Goal: Information Seeking & Learning: Learn about a topic

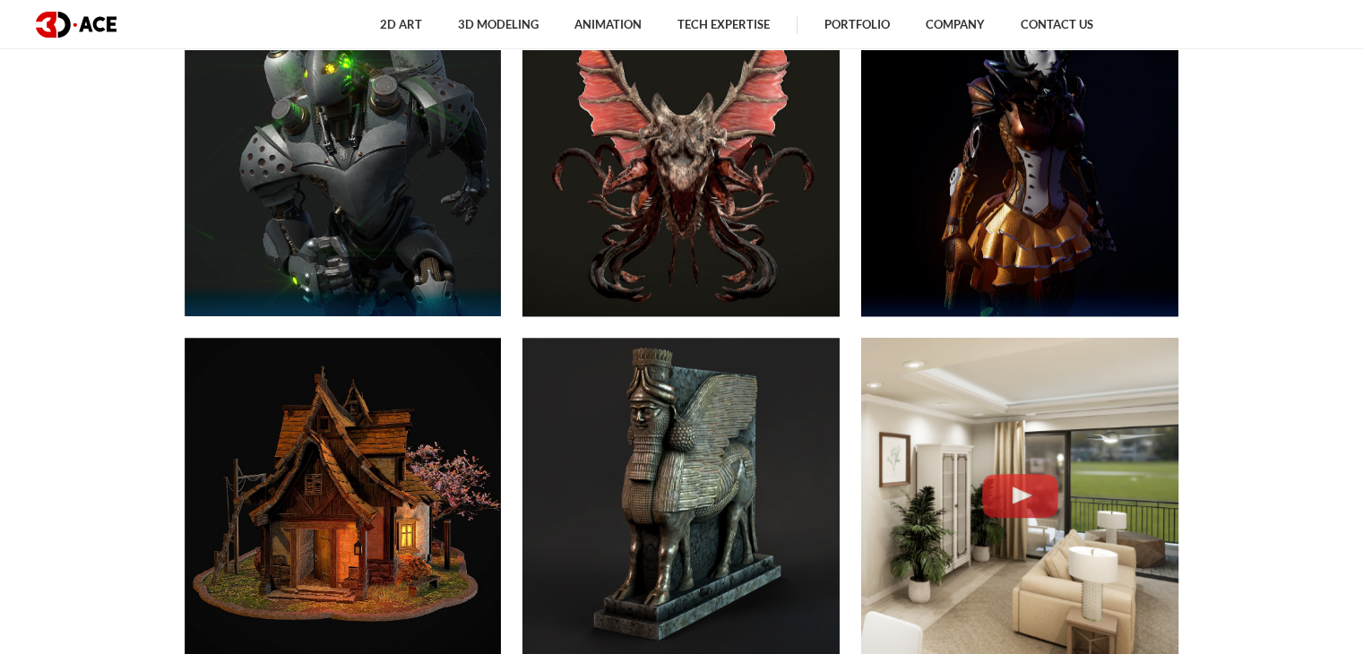
scroll to position [280, 0]
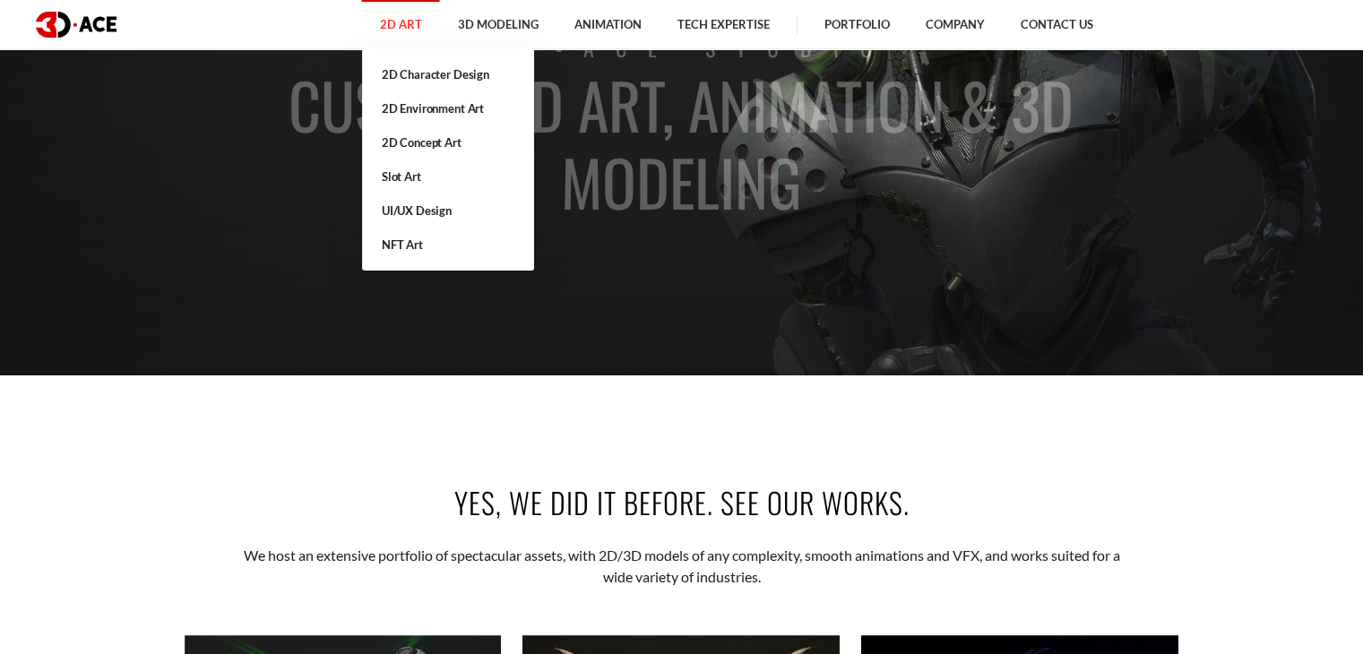
click at [432, 22] on link "2D Art" at bounding box center [401, 24] width 78 height 49
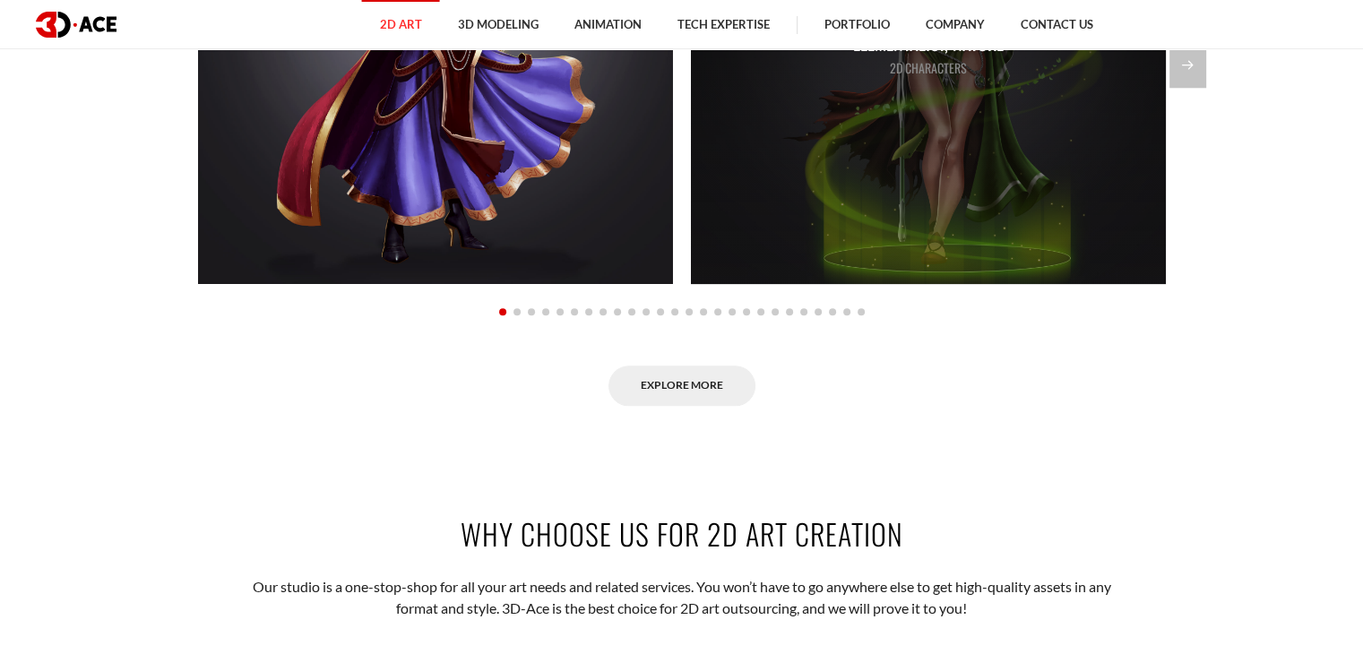
scroll to position [1744, 0]
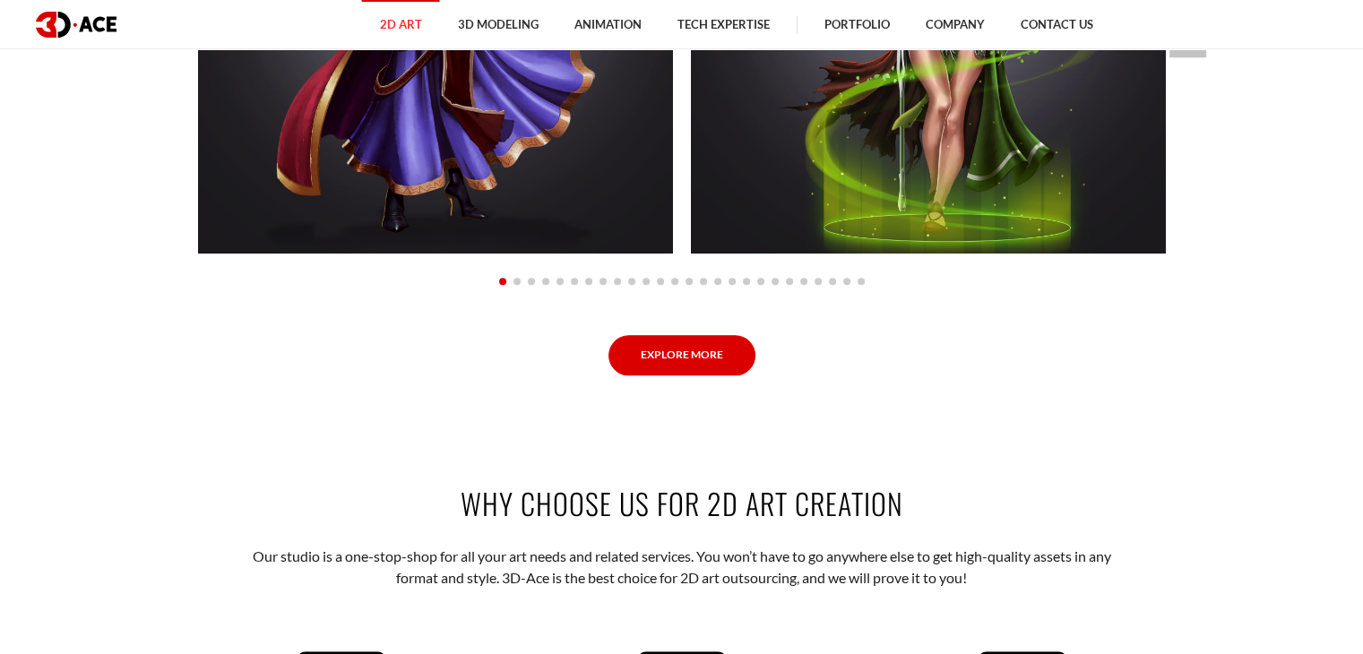
click at [708, 344] on link "Explore More" at bounding box center [682, 355] width 147 height 40
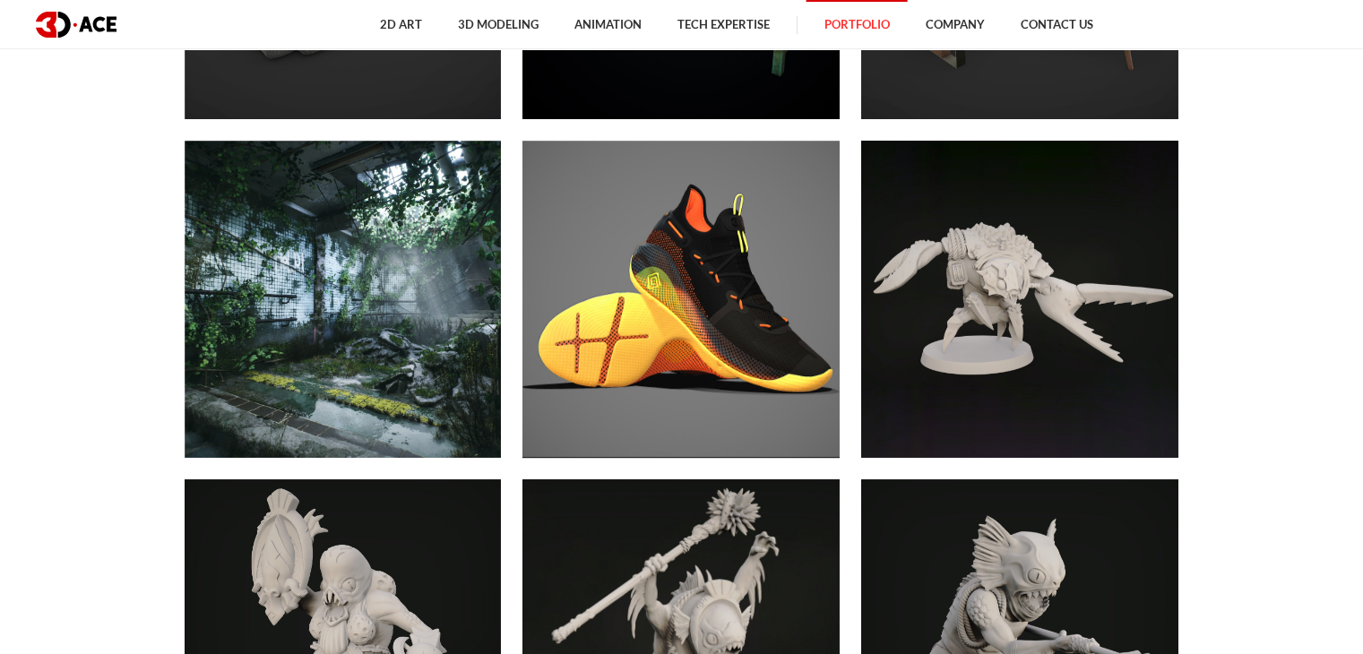
scroll to position [7912, 0]
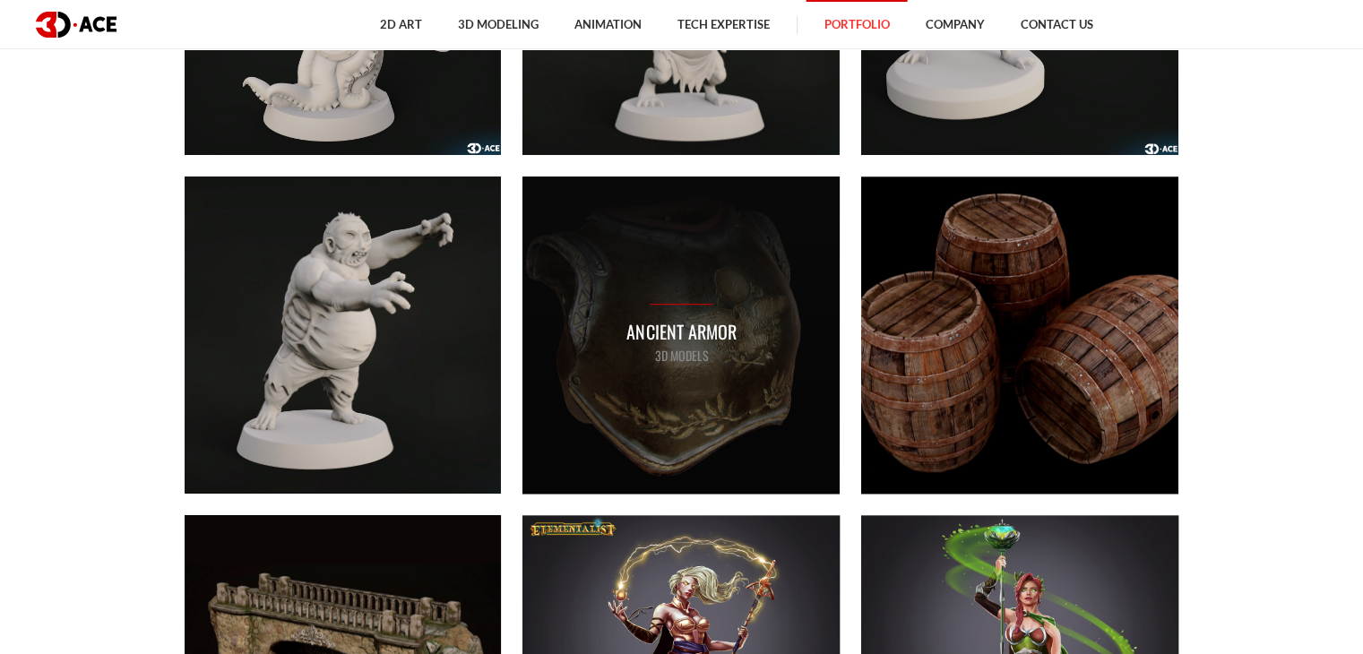
click at [685, 343] on p "Ancient Armor" at bounding box center [680, 332] width 109 height 28
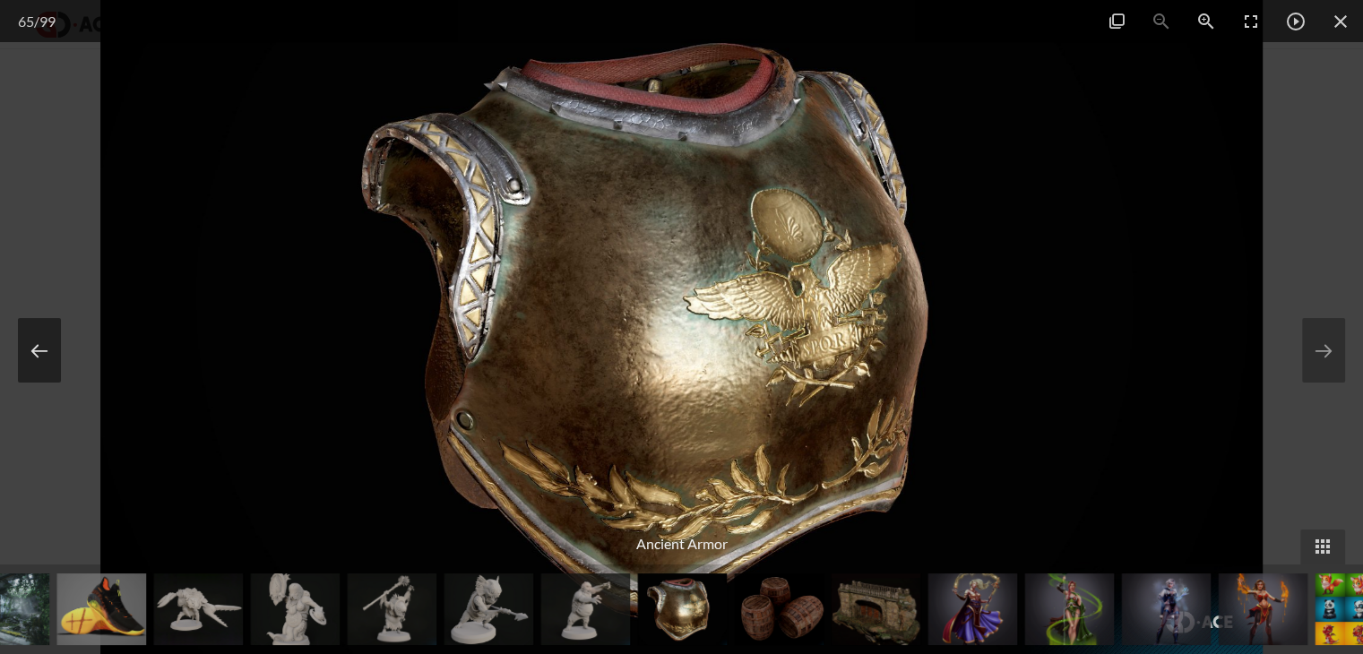
click at [36, 354] on button at bounding box center [39, 350] width 43 height 65
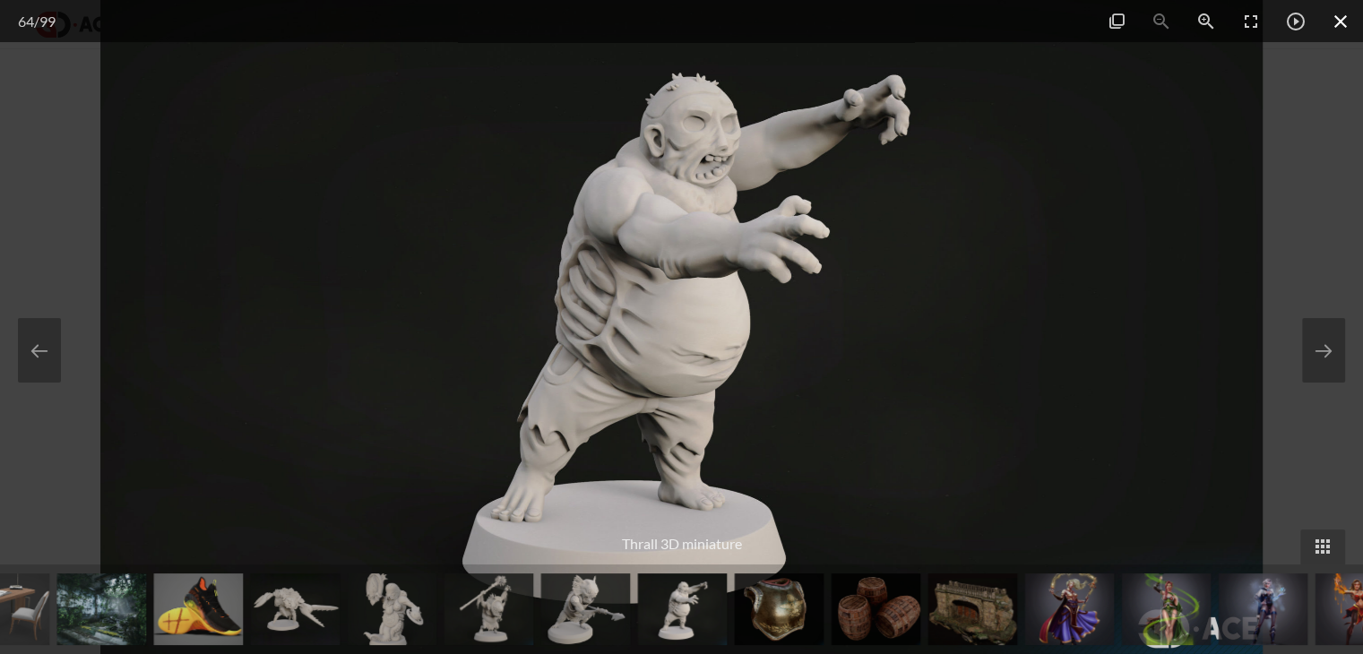
click at [1330, 13] on span at bounding box center [1340, 21] width 45 height 42
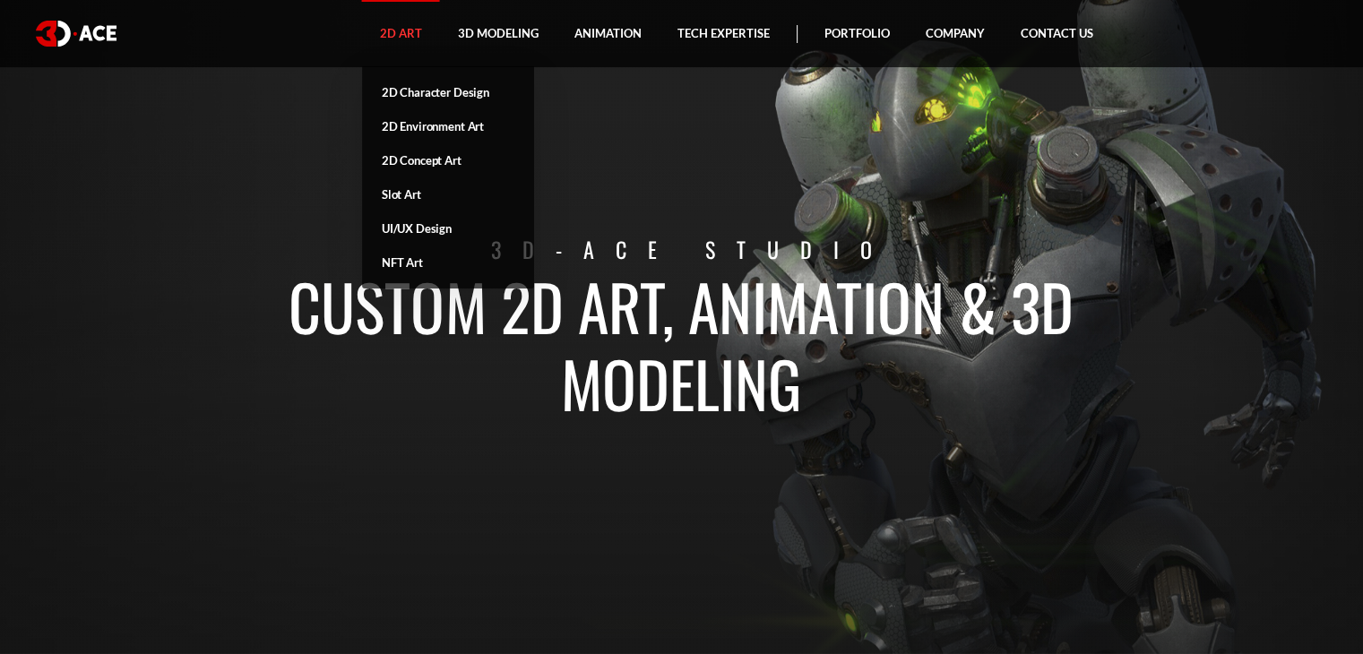
click at [416, 33] on link "2D Art" at bounding box center [401, 33] width 78 height 67
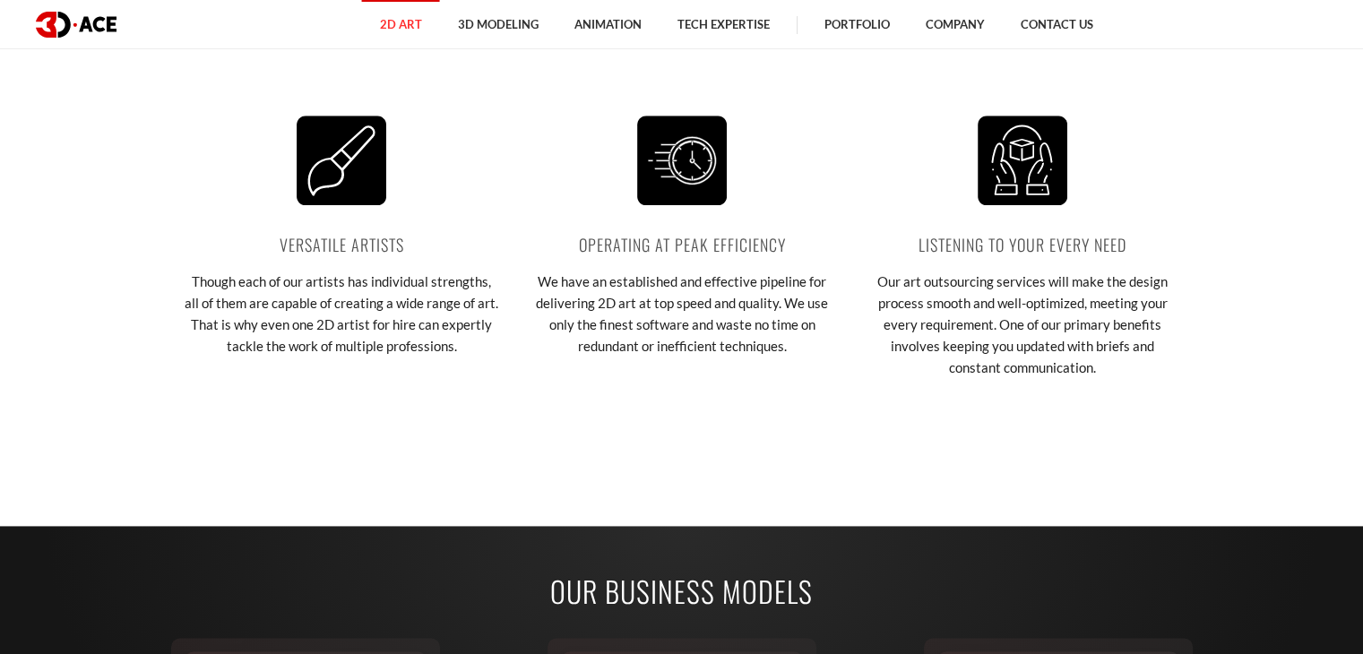
scroll to position [2275, 0]
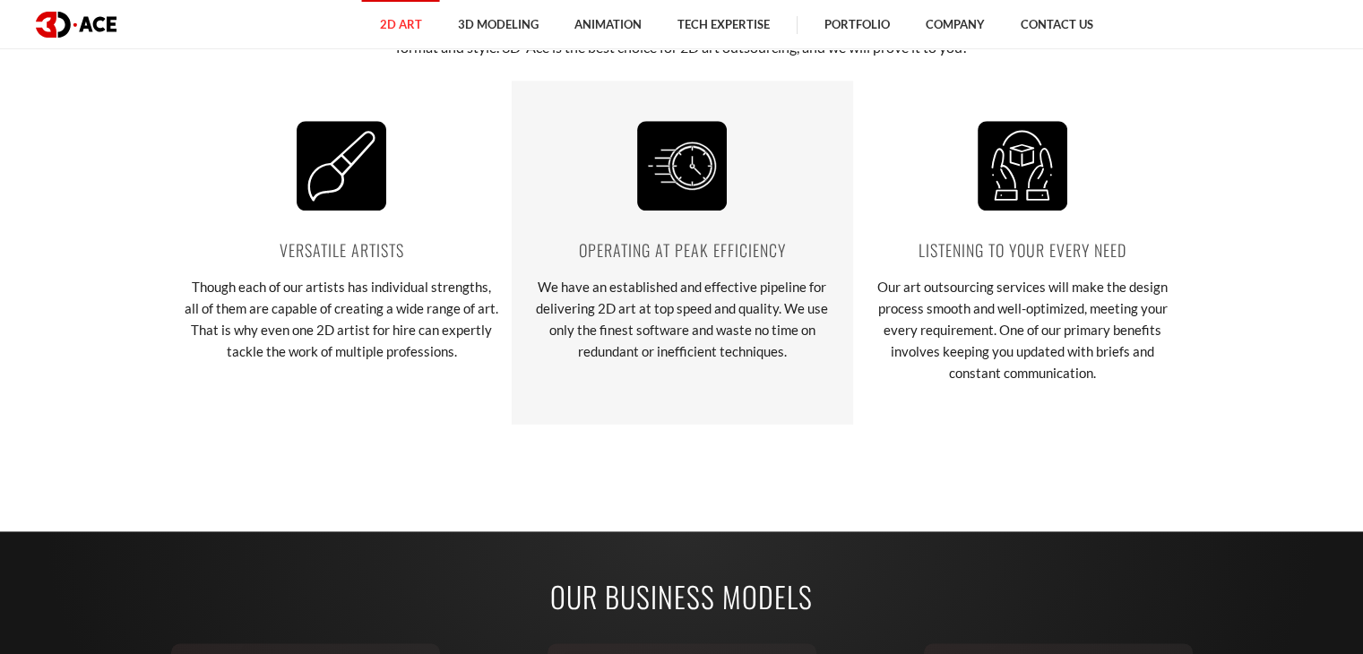
click at [673, 191] on img at bounding box center [682, 166] width 90 height 90
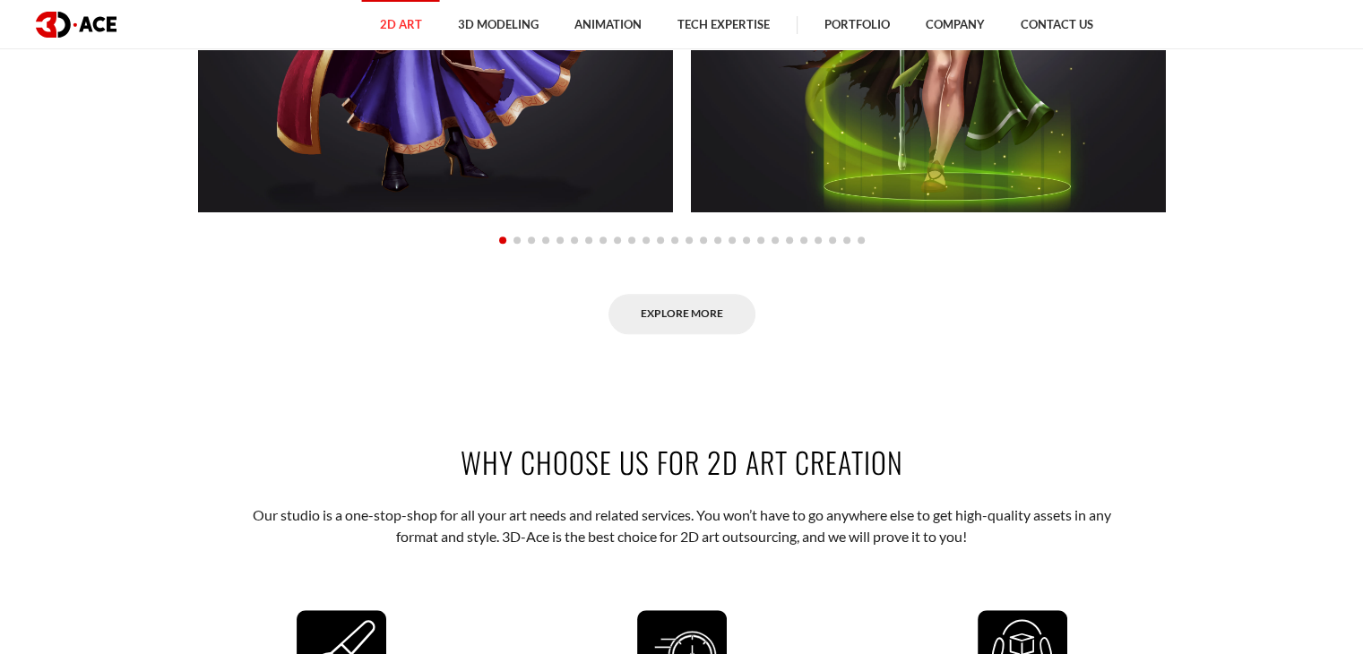
scroll to position [1788, 0]
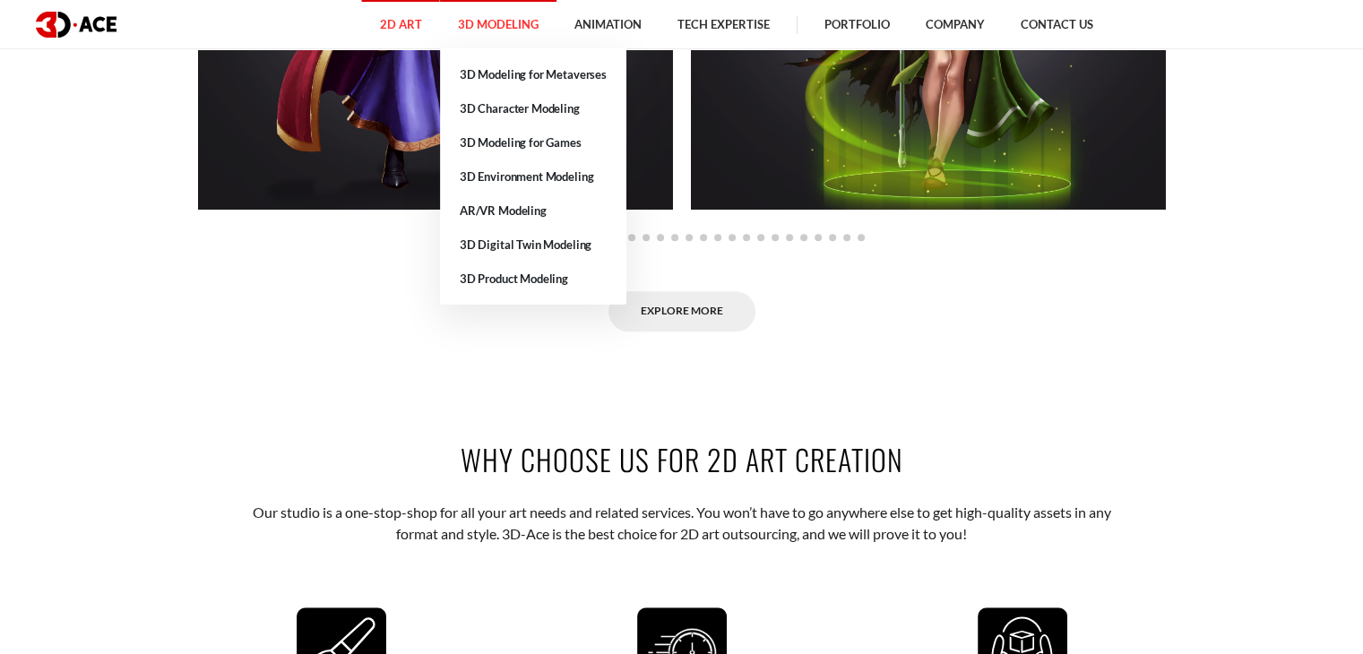
click at [503, 30] on link "3D Modeling" at bounding box center [498, 24] width 117 height 49
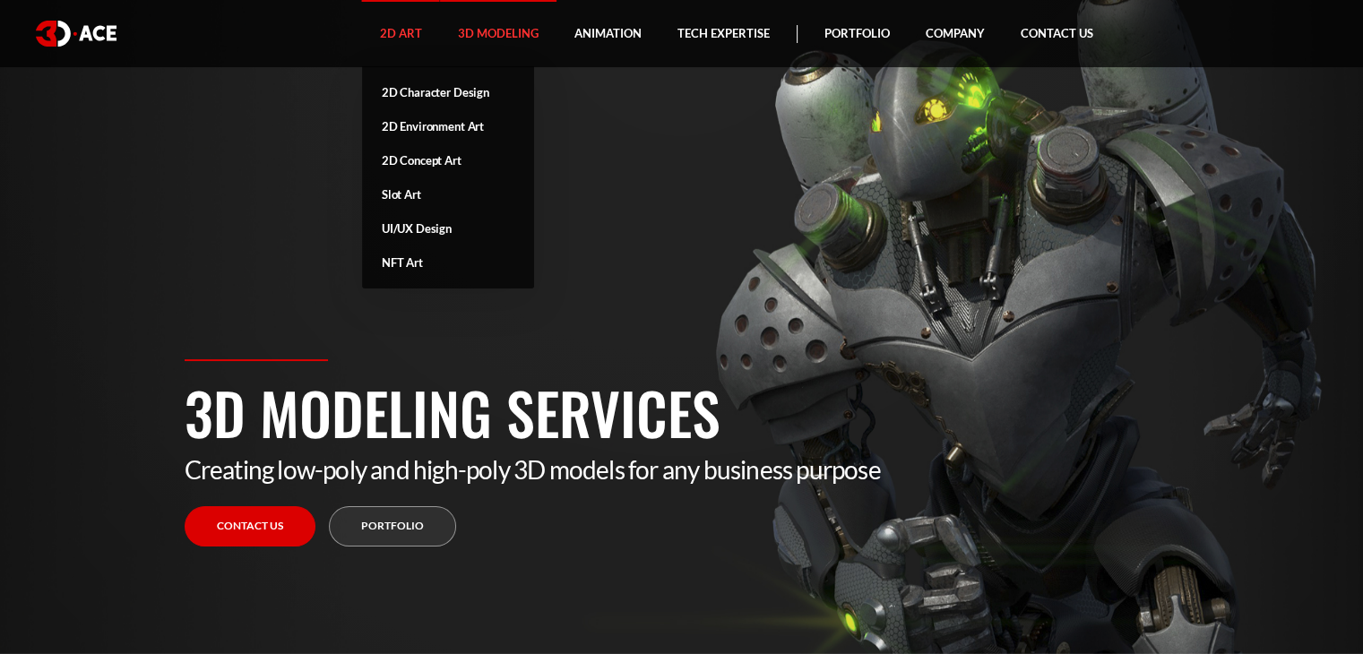
click at [400, 37] on link "2D Art" at bounding box center [401, 33] width 78 height 67
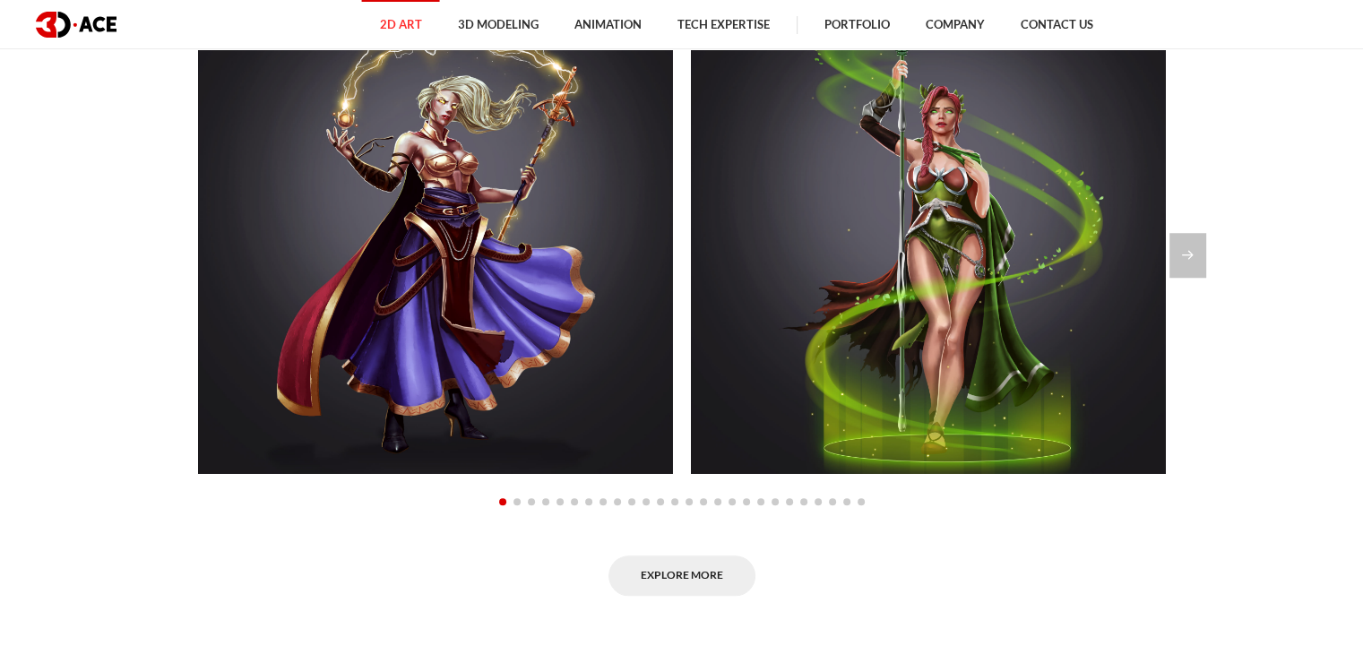
scroll to position [1525, 0]
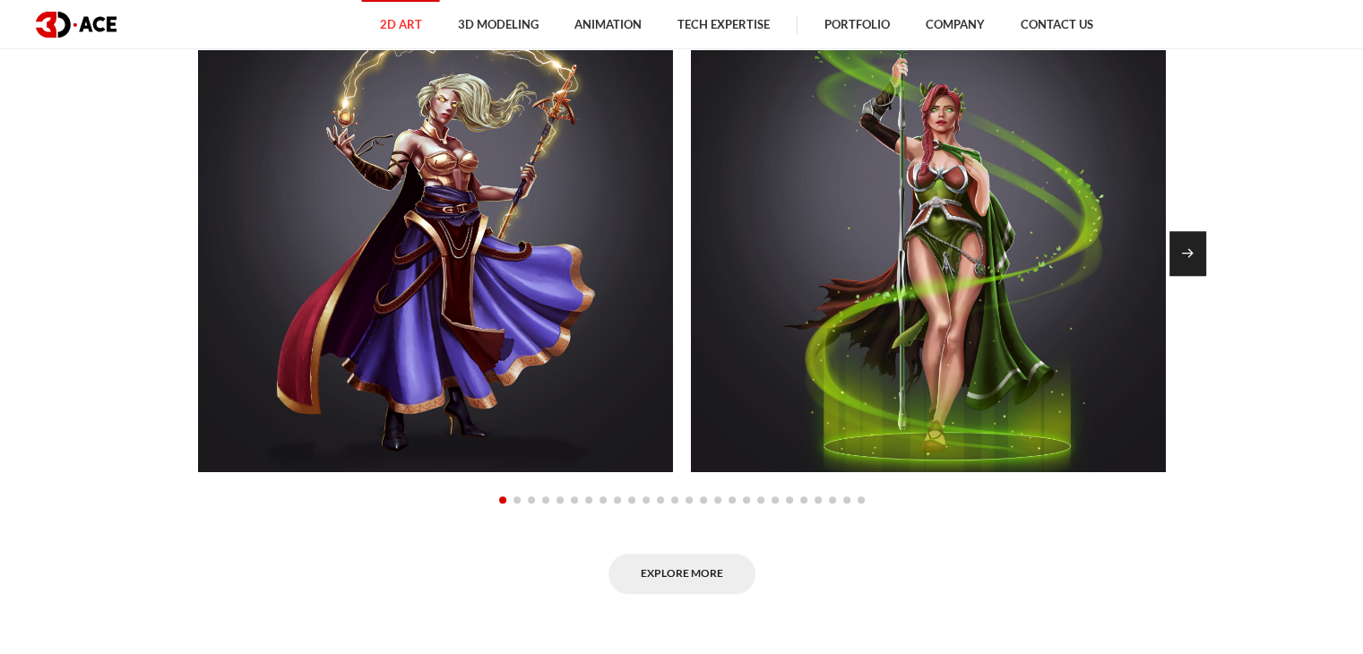
click at [1195, 261] on div "Next slide" at bounding box center [1188, 253] width 37 height 45
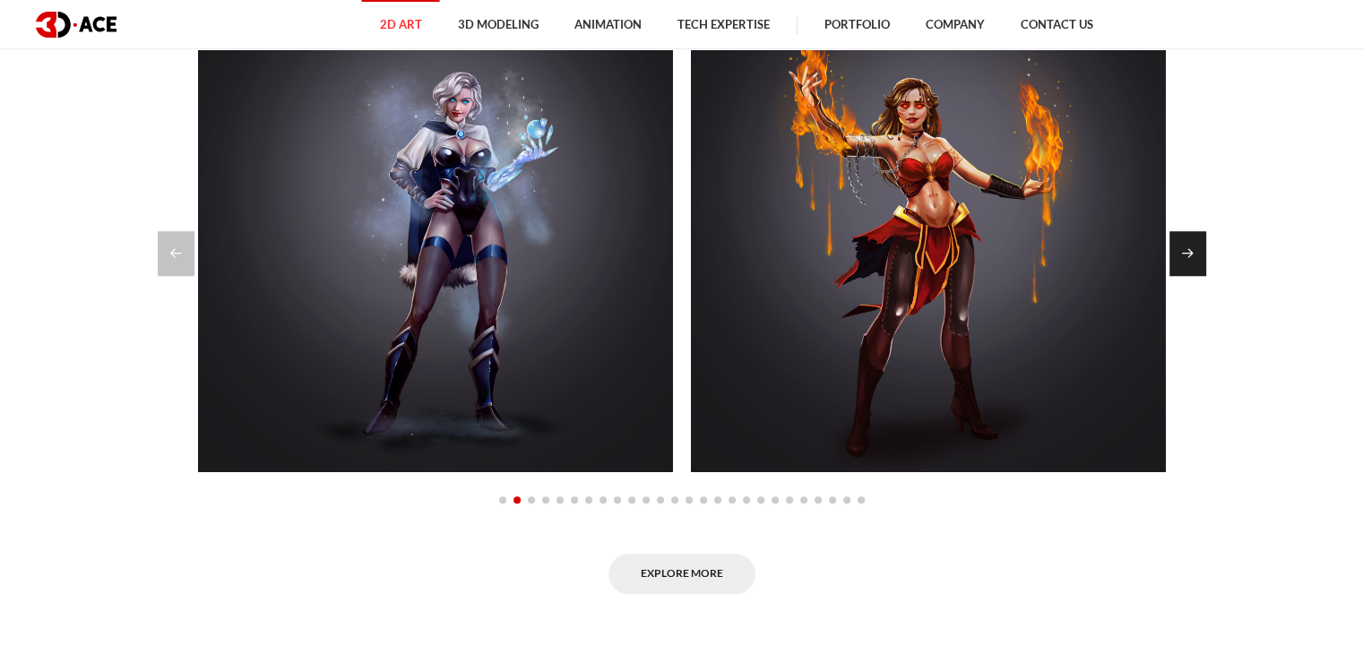
click at [1195, 261] on div "Next slide" at bounding box center [1188, 253] width 37 height 45
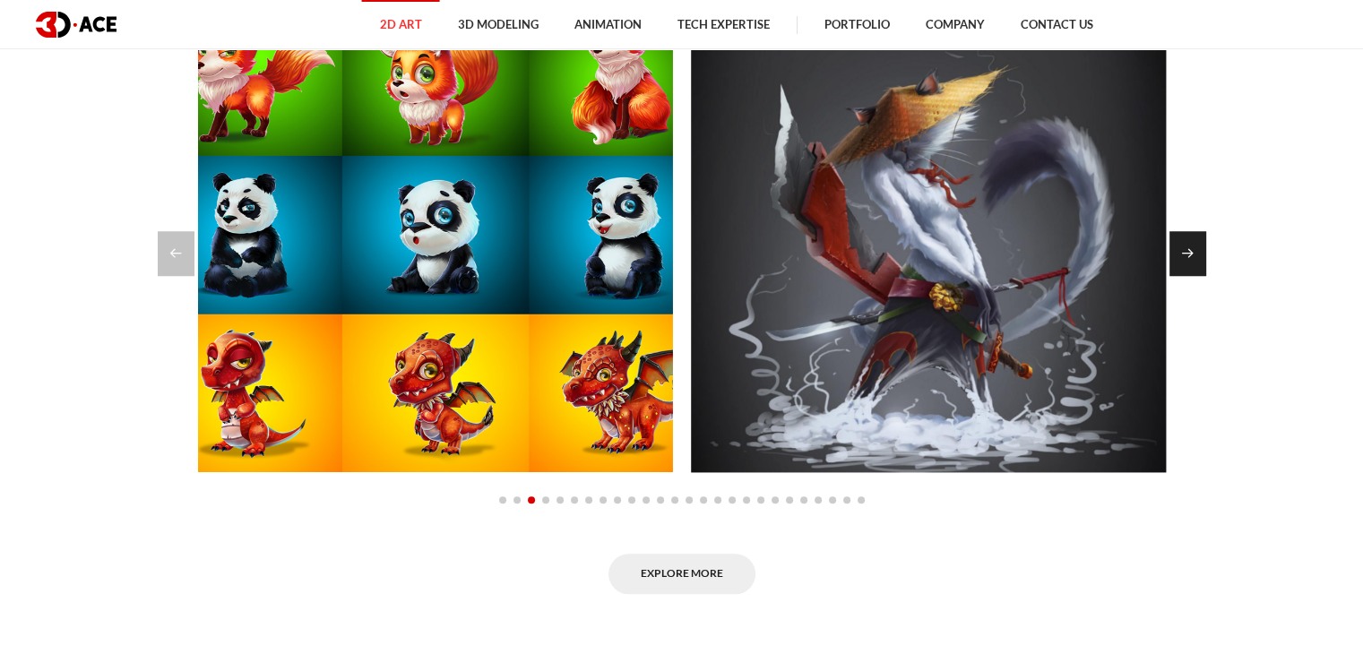
click at [1195, 261] on div "Next slide" at bounding box center [1188, 253] width 37 height 45
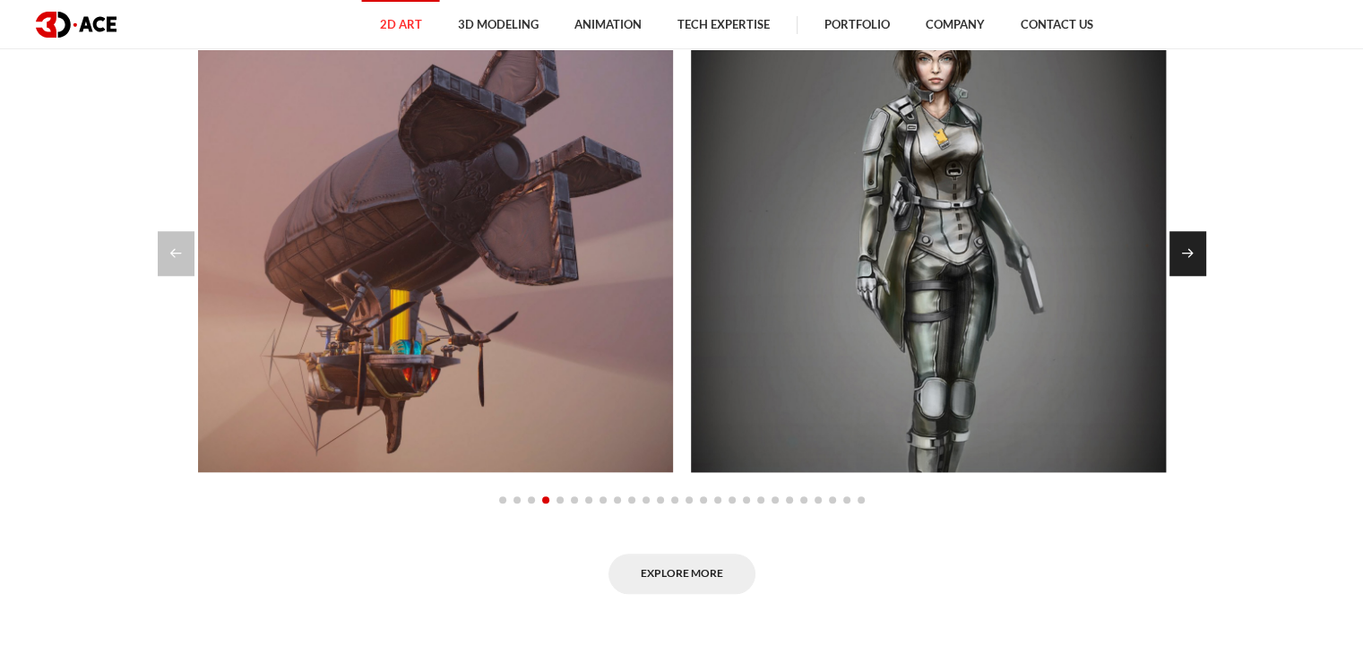
click at [1195, 261] on div "Next slide" at bounding box center [1188, 253] width 37 height 45
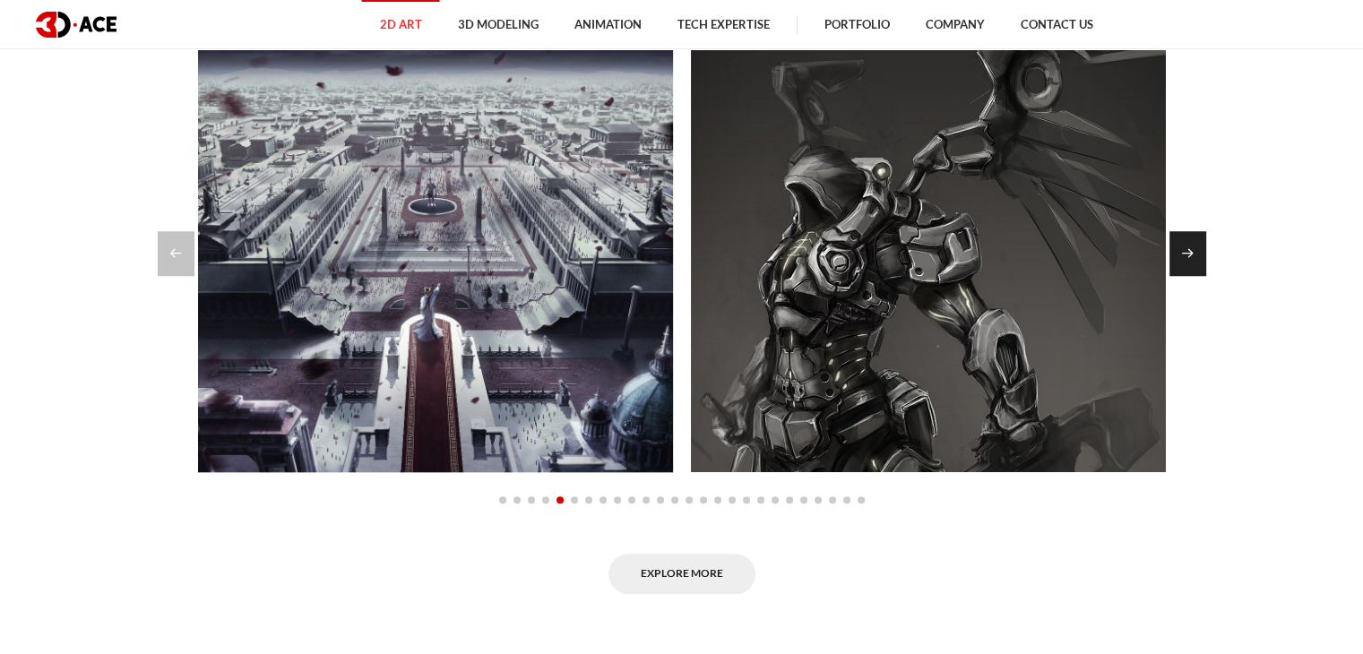
click at [1195, 261] on div "Next slide" at bounding box center [1188, 253] width 37 height 45
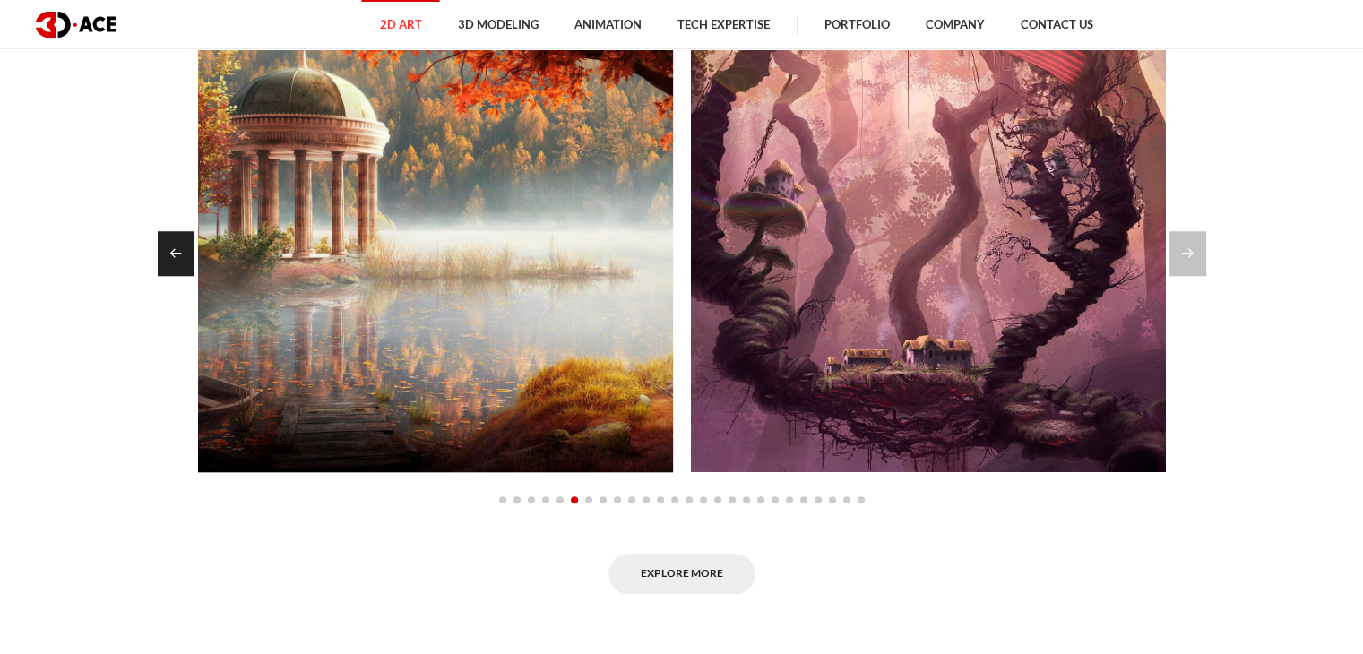
click at [176, 248] on div "Previous slide" at bounding box center [176, 253] width 37 height 45
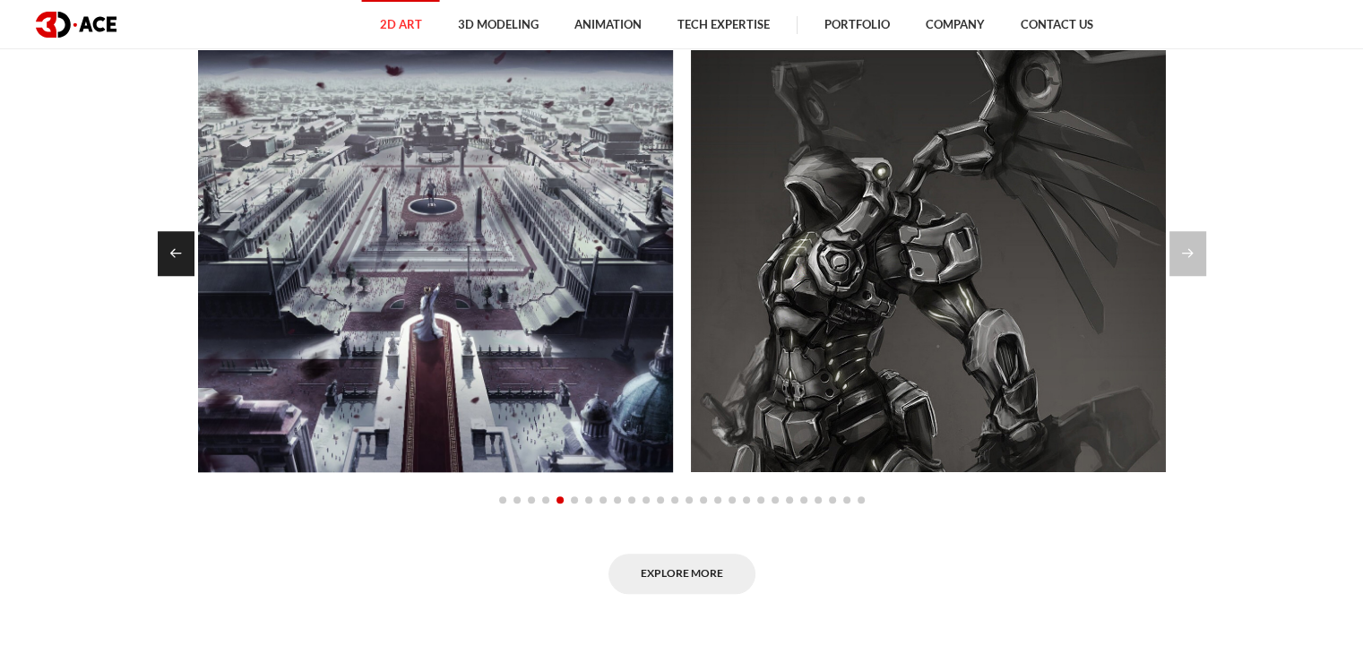
click at [176, 248] on div "Previous slide" at bounding box center [176, 253] width 37 height 45
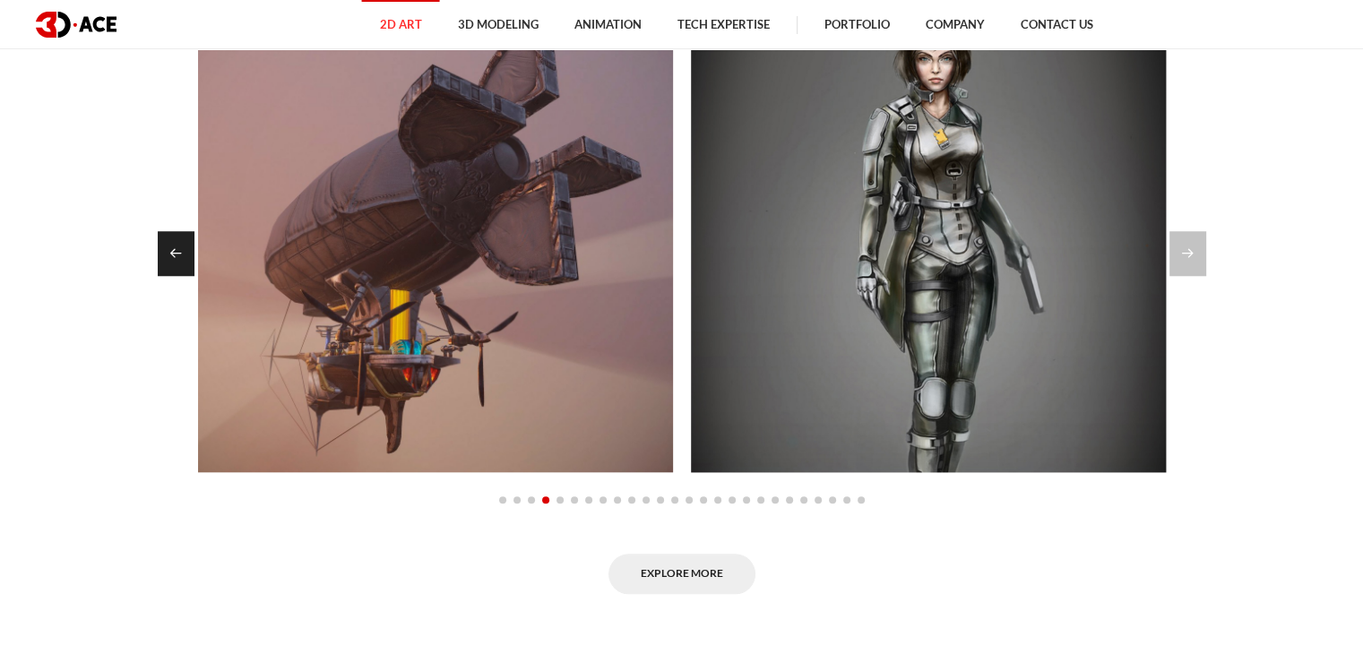
click at [176, 248] on div "Previous slide" at bounding box center [176, 253] width 37 height 45
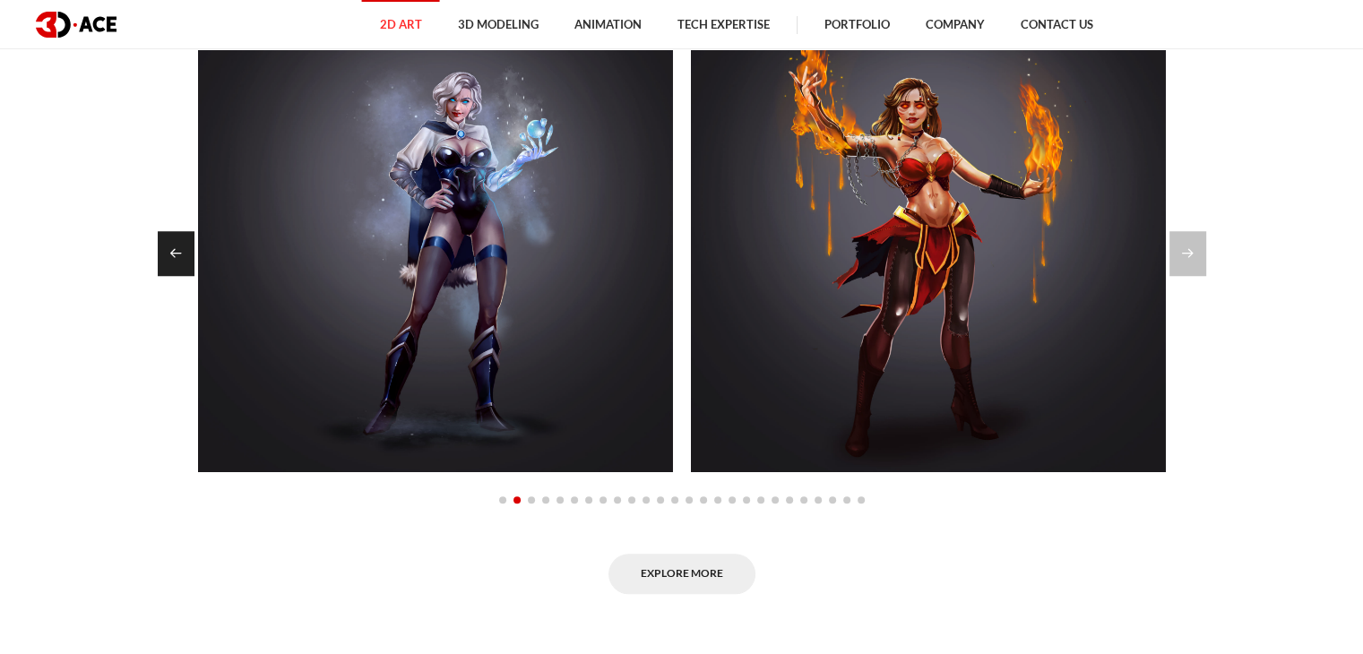
click at [176, 248] on div "Previous slide" at bounding box center [176, 253] width 37 height 45
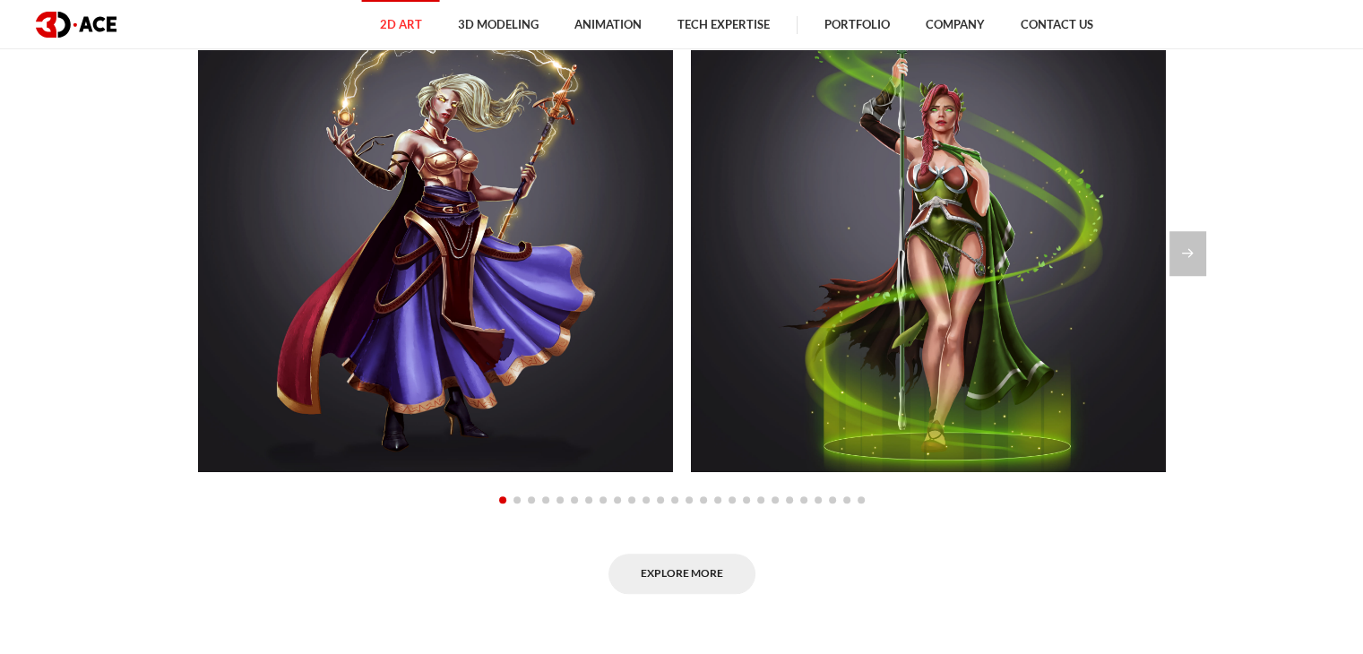
click at [176, 248] on div at bounding box center [682, 253] width 1049 height 45
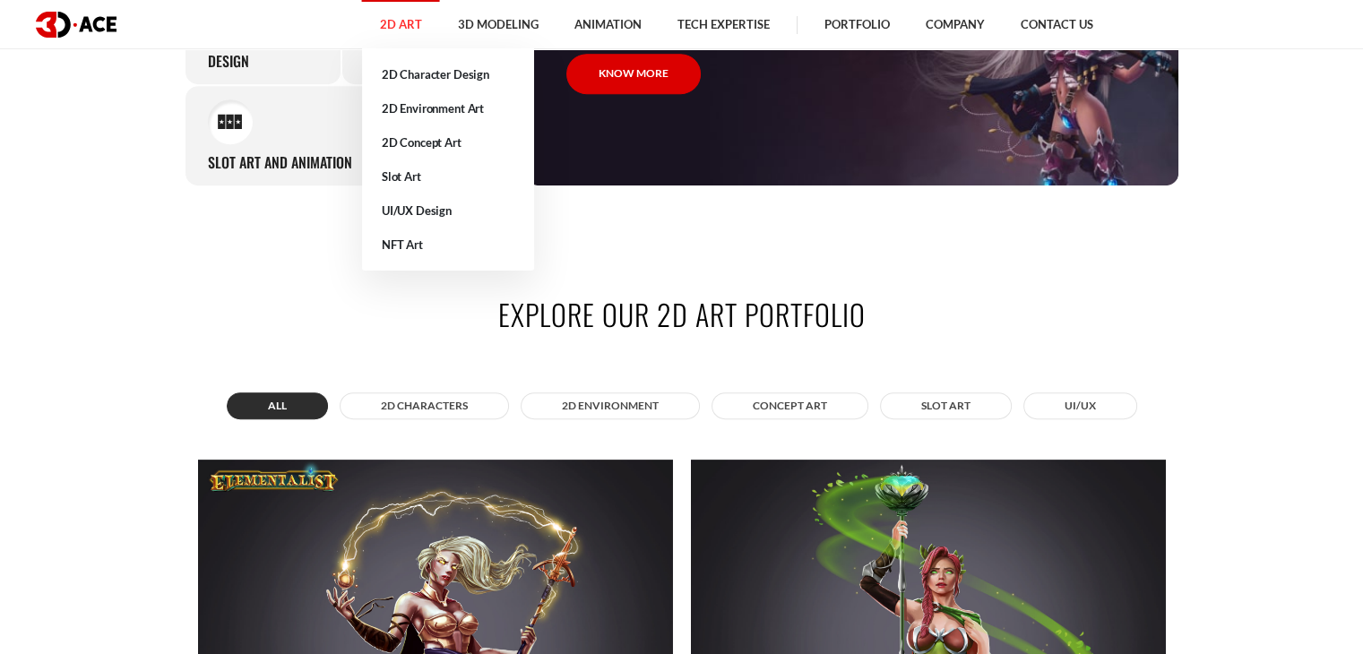
scroll to position [1050, 0]
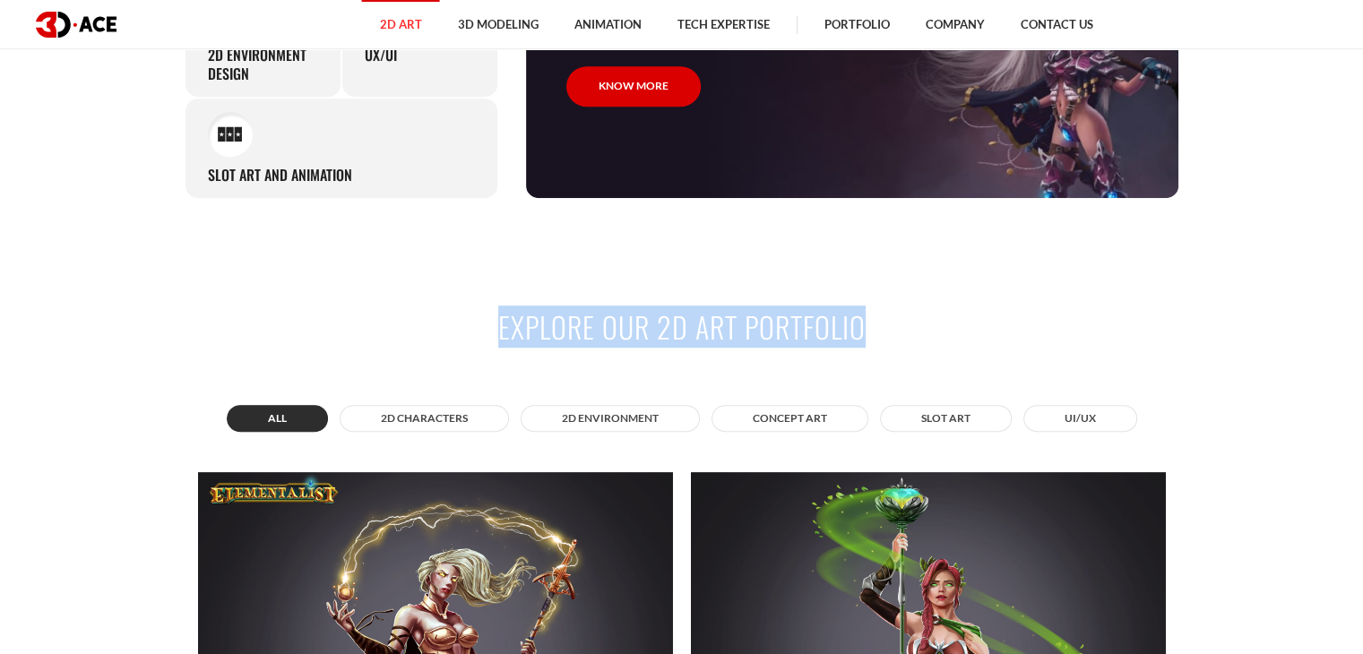
drag, startPoint x: 859, startPoint y: 323, endPoint x: 473, endPoint y: 328, distance: 386.3
click at [473, 328] on h2 "Explore Our 2D Art Portfolio" at bounding box center [682, 326] width 995 height 40
copy h2 "Explore Our 2D Art Portfolio"
click at [1052, 316] on h2 "Explore Our 2D Art Portfolio" at bounding box center [682, 326] width 995 height 40
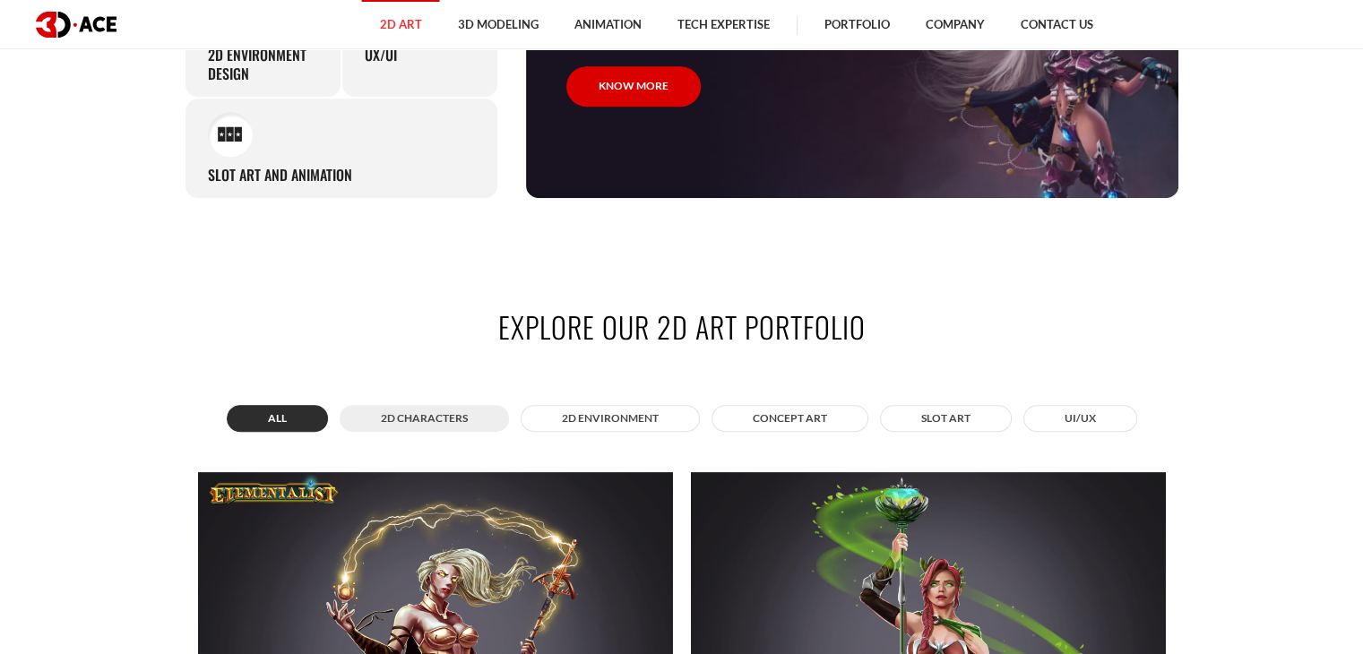
click at [429, 425] on button "2D Characters" at bounding box center [424, 418] width 169 height 27
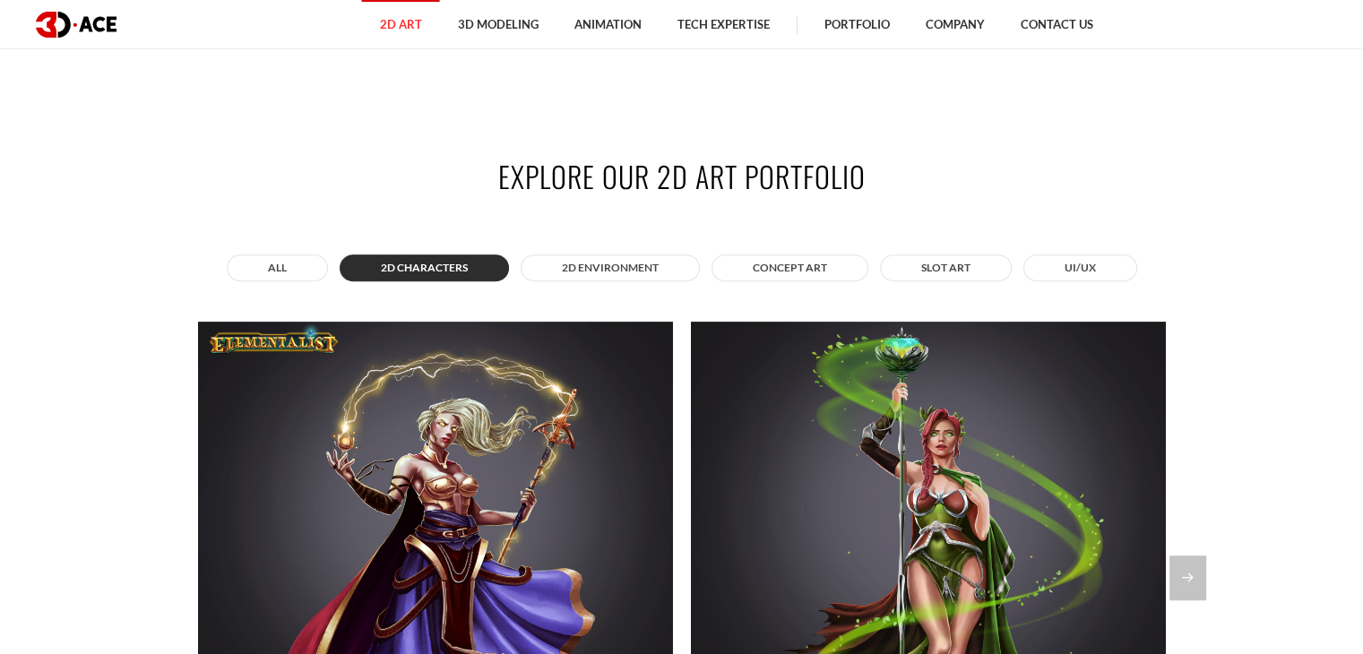
scroll to position [1201, 0]
click at [621, 261] on button "2D Environment" at bounding box center [610, 268] width 179 height 27
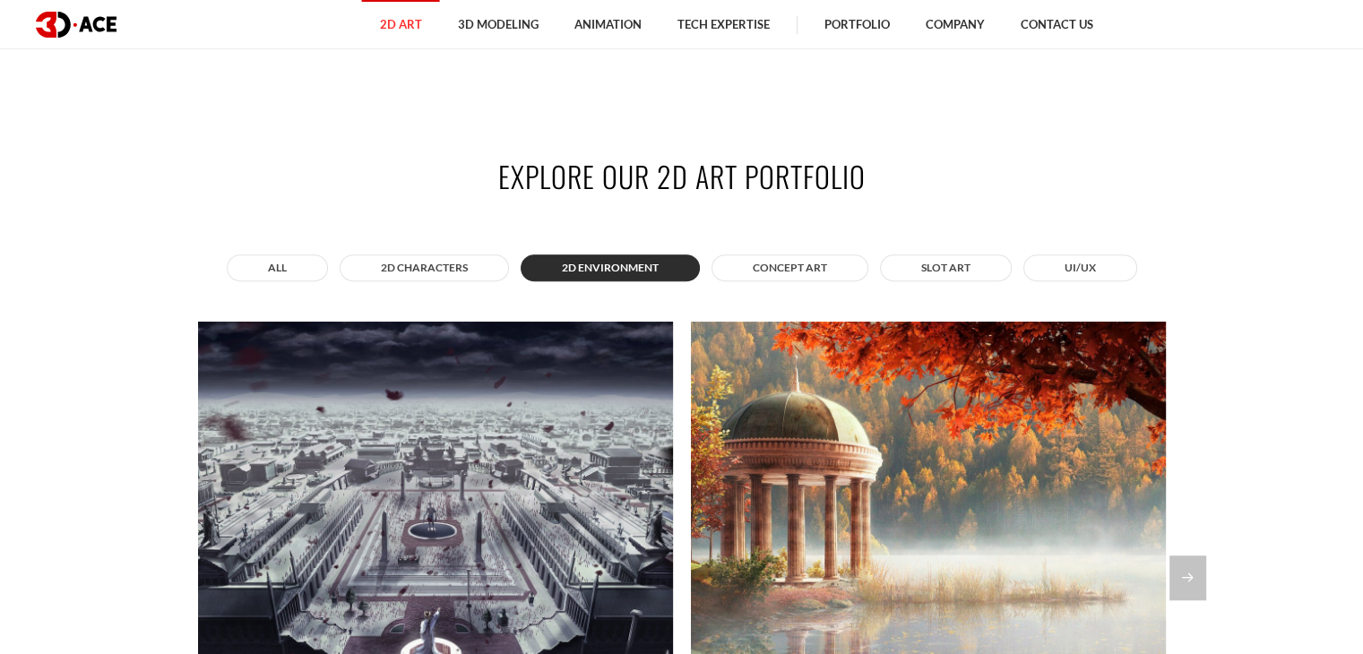
scroll to position [1271, 0]
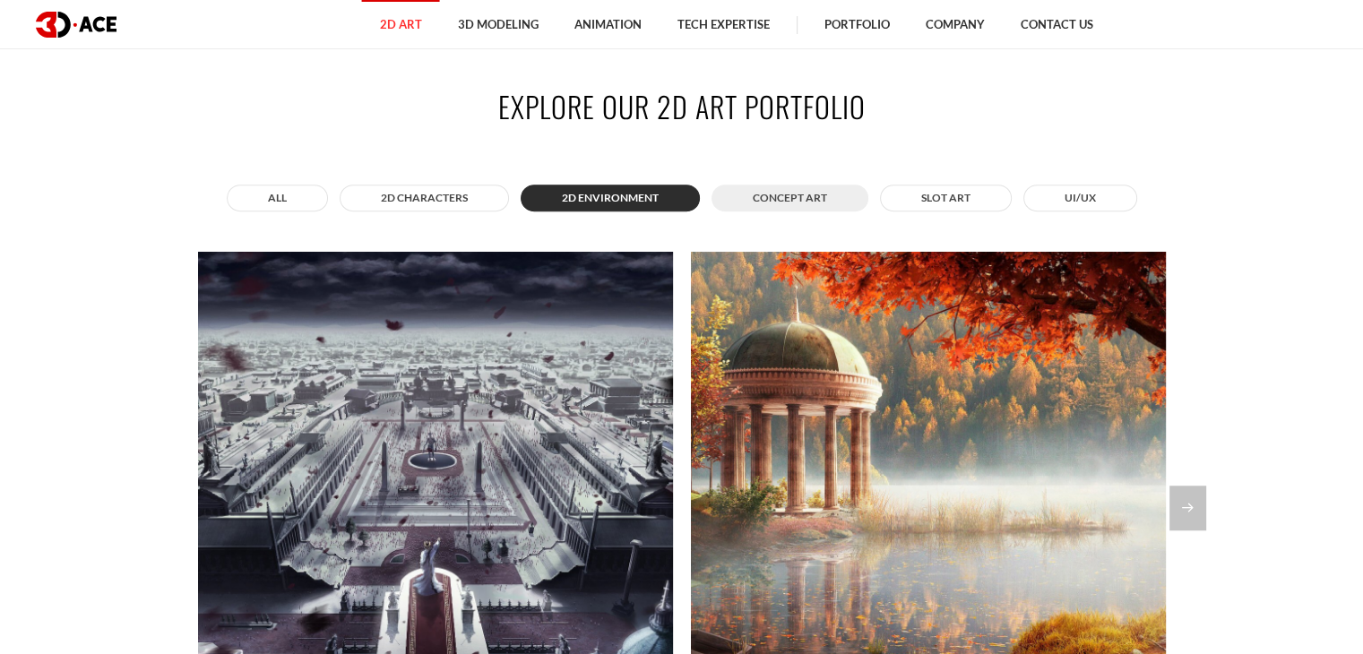
click at [776, 198] on button "Concept Art" at bounding box center [790, 198] width 157 height 27
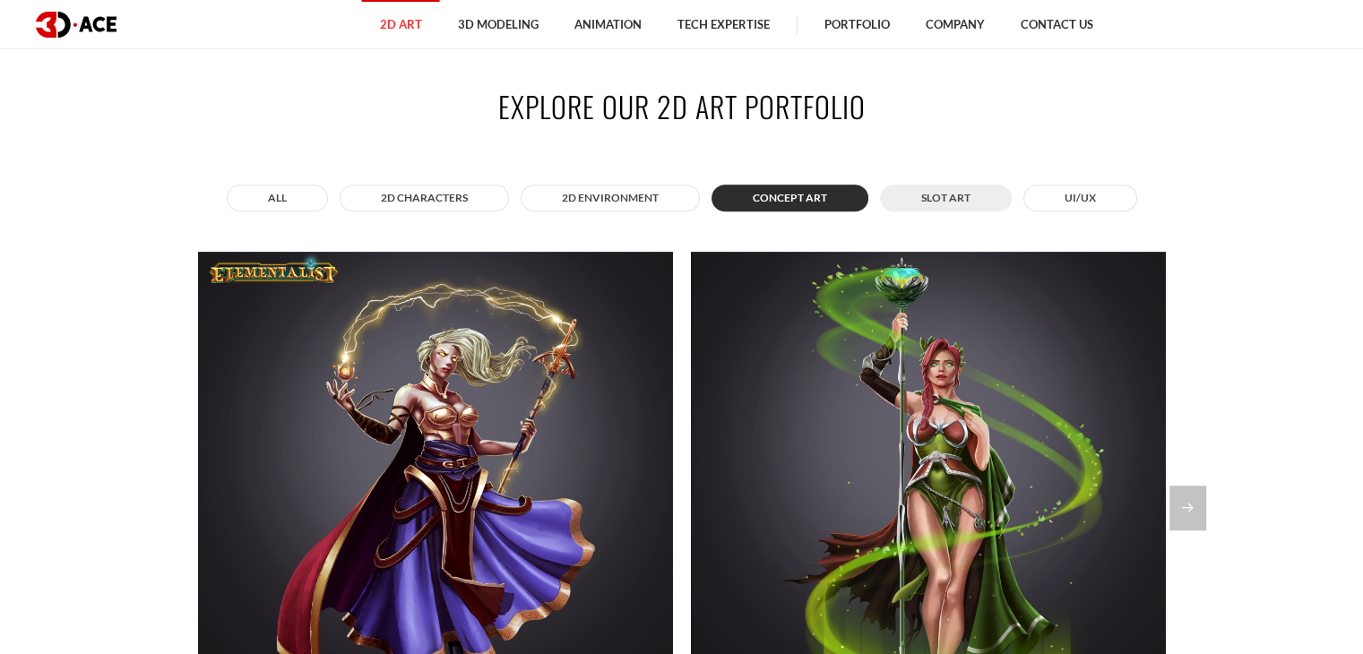
click at [914, 194] on button "Slot Art" at bounding box center [946, 198] width 132 height 27
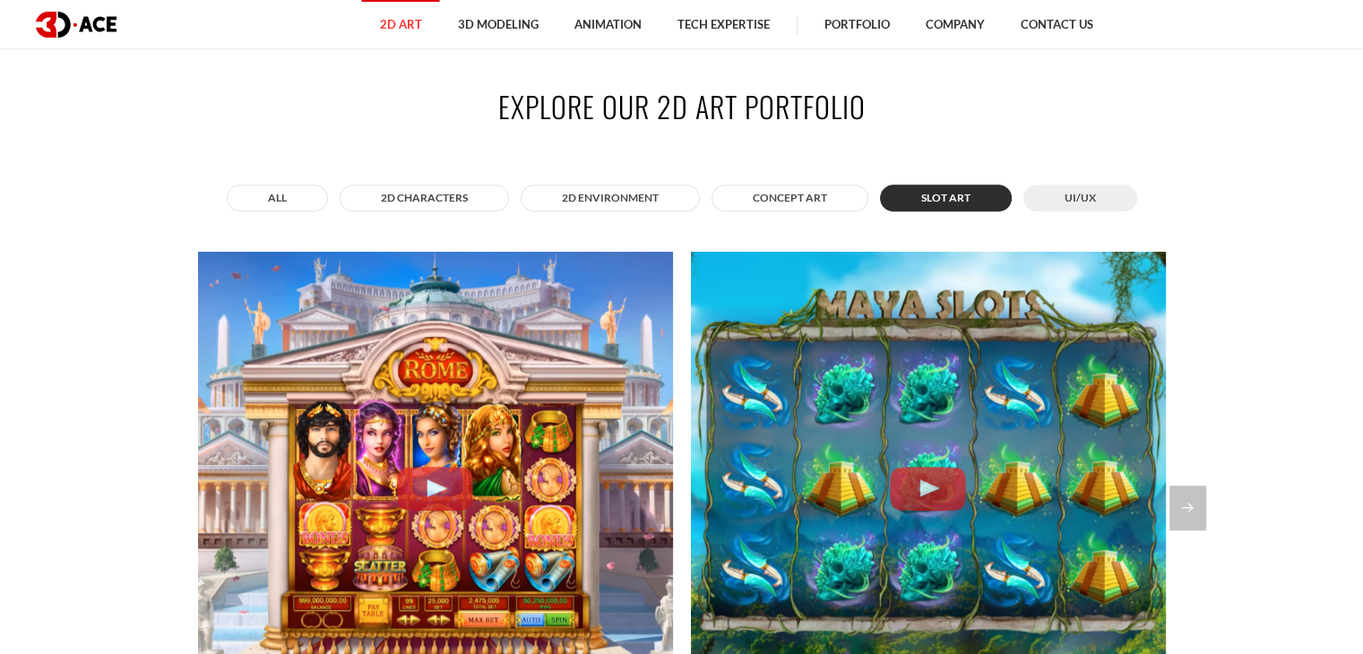
click at [1059, 203] on button "UI/UX" at bounding box center [1080, 198] width 114 height 27
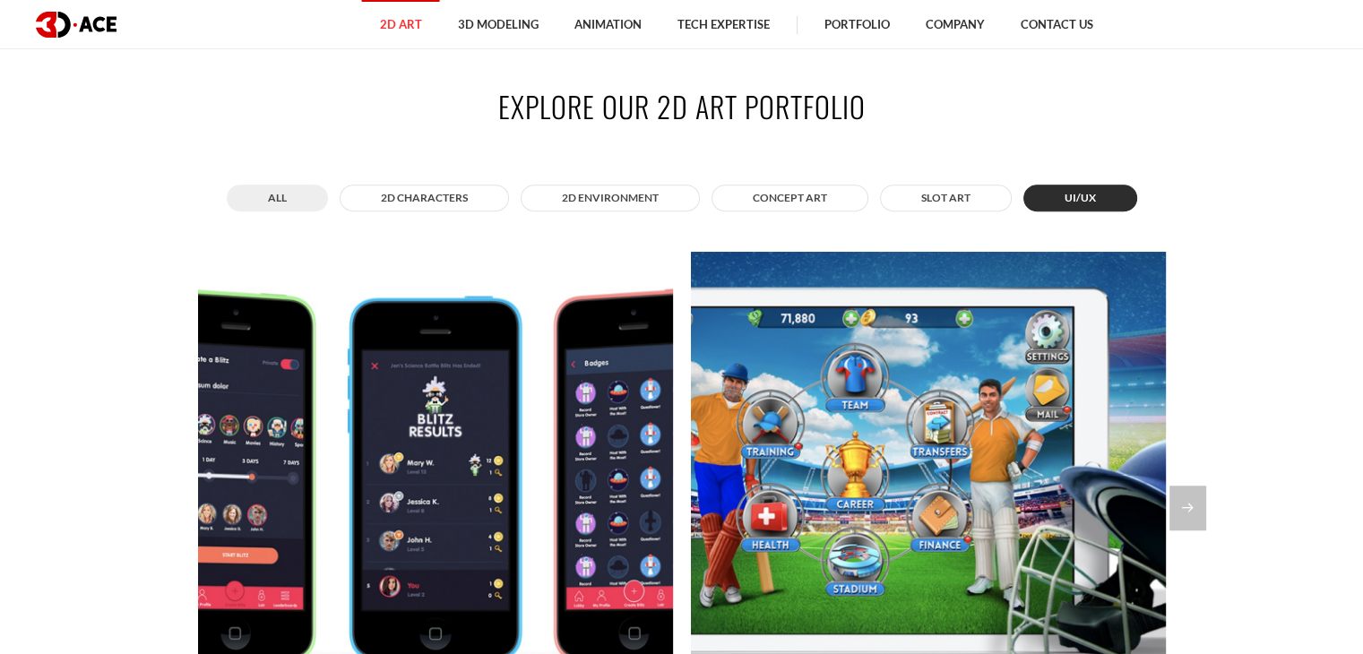
click at [276, 198] on button "All" at bounding box center [277, 198] width 101 height 27
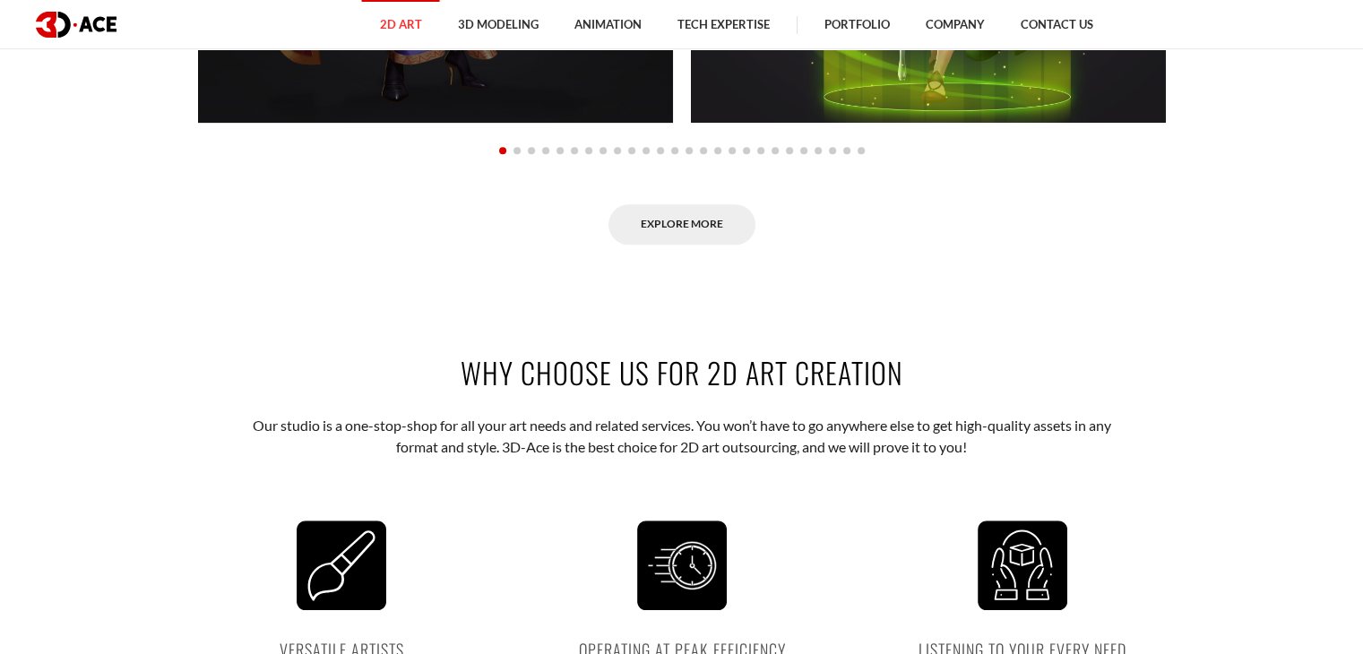
scroll to position [1877, 0]
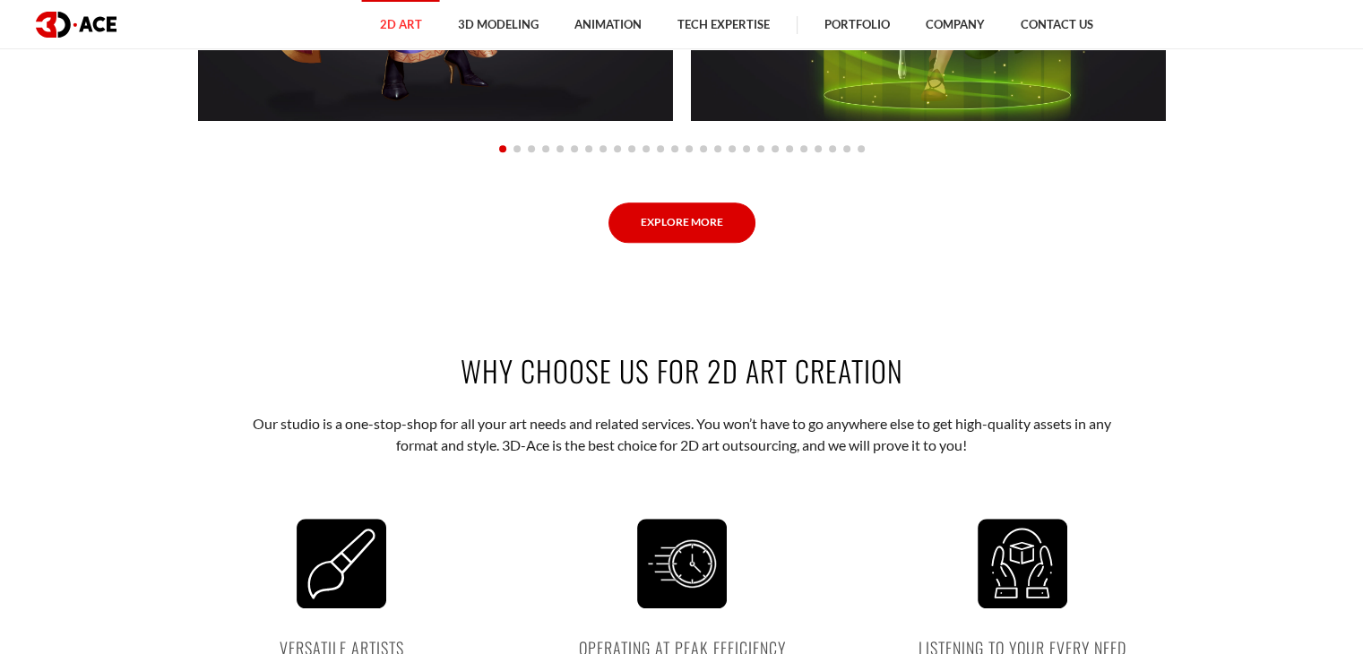
click at [674, 227] on link "Explore More" at bounding box center [682, 223] width 147 height 40
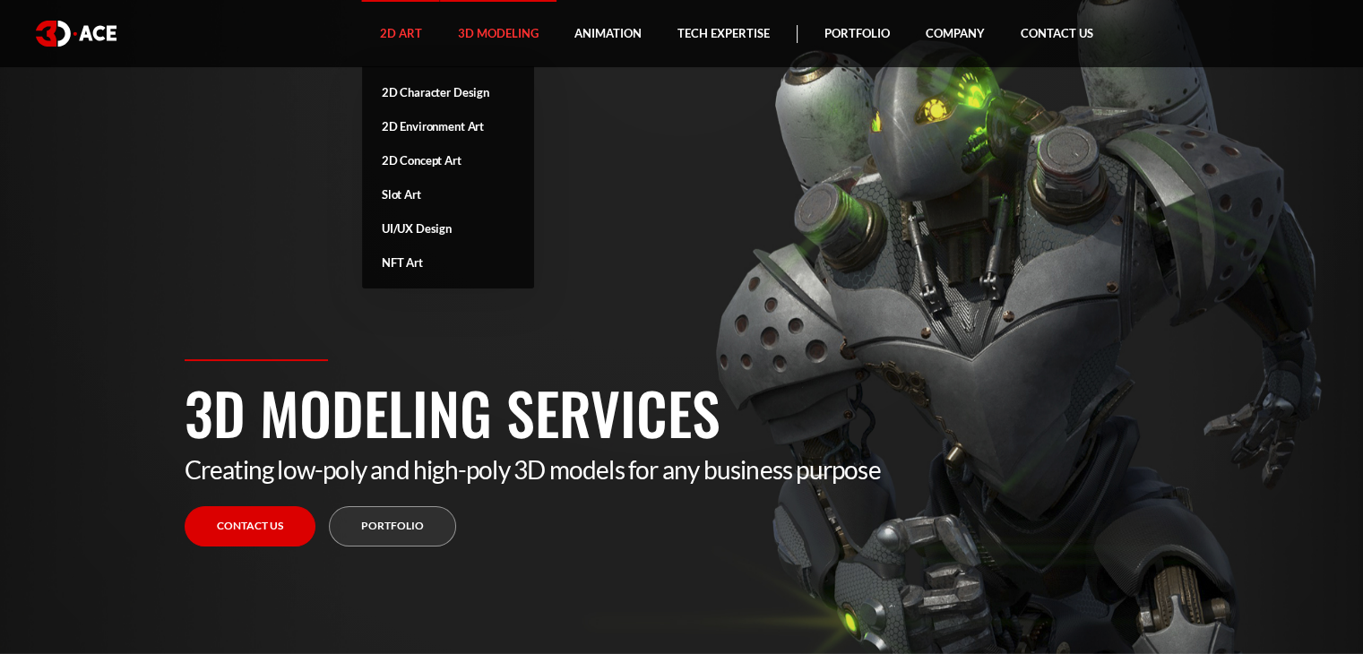
click at [366, 32] on link "2D Art" at bounding box center [401, 33] width 78 height 67
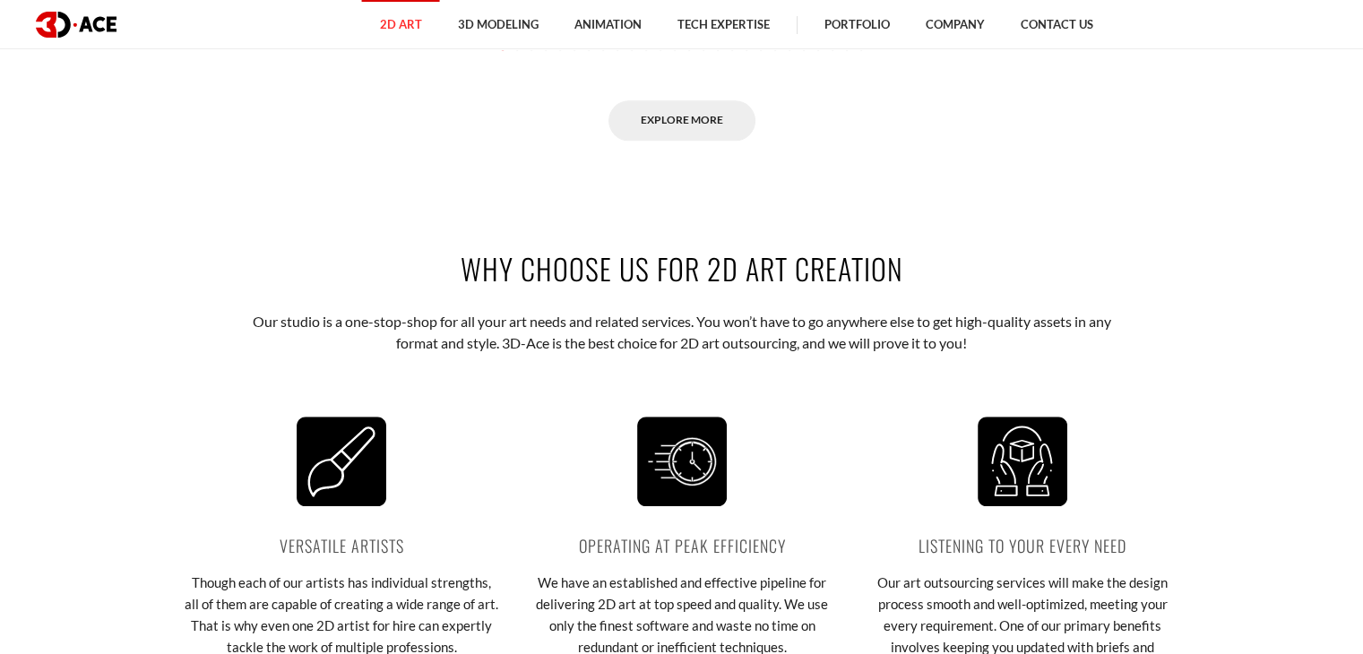
scroll to position [1981, 0]
drag, startPoint x: 891, startPoint y: 259, endPoint x: 465, endPoint y: 253, distance: 425.7
click at [465, 253] on h2 "Why Choose Us For 2D Art Creation" at bounding box center [682, 266] width 995 height 40
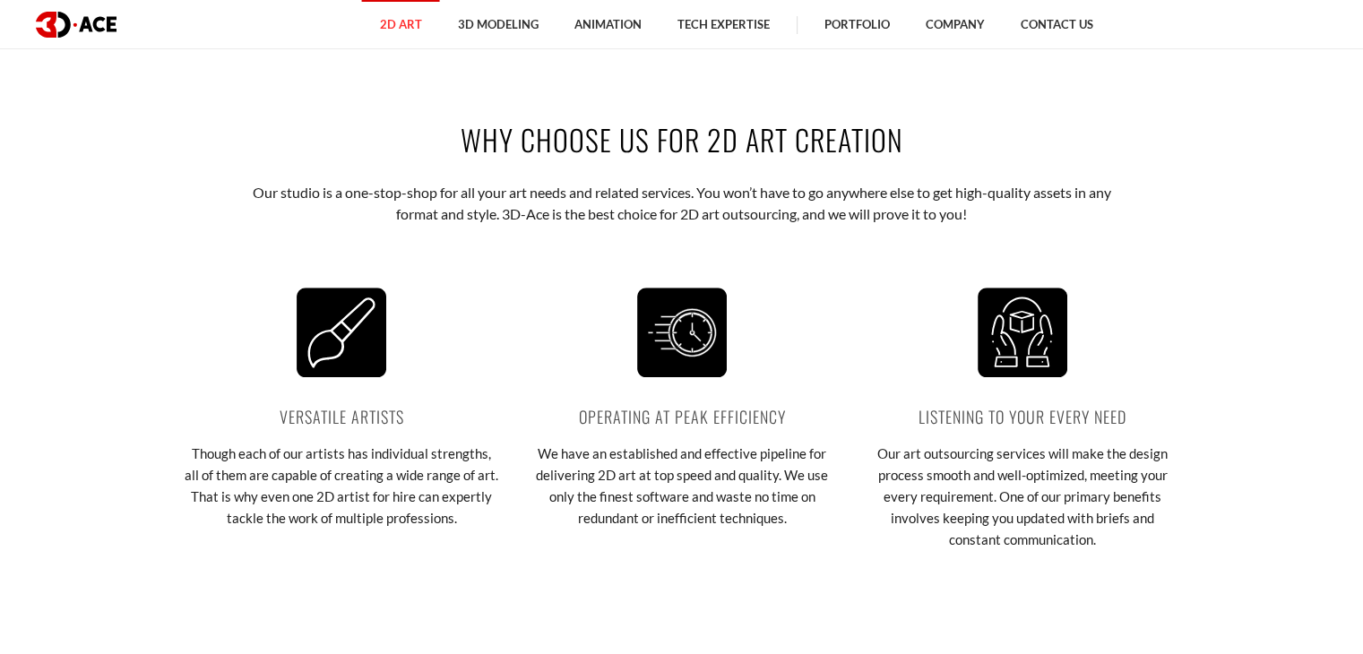
scroll to position [2108, 0]
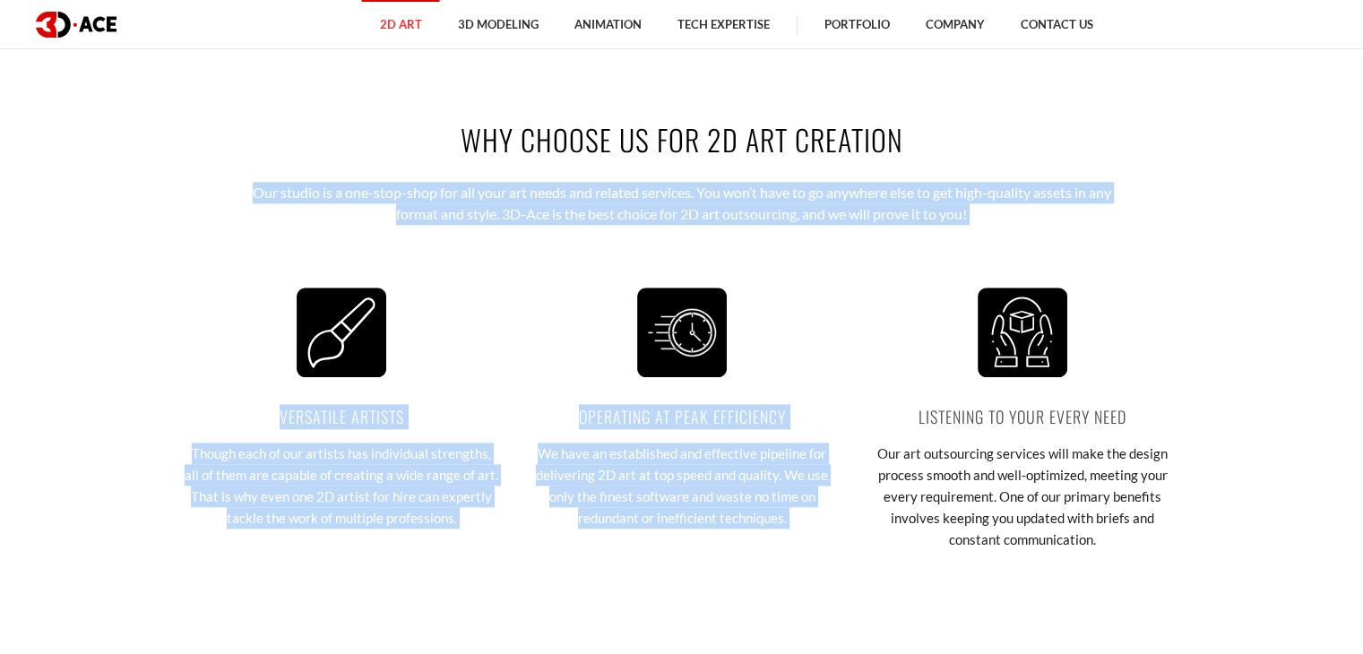
drag, startPoint x: 246, startPoint y: 187, endPoint x: 950, endPoint y: 223, distance: 704.4
click at [950, 223] on div "Why Choose Us For 2D Art Creation Our studio is a one-stop-shop for all your ar…" at bounding box center [682, 354] width 1022 height 579
click at [1005, 237] on div "Why Choose Us For 2D Art Creation Our studio is a one-stop-shop for all your ar…" at bounding box center [682, 354] width 1022 height 579
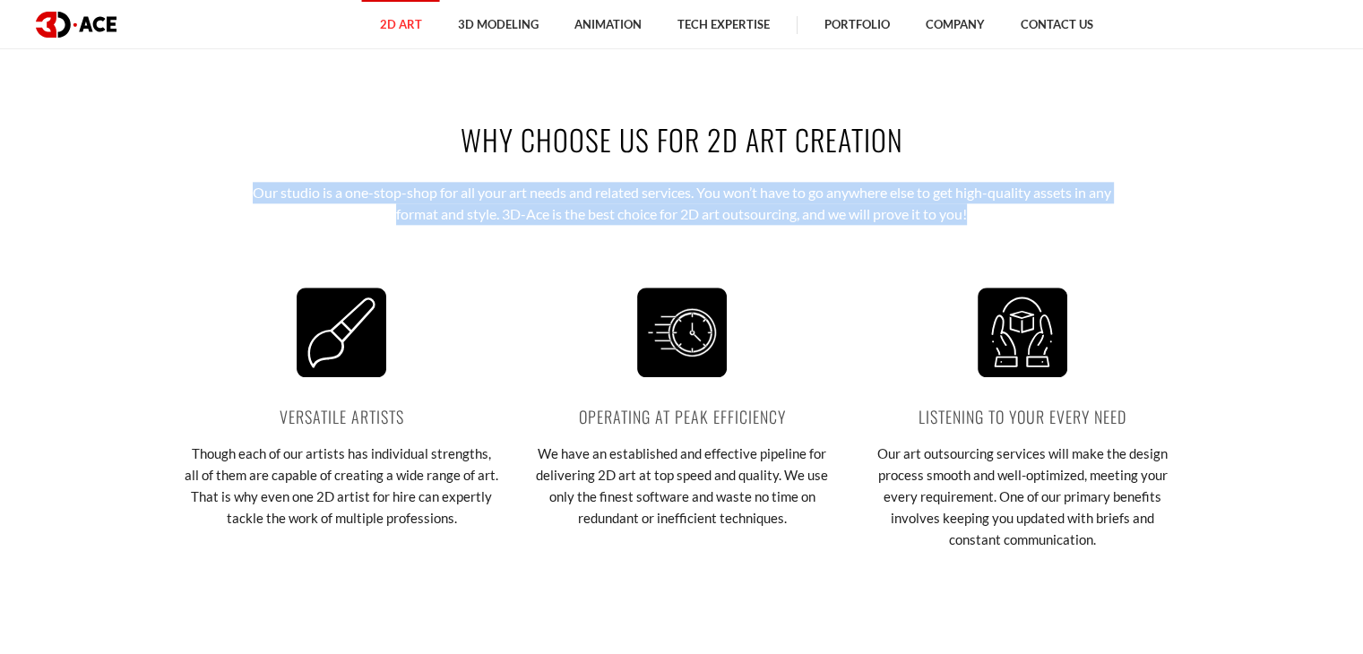
drag, startPoint x: 975, startPoint y: 218, endPoint x: 250, endPoint y: 168, distance: 726.7
click at [250, 168] on div "Why Choose Us For 2D Art Creation Our studio is a one-stop-shop for all your ar…" at bounding box center [682, 354] width 1022 height 579
copy p "Our studio is a one-stop-shop for all your art needs and related services. You …"
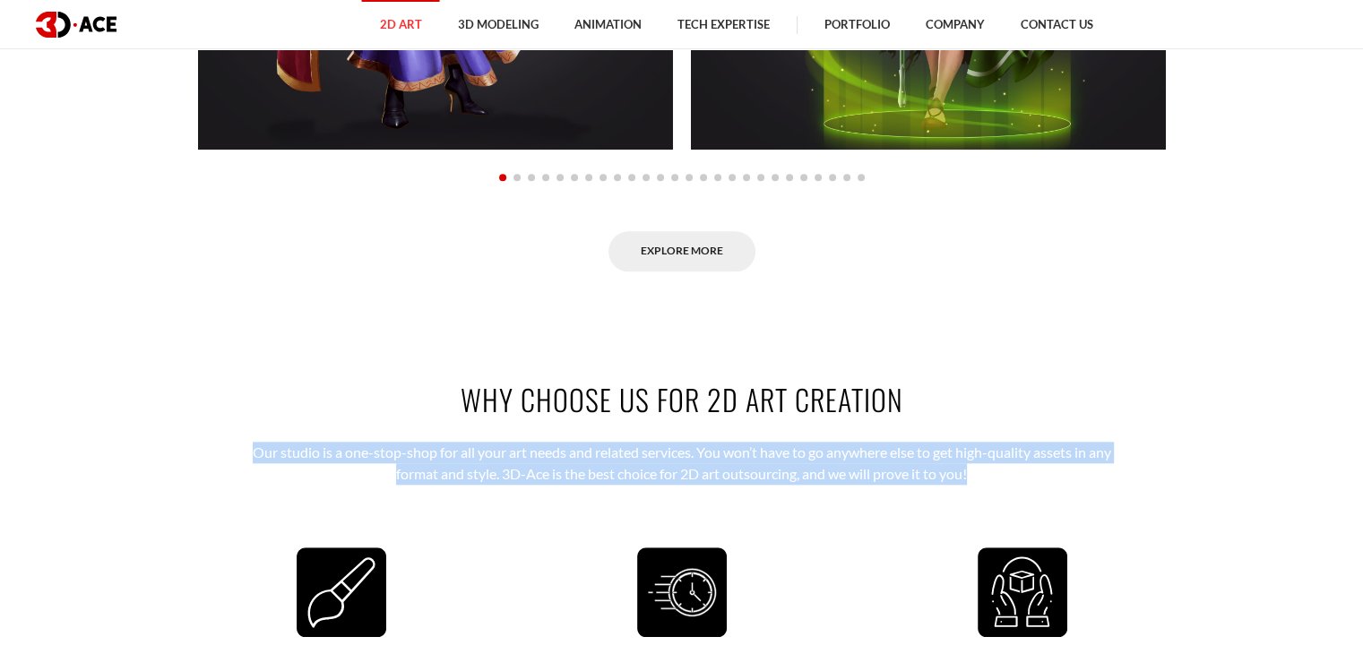
scroll to position [1903, 0]
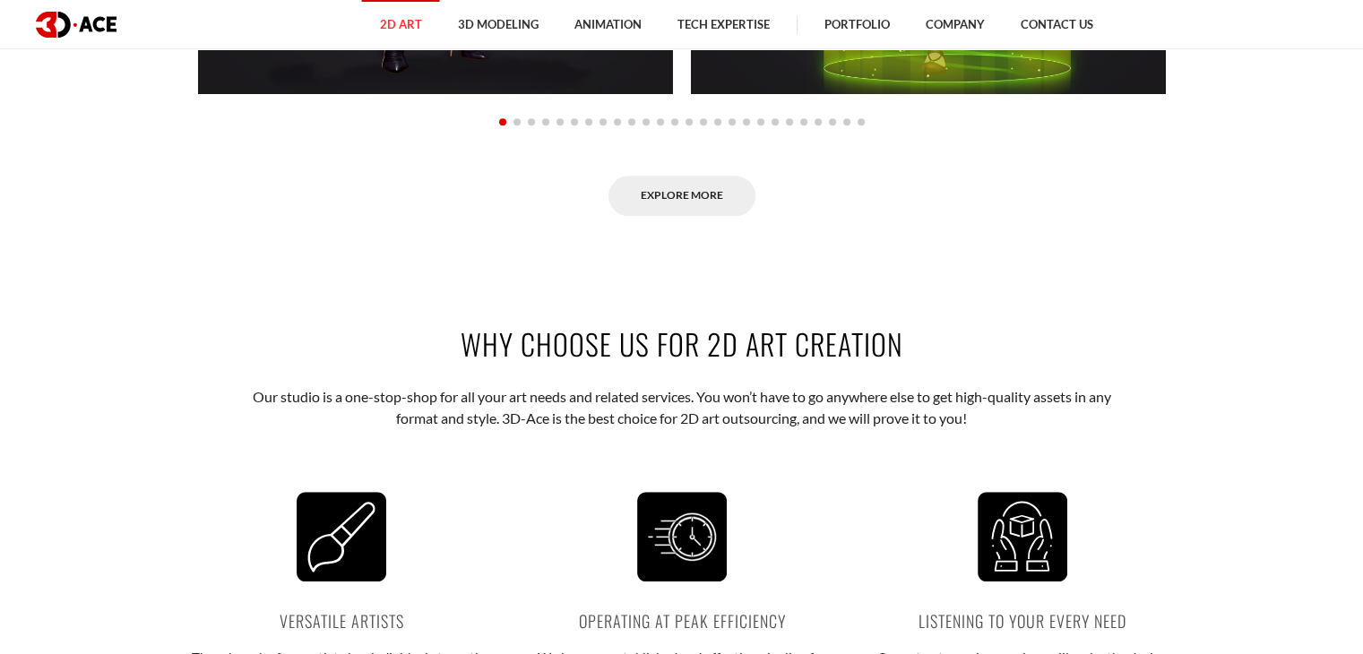
click at [432, 208] on div "Explore More" at bounding box center [682, 196] width 995 height 40
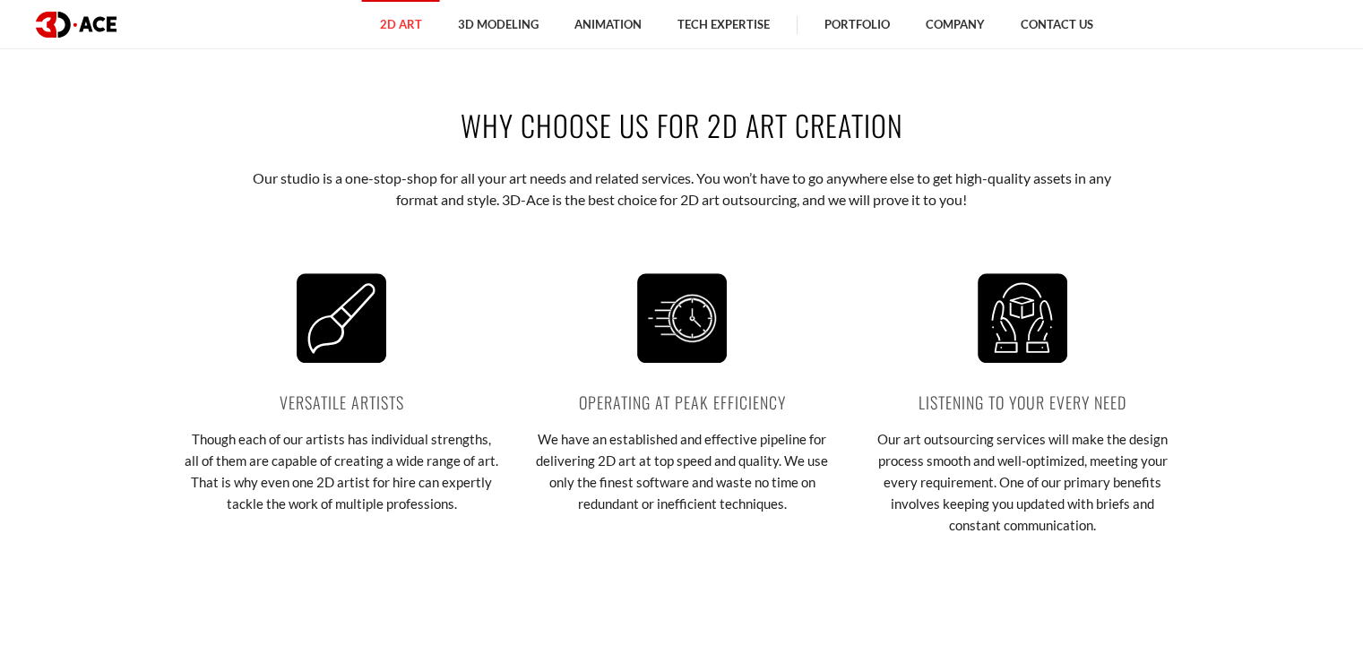
scroll to position [2154, 0]
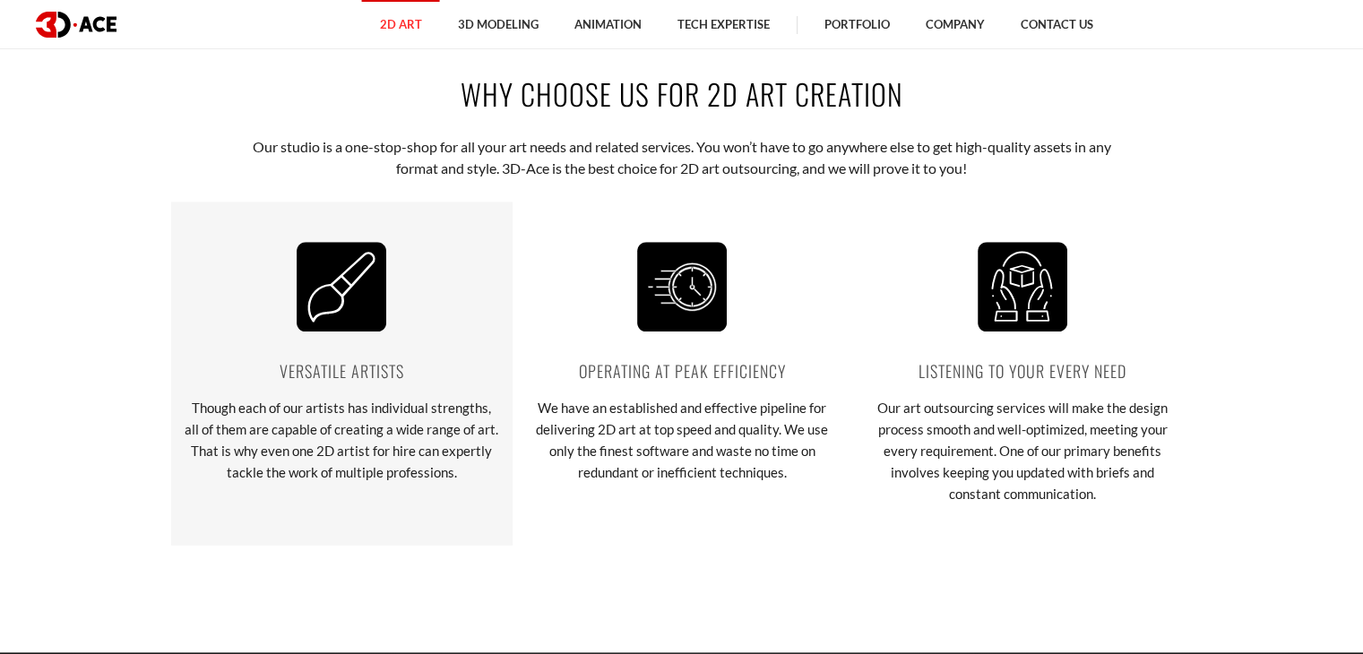
click at [416, 355] on div "Versatile artists Though each of our artists has individual strengths, all of t…" at bounding box center [341, 373] width 341 height 343
drag, startPoint x: 405, startPoint y: 369, endPoint x: 276, endPoint y: 367, distance: 129.1
click at [276, 367] on p "Versatile artists" at bounding box center [342, 370] width 314 height 25
copy p "Versatile artists"
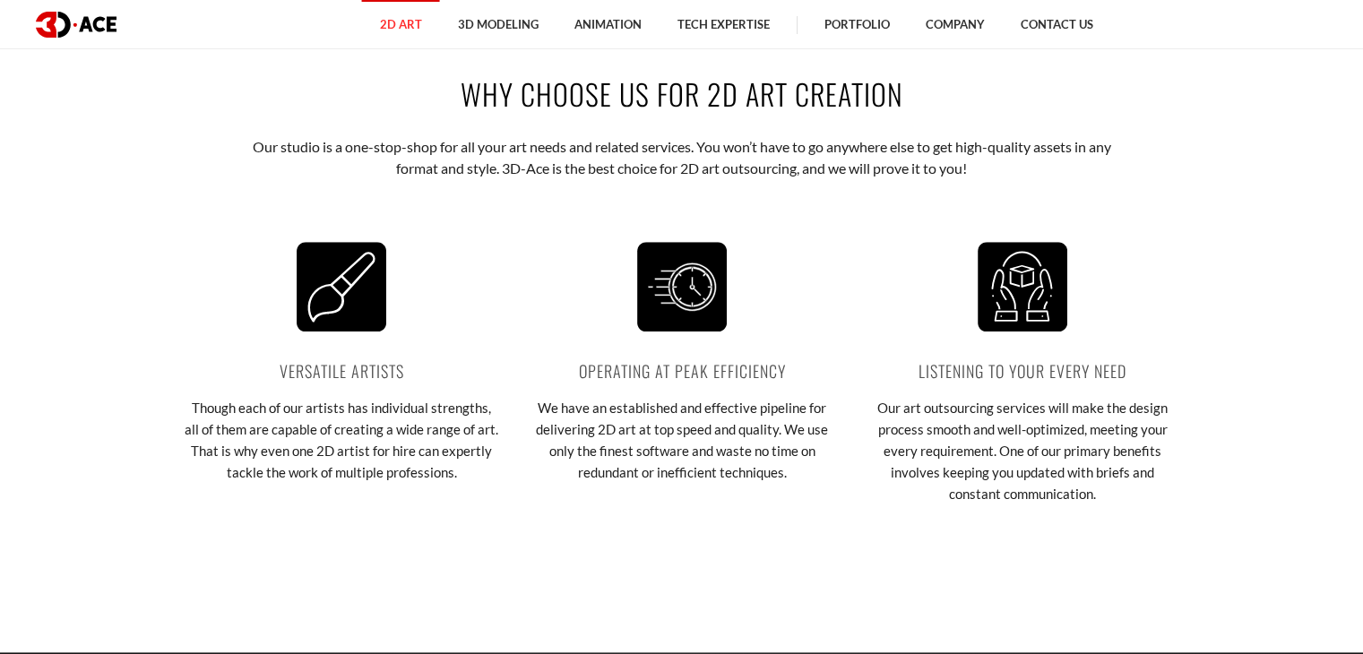
click at [478, 564] on div "Why Choose Us For 2D Art Creation Our studio is a one-stop-shop for all your ar…" at bounding box center [682, 309] width 1022 height 579
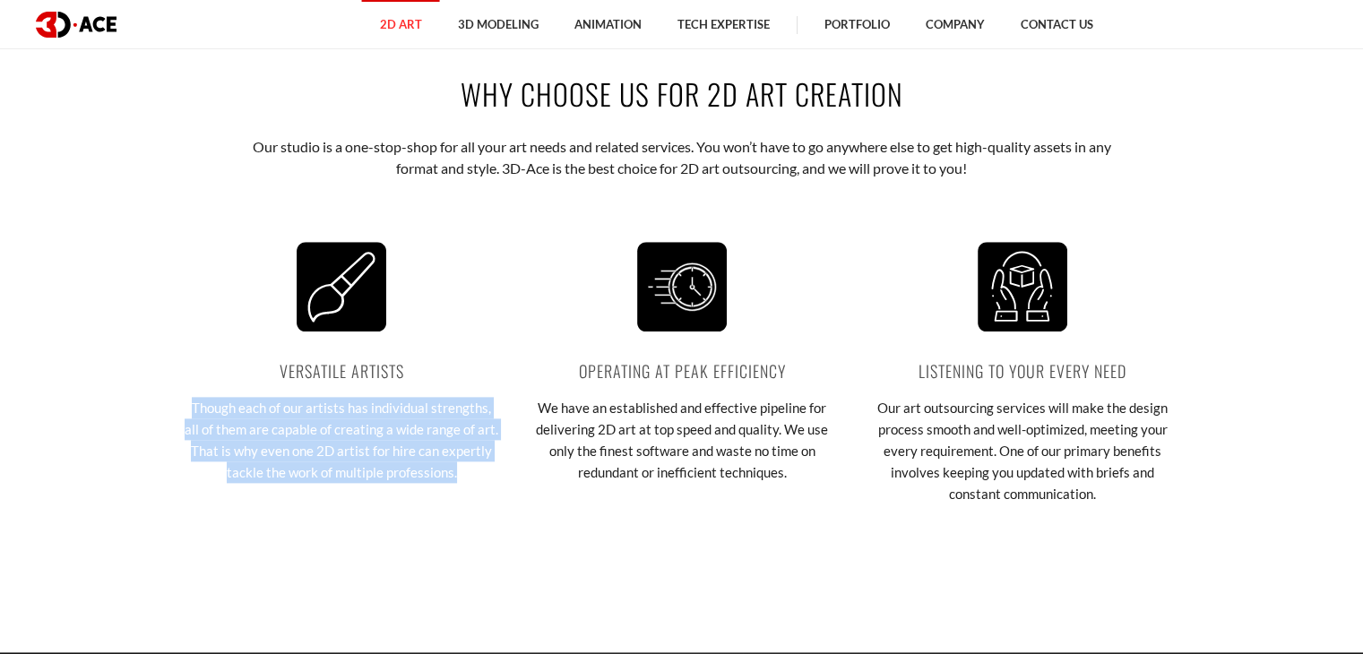
drag, startPoint x: 459, startPoint y: 468, endPoint x: 161, endPoint y: 406, distance: 303.9
click at [161, 406] on section "Why Choose Us For 2D Art Creation Our studio is a one-stop-shop for all your ar…" at bounding box center [681, 309] width 1363 height 579
copy p "Though each of our artists has individual strengths, all of them are capable of…"
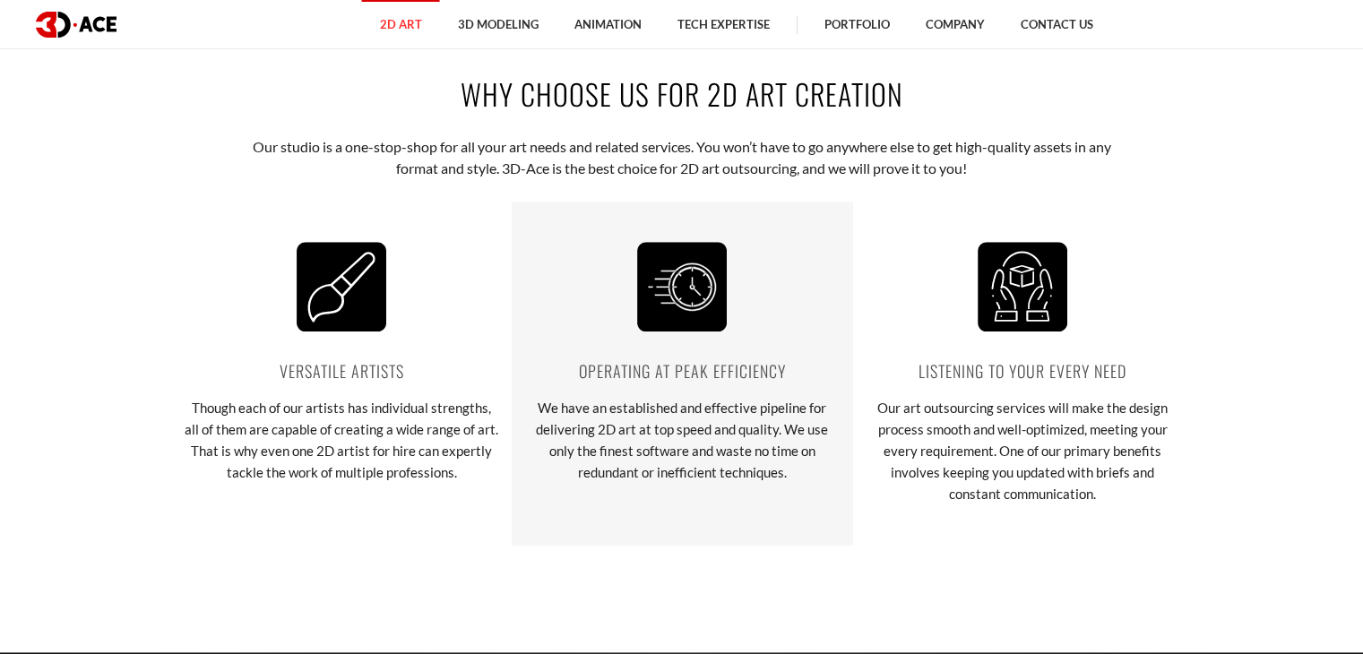
click at [759, 346] on div "Operating at peak efficiency We have an established and effective pipeline for …" at bounding box center [682, 373] width 341 height 343
drag, startPoint x: 790, startPoint y: 370, endPoint x: 548, endPoint y: 369, distance: 242.0
click at [548, 369] on p "Operating at peak efficiency" at bounding box center [682, 370] width 314 height 25
copy p "Operating at peak efficiency"
click at [684, 429] on p "We have an established and effective pipeline for delivering 2D art at top spee…" at bounding box center [682, 440] width 314 height 86
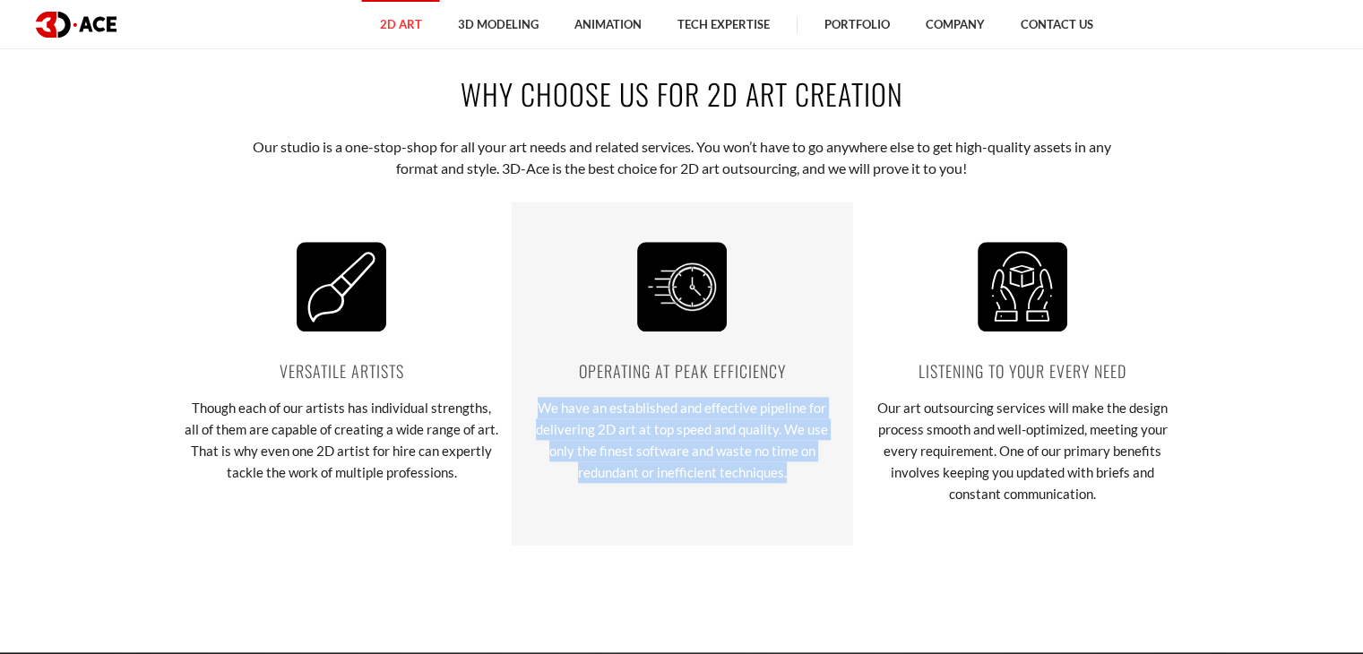
drag, startPoint x: 785, startPoint y: 473, endPoint x: 525, endPoint y: 402, distance: 269.4
click at [525, 402] on p "We have an established and effective pipeline for delivering 2D art at top spee…" at bounding box center [682, 440] width 314 height 86
copy p "We have an established and effective pipeline for delivering 2D art at top spee…"
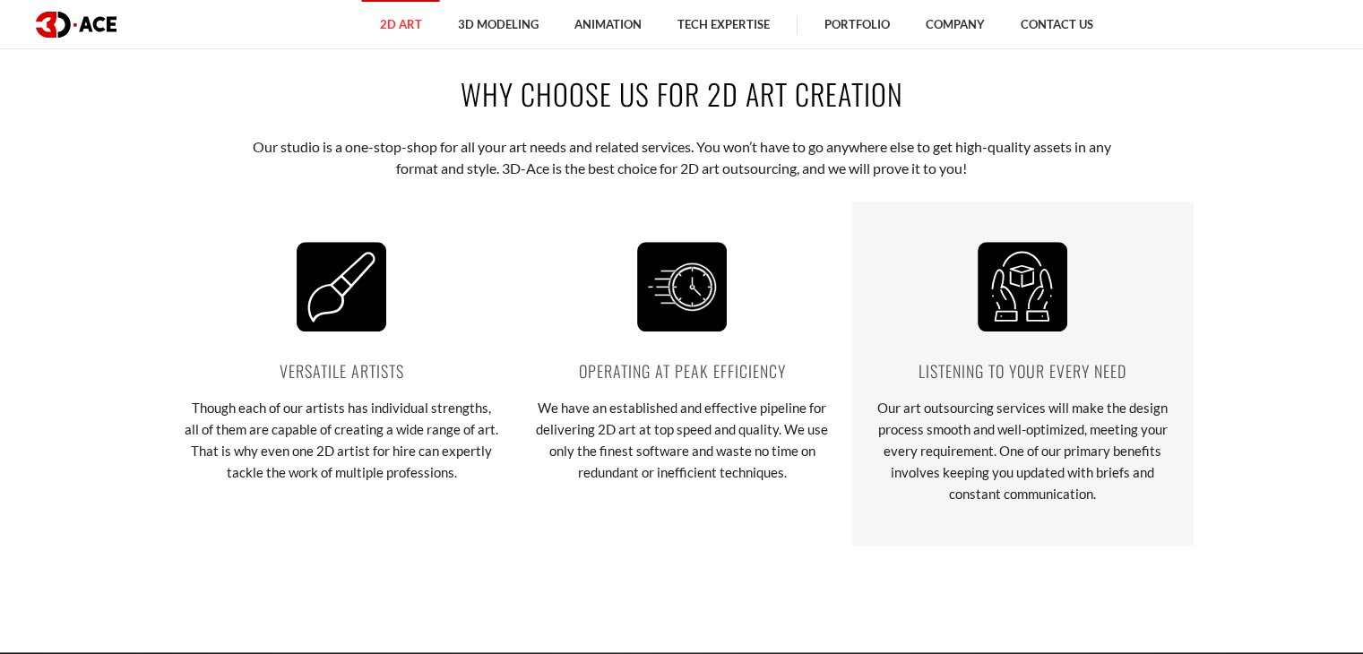
click at [919, 374] on p "Listening to your every need" at bounding box center [1023, 370] width 314 height 25
drag, startPoint x: 914, startPoint y: 367, endPoint x: 1160, endPoint y: 370, distance: 245.6
click at [1160, 370] on p "Listening to your every need" at bounding box center [1023, 370] width 314 height 25
copy p "Listening to your every need"
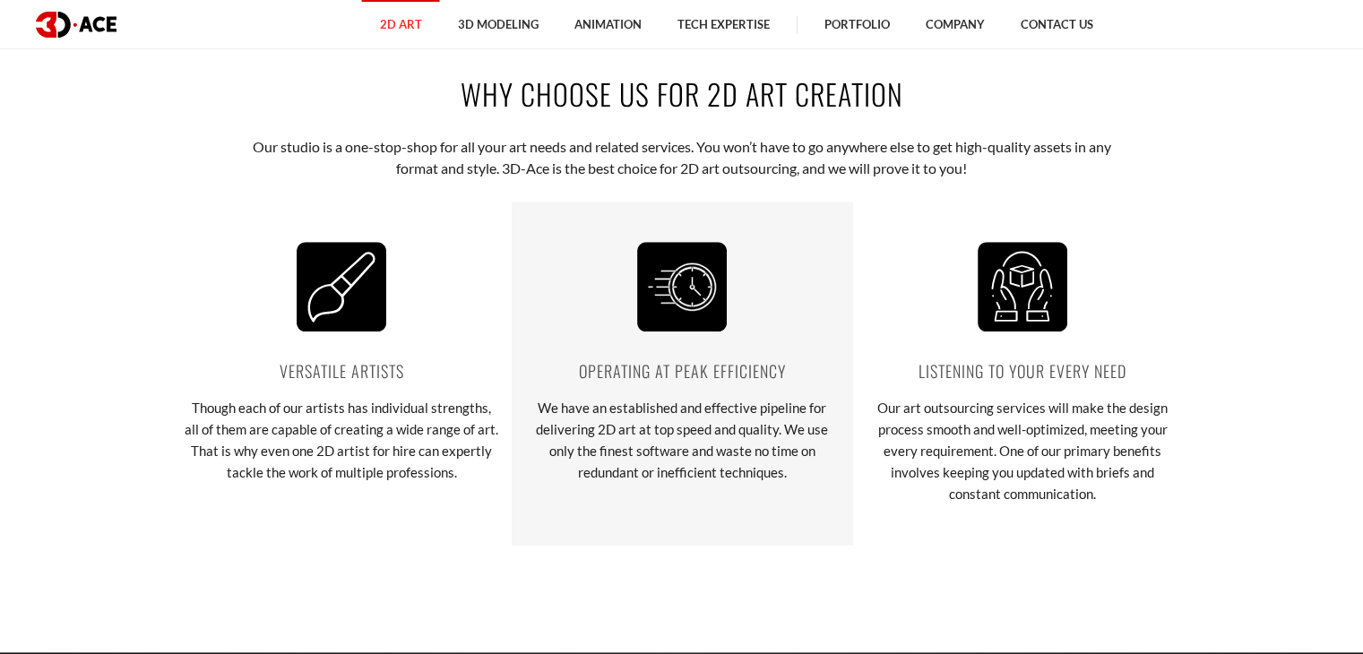
click at [832, 430] on p "We have an established and effective pipeline for delivering 2D art at top spee…" at bounding box center [682, 440] width 314 height 86
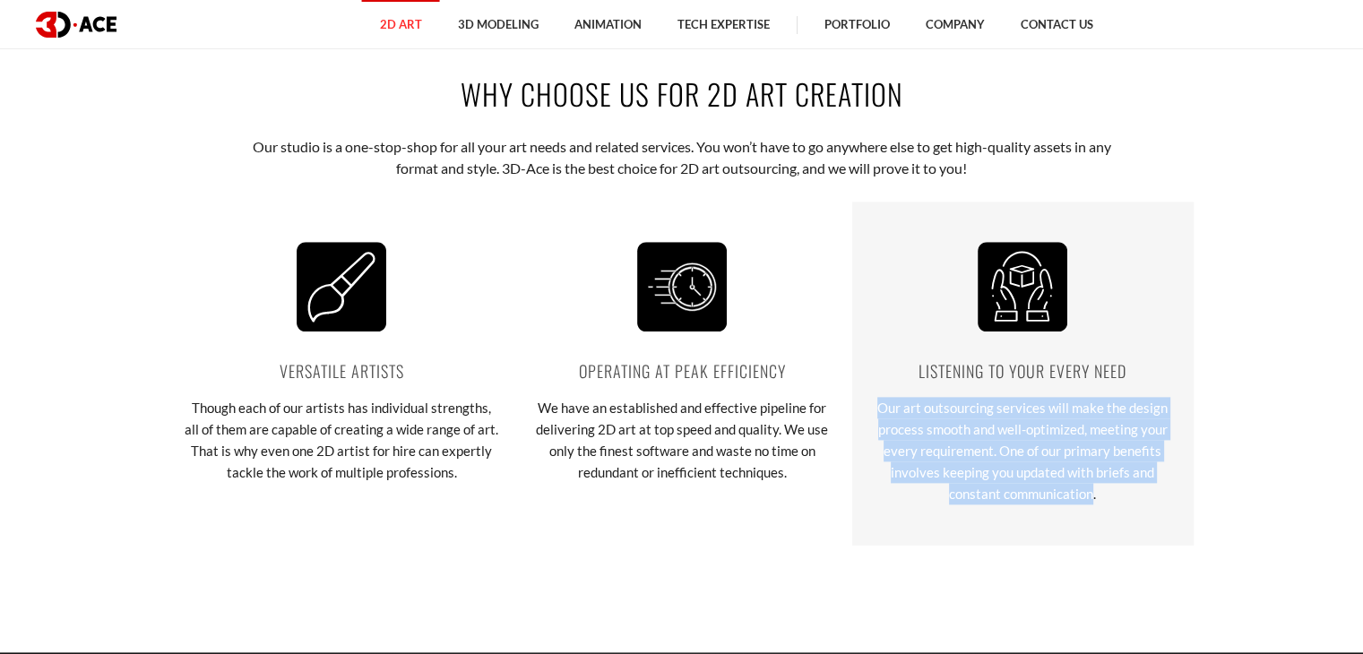
drag, startPoint x: 1093, startPoint y: 496, endPoint x: 872, endPoint y: 403, distance: 240.2
click at [872, 403] on p "Our art outsourcing services will make the design process smooth and well-optim…" at bounding box center [1023, 451] width 314 height 108
copy p "Our art outsourcing services will make the design process smooth and well-optim…"
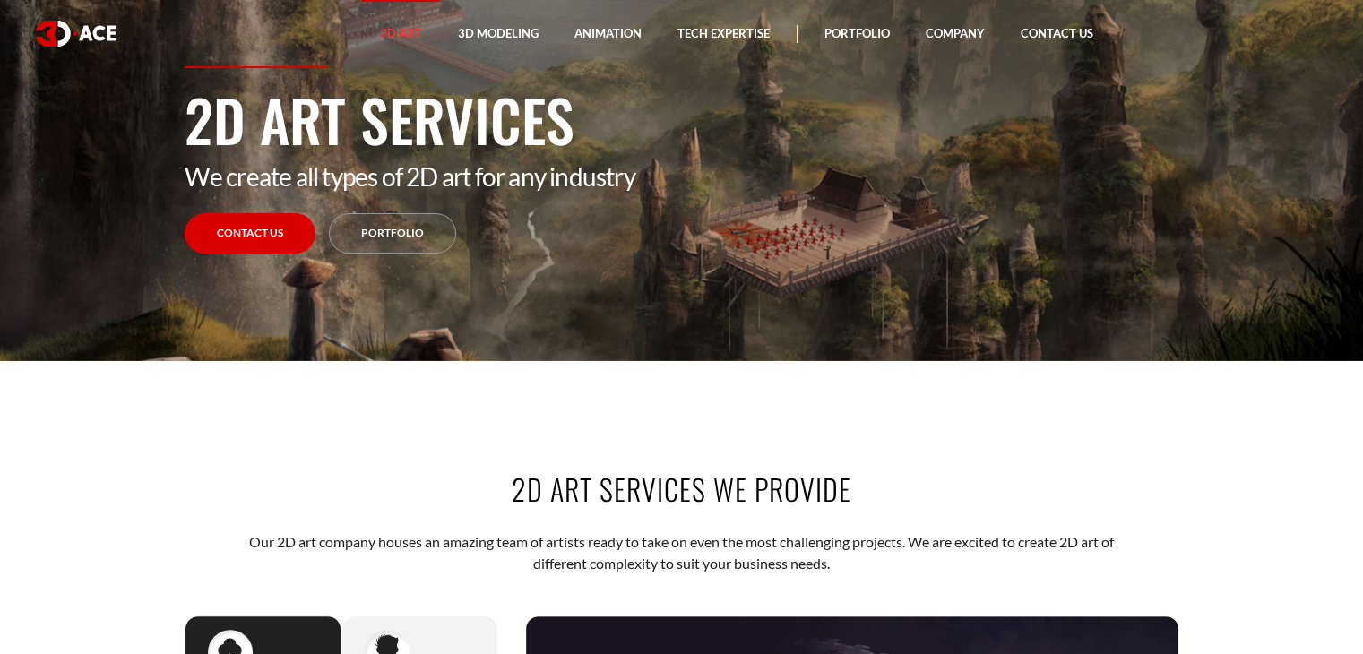
scroll to position [0, 0]
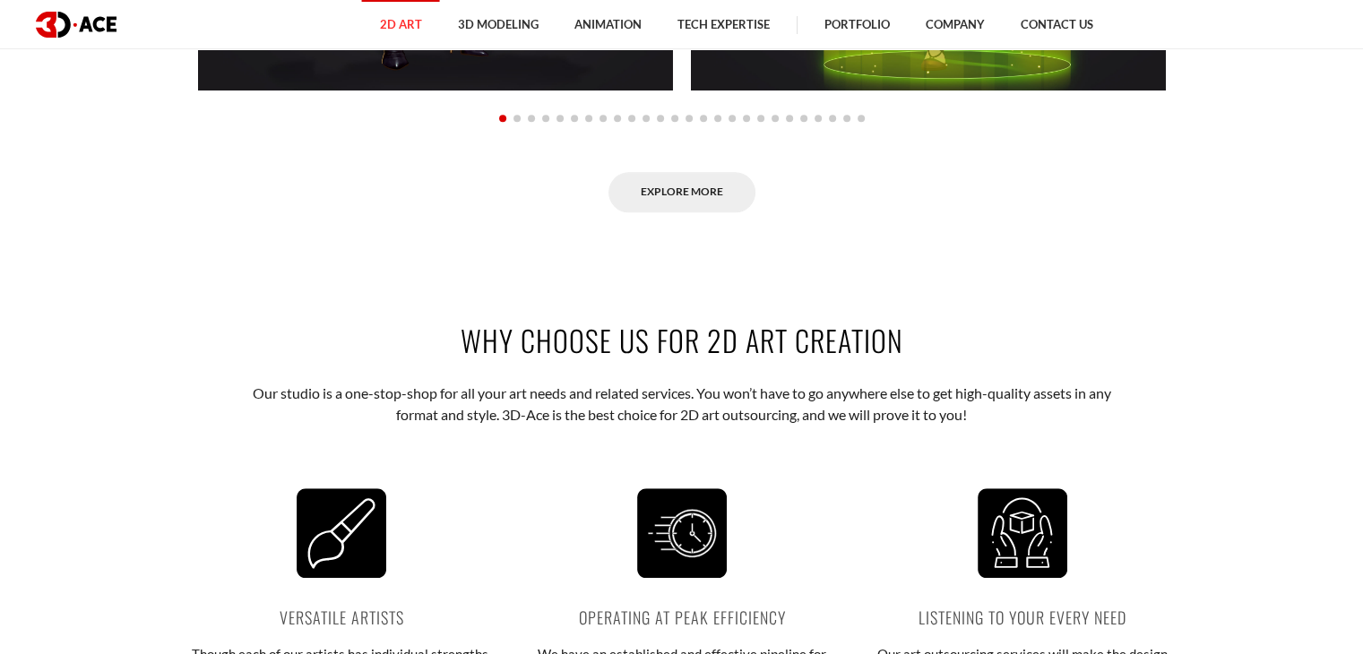
scroll to position [1932, 0]
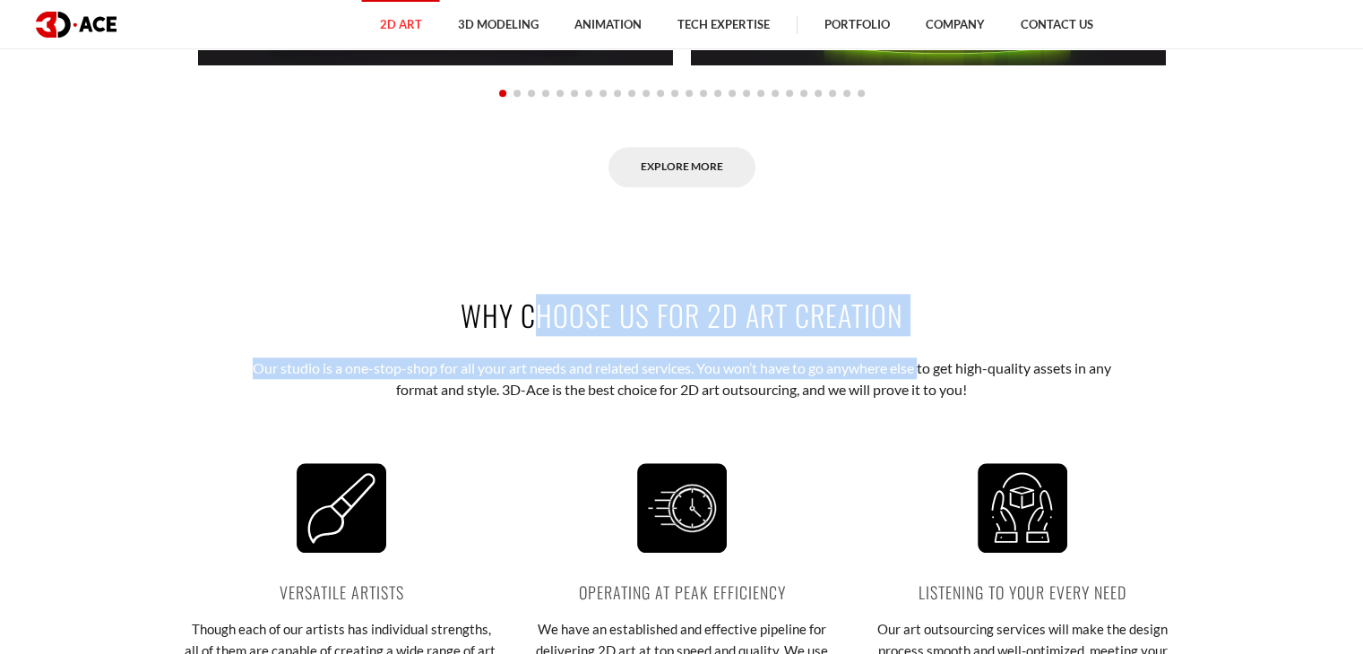
drag, startPoint x: 920, startPoint y: 345, endPoint x: 470, endPoint y: 315, distance: 450.9
click at [470, 315] on div "Why Choose Us For 2D Art Creation Our studio is a one-stop-shop for all your ar…" at bounding box center [682, 530] width 1022 height 579
click at [470, 315] on h2 "Why Choose Us For 2D Art Creation" at bounding box center [682, 315] width 995 height 40
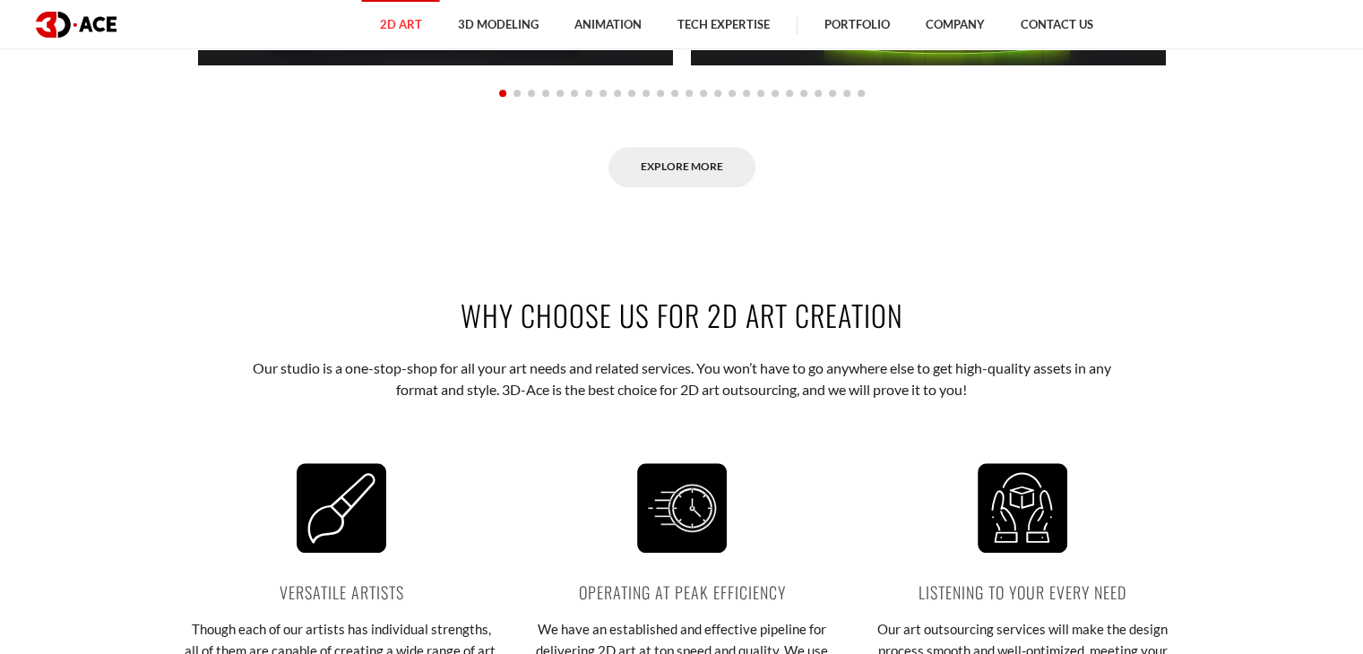
drag, startPoint x: 462, startPoint y: 313, endPoint x: 975, endPoint y: 273, distance: 514.1
click at [975, 273] on div "Why Choose Us For 2D Art Creation Our studio is a one-stop-shop for all your ar…" at bounding box center [682, 530] width 1022 height 579
copy h2 "Why Choose Us For 2D Art Creation"
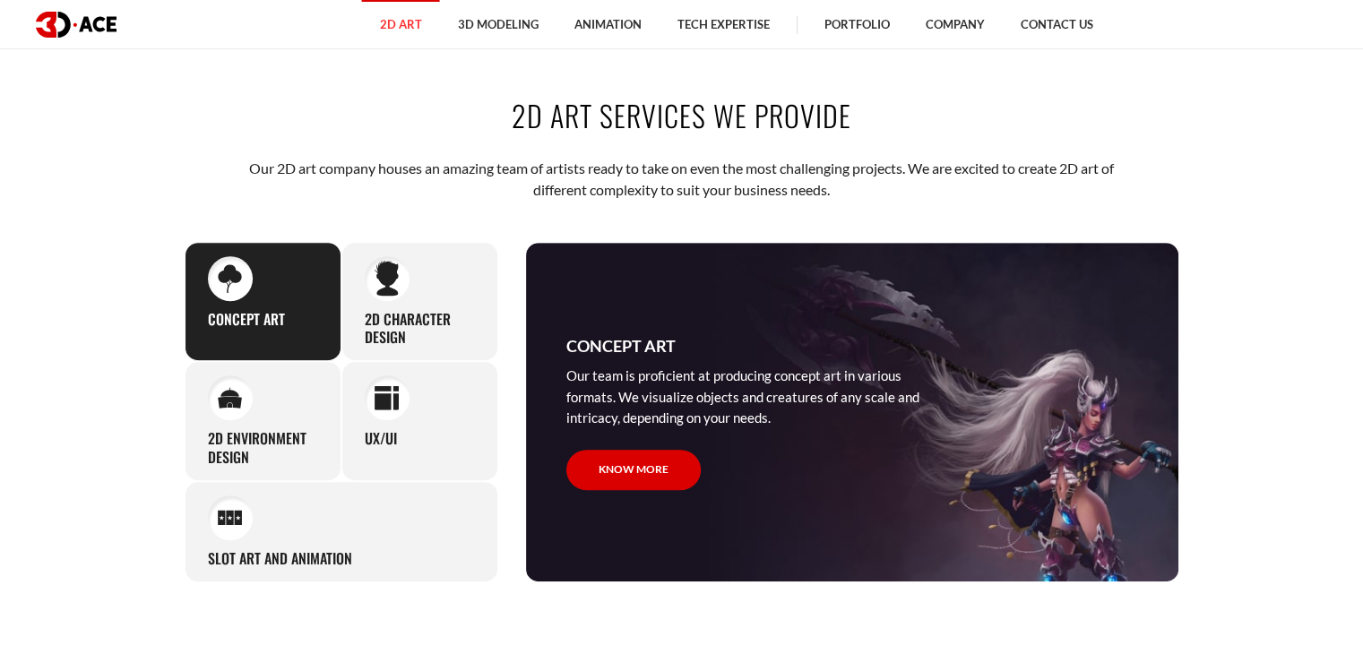
scroll to position [667, 0]
click at [525, 110] on h2 "2D Art Services We Provide" at bounding box center [682, 115] width 995 height 40
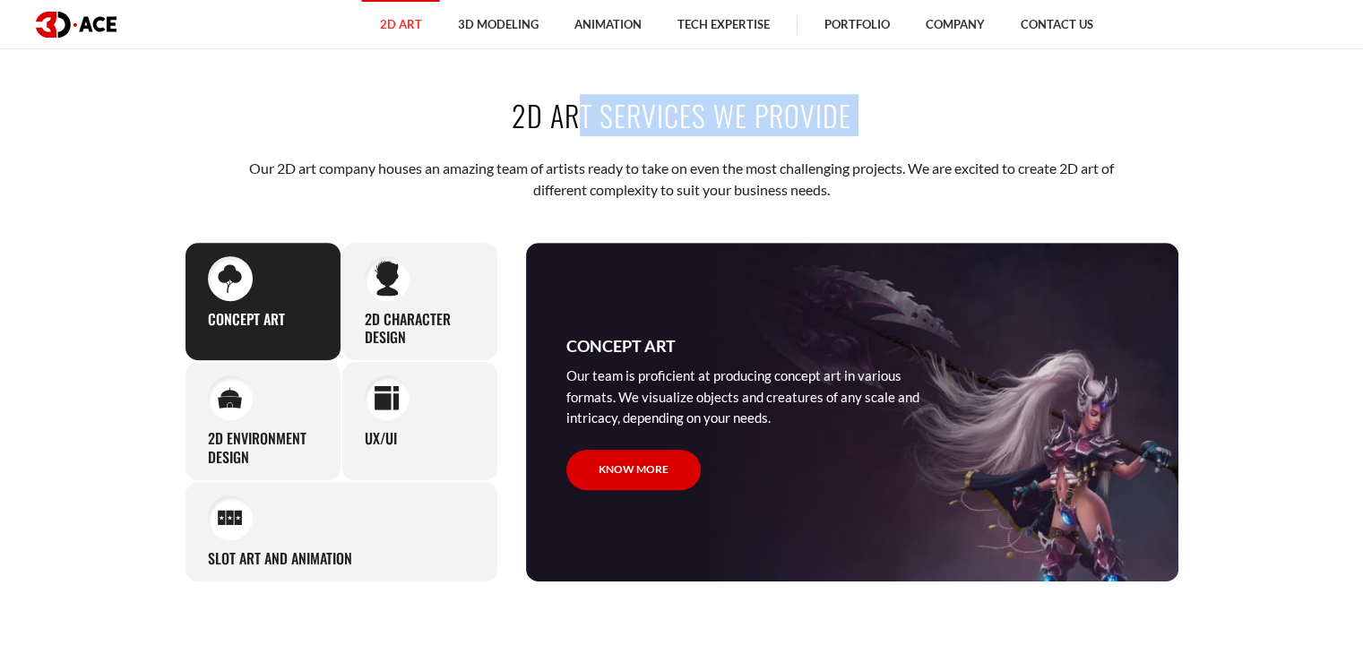
click at [525, 110] on h2 "2D Art Services We Provide" at bounding box center [682, 115] width 995 height 40
copy div "2D Art Services We Provide"
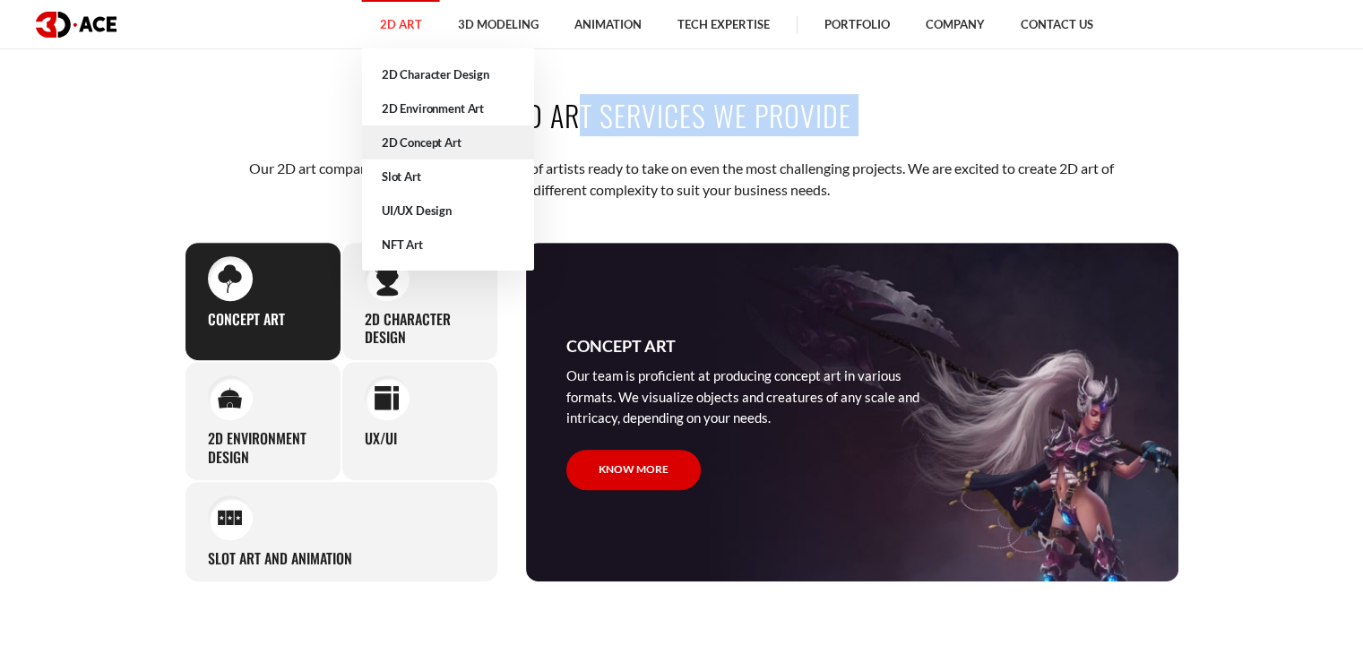
click at [469, 141] on link "2D Concept Art" at bounding box center [448, 142] width 172 height 34
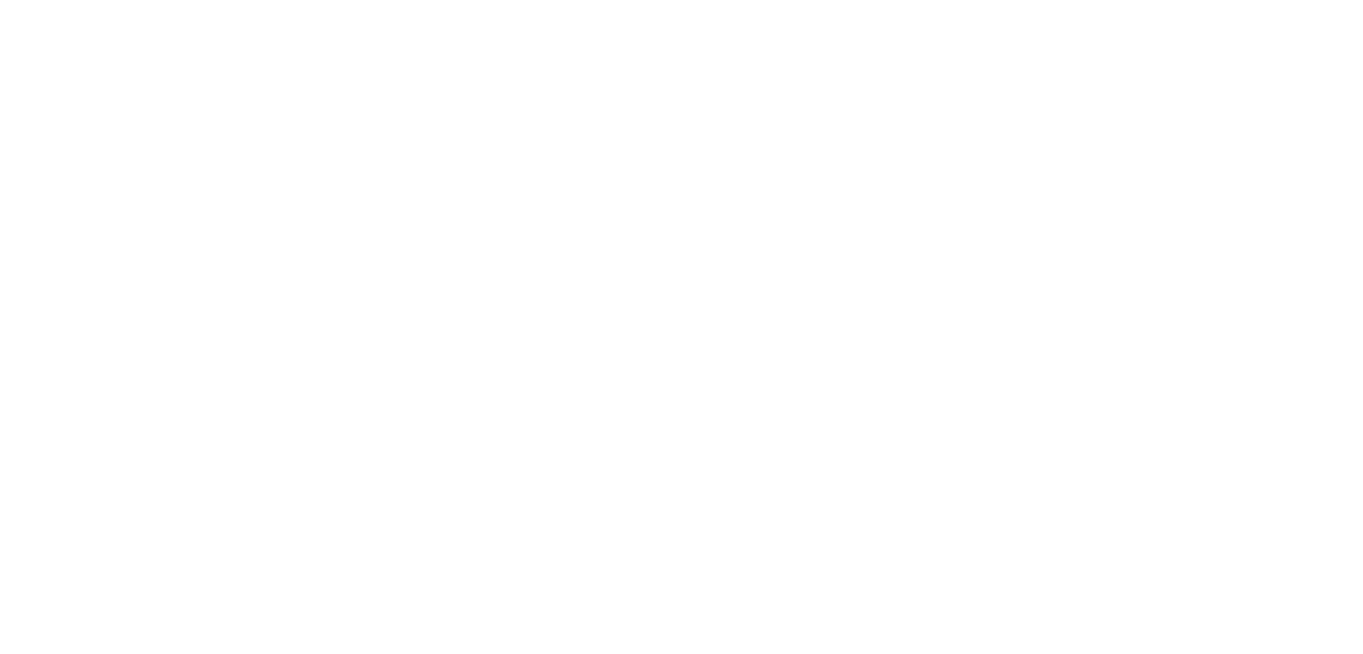
scroll to position [22, 0]
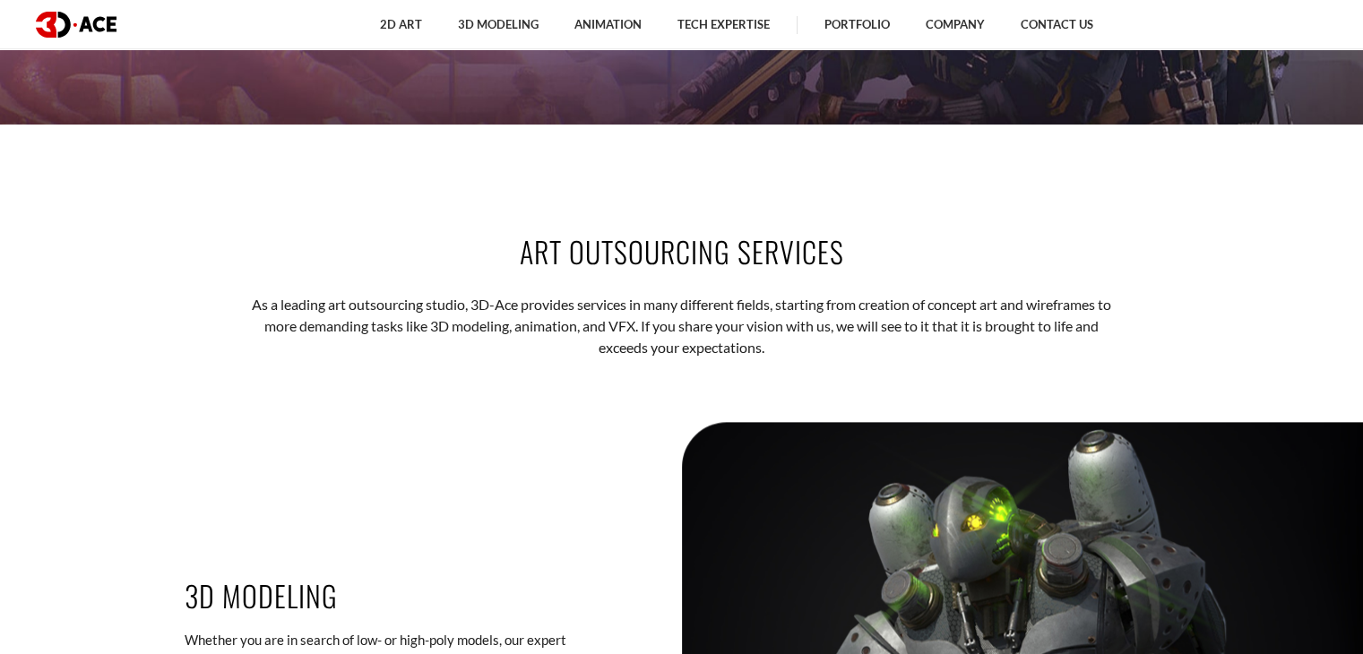
scroll to position [1899, 0]
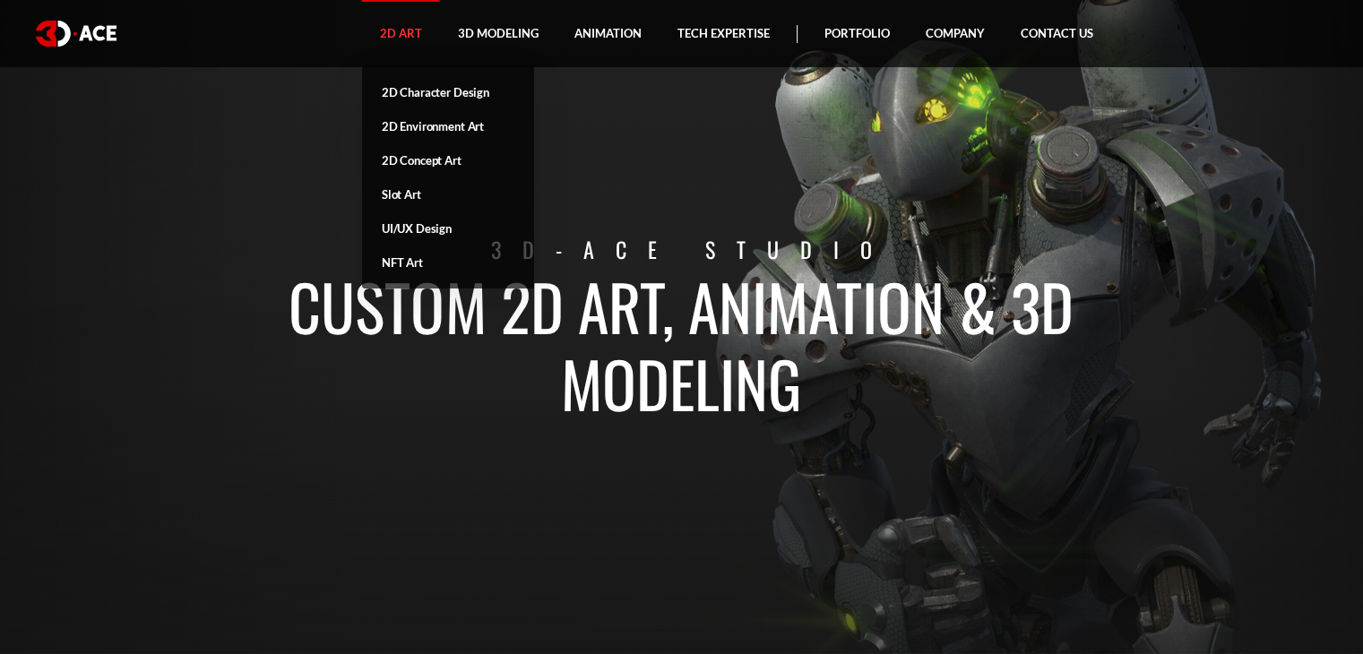
click at [399, 39] on link "2D Art" at bounding box center [401, 33] width 78 height 67
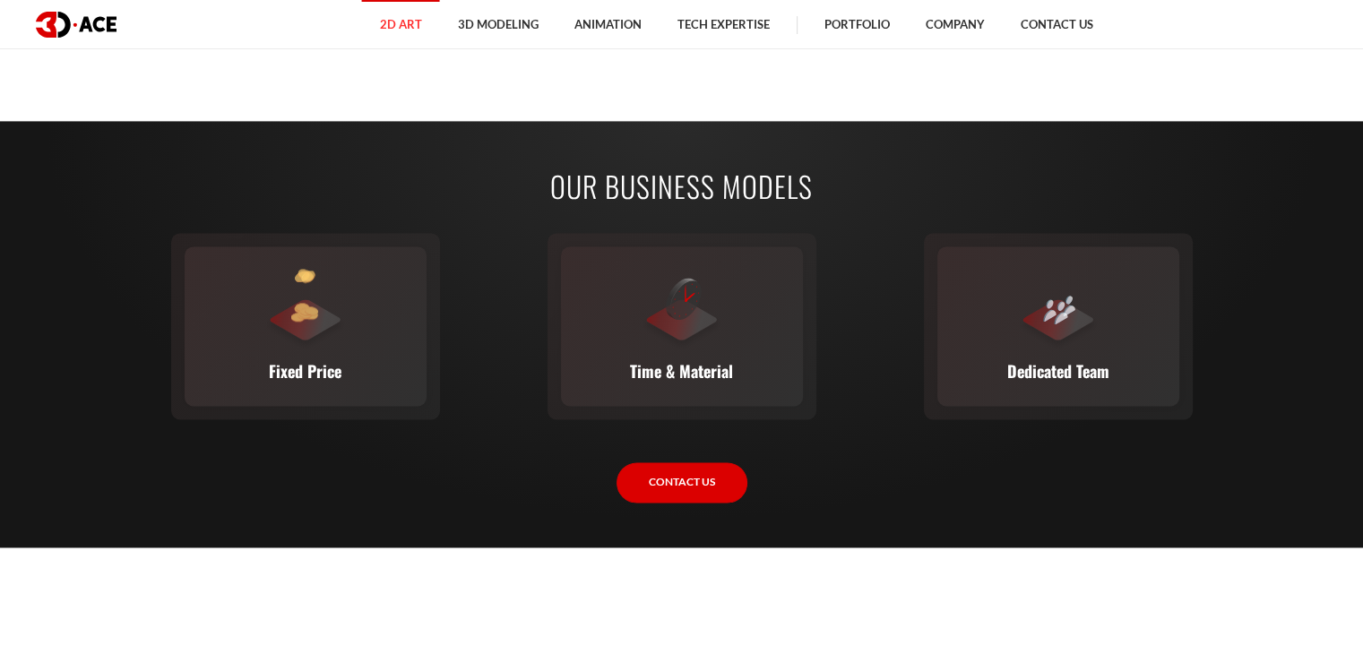
scroll to position [2685, 0]
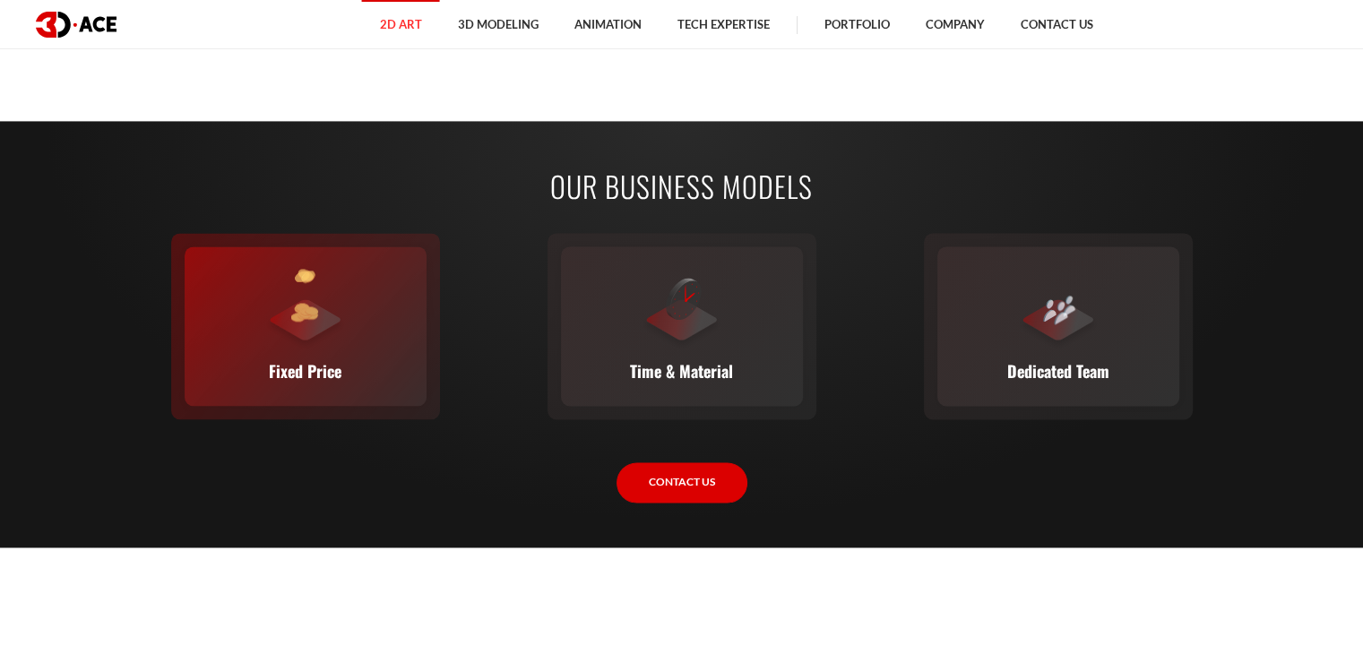
click at [331, 338] on div at bounding box center [305, 309] width 81 height 81
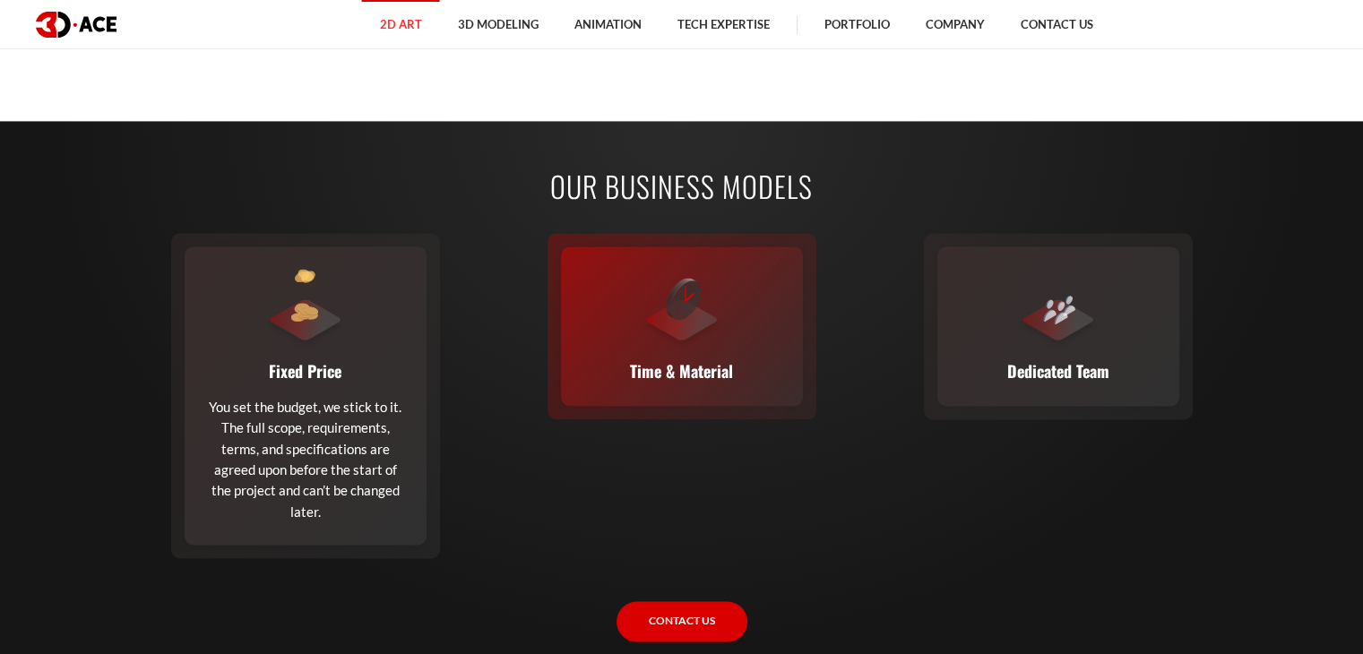
click at [610, 295] on div "Time & Material This flexible model calculates cost based on time and material …" at bounding box center [682, 326] width 242 height 160
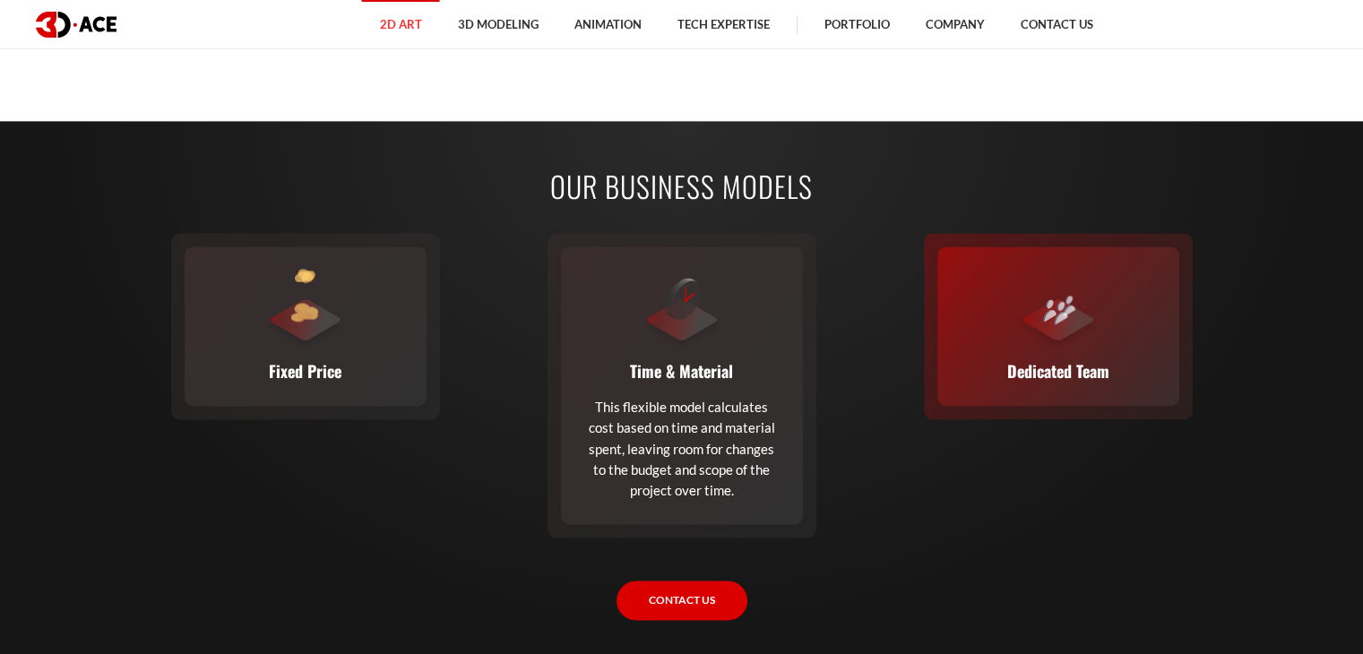
click at [1066, 298] on img at bounding box center [1061, 311] width 20 height 27
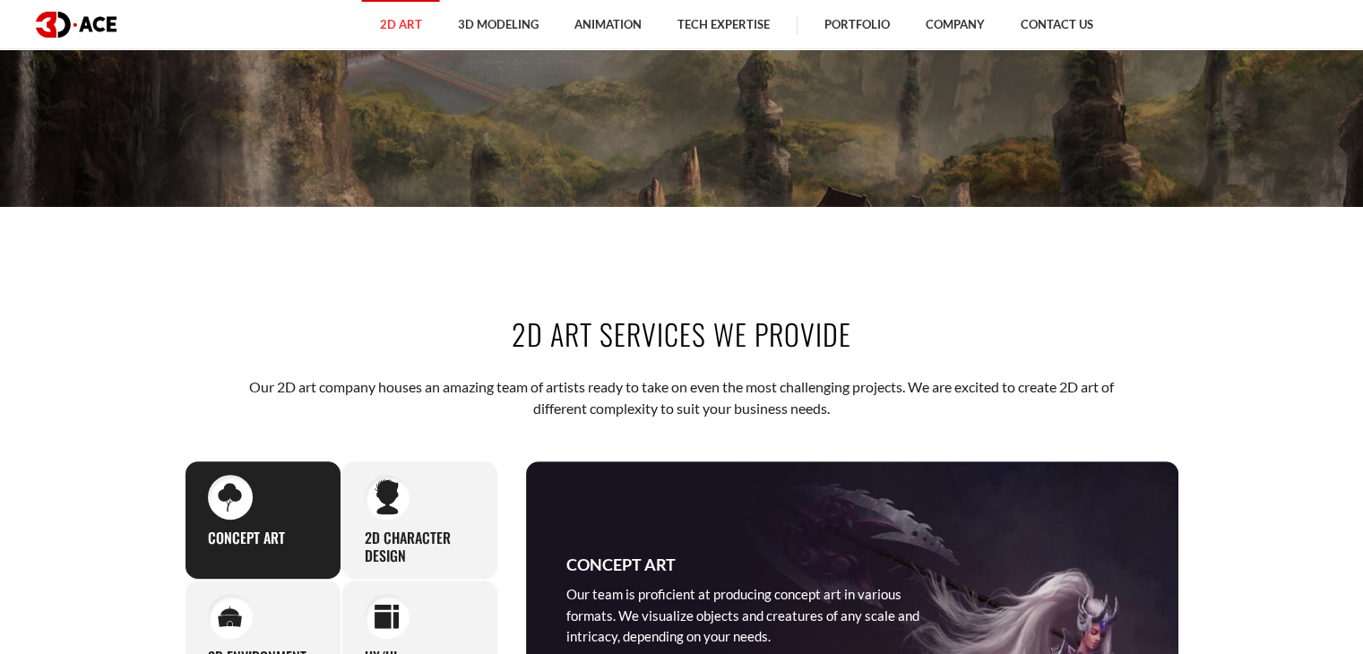
scroll to position [508, 0]
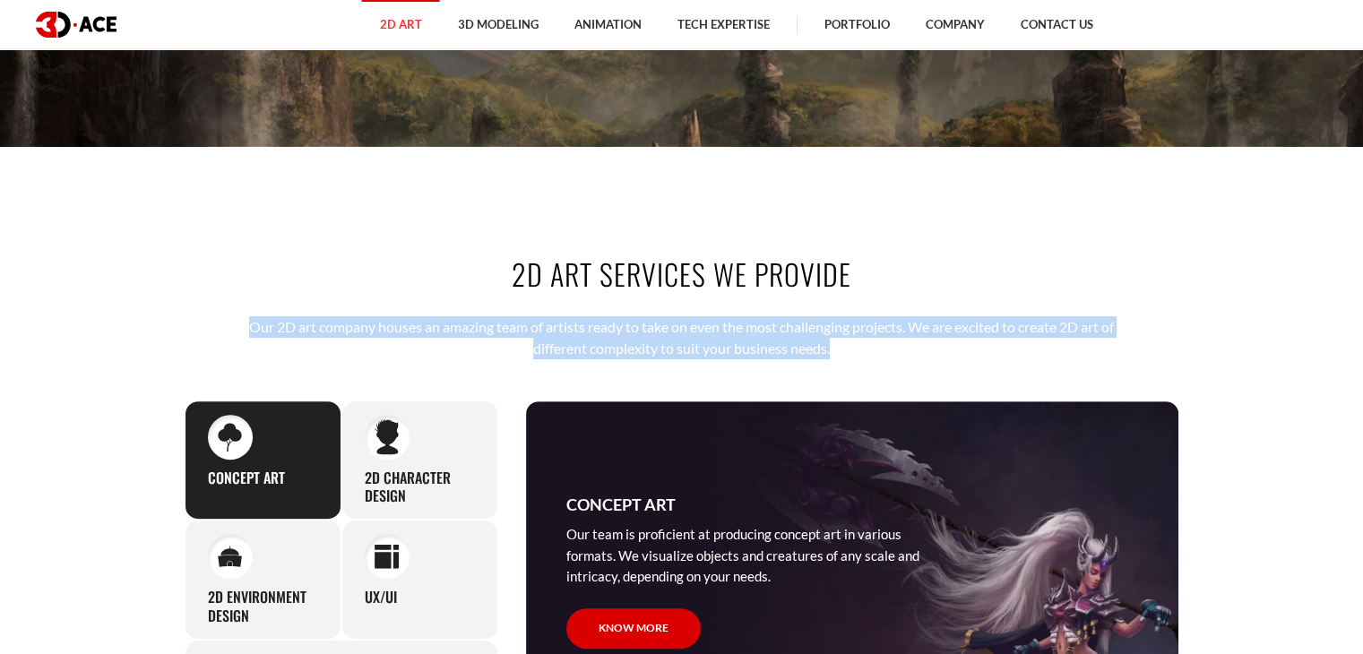
drag, startPoint x: 242, startPoint y: 314, endPoint x: 867, endPoint y: 350, distance: 625.7
click at [867, 350] on div "2D Art Services We Provide Our 2D art company houses an amazing team of artists…" at bounding box center [682, 497] width 1022 height 595
copy p "Our 2D art company houses an amazing team of artists ready to take on even the …"
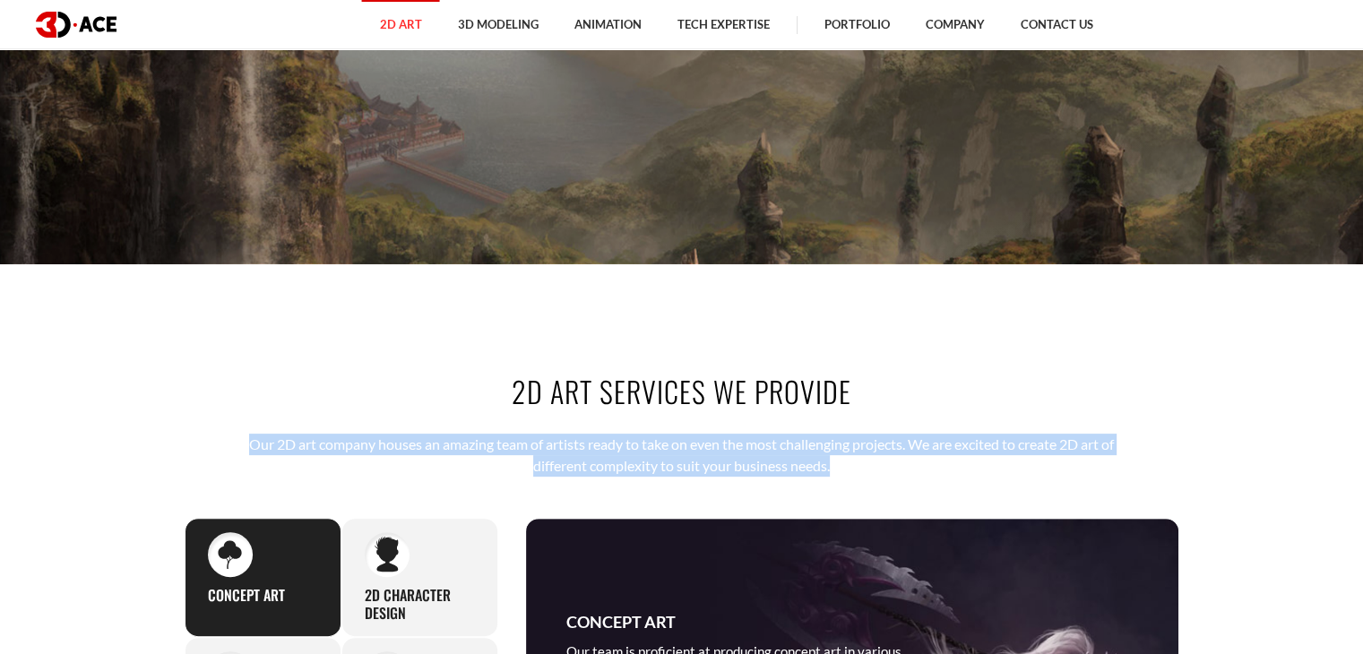
scroll to position [563, 0]
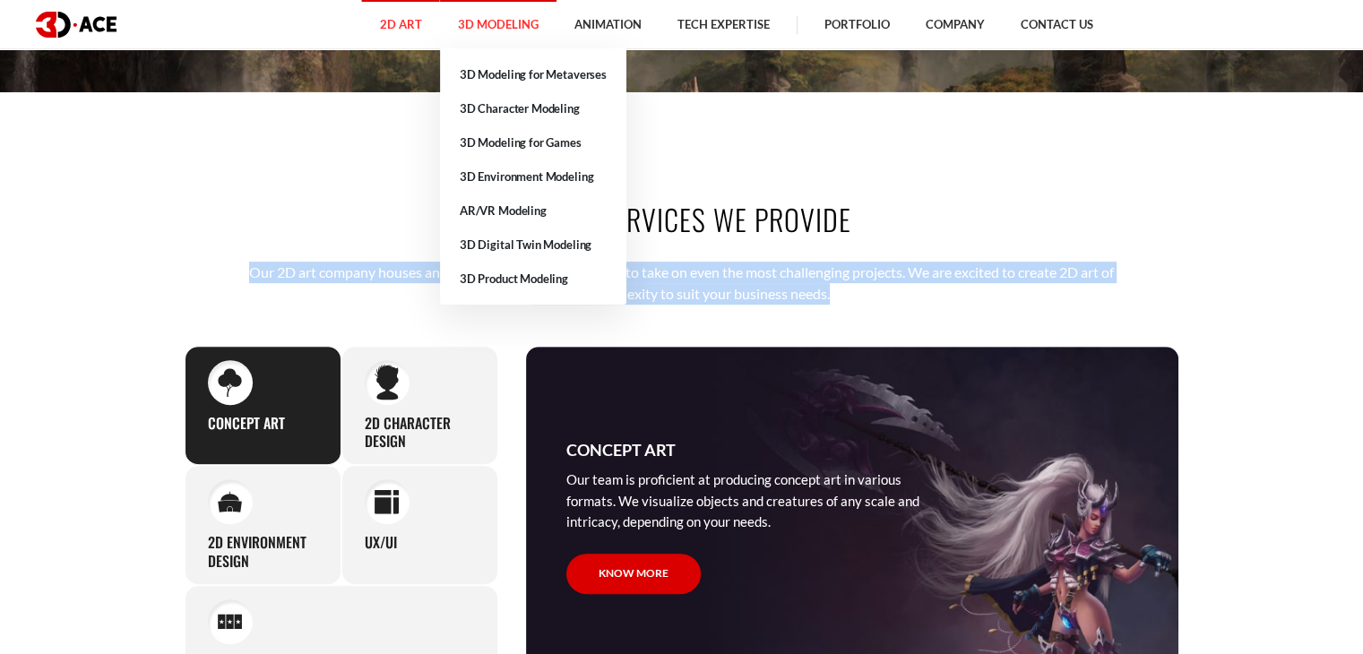
click at [487, 29] on link "3D Modeling" at bounding box center [498, 24] width 117 height 49
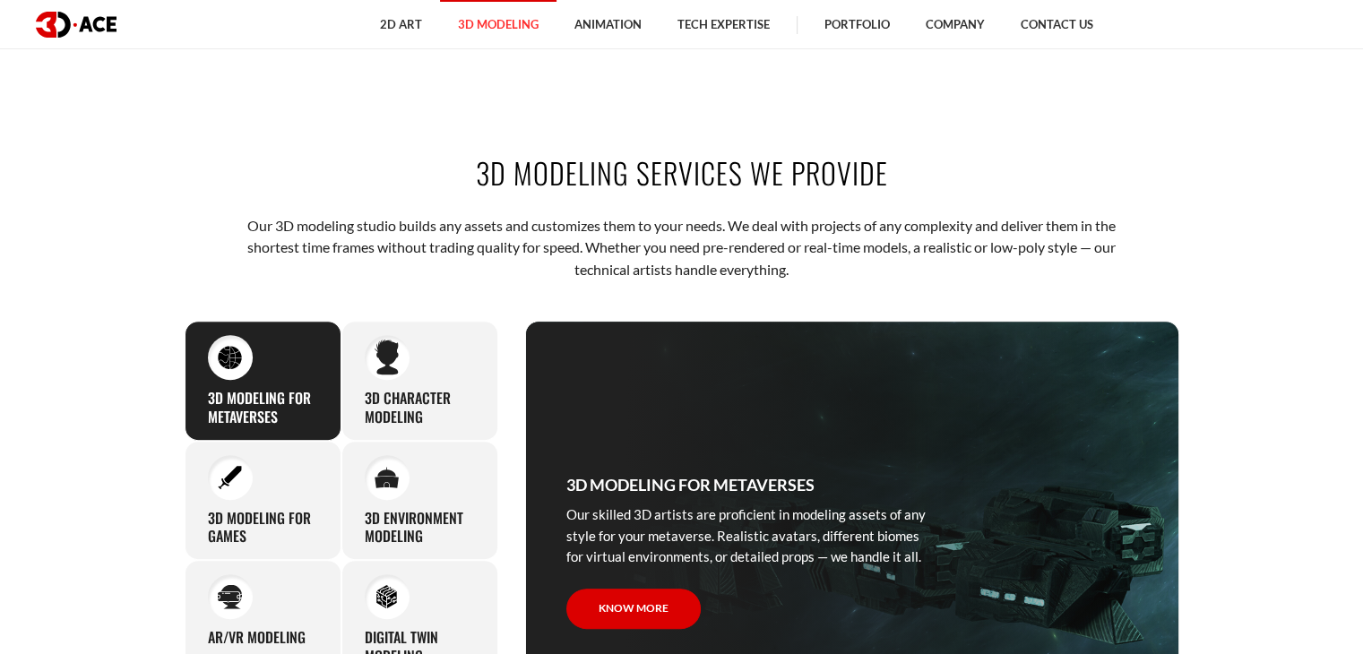
scroll to position [611, 0]
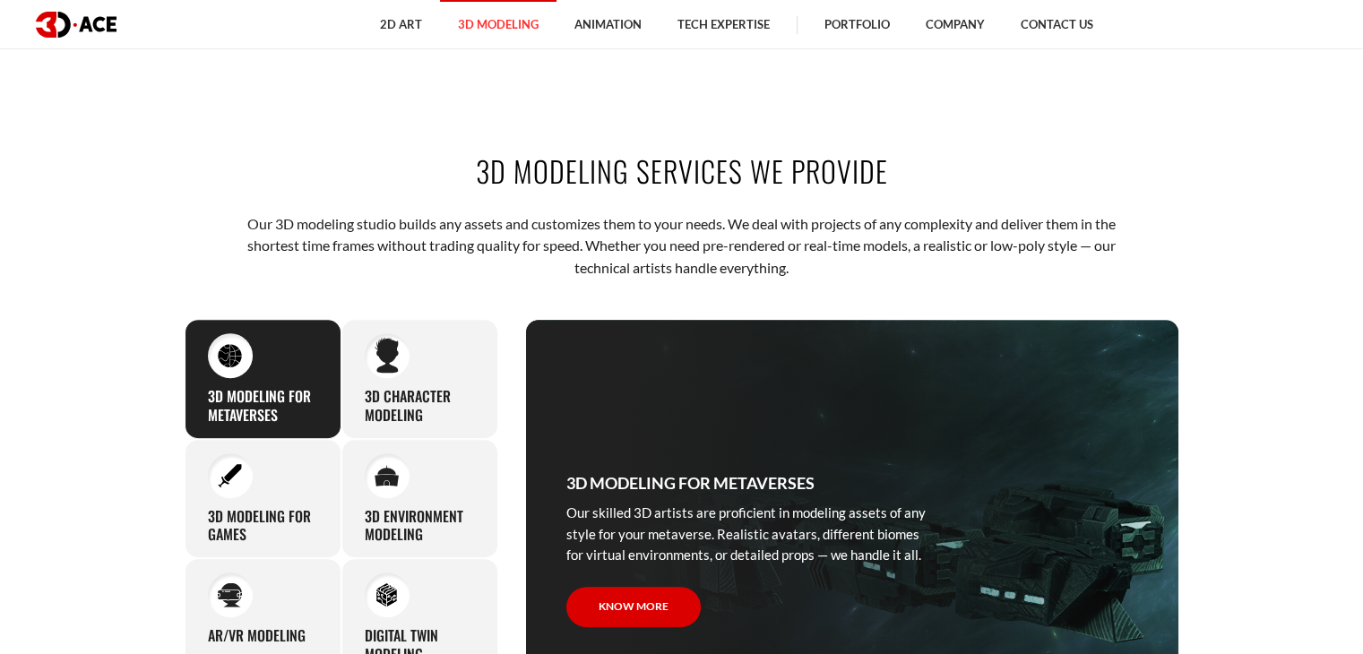
drag, startPoint x: 481, startPoint y: 173, endPoint x: 909, endPoint y: 177, distance: 427.5
click at [909, 177] on h2 "3D modeling services we provide" at bounding box center [682, 171] width 995 height 40
copy h2 "3D modeling services we provide"
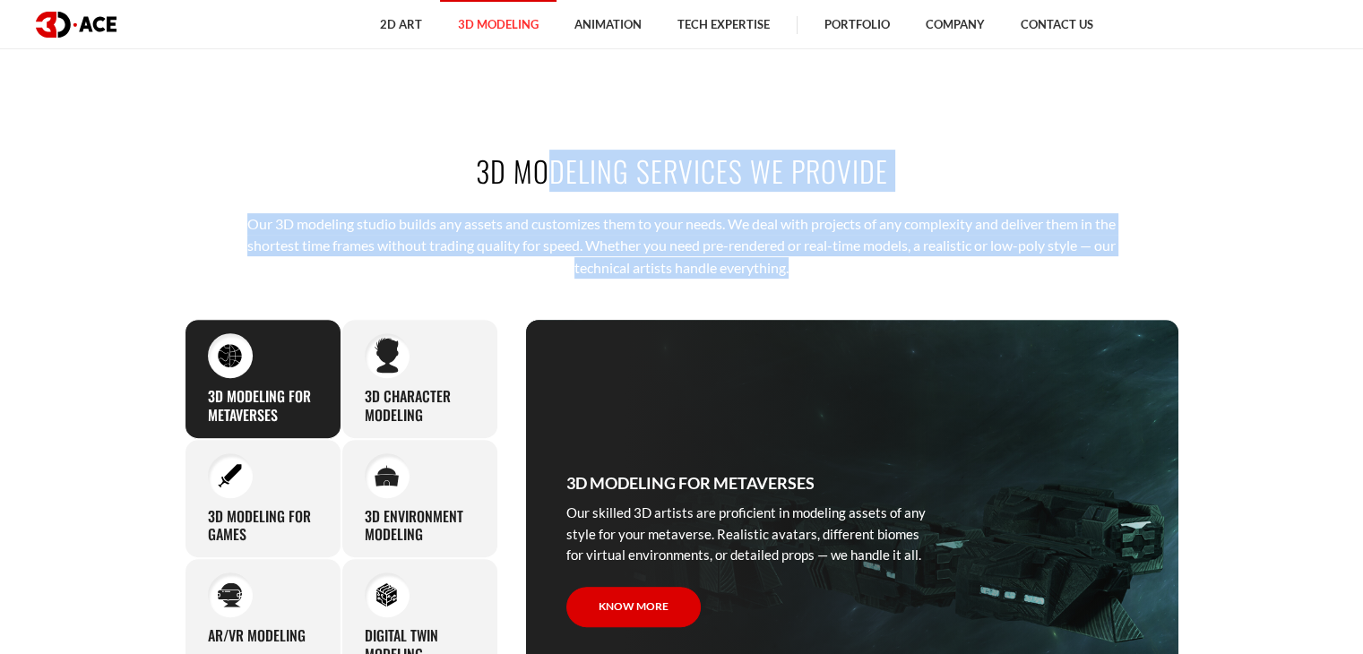
drag, startPoint x: 791, startPoint y: 264, endPoint x: 246, endPoint y: 176, distance: 552.1
click at [246, 176] on div "3D modeling services we provide Our 3D modeling studio builds any assets and cu…" at bounding box center [682, 465] width 1022 height 737
copy div "3D modeling services we provide Our 3D modeling studio builds any assets and cu…"
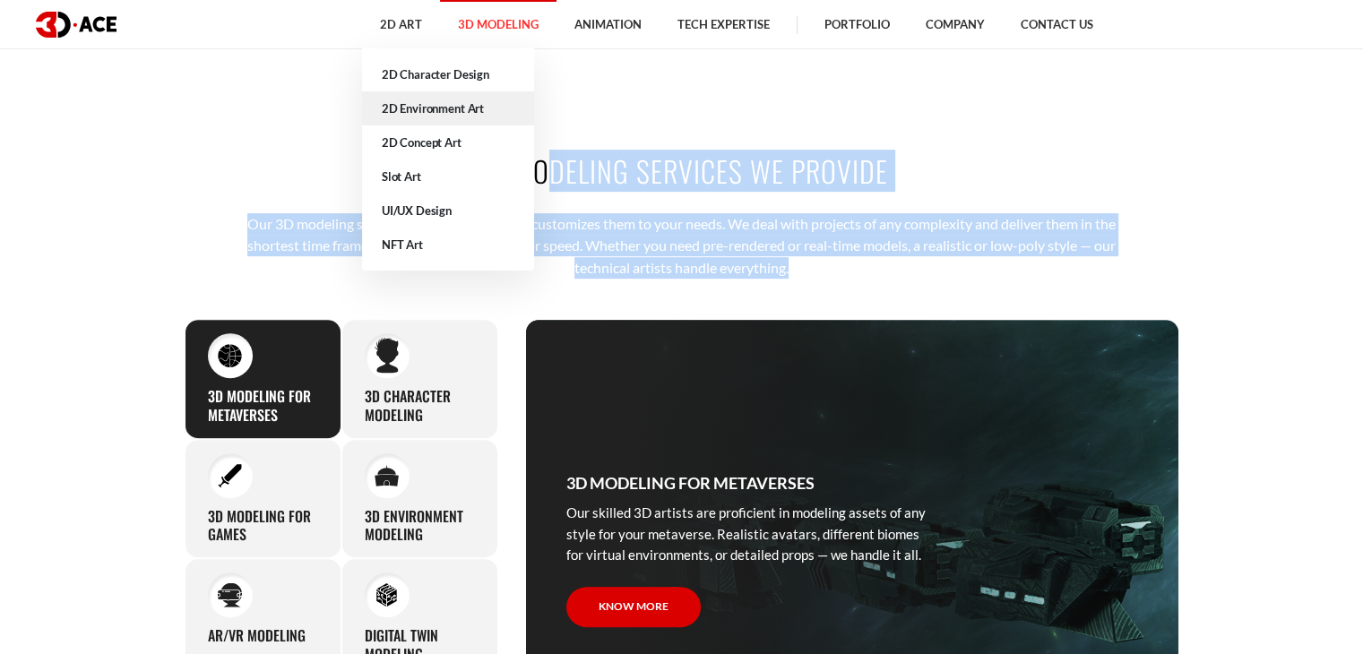
click at [461, 100] on link "2D Environment Art" at bounding box center [448, 108] width 172 height 34
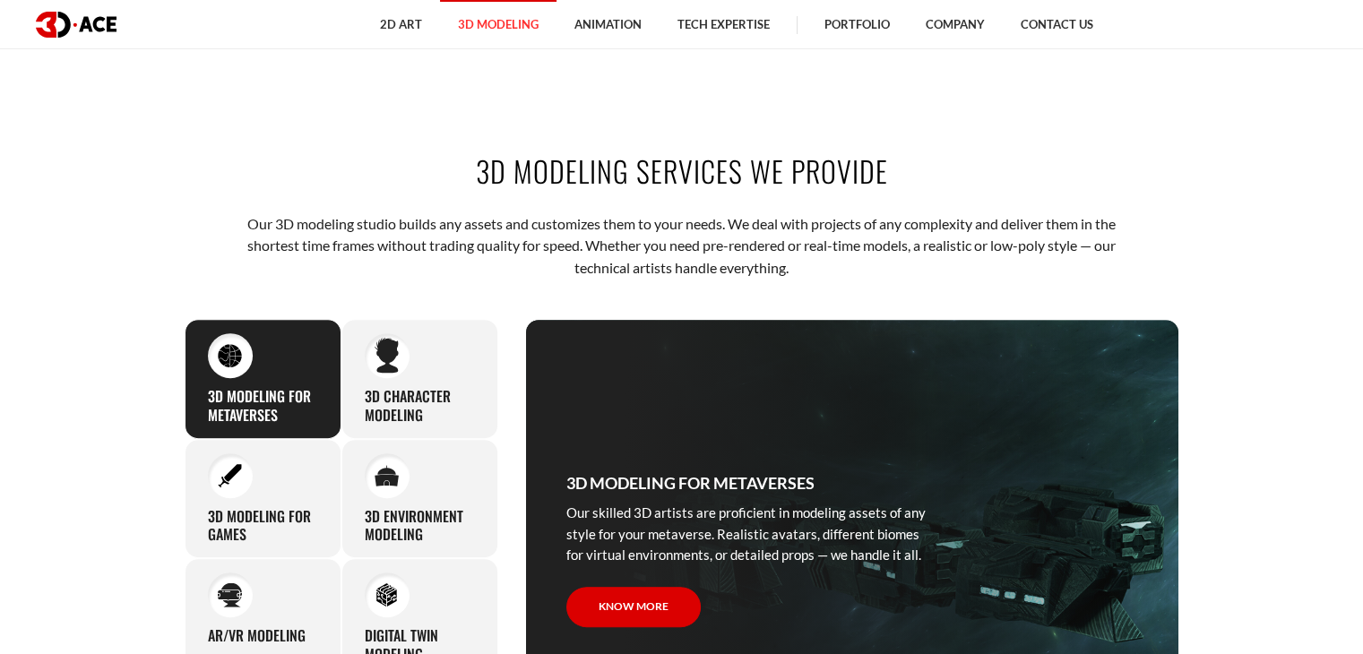
scroll to position [611, 0]
click at [343, 202] on div "3D modeling services we provide Our 3D modeling studio builds any assets and cu…" at bounding box center [682, 465] width 1022 height 737
click at [240, 218] on p "Our 3D modeling studio builds any assets and customizes them to your needs. We …" at bounding box center [681, 245] width 883 height 65
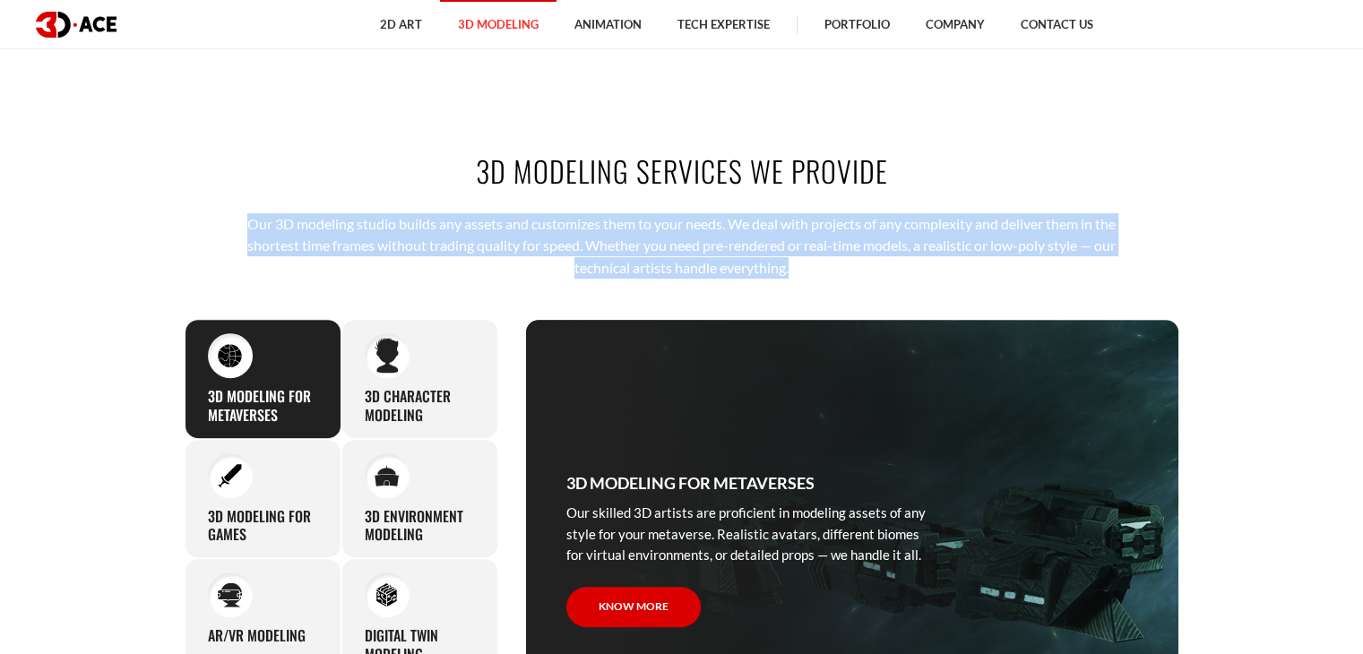
drag, startPoint x: 239, startPoint y: 218, endPoint x: 868, endPoint y: 266, distance: 631.0
click at [868, 266] on p "Our 3D modeling studio builds any assets and customizes them to your needs. We …" at bounding box center [681, 245] width 883 height 65
copy div "Our 3D modeling studio builds any assets and customizes them to your needs. We …"
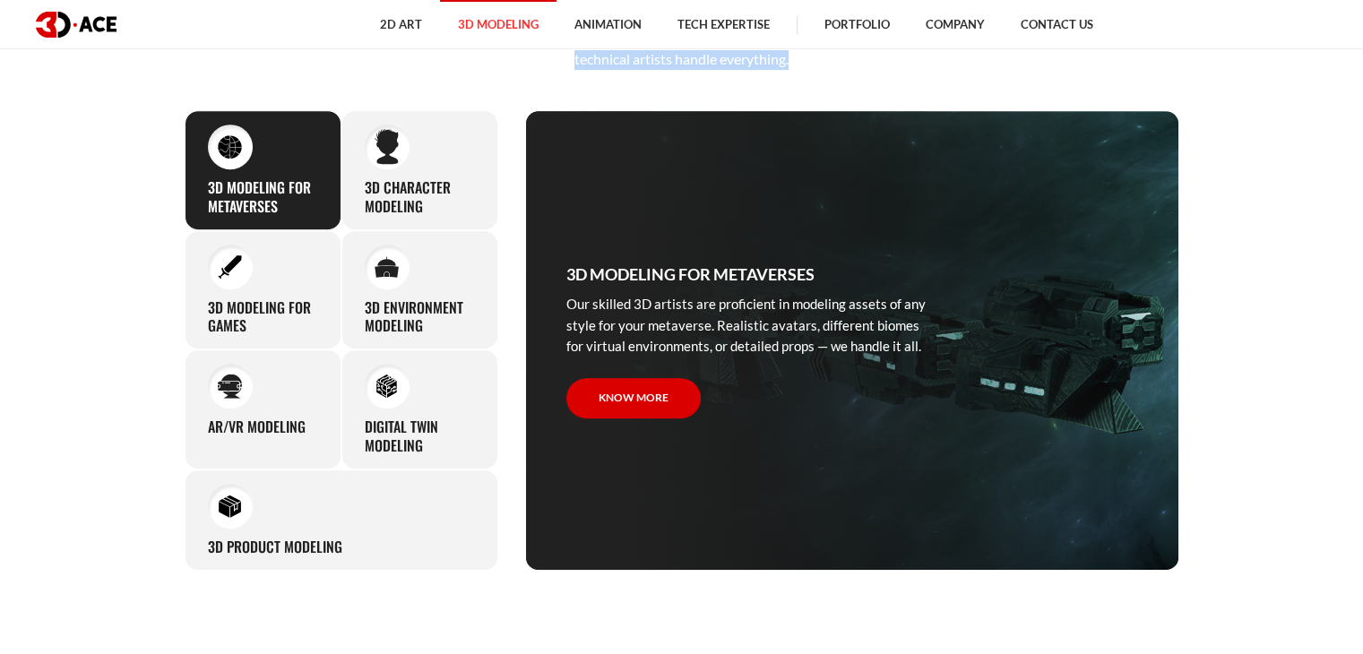
scroll to position [819, 0]
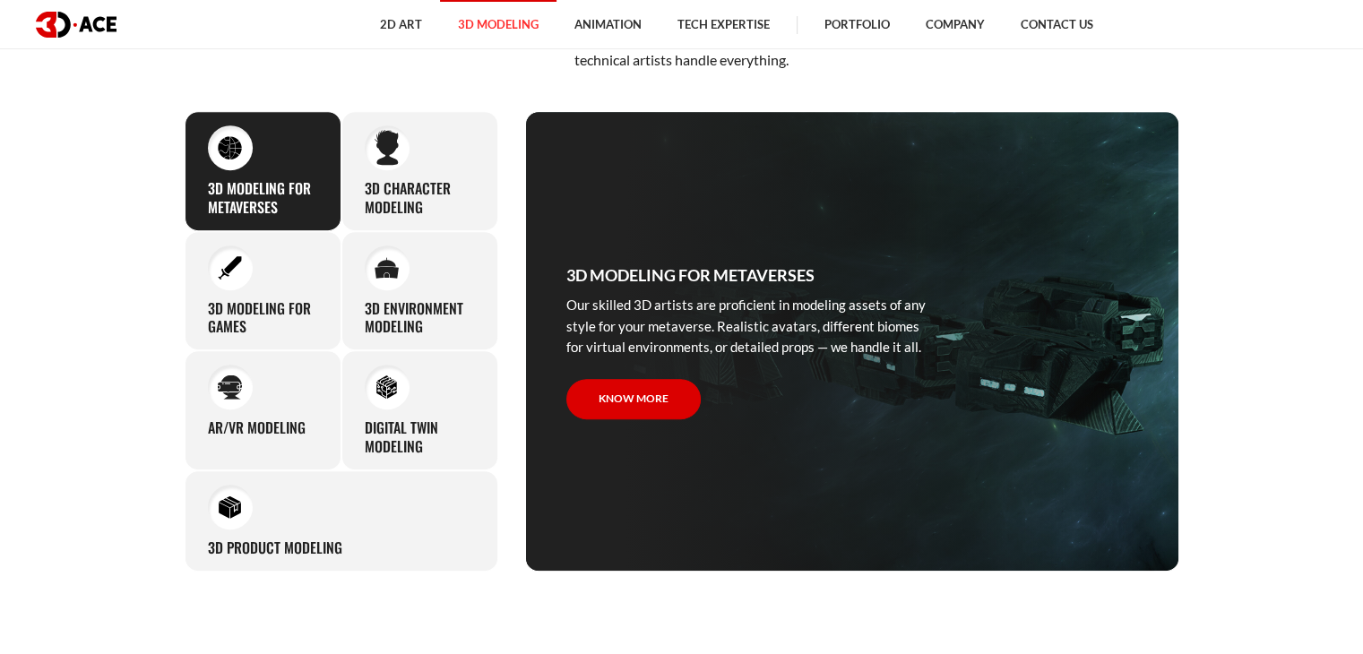
click at [283, 180] on h3 "3D Modeling for Metaverses" at bounding box center [263, 198] width 110 height 38
drag, startPoint x: 283, startPoint y: 200, endPoint x: 206, endPoint y: 175, distance: 81.1
click at [206, 175] on div "3D Modeling for Metaverses Our skilled 3D artists are proficient in modeling as…" at bounding box center [263, 171] width 157 height 120
copy h3 "3D Modeling for Metaverses"
drag, startPoint x: 429, startPoint y: 212, endPoint x: 361, endPoint y: 185, distance: 73.6
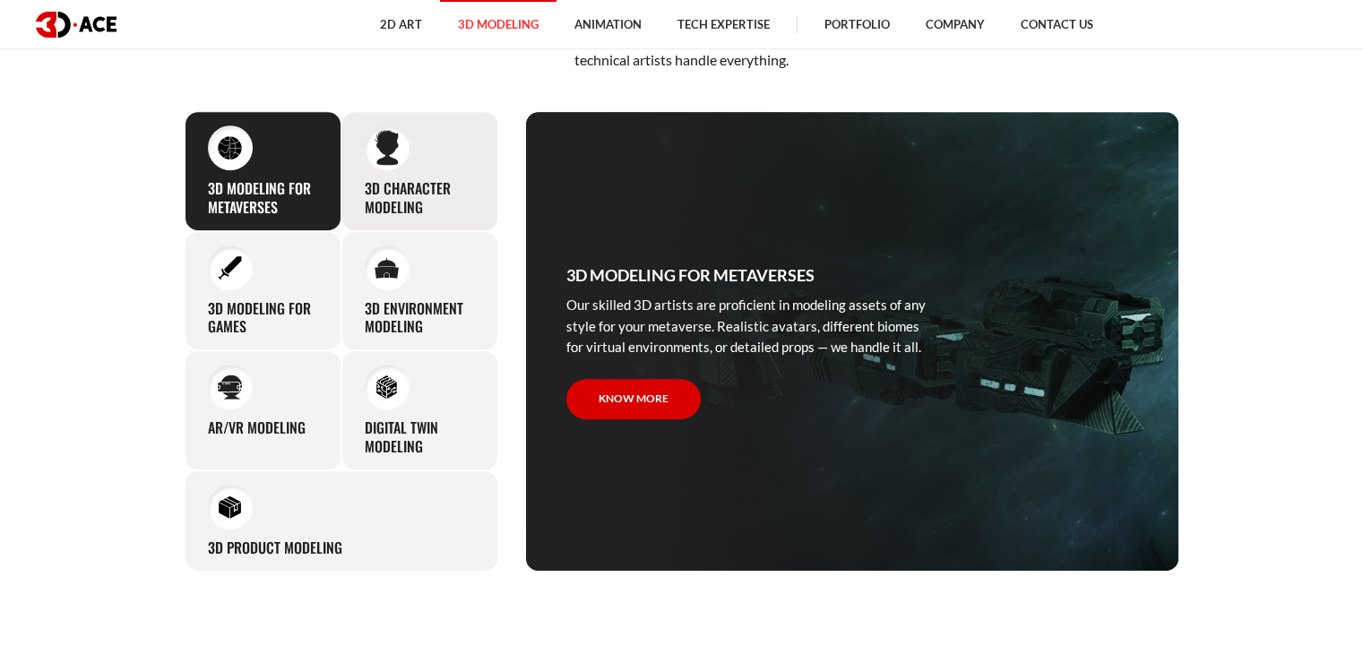
click at [361, 185] on div "3D character modeling We are fond of making memorable characters that captivate…" at bounding box center [419, 171] width 157 height 120
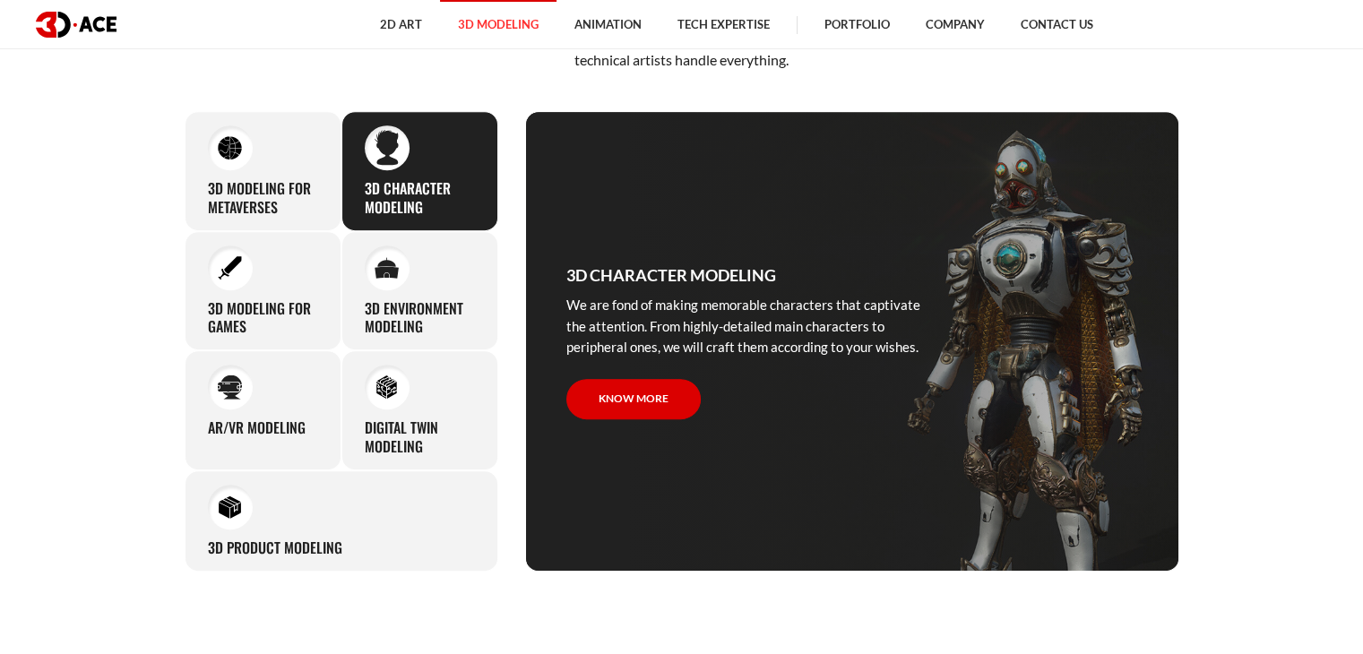
copy h3 "3D character modeling"
drag, startPoint x: 237, startPoint y: 317, endPoint x: 198, endPoint y: 303, distance: 42.0
click at [198, 303] on div "3D modeling for games The eye-catching 3D characters, assets, and environments …" at bounding box center [263, 291] width 157 height 120
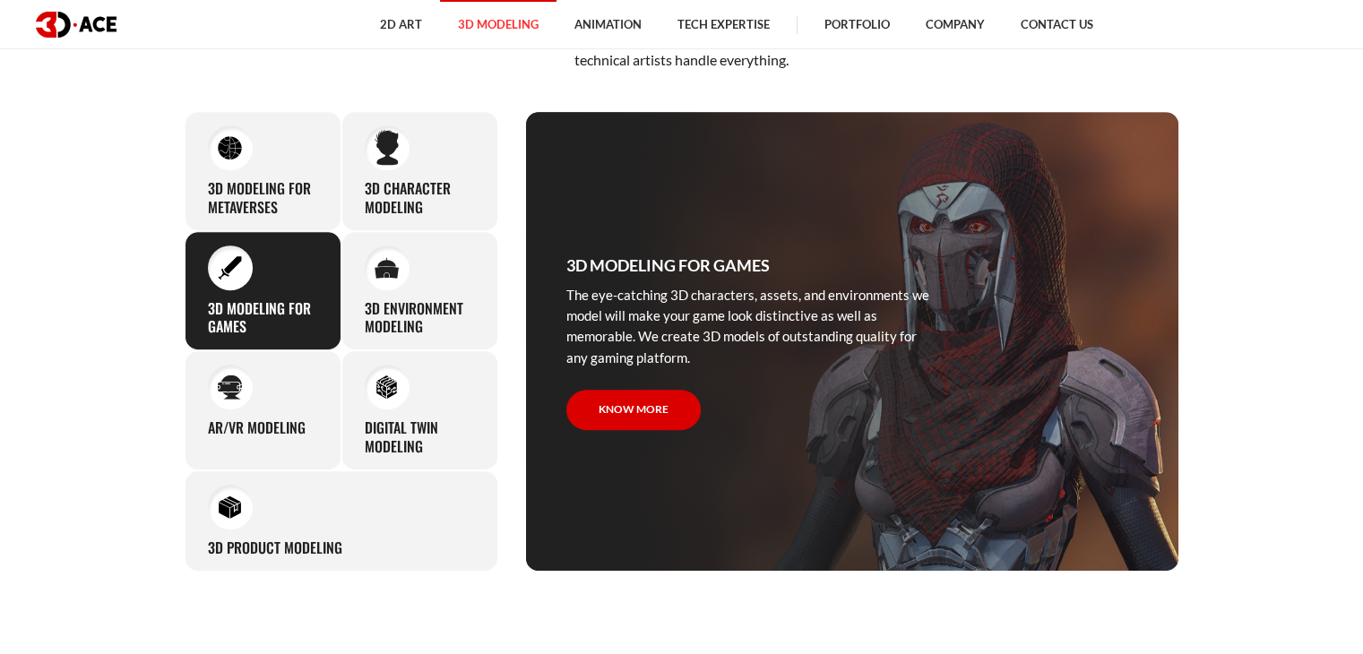
copy h3 "3D modeling for games"
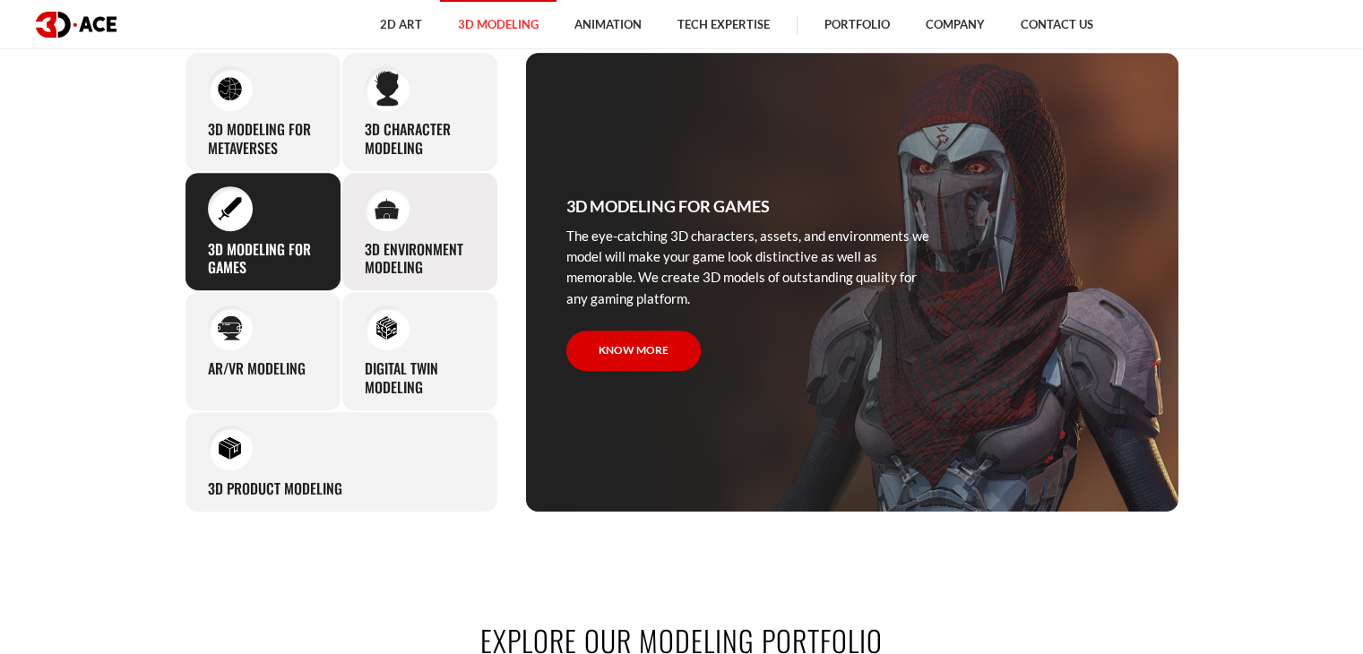
scroll to position [909, 0]
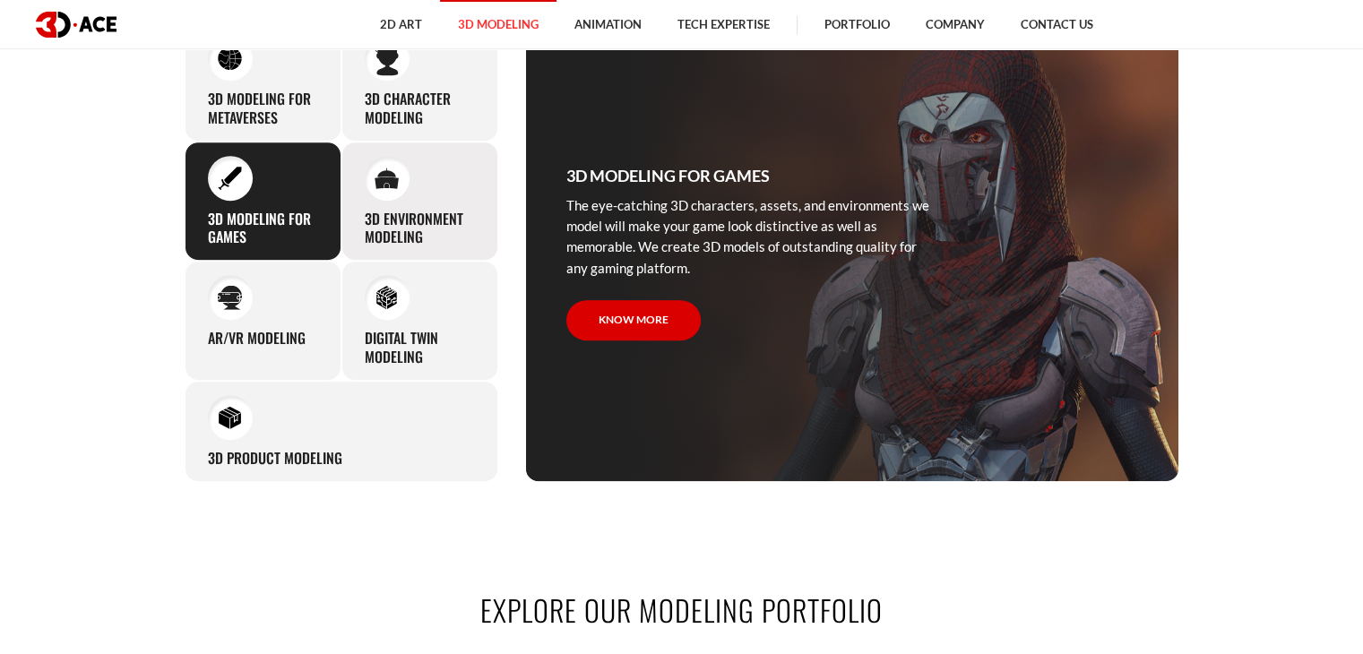
drag, startPoint x: 428, startPoint y: 237, endPoint x: 351, endPoint y: 216, distance: 80.0
click at [351, 216] on div "3D environment modeling You can count on our profound experience of designing g…" at bounding box center [419, 202] width 157 height 120
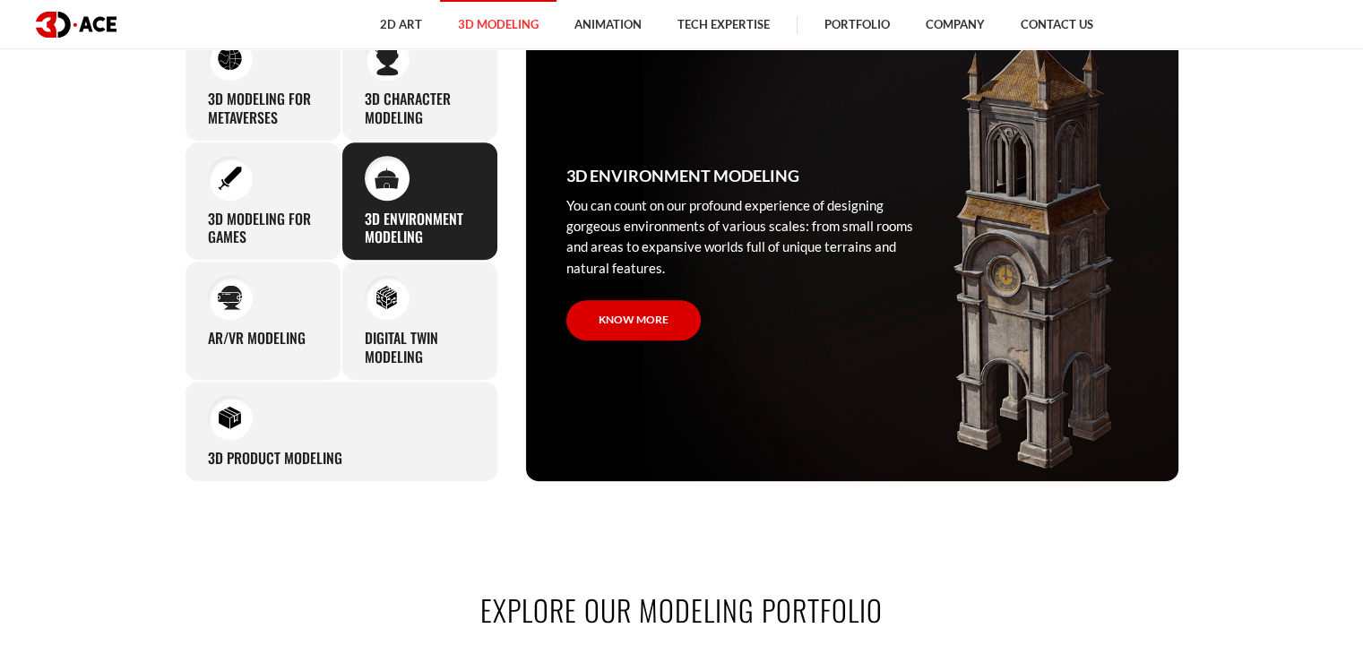
copy h3 "3D environment modeling"
drag, startPoint x: 300, startPoint y: 341, endPoint x: 255, endPoint y: 352, distance: 46.3
click at [254, 350] on div "AR/VR modeling Our custom 3D modeling company makes use of all the experience a…" at bounding box center [263, 321] width 157 height 120
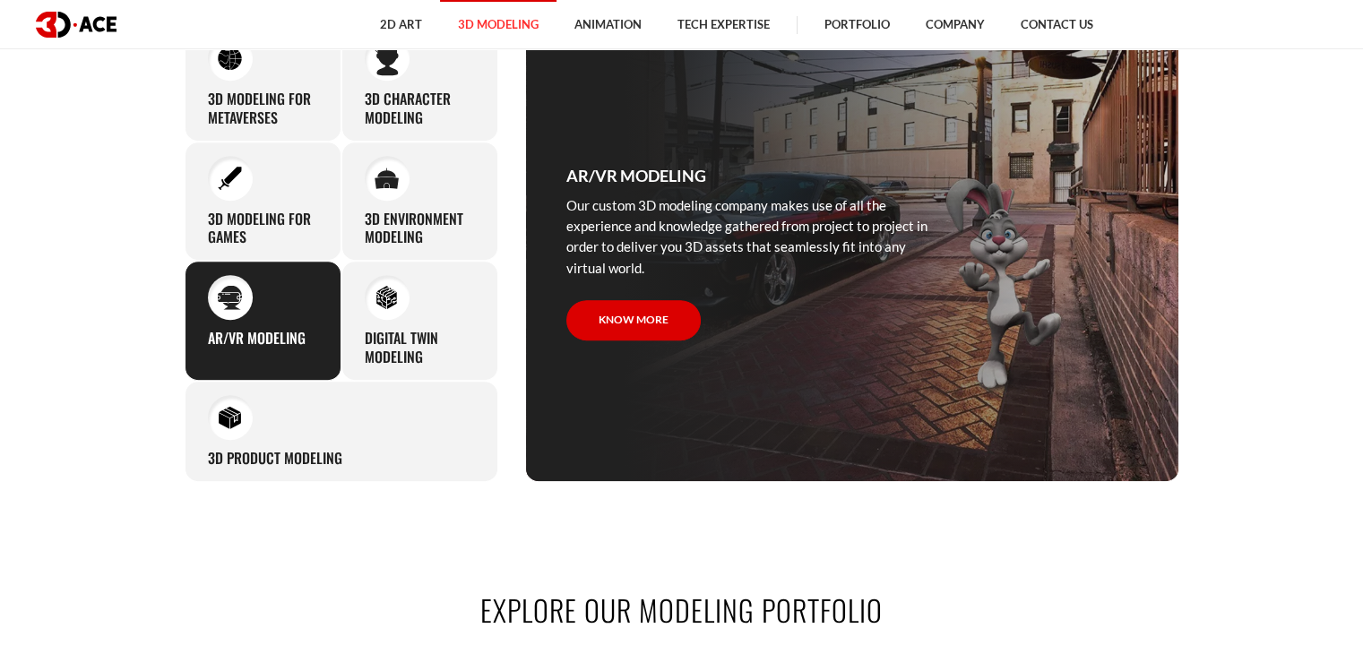
click at [324, 356] on div "AR/VR modeling Our custom 3D modeling company makes use of all the experience a…" at bounding box center [263, 321] width 157 height 120
drag, startPoint x: 315, startPoint y: 341, endPoint x: 203, endPoint y: 335, distance: 112.2
click at [203, 335] on div "AR/VR modeling Our custom 3D modeling company makes use of all the experience a…" at bounding box center [263, 321] width 157 height 120
copy h3 "AR/VR modeling"
click at [300, 338] on h3 "AR/VR modeling" at bounding box center [257, 338] width 98 height 19
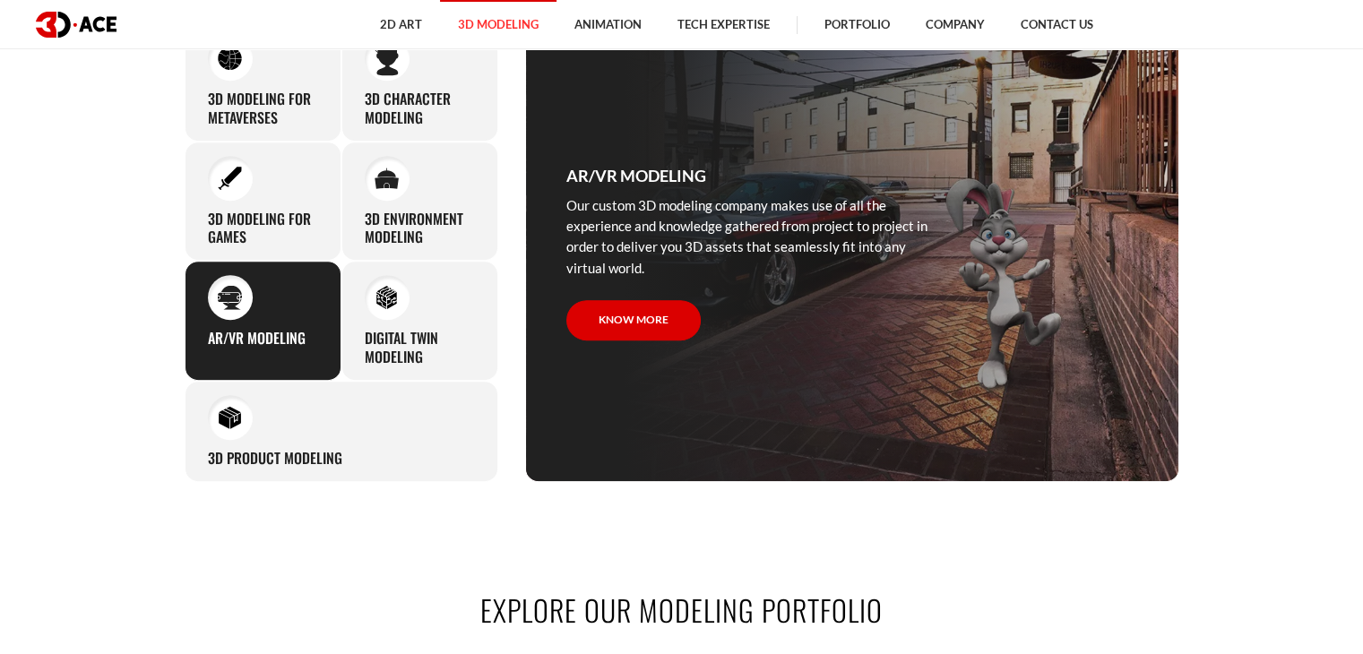
drag, startPoint x: 300, startPoint y: 338, endPoint x: 184, endPoint y: 328, distance: 116.9
click at [185, 328] on div "AR/VR modeling Our custom 3D modeling company makes use of all the experience a…" at bounding box center [263, 321] width 157 height 120
click at [285, 329] on h3 "AR/VR modeling" at bounding box center [257, 338] width 98 height 19
click at [287, 329] on h3 "AR/VR modeling" at bounding box center [257, 338] width 98 height 19
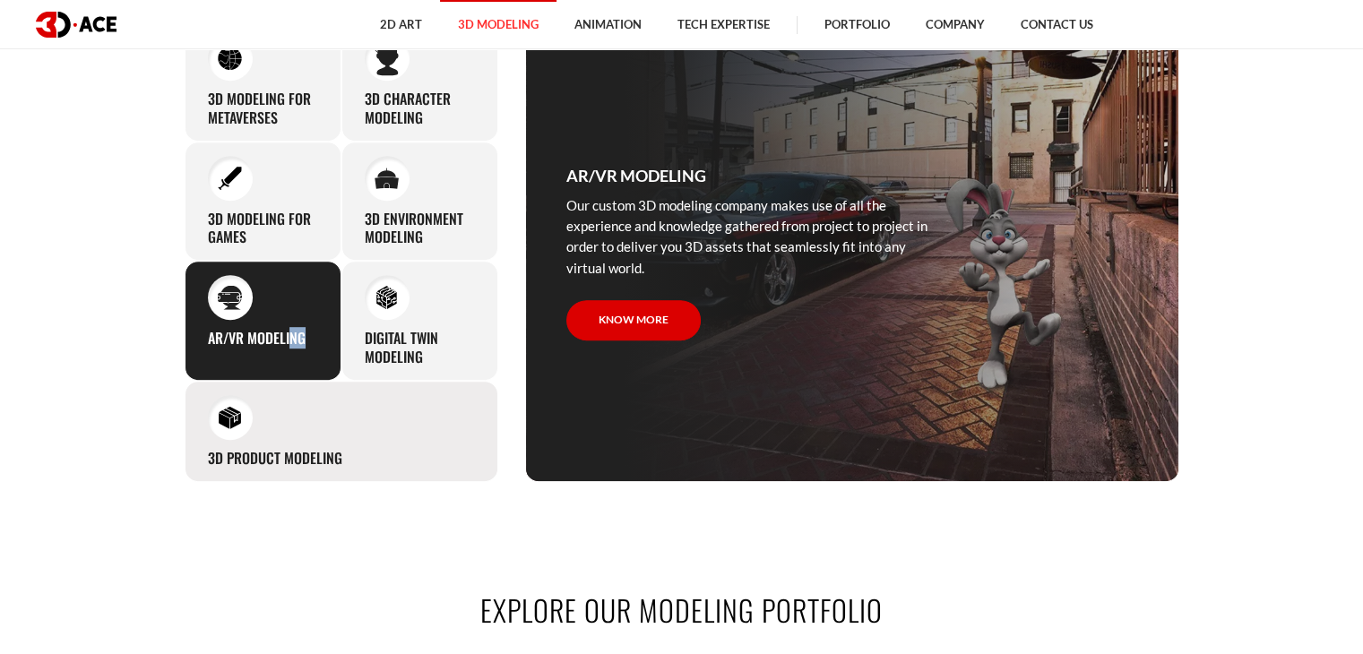
drag, startPoint x: 352, startPoint y: 456, endPoint x: 189, endPoint y: 427, distance: 165.8
click at [189, 427] on div "3D Product Modeling Experienced professionals at 3D-Ace are capable of modeling…" at bounding box center [342, 431] width 314 height 101
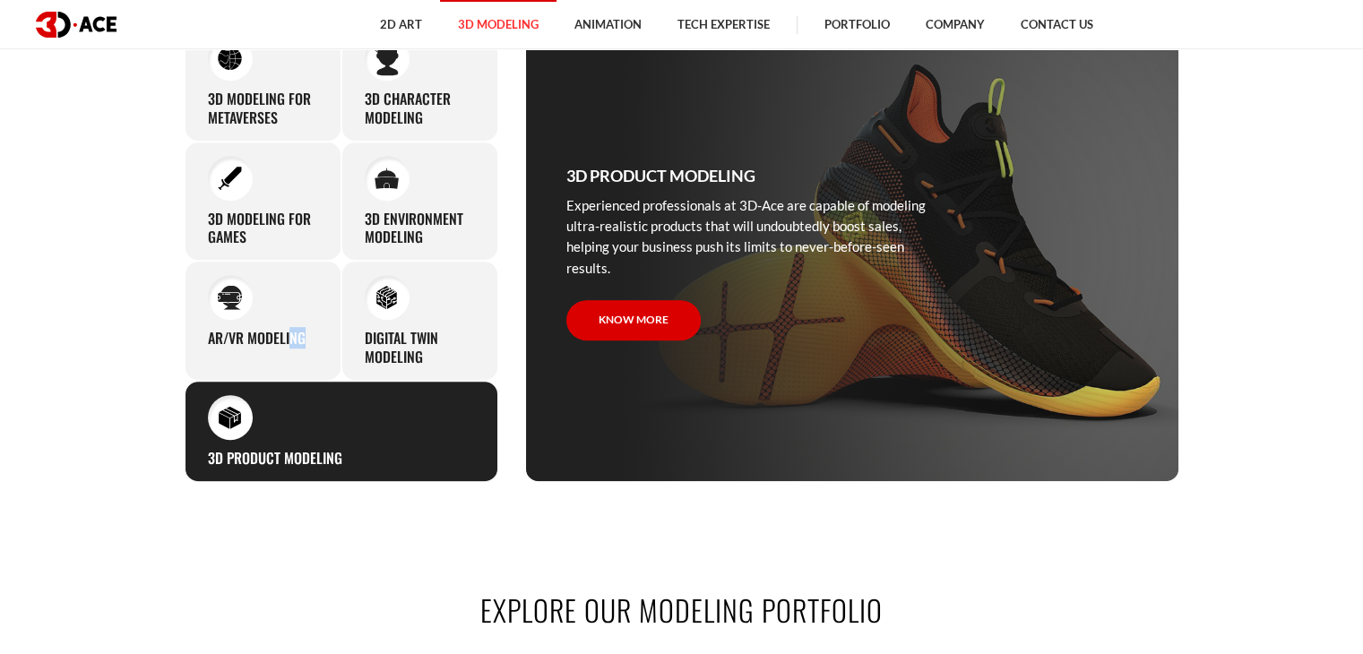
copy div "3D Product Modeling"
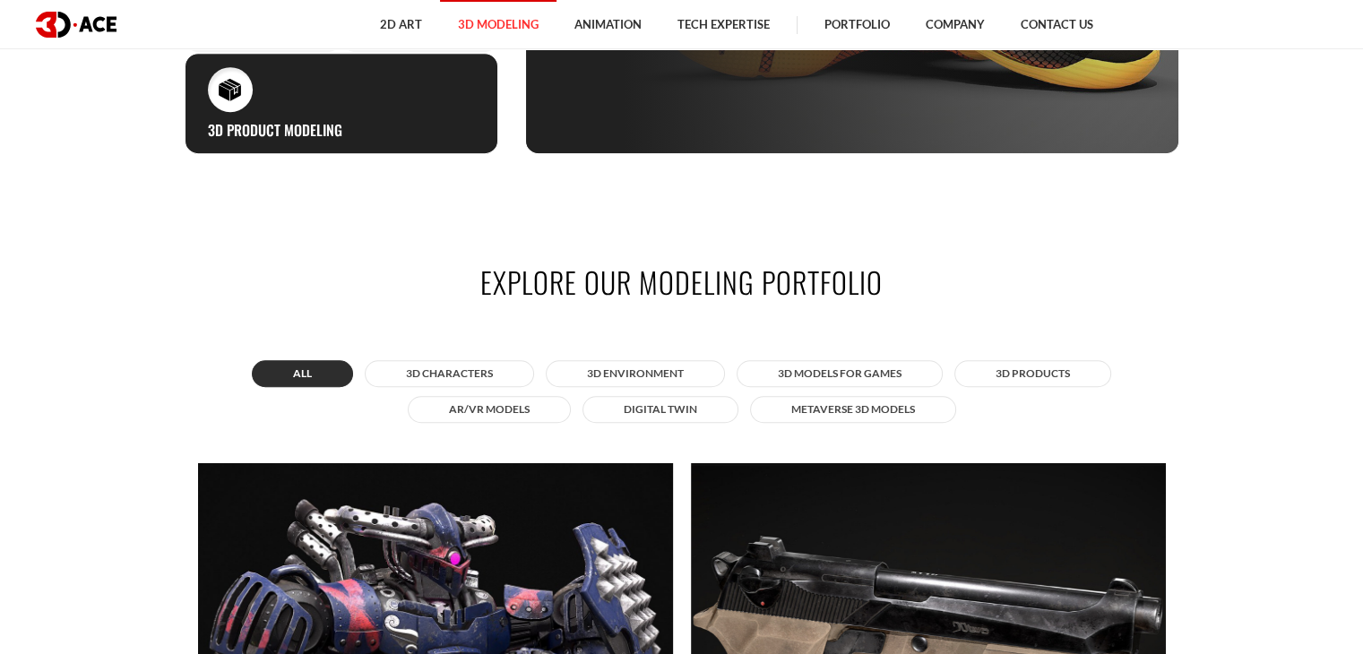
scroll to position [1267, 0]
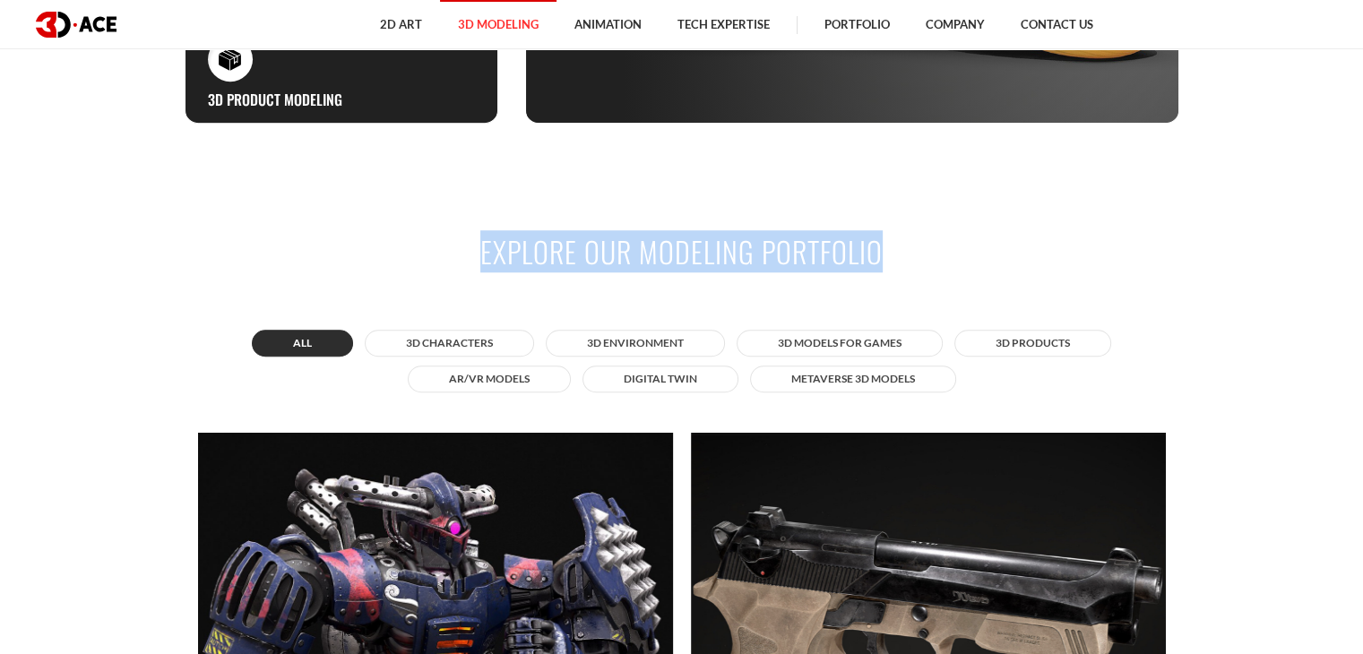
drag, startPoint x: 911, startPoint y: 244, endPoint x: 459, endPoint y: 255, distance: 451.8
click at [459, 255] on h2 "Explore our modeling portfolio" at bounding box center [682, 251] width 995 height 40
copy h2 "Explore our modeling portfolio"
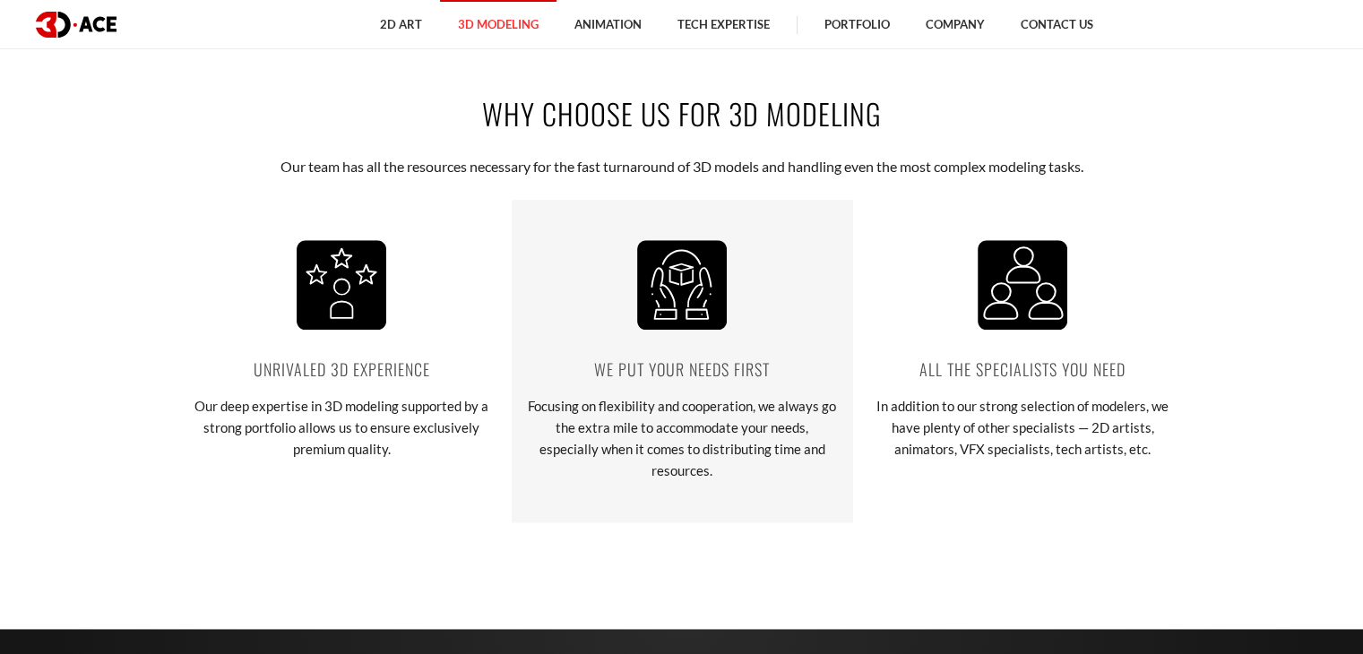
scroll to position [2343, 0]
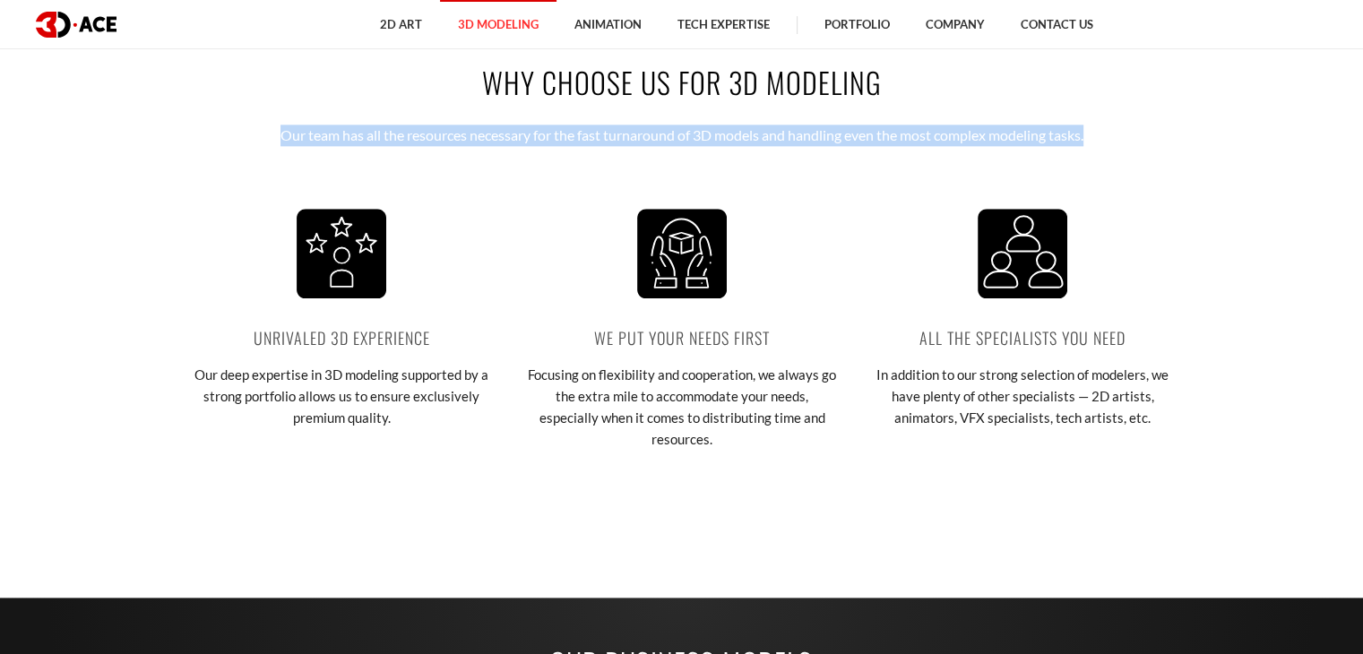
drag, startPoint x: 268, startPoint y: 132, endPoint x: 1148, endPoint y: 131, distance: 880.1
click at [1148, 131] on div "Why choose us for 3D modeling Our team has all the resources necessary for the …" at bounding box center [682, 275] width 1022 height 535
copy p "Our team has all the resources necessary for the fast turnaround of 3D models a…"
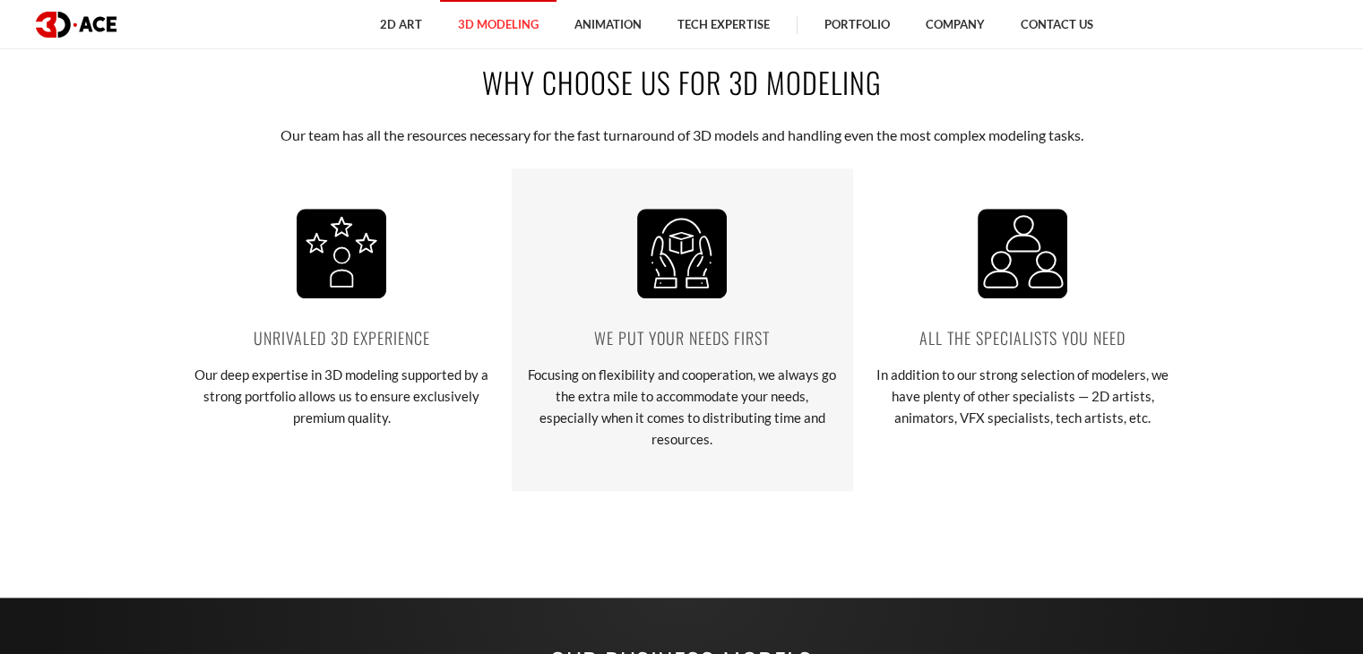
click at [513, 260] on div "We put your needs first Focusing on flexibility and cooperation, we always go t…" at bounding box center [682, 329] width 341 height 322
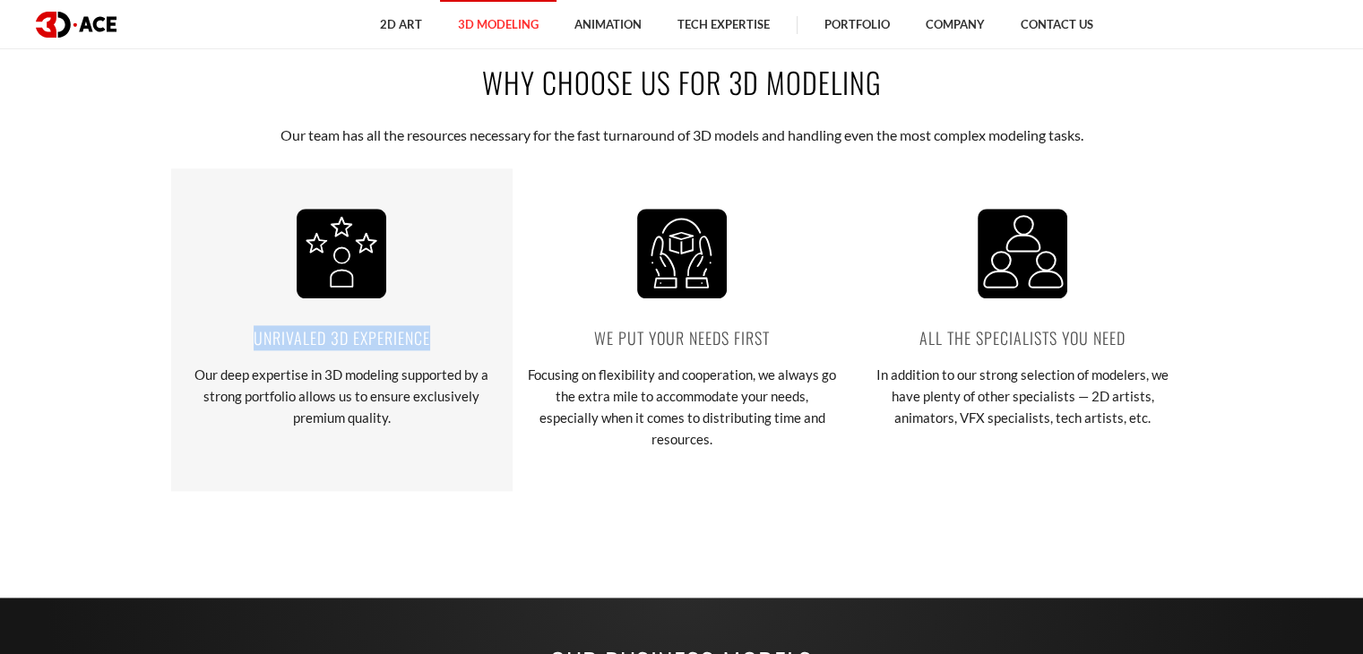
drag, startPoint x: 443, startPoint y: 333, endPoint x: 248, endPoint y: 321, distance: 194.9
click at [248, 325] on p "Unrivaled 3D experience" at bounding box center [342, 337] width 314 height 25
copy p "Unrivaled 3D experience"
click at [339, 411] on p "Our deep expertise in 3D modeling supported by a strong portfolio allows us to …" at bounding box center [342, 396] width 314 height 65
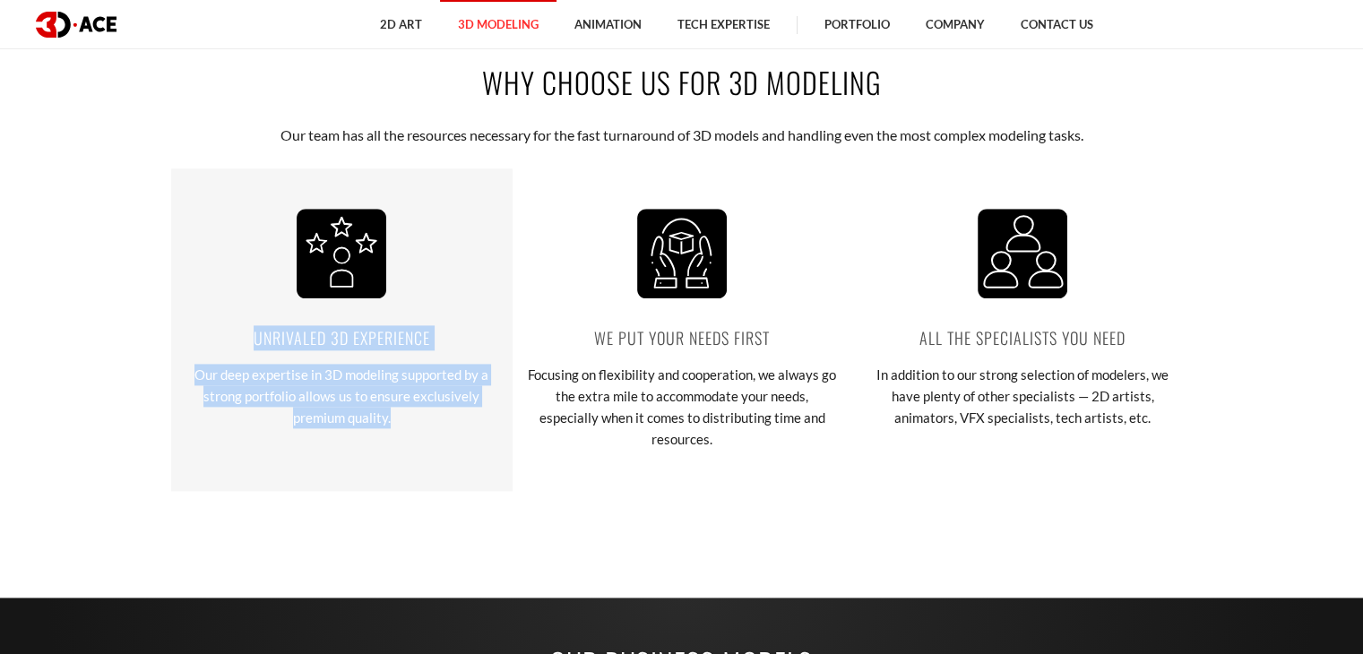
drag, startPoint x: 400, startPoint y: 413, endPoint x: 251, endPoint y: 330, distance: 170.5
click at [251, 330] on div "Unrivaled 3D experience Our deep expertise in 3D modeling supported by a strong…" at bounding box center [341, 329] width 341 height 322
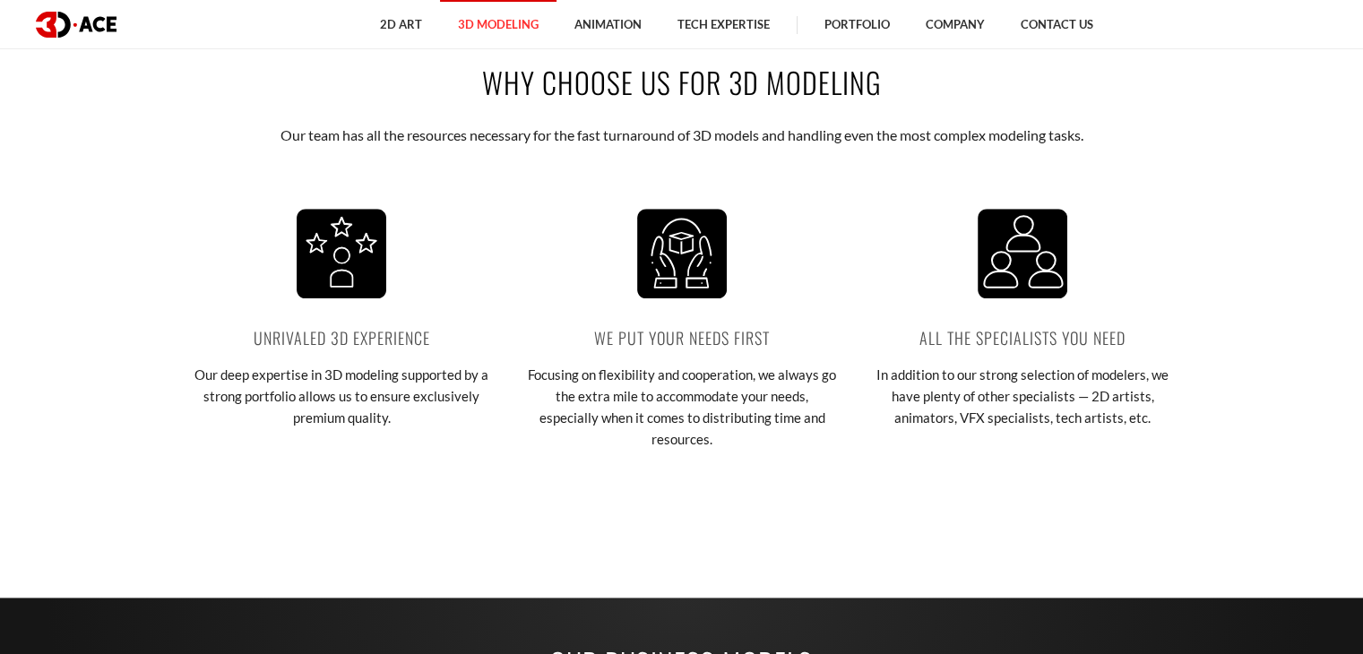
click at [538, 95] on h2 "Why choose us for 3D modeling" at bounding box center [682, 82] width 995 height 40
drag, startPoint x: 485, startPoint y: 81, endPoint x: 914, endPoint y: 88, distance: 429.3
click at [914, 88] on h2 "Why choose us for 3D modeling" at bounding box center [682, 82] width 995 height 40
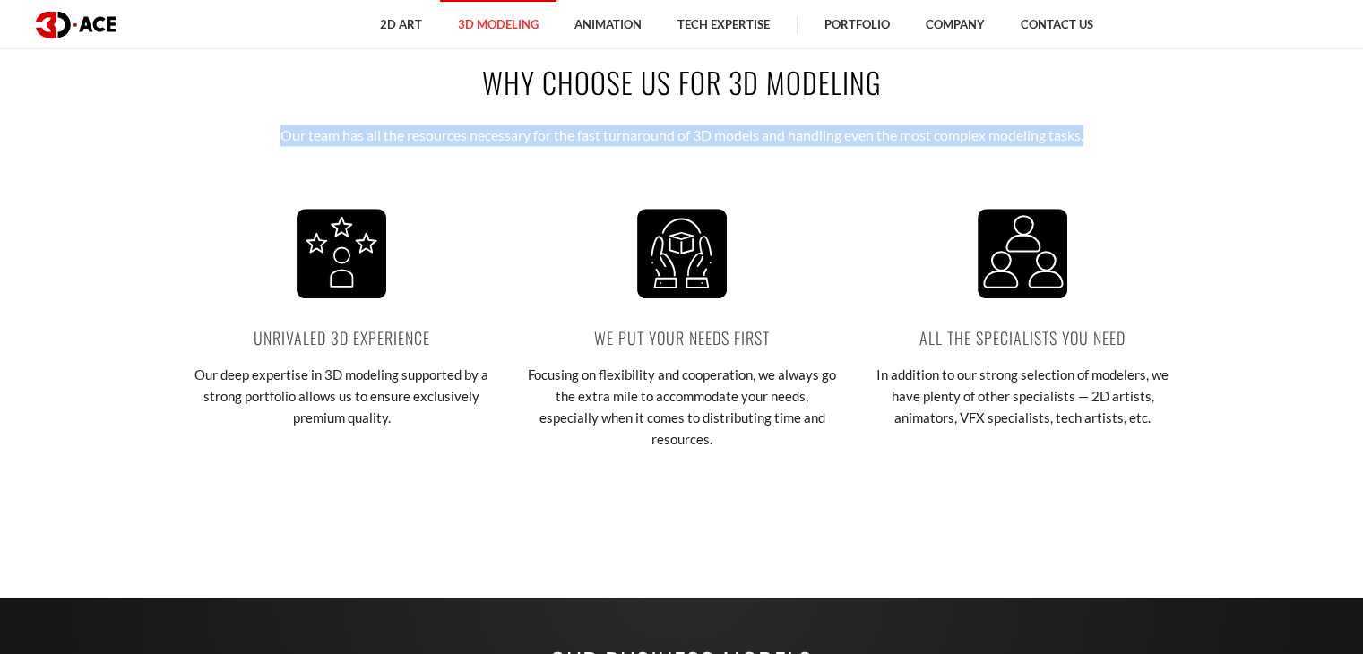
drag, startPoint x: 258, startPoint y: 134, endPoint x: 1111, endPoint y: 126, distance: 853.2
click at [1111, 126] on p "Our team has all the resources necessary for the fast turnaround of 3D models a…" at bounding box center [681, 136] width 883 height 22
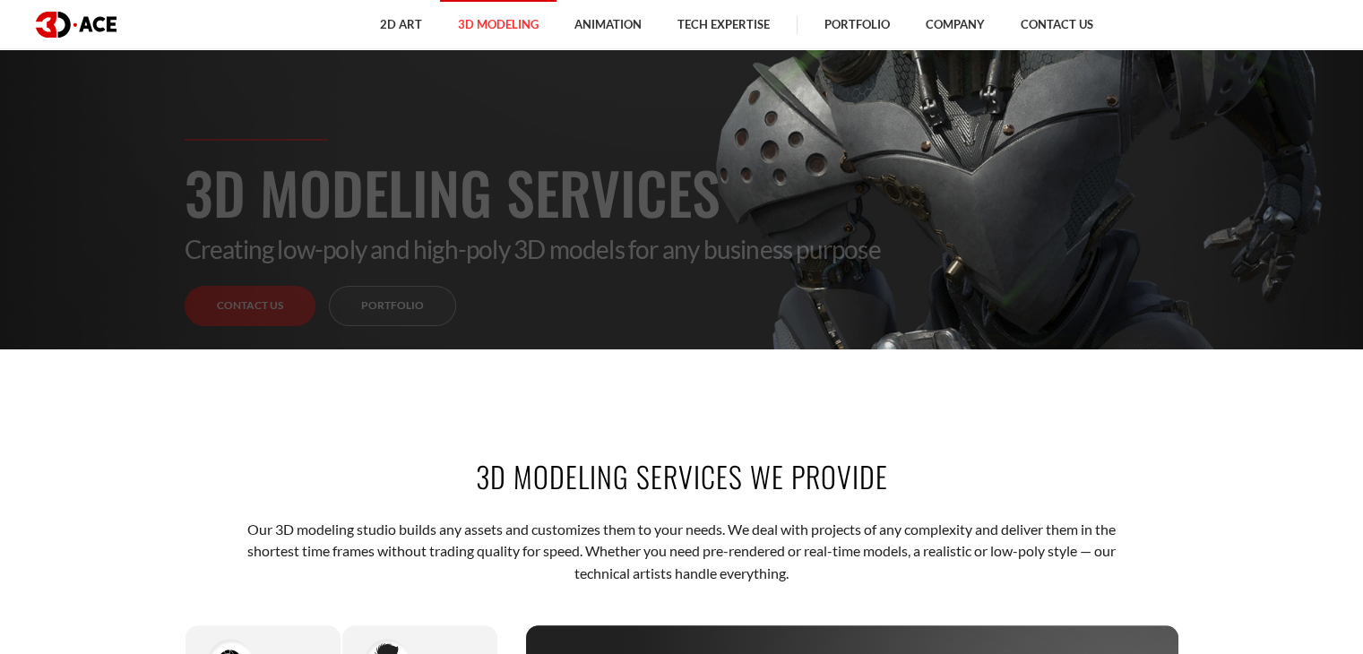
scroll to position [0, 0]
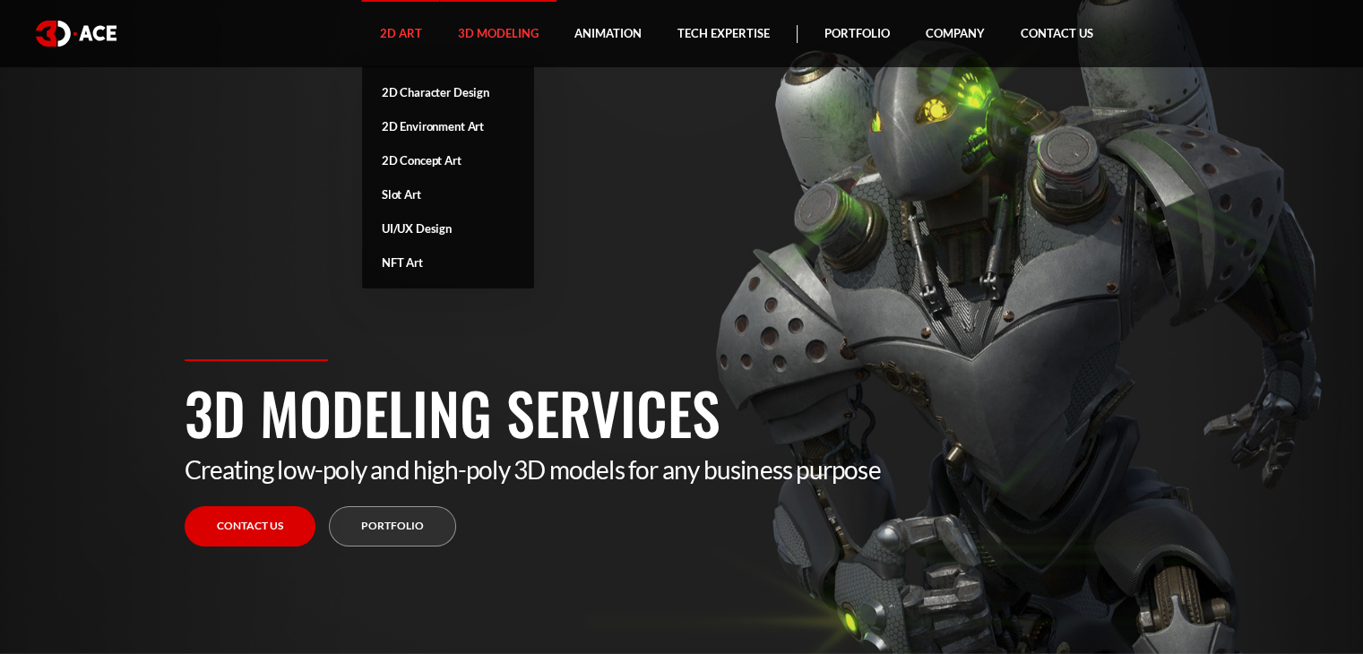
click at [394, 39] on link "2D Art" at bounding box center [401, 33] width 78 height 67
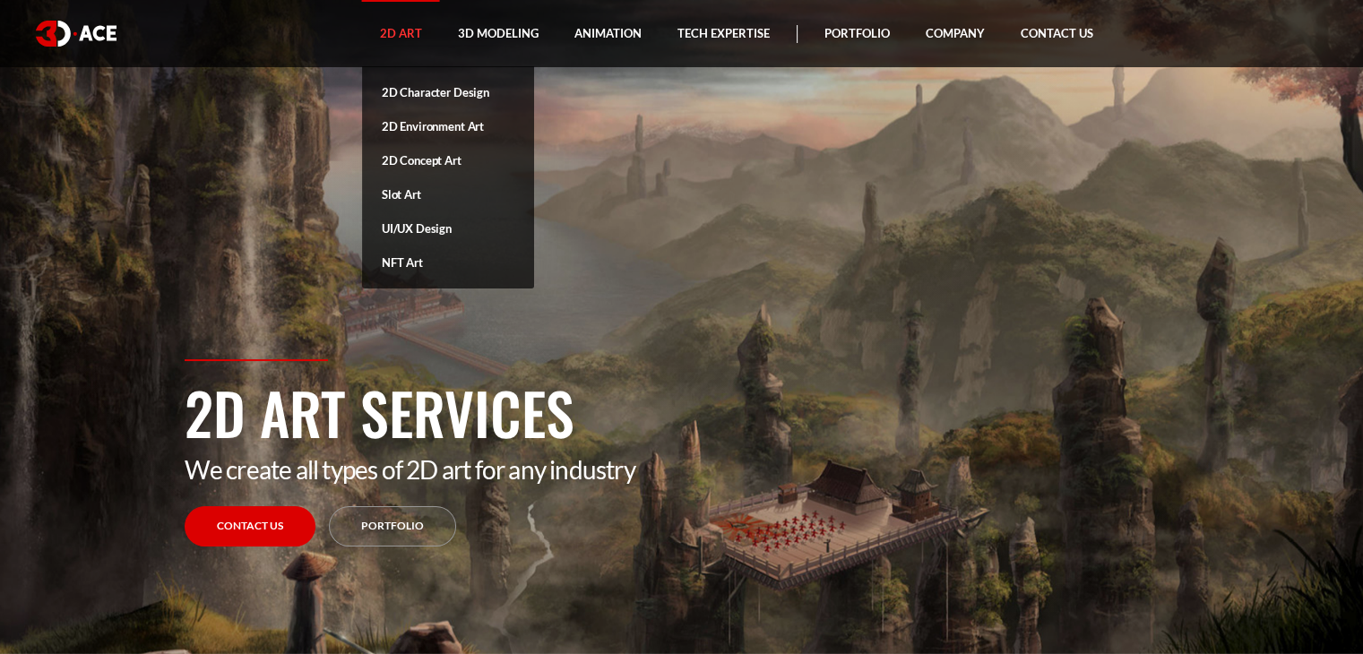
click at [419, 41] on link "2D Art" at bounding box center [401, 33] width 78 height 67
click at [410, 33] on link "2D Art" at bounding box center [401, 33] width 78 height 67
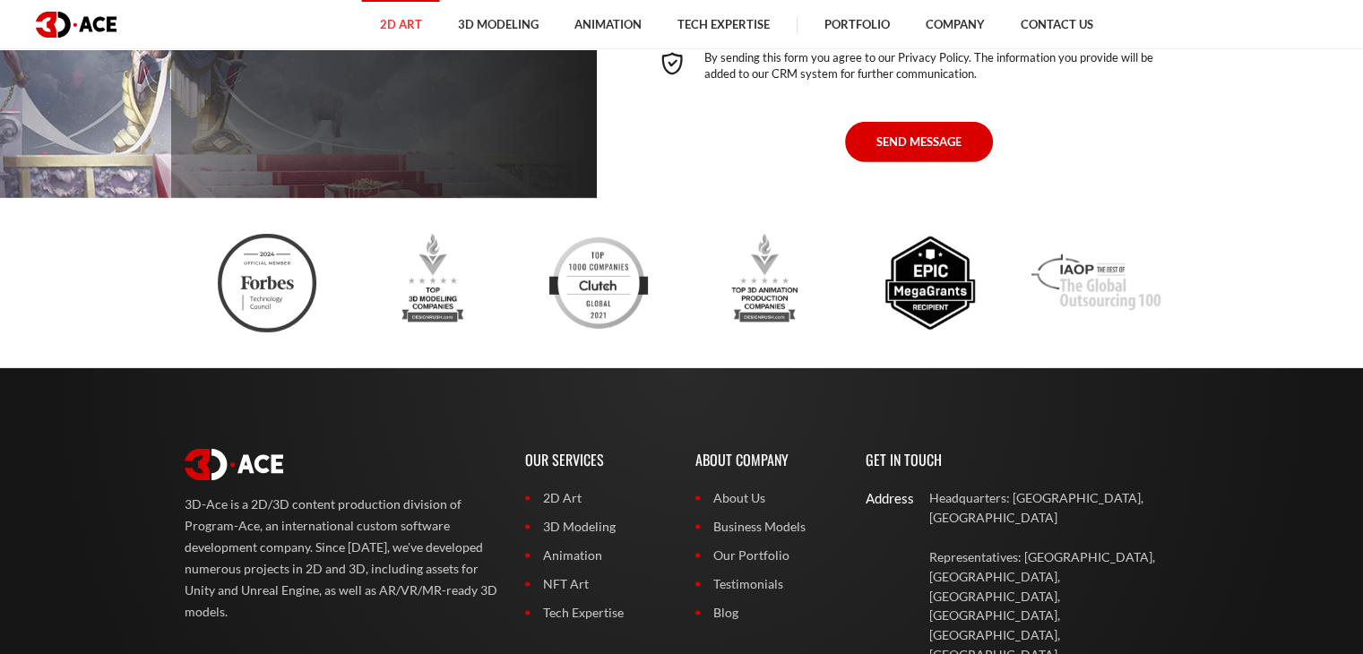
scroll to position [5556, 0]
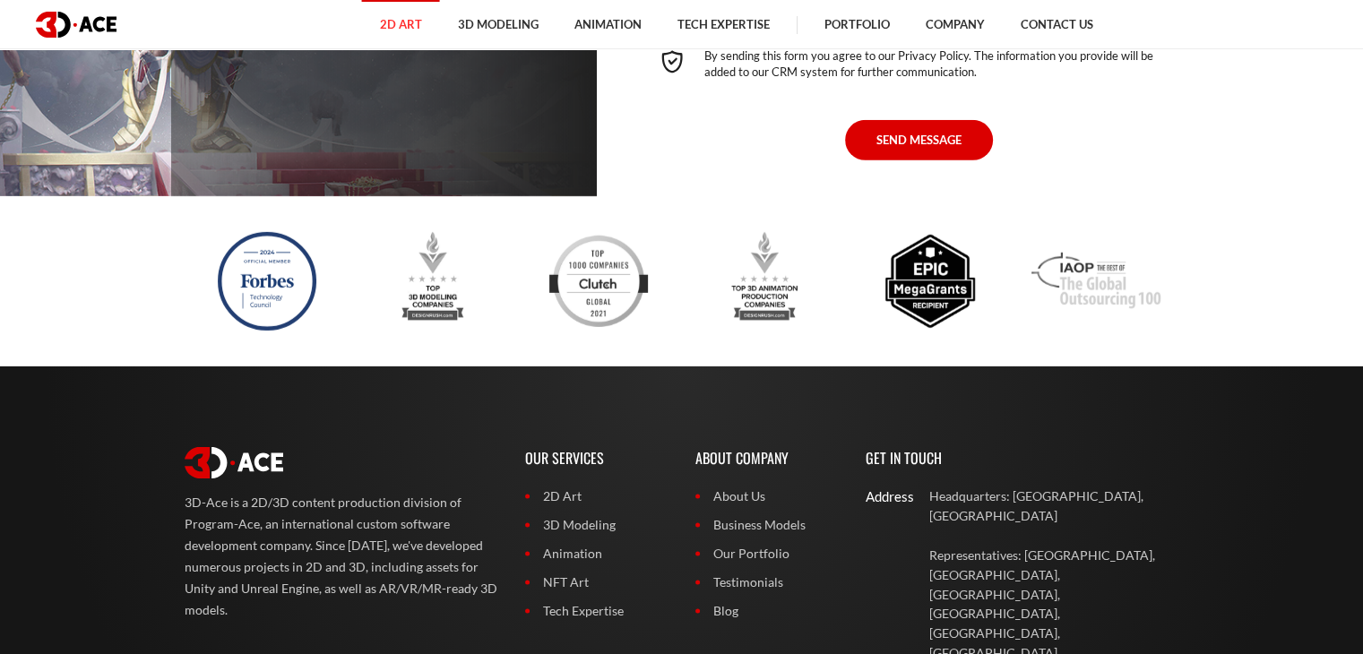
click at [241, 294] on img at bounding box center [267, 281] width 99 height 99
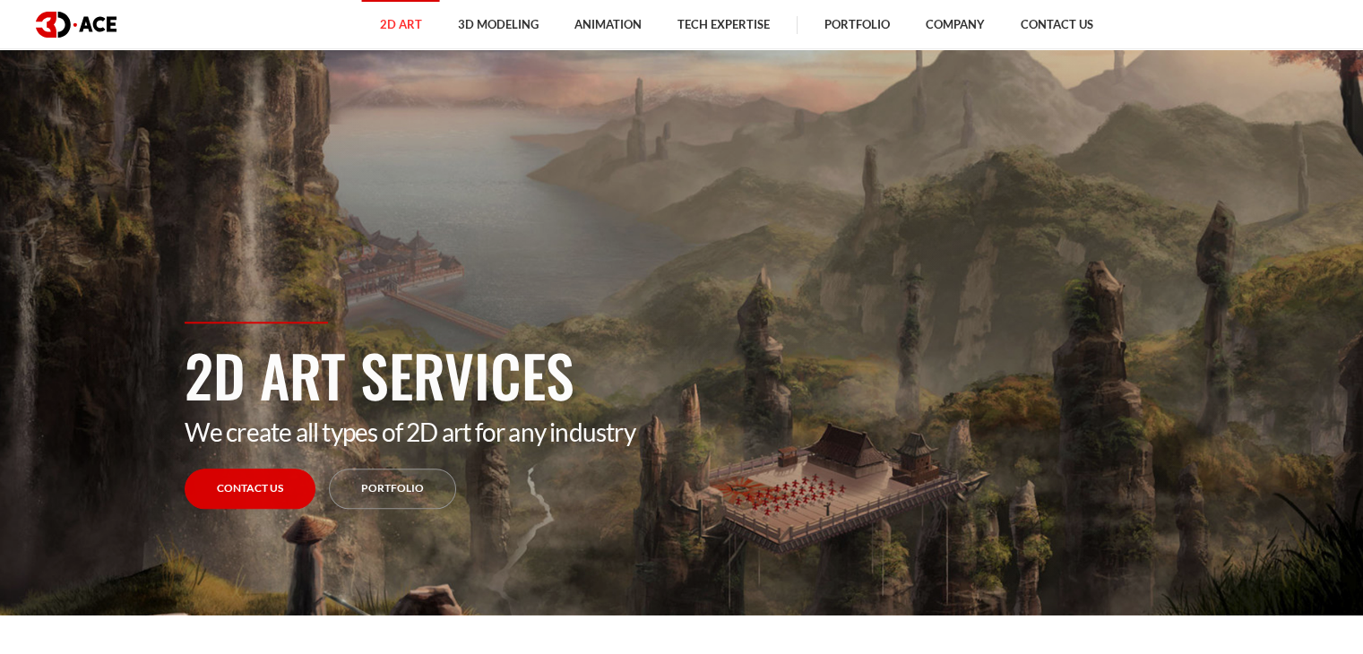
scroll to position [0, 0]
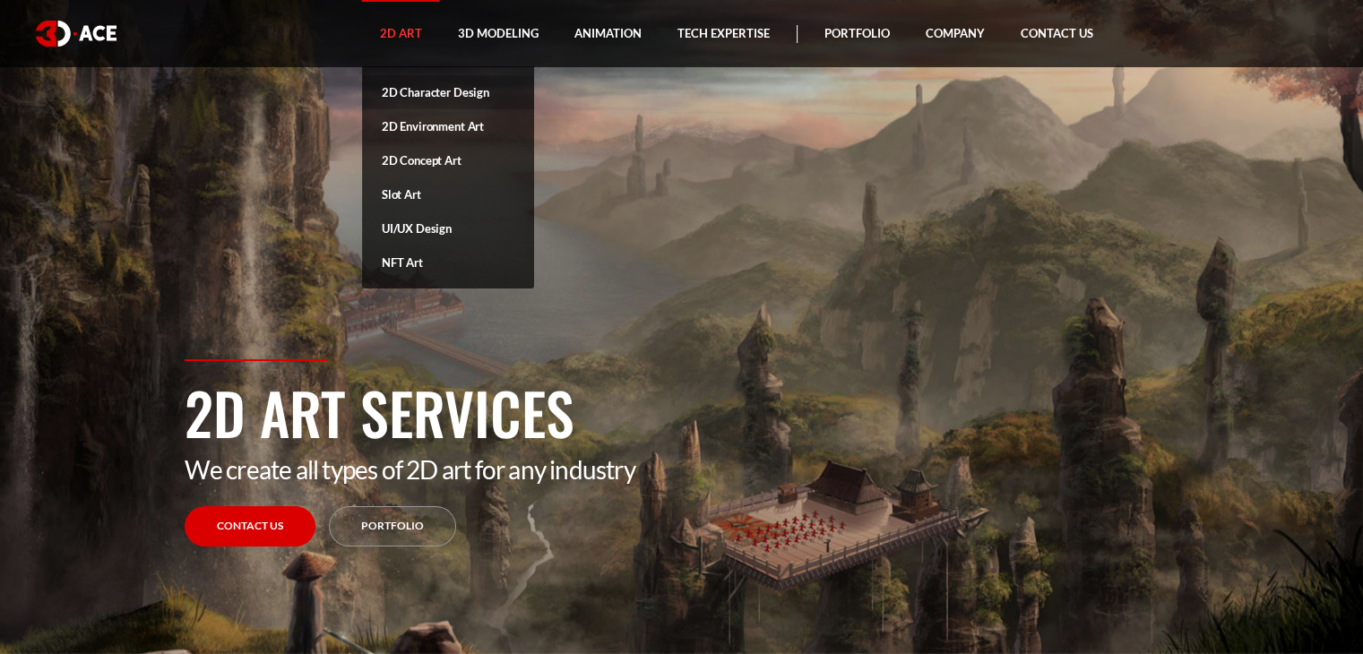
click at [423, 105] on link "2D Character Design" at bounding box center [448, 92] width 172 height 34
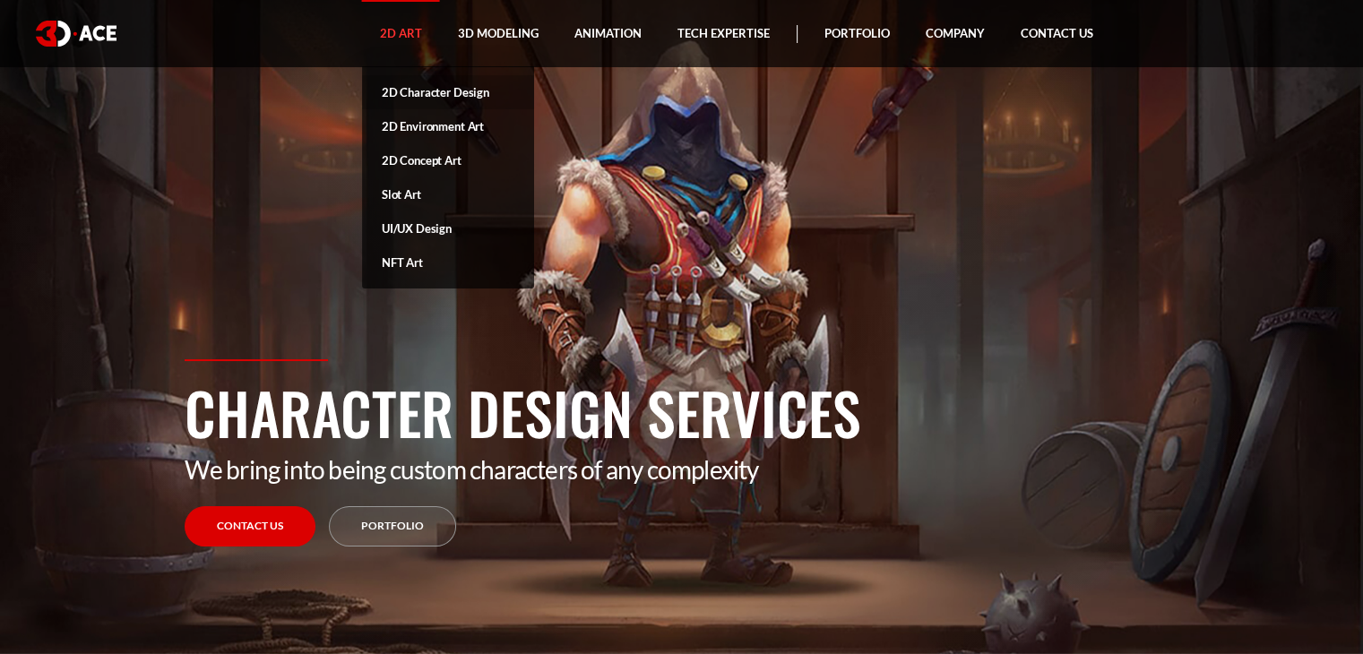
click at [427, 100] on link "2D Character Design" at bounding box center [448, 92] width 172 height 34
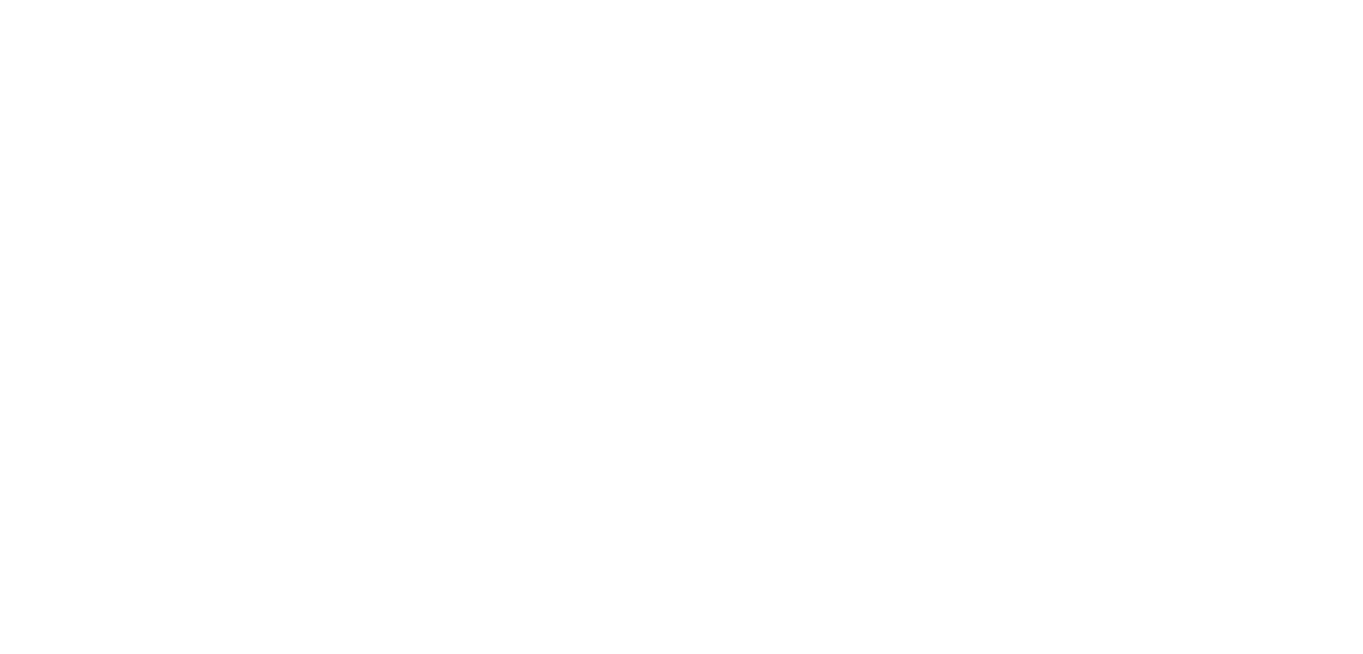
scroll to position [1075, 0]
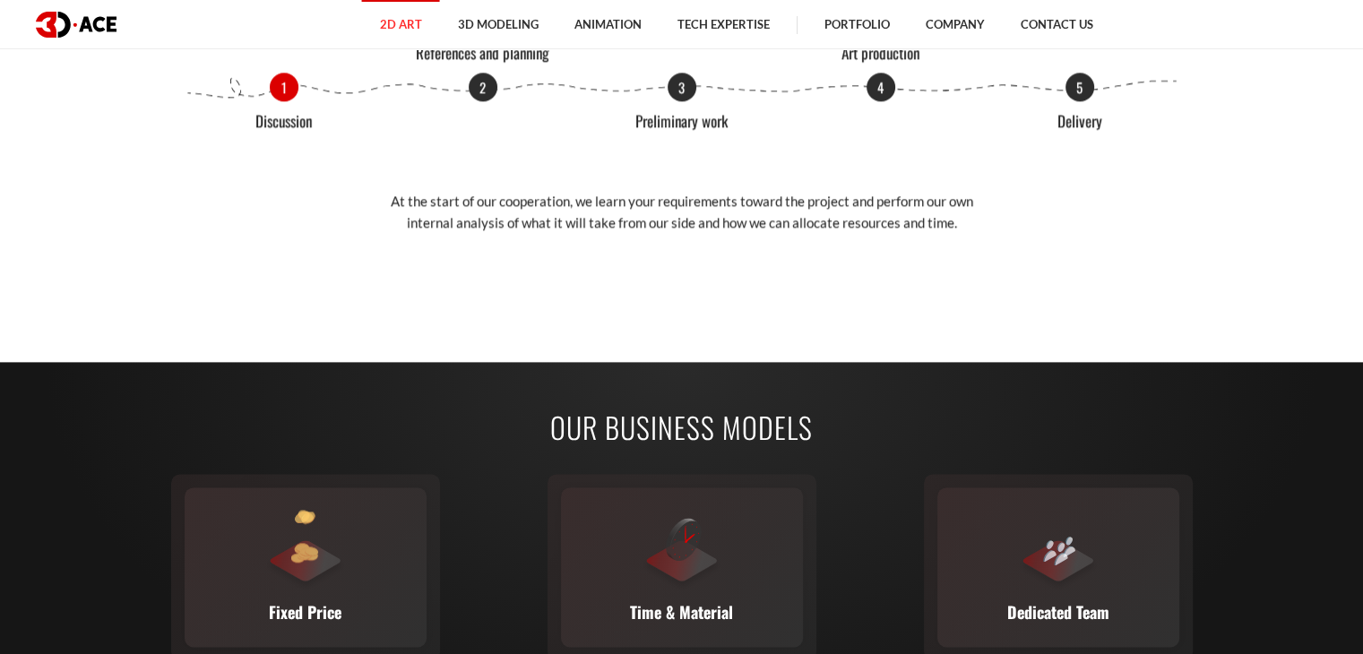
scroll to position [2151, 0]
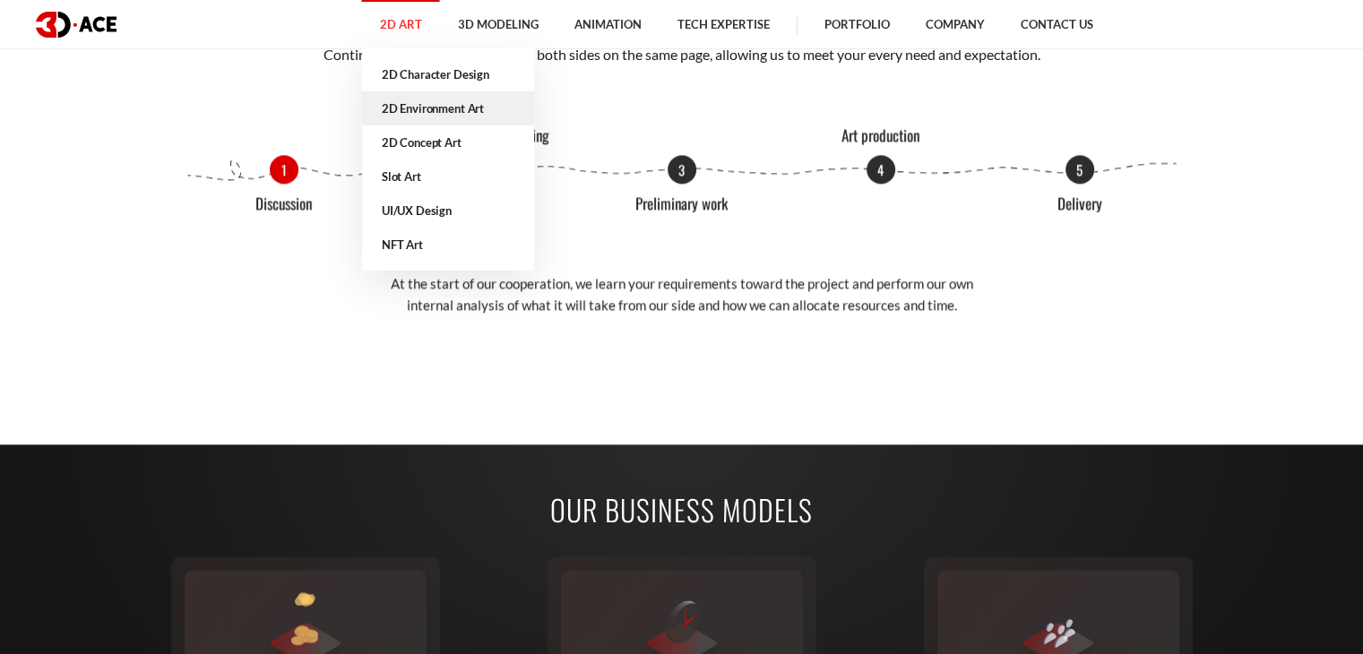
click at [410, 109] on link "2D Environment Art" at bounding box center [448, 108] width 172 height 34
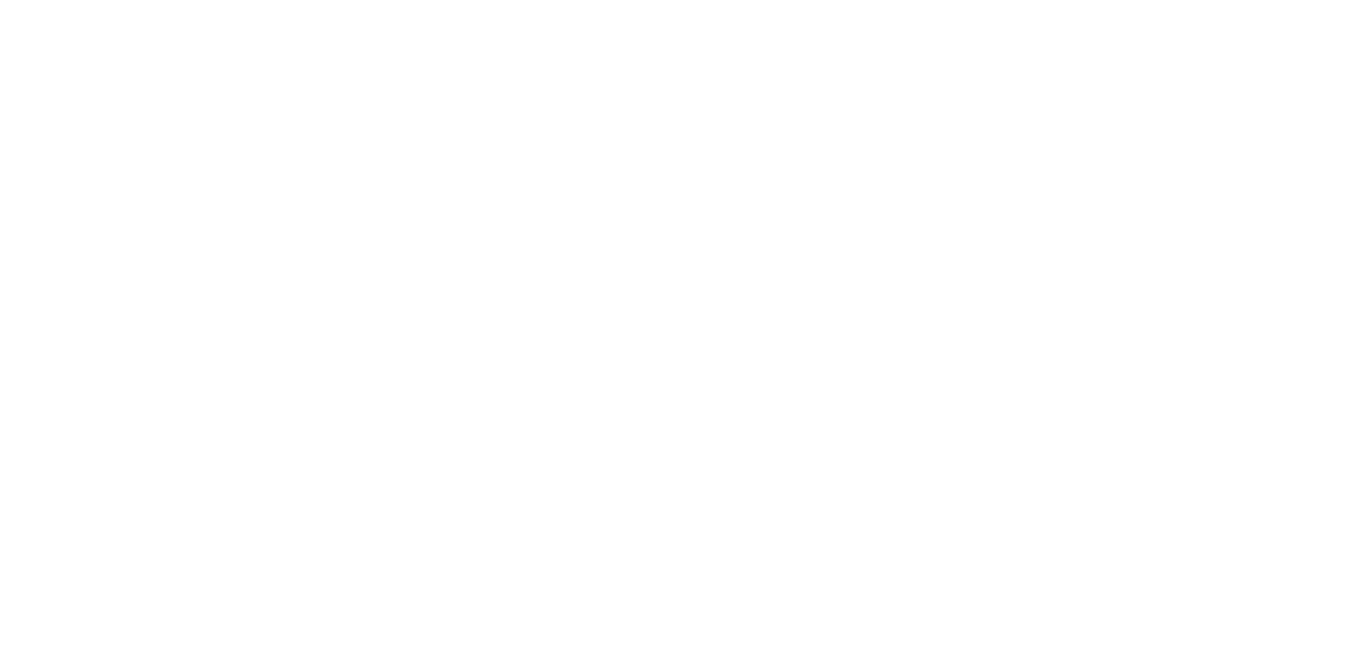
scroll to position [3137, 0]
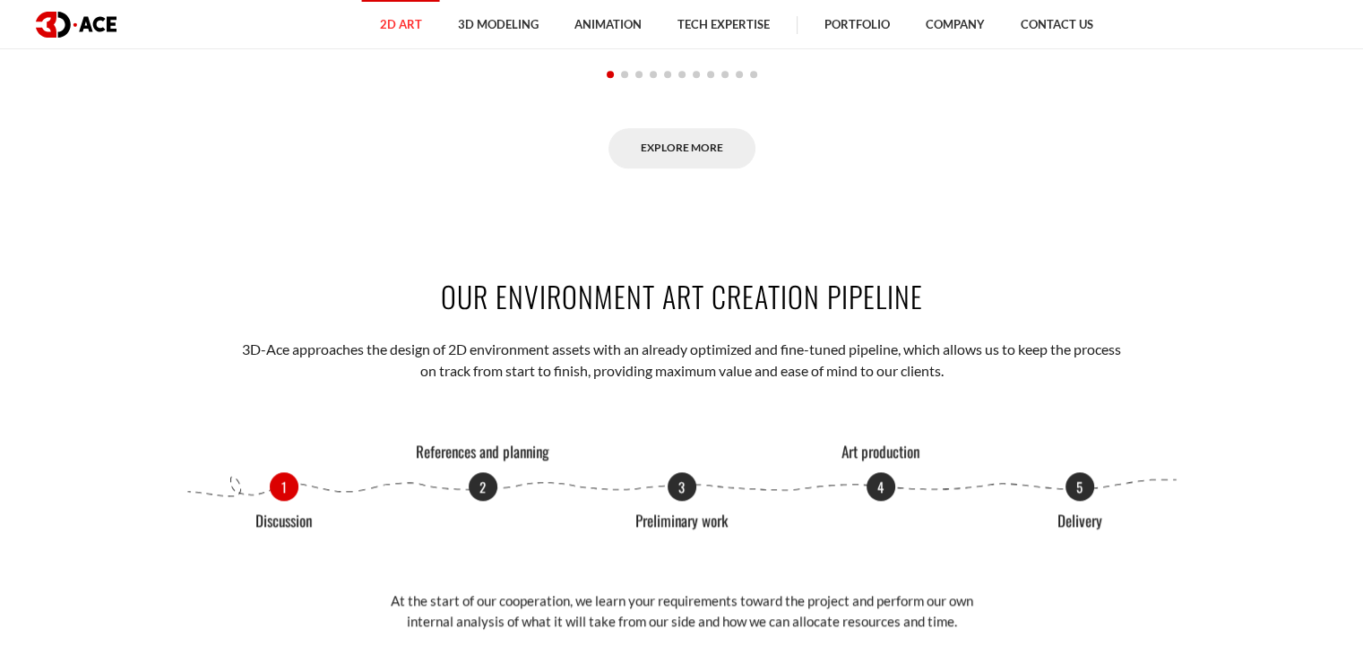
scroll to position [1703, 0]
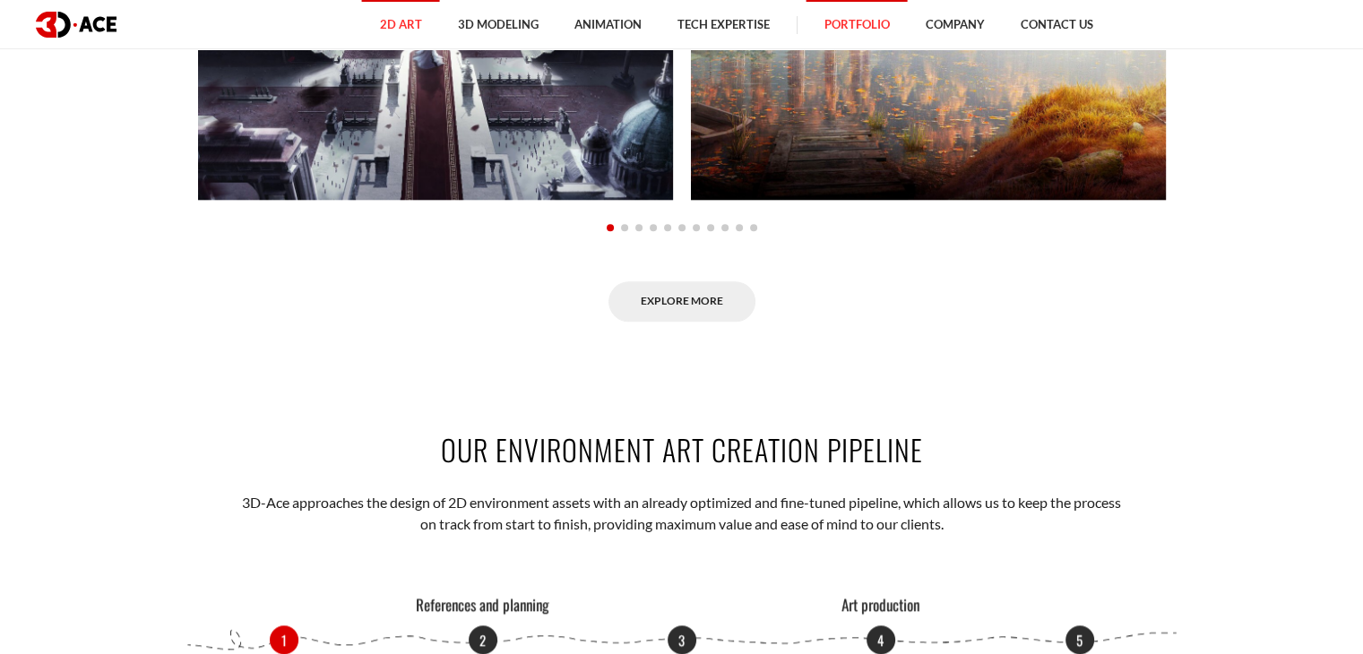
click at [876, 26] on link "Portfolio" at bounding box center [857, 24] width 101 height 49
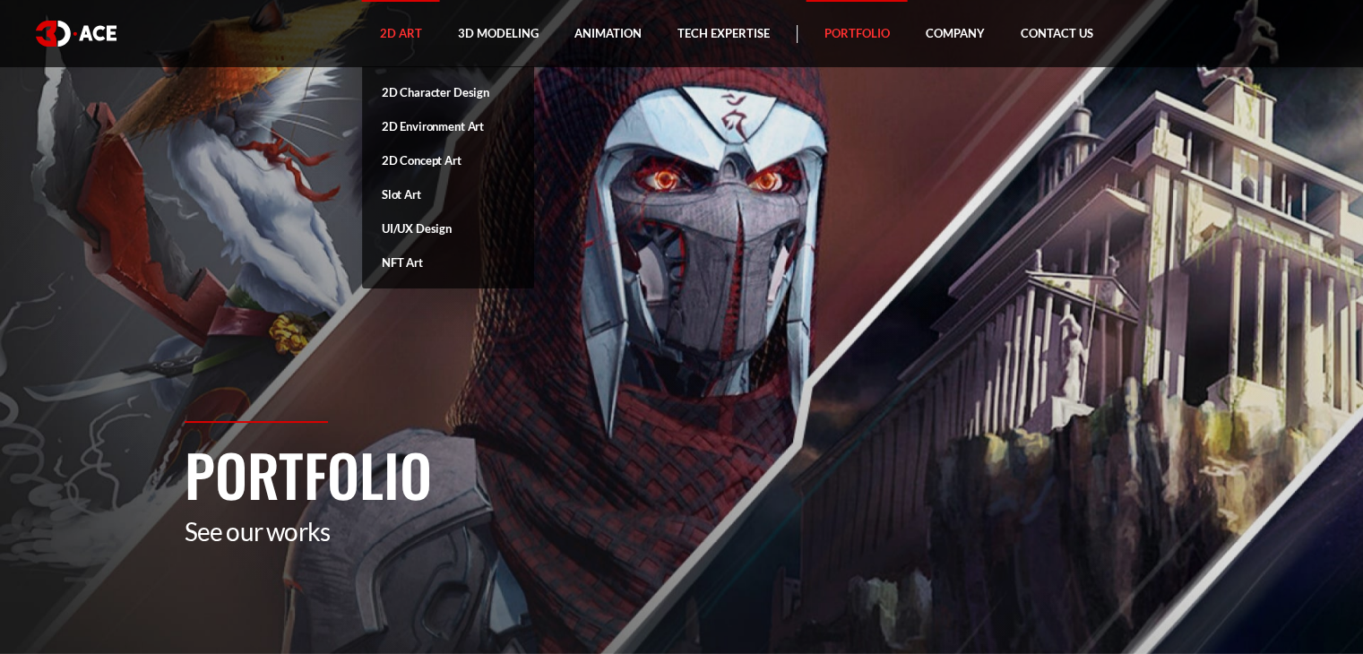
click at [416, 42] on link "2D Art" at bounding box center [401, 33] width 78 height 67
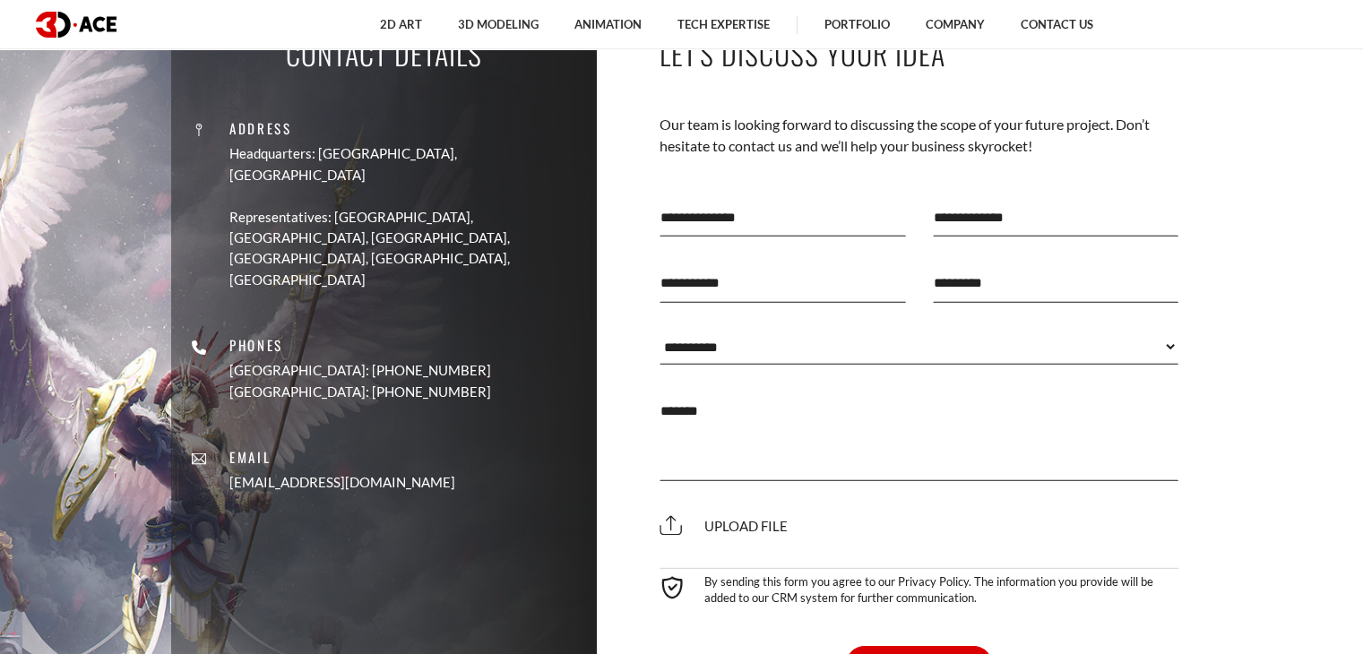
scroll to position [5033, 0]
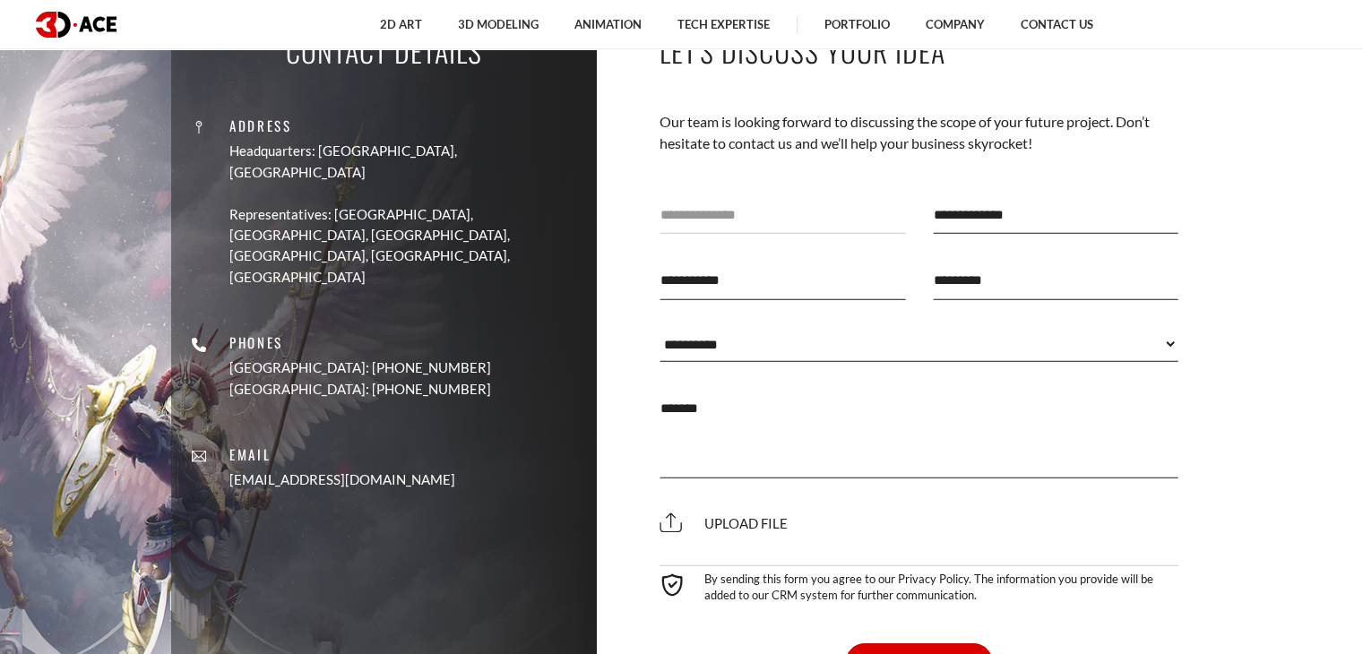
click at [810, 234] on input "text" at bounding box center [783, 214] width 246 height 39
click at [1025, 222] on input "text" at bounding box center [1056, 214] width 246 height 39
click at [760, 290] on input "text" at bounding box center [783, 280] width 246 height 39
click at [1005, 288] on input "email" at bounding box center [1056, 280] width 246 height 39
click at [746, 363] on select "**********" at bounding box center [920, 345] width 520 height 36
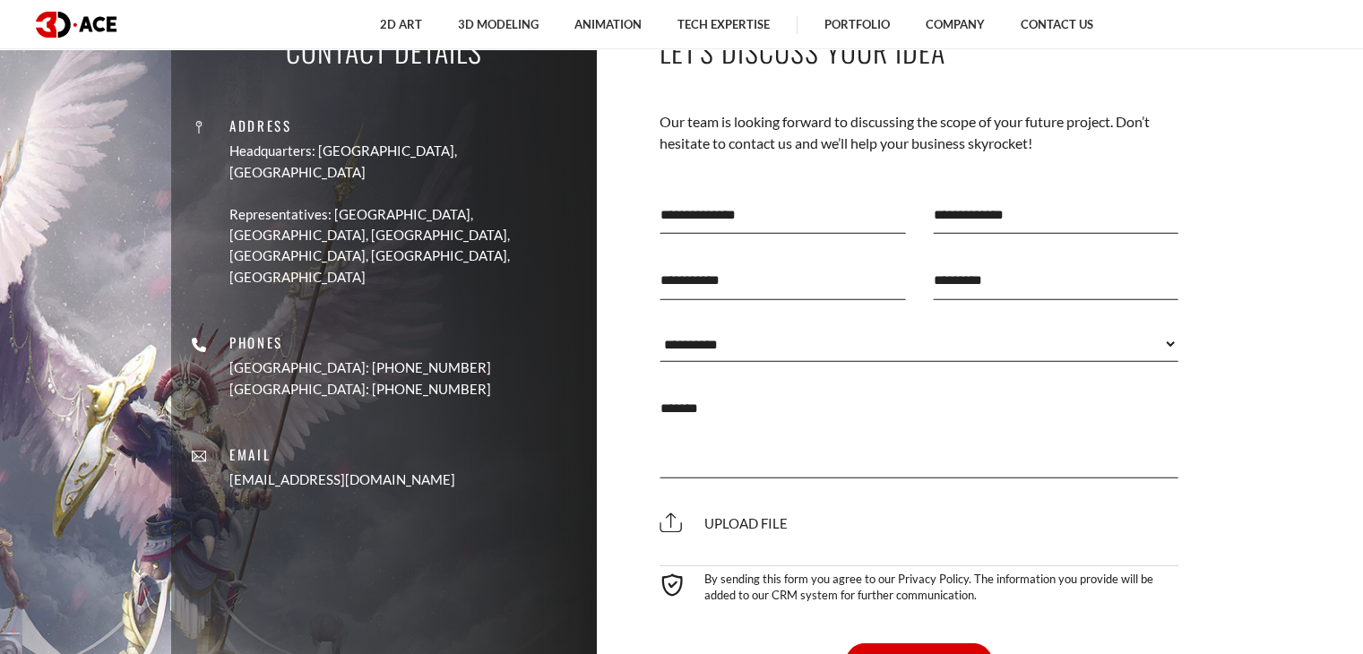
click at [1284, 237] on section "Contact Details Address Headquarters: [GEOGRAPHIC_DATA], Cyprus Representatives…" at bounding box center [681, 352] width 1363 height 731
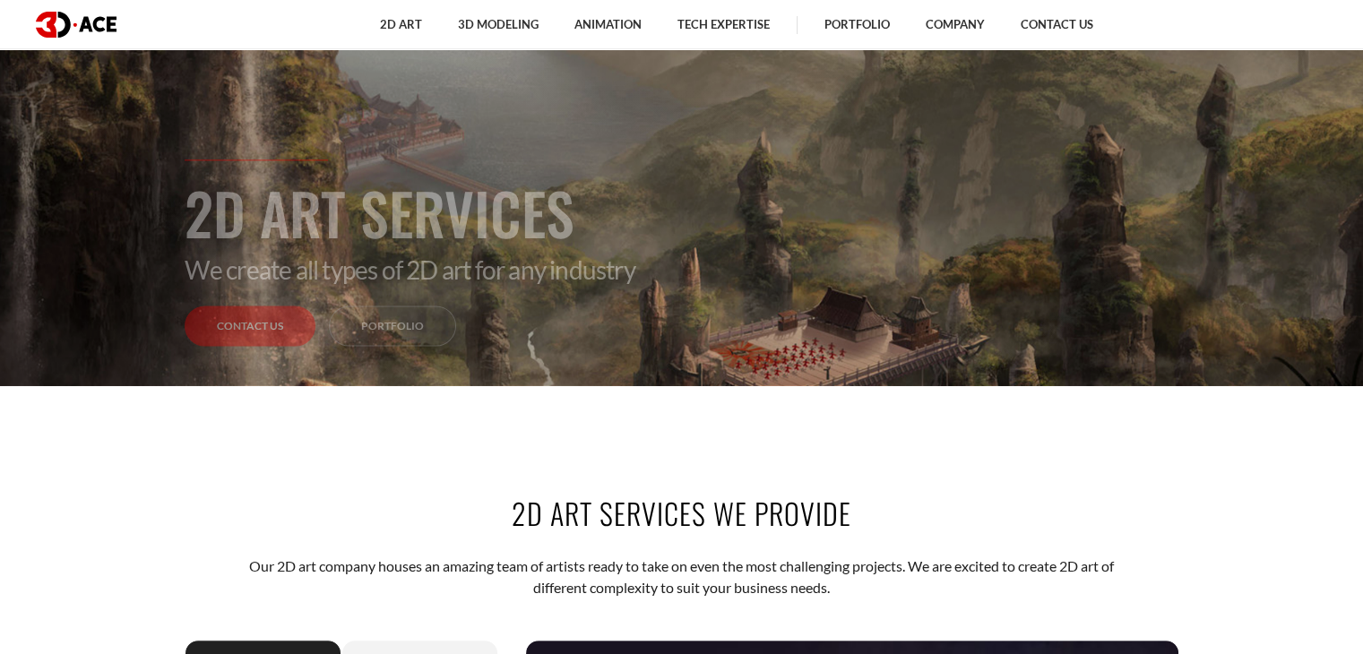
scroll to position [0, 0]
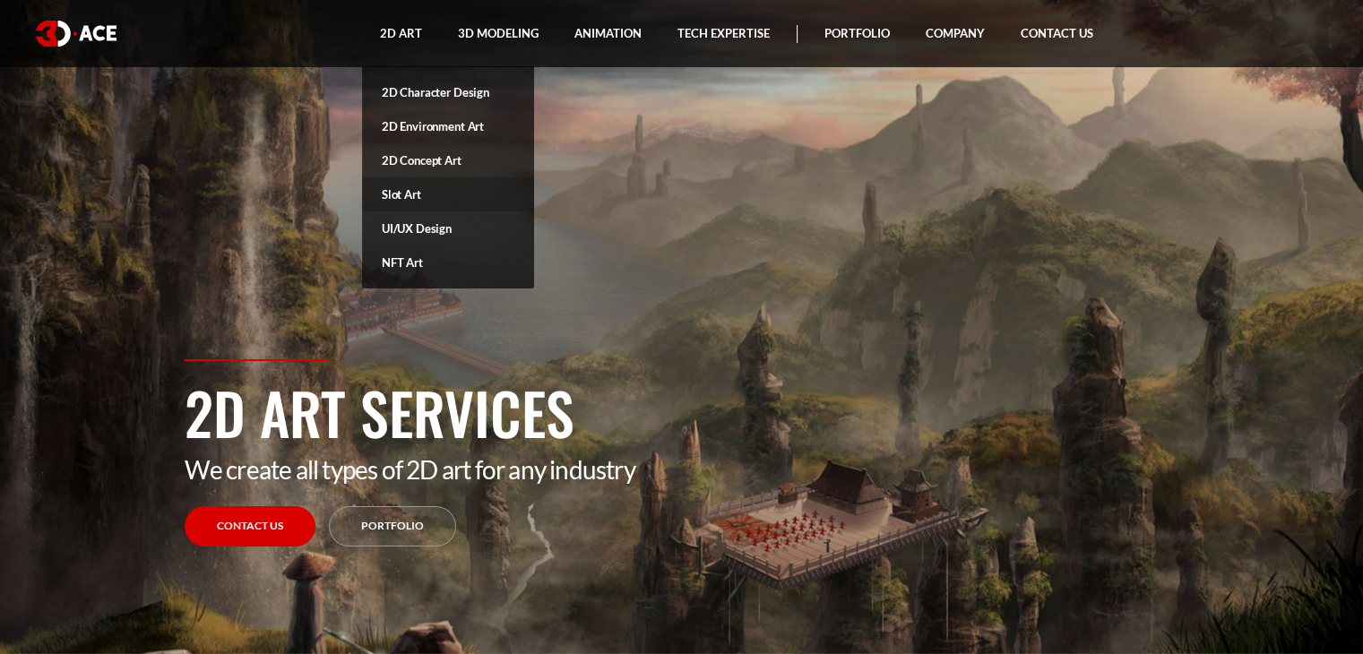
click at [431, 194] on link "Slot Art" at bounding box center [448, 194] width 172 height 34
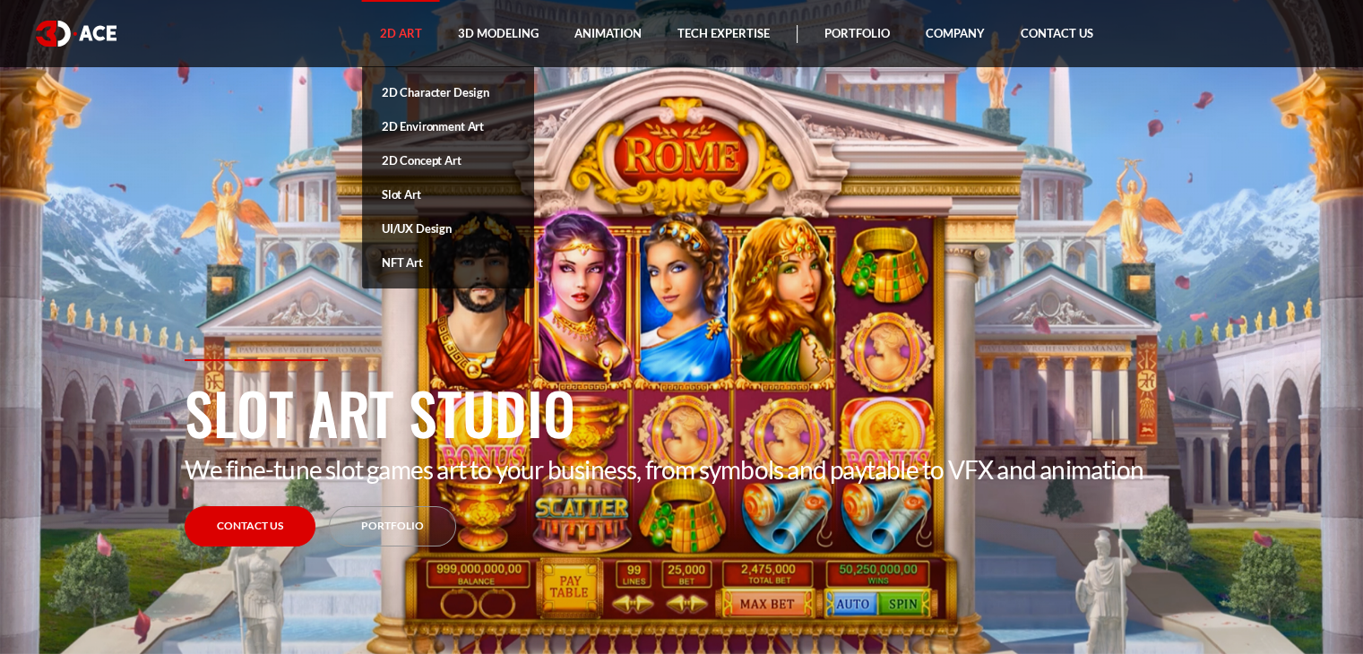
click at [384, 38] on link "2D Art" at bounding box center [401, 33] width 78 height 67
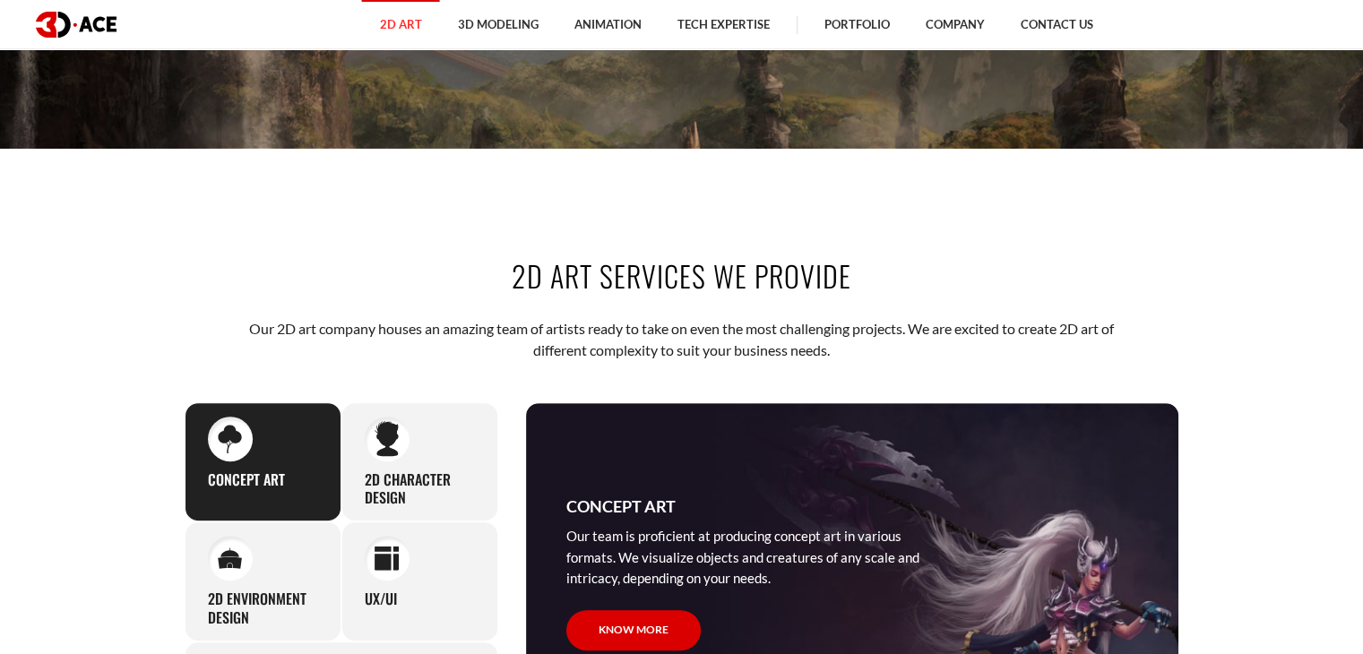
scroll to position [538, 0]
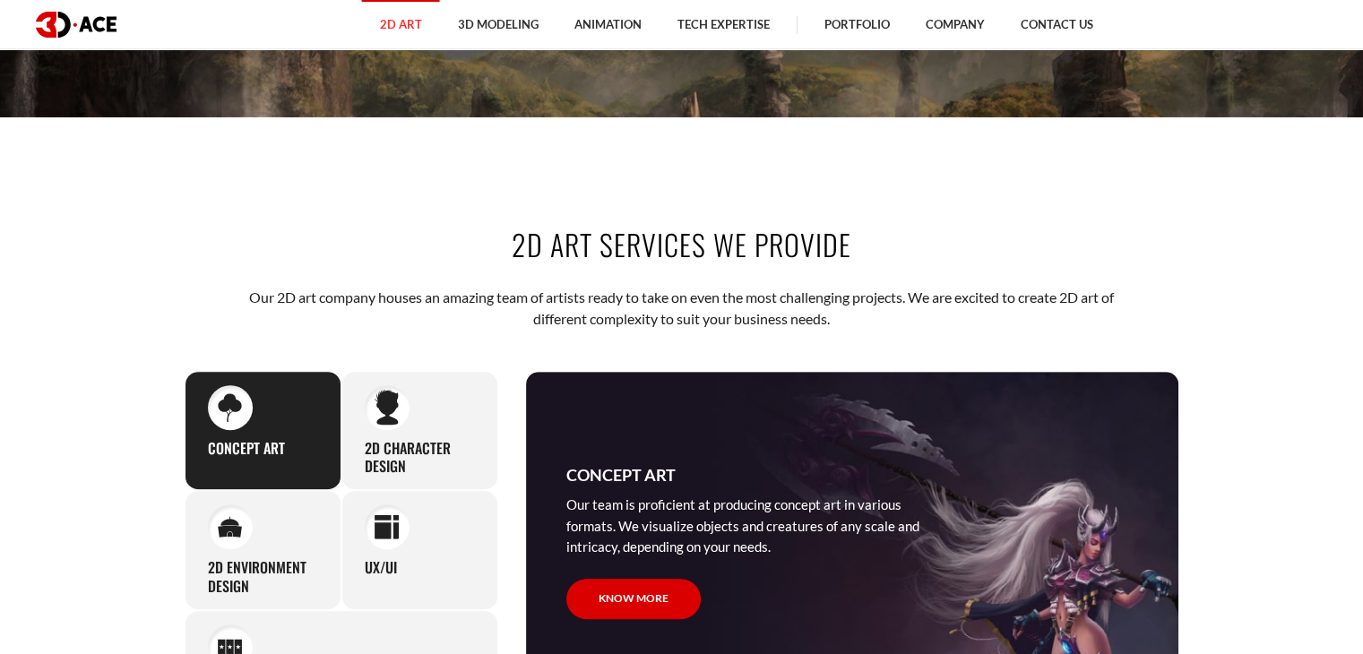
drag, startPoint x: 503, startPoint y: 251, endPoint x: 869, endPoint y: 242, distance: 366.6
click at [869, 242] on h2 "2D Art Services We Provide" at bounding box center [682, 244] width 995 height 40
copy h2 "2D Art Services We Provide"
click at [308, 289] on p "Our 2D art company houses an amazing team of artists ready to take on even the …" at bounding box center [681, 309] width 883 height 44
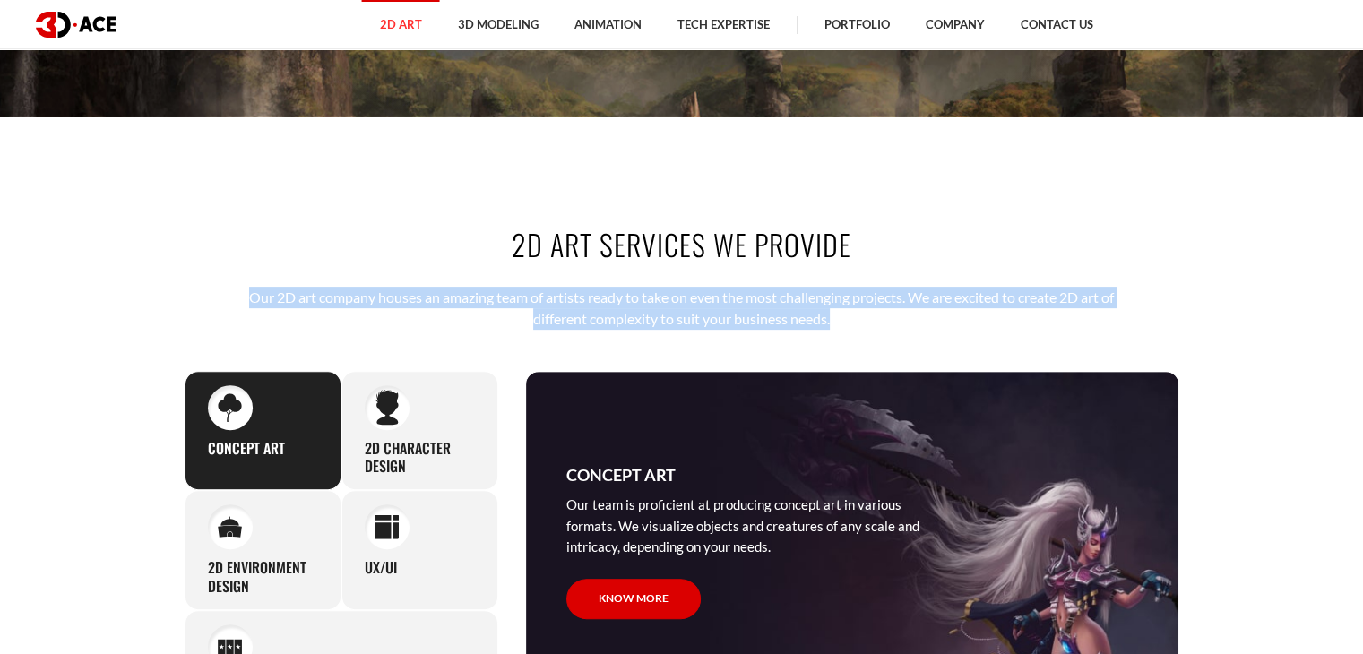
drag, startPoint x: 244, startPoint y: 297, endPoint x: 839, endPoint y: 313, distance: 595.3
click at [839, 313] on p "Our 2D art company houses an amazing team of artists ready to take on even the …" at bounding box center [681, 309] width 883 height 44
copy p "Our 2D art company houses an amazing team of artists ready to take on even the …"
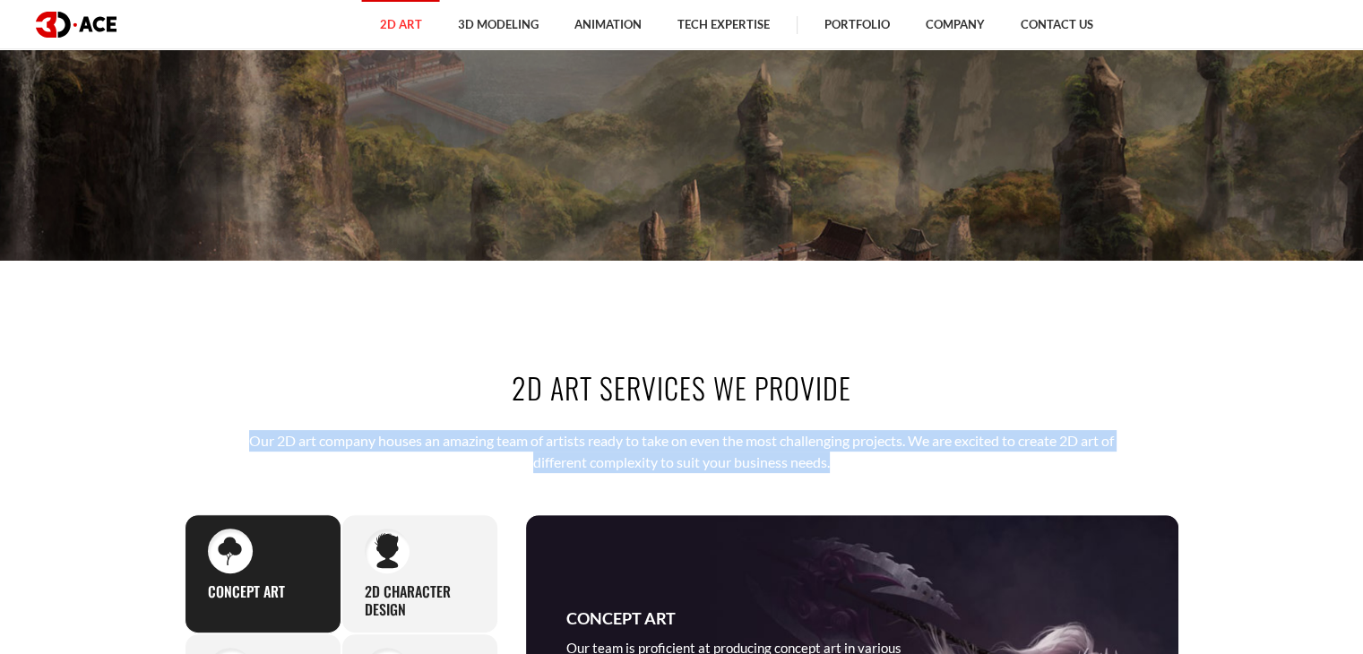
scroll to position [358, 0]
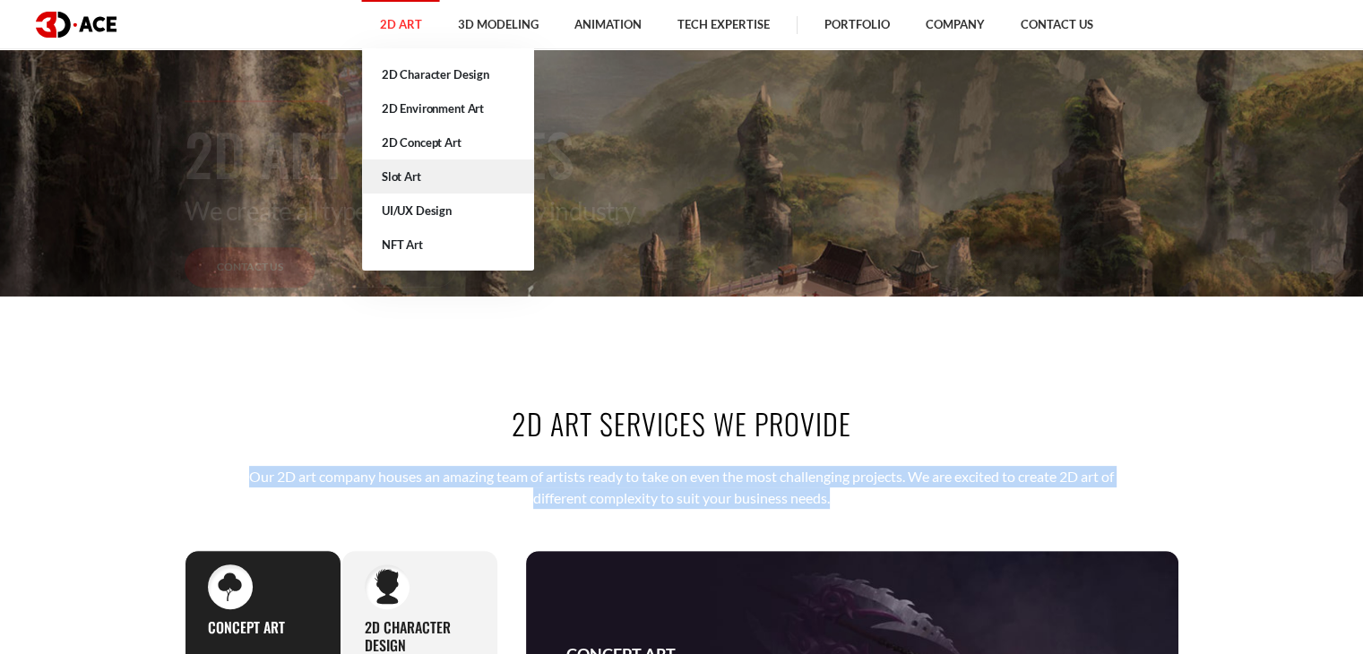
click at [418, 161] on link "Slot Art" at bounding box center [448, 177] width 172 height 34
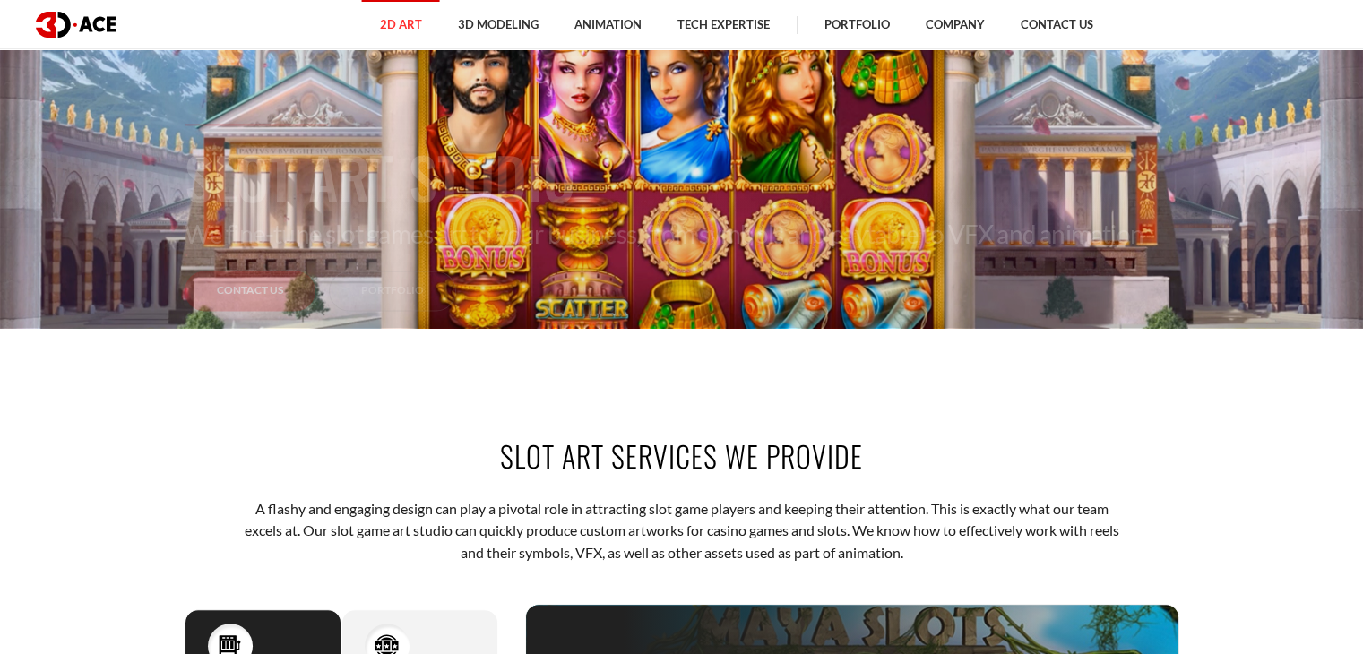
scroll to position [358, 0]
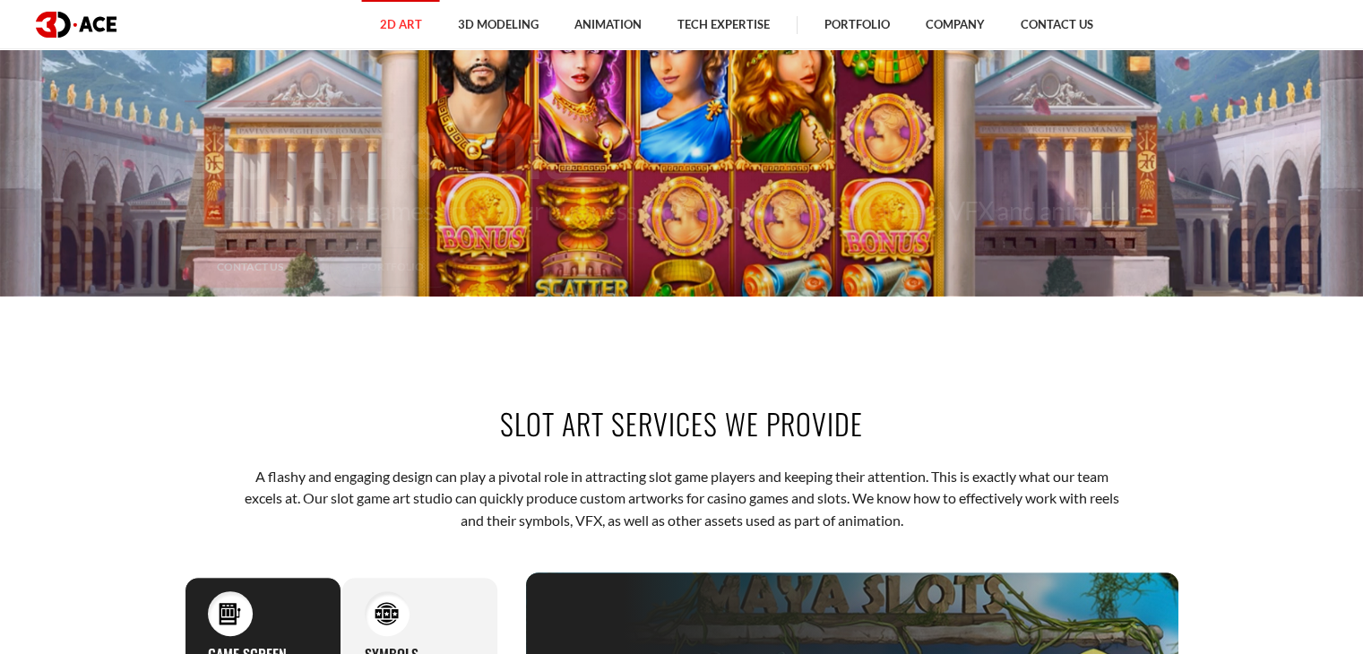
drag, startPoint x: 559, startPoint y: 426, endPoint x: 875, endPoint y: 422, distance: 315.5
click at [875, 422] on h2 "Slot Art Services We Provide" at bounding box center [682, 423] width 995 height 40
copy h2 "Art Services We Provide"
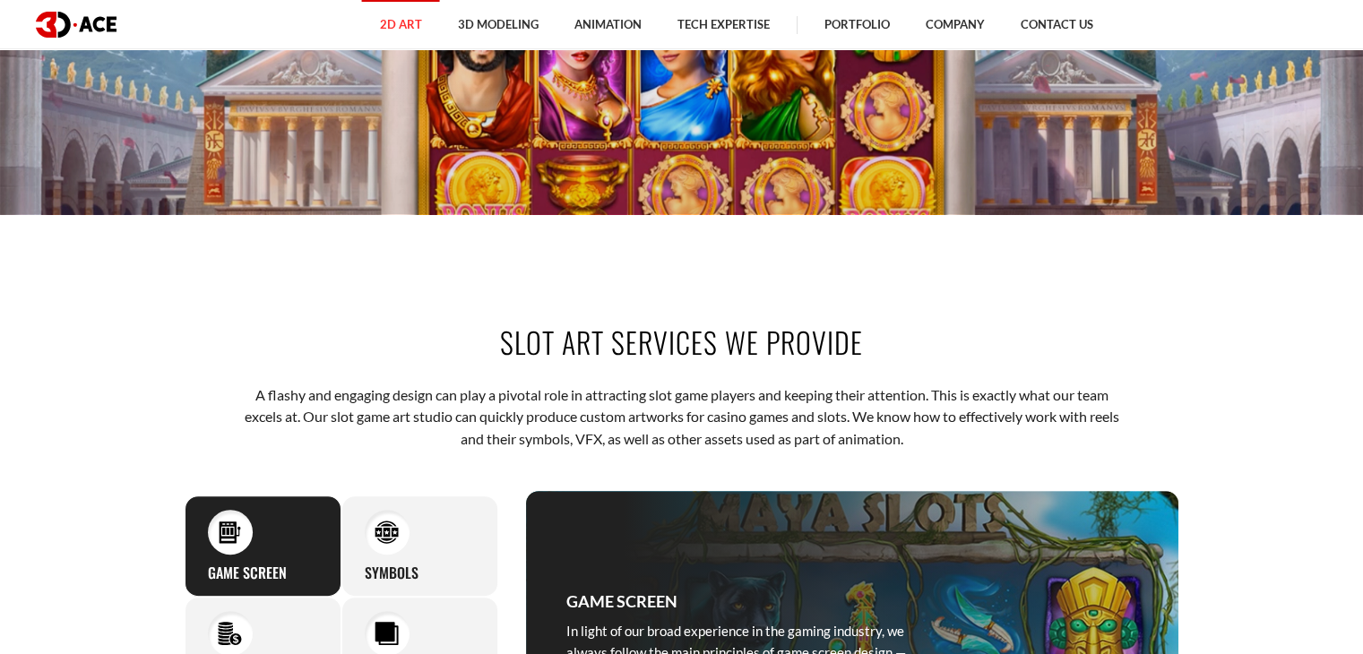
scroll to position [538, 0]
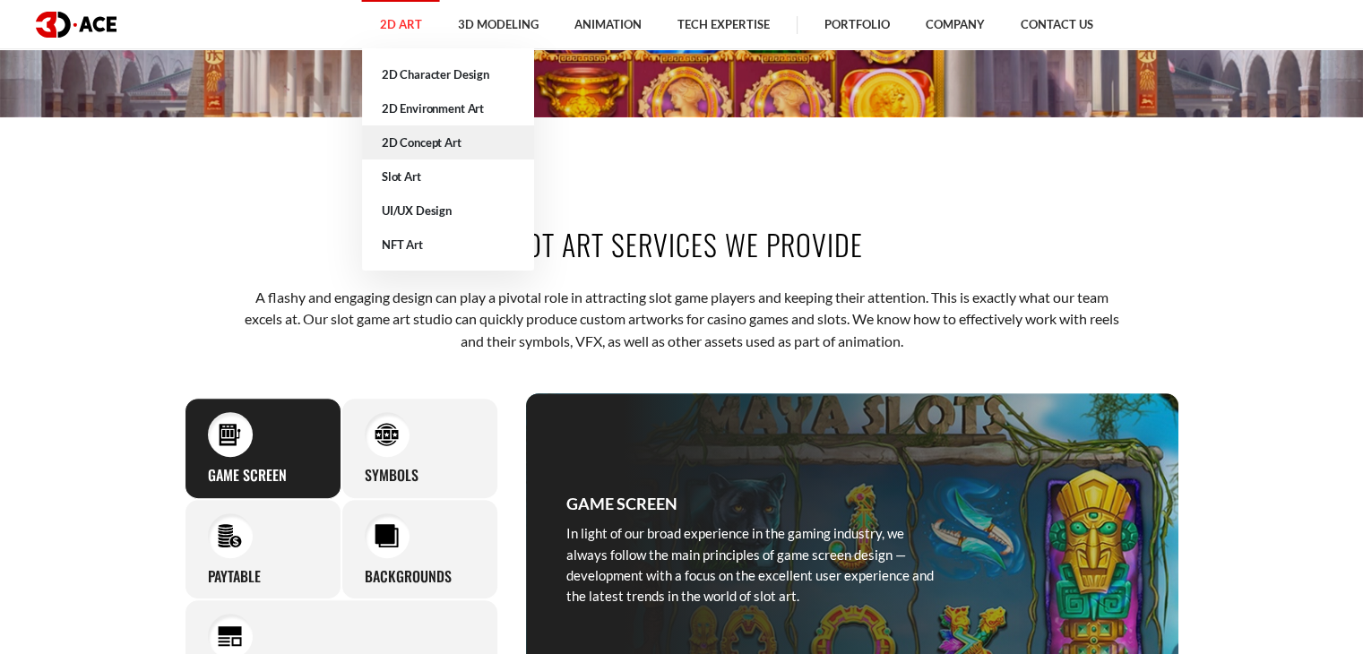
click at [423, 136] on link "2D Concept Art" at bounding box center [448, 142] width 172 height 34
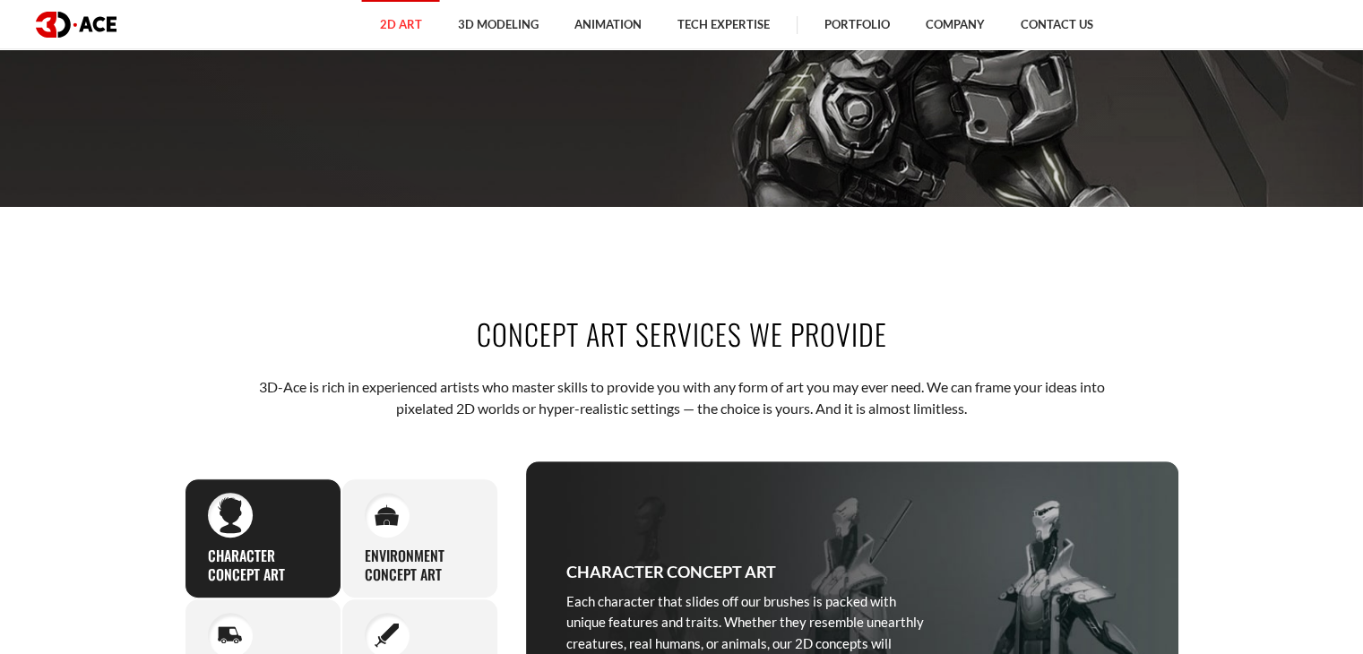
scroll to position [538, 0]
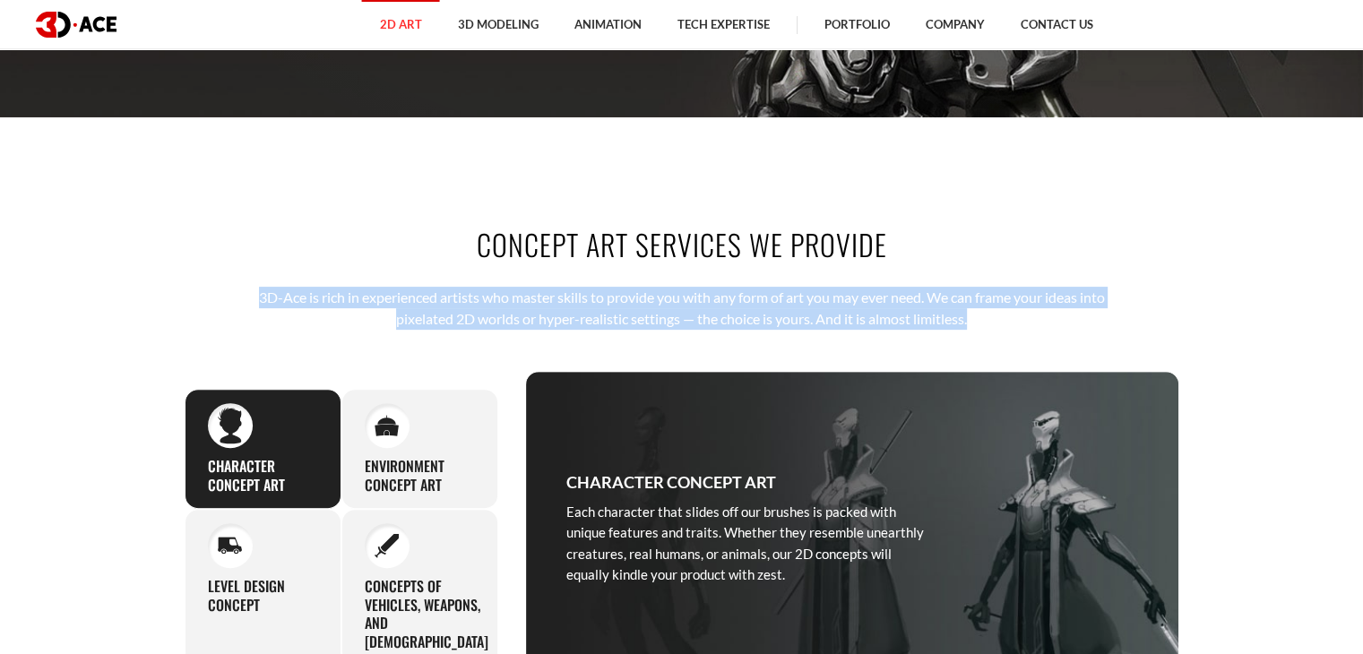
drag, startPoint x: 980, startPoint y: 328, endPoint x: 249, endPoint y: 278, distance: 732.1
click at [249, 278] on div "Concept art services we provide 3D-[PERSON_NAME] is rich in experienced artists…" at bounding box center [682, 454] width 1022 height 568
copy p "3D-Ace is rich in experienced artists who master skills to provide you with any…"
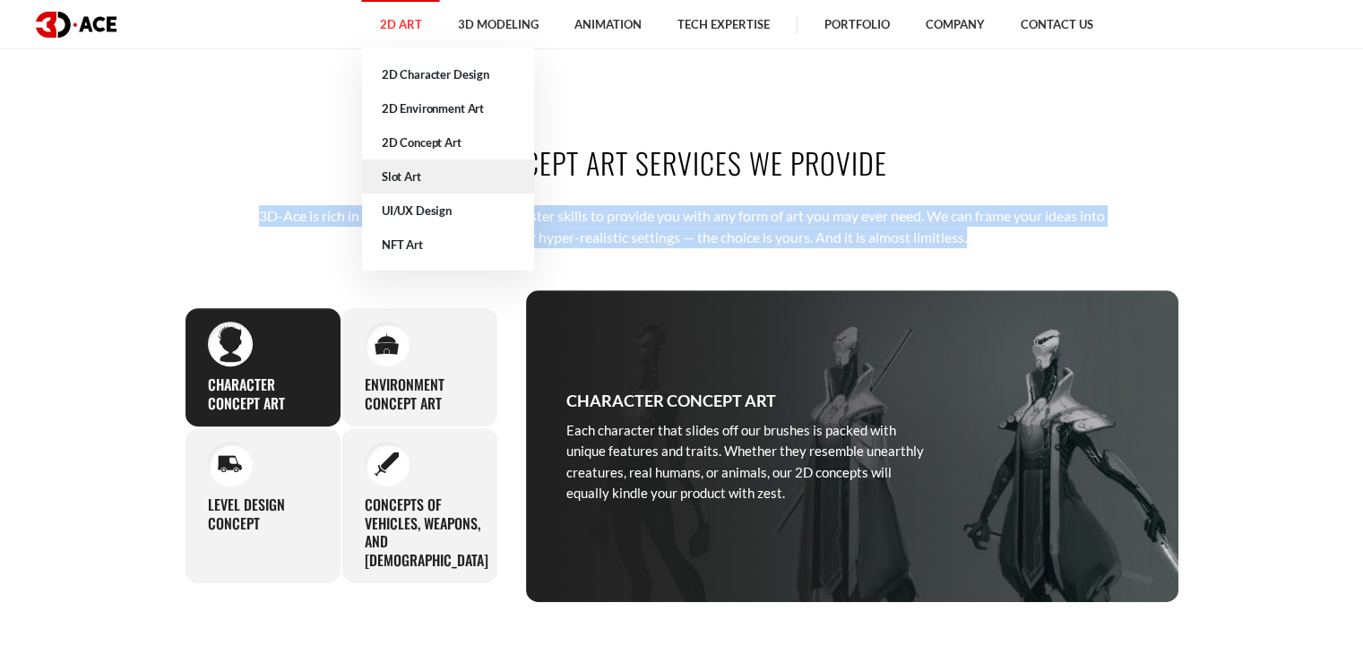
scroll to position [717, 0]
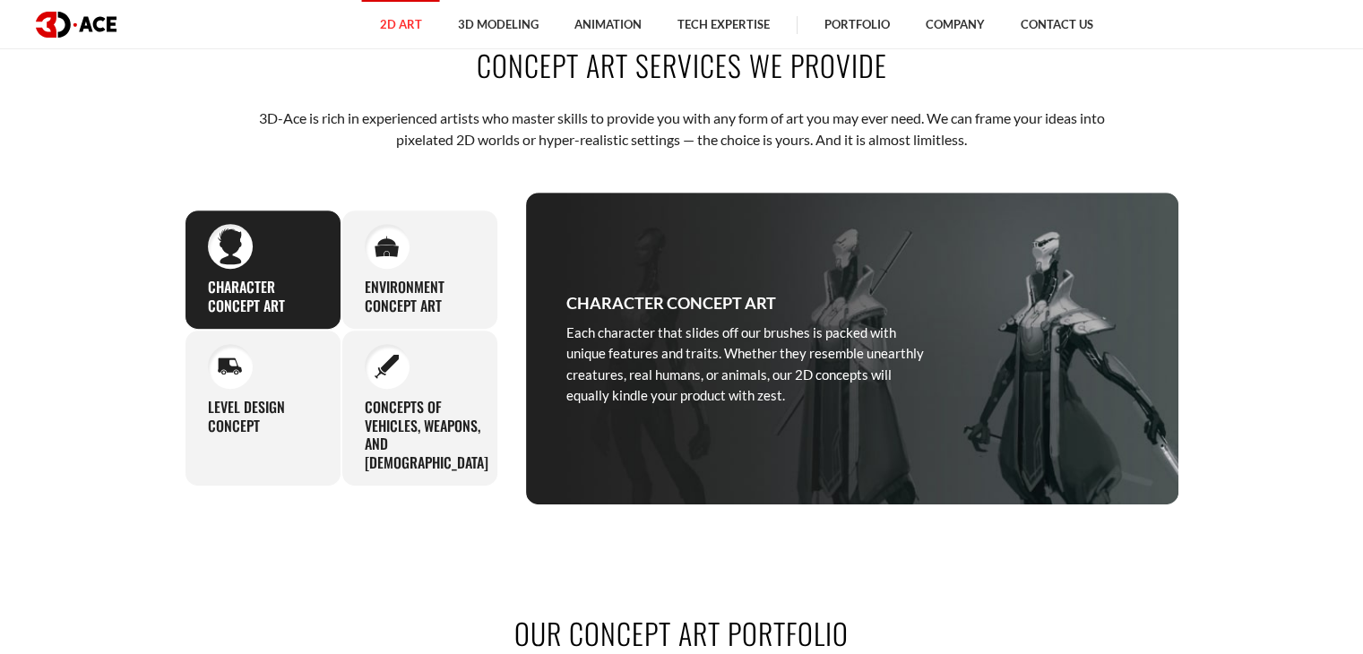
click at [1268, 245] on section "Concept art services we provide 3D-[PERSON_NAME] is rich in experienced artists…" at bounding box center [681, 275] width 1363 height 568
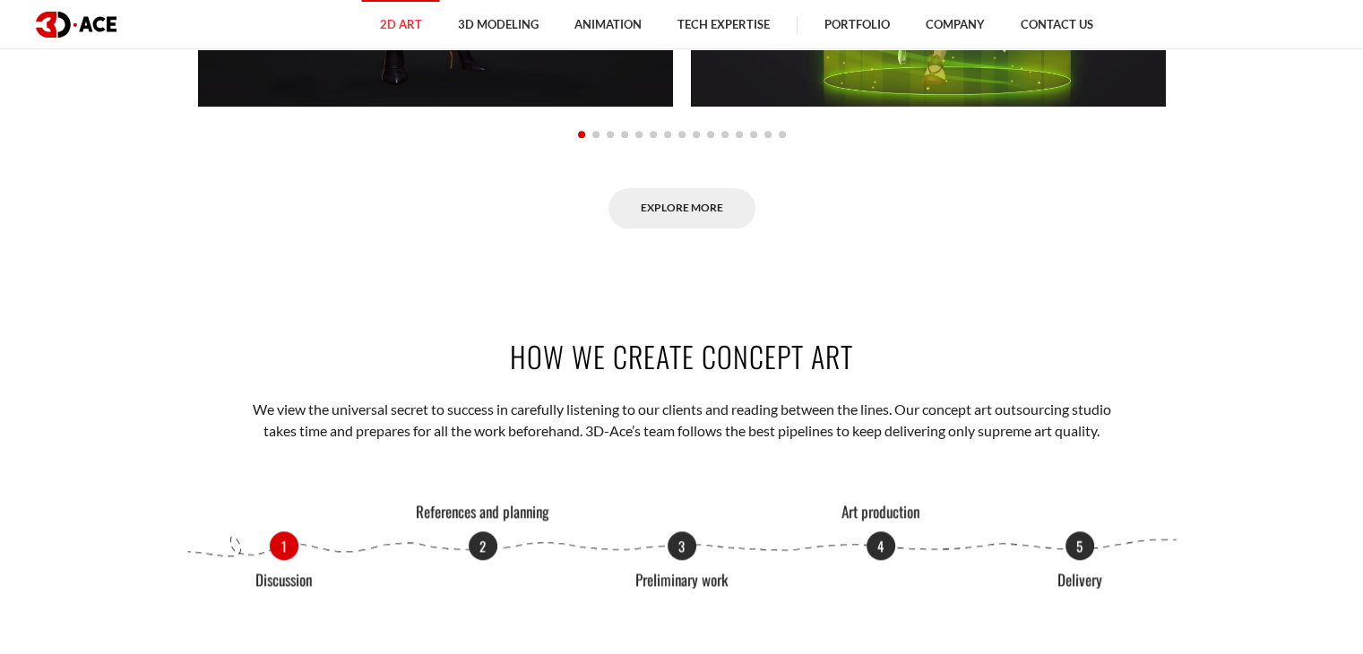
scroll to position [1972, 0]
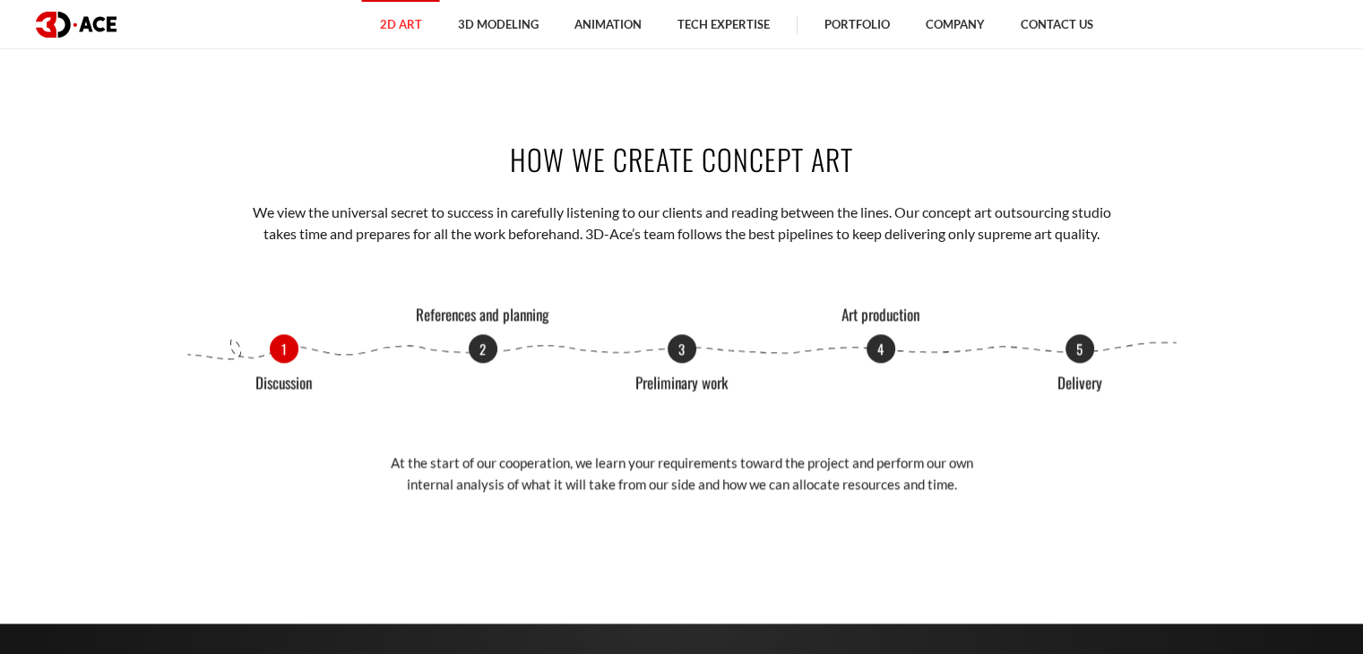
drag, startPoint x: 520, startPoint y: 162, endPoint x: 887, endPoint y: 168, distance: 367.5
click at [887, 168] on h2 "How we create concept art" at bounding box center [682, 159] width 995 height 40
drag, startPoint x: 501, startPoint y: 152, endPoint x: 872, endPoint y: 175, distance: 371.7
click at [872, 175] on h2 "How we create concept art" at bounding box center [682, 159] width 995 height 40
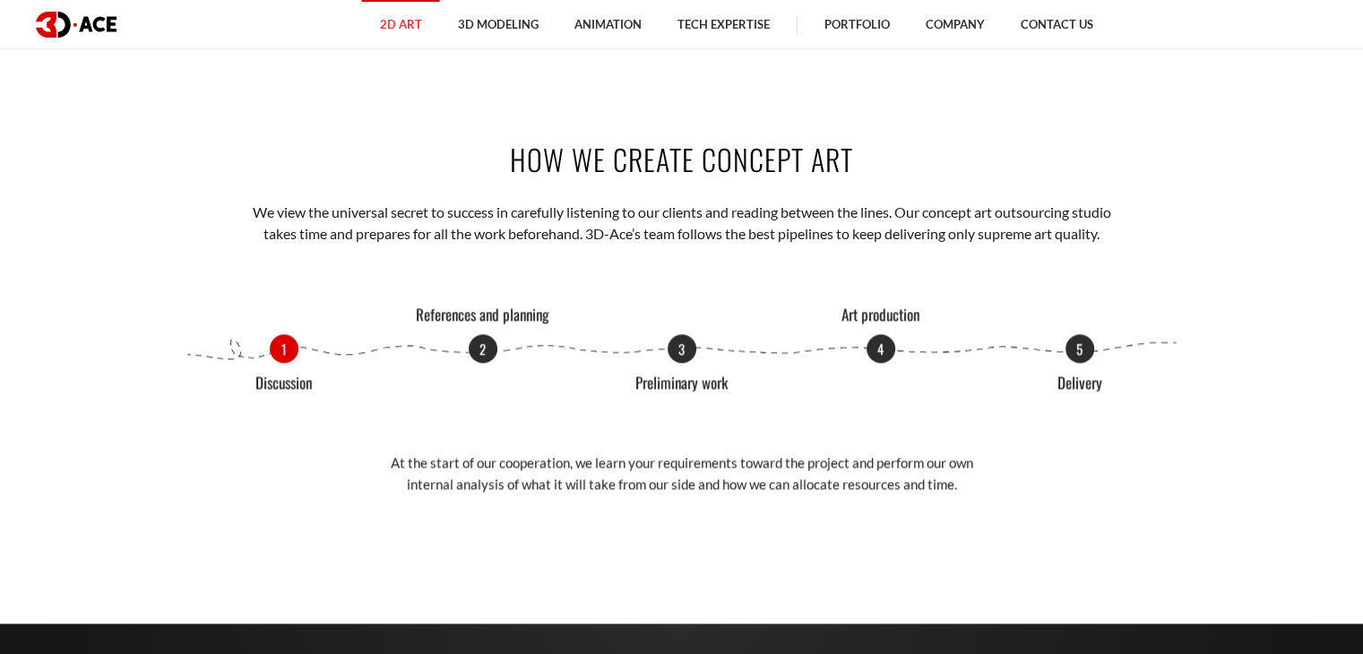
copy h2 "How we create concept art"
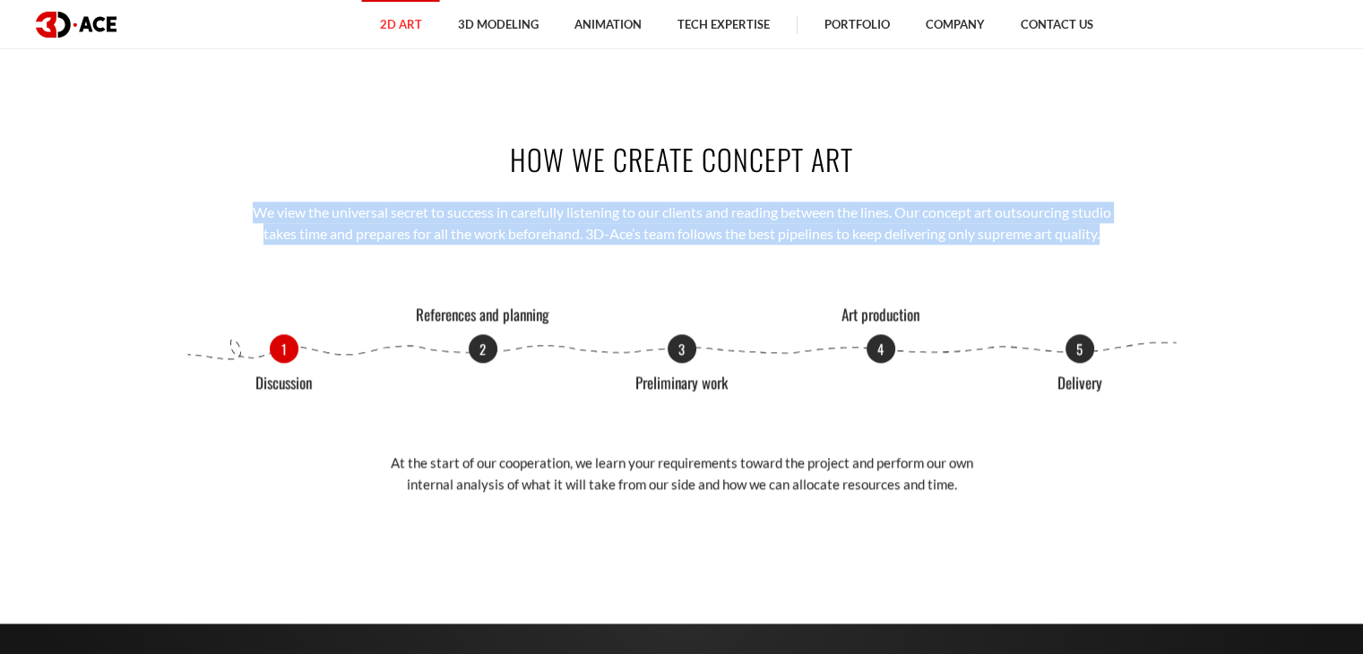
drag, startPoint x: 246, startPoint y: 207, endPoint x: 1153, endPoint y: 239, distance: 908.4
click at [1153, 239] on div "How we create concept art We view the universal secret to success in carefully …" at bounding box center [682, 327] width 1022 height 485
copy p "We view the universal secret to success in carefully listening to our clients a…"
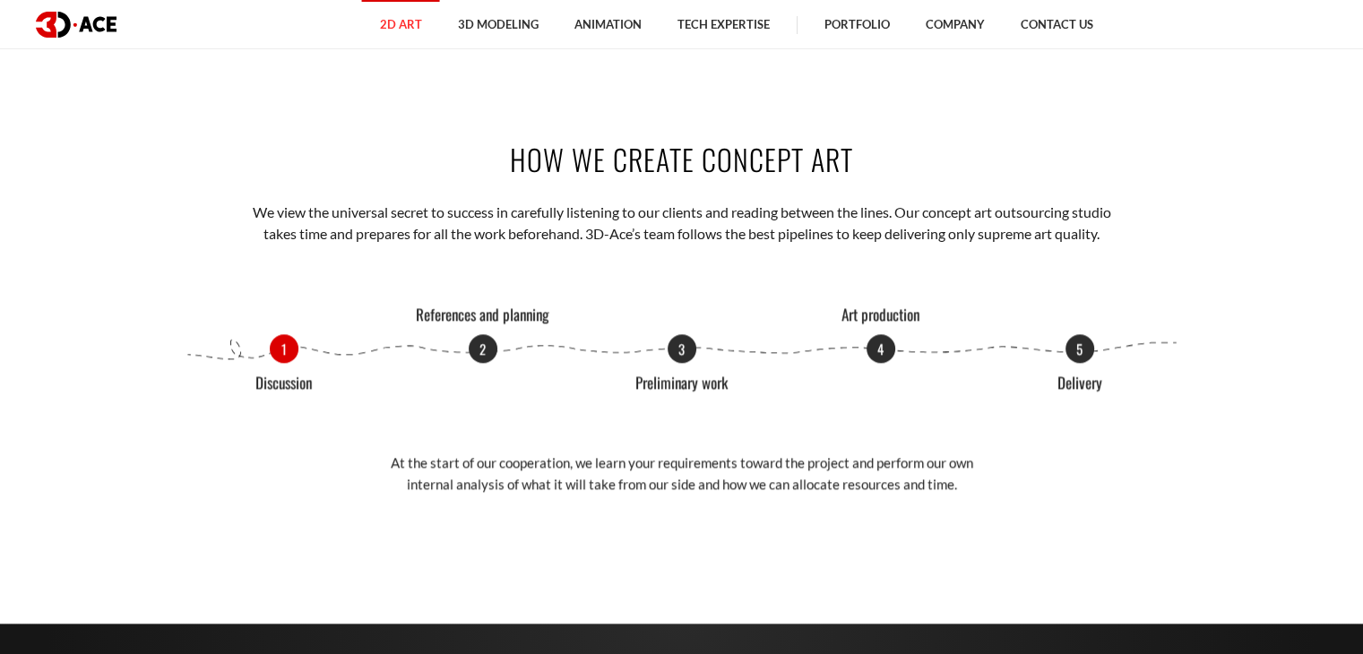
click at [341, 418] on div "1 Discussion 2 References and planning 3 Preliminary work 4 Art production 5 De…" at bounding box center [682, 424] width 995 height 181
drag, startPoint x: 201, startPoint y: 306, endPoint x: 407, endPoint y: 316, distance: 206.4
click at [387, 306] on div "How we create concept art We view the universal secret to success in carefully …" at bounding box center [682, 327] width 1022 height 485
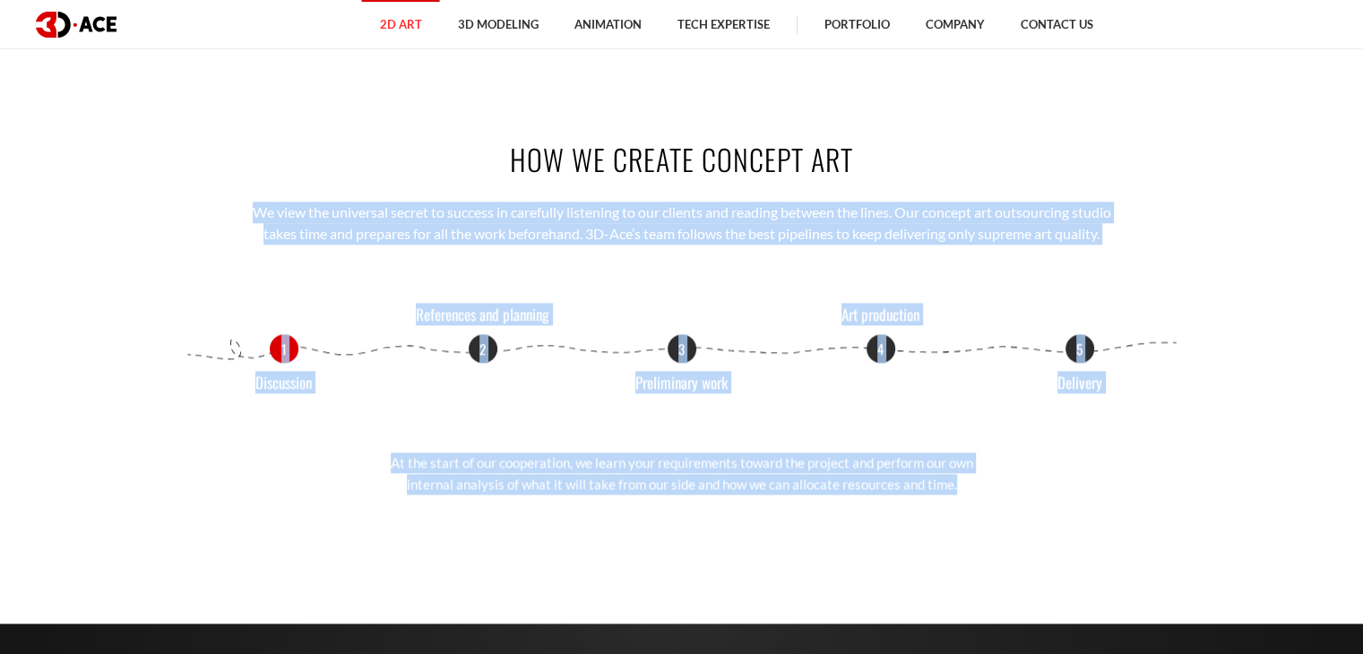
drag, startPoint x: 208, startPoint y: 205, endPoint x: 958, endPoint y: 488, distance: 801.8
click at [958, 488] on div "How we create concept art We view the universal secret to success in carefully …" at bounding box center [682, 327] width 1022 height 485
copy div "We view the universal secret to success in carefully listening to our clients a…"
click at [642, 282] on div "How we create concept art We view the universal secret to success in carefully …" at bounding box center [682, 327] width 1022 height 485
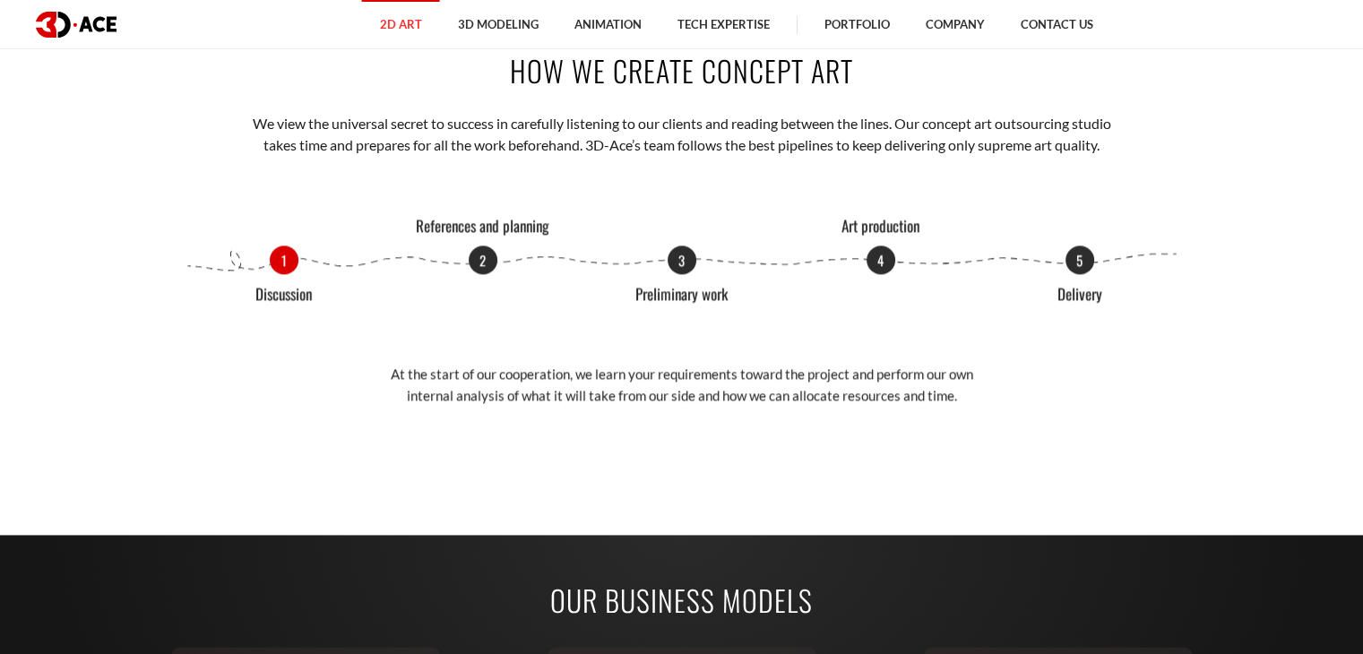
scroll to position [2061, 0]
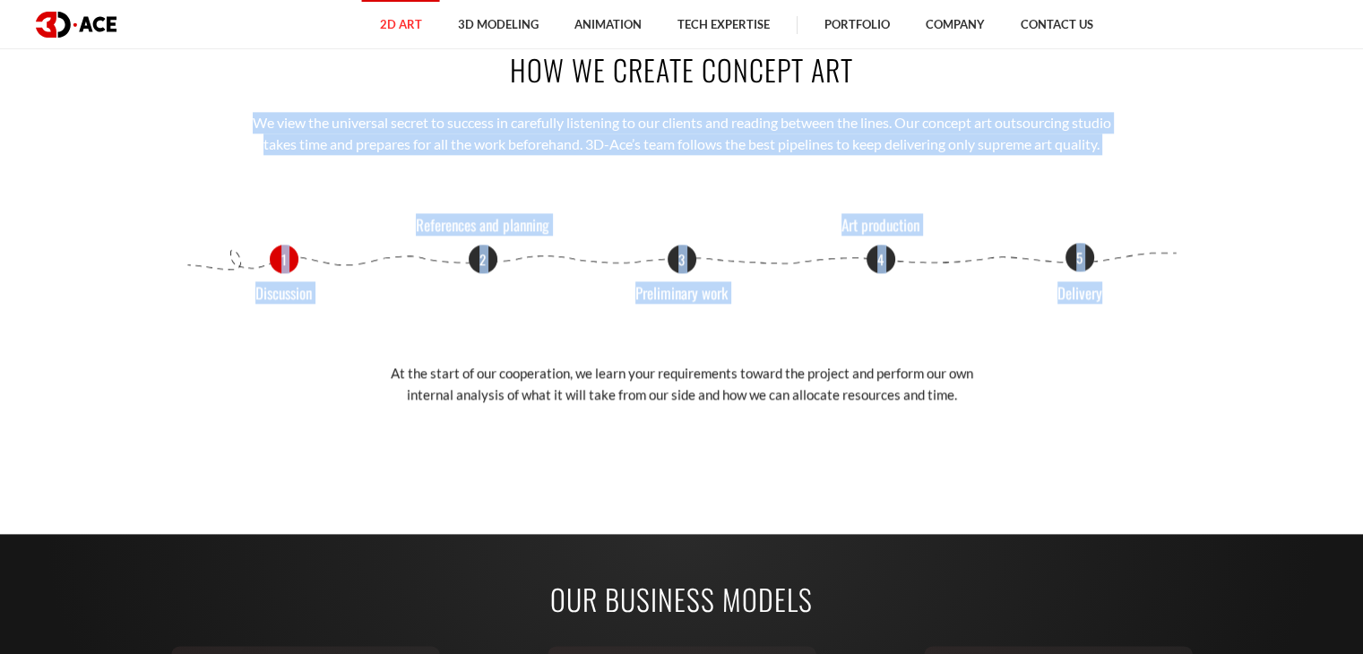
drag, startPoint x: 237, startPoint y: 110, endPoint x: 1104, endPoint y: 286, distance: 885.1
click at [1104, 286] on div "How we create concept art We view the universal secret to success in carefully …" at bounding box center [682, 238] width 1022 height 485
copy div "We view the universal secret to success in carefully listening to our clients a…"
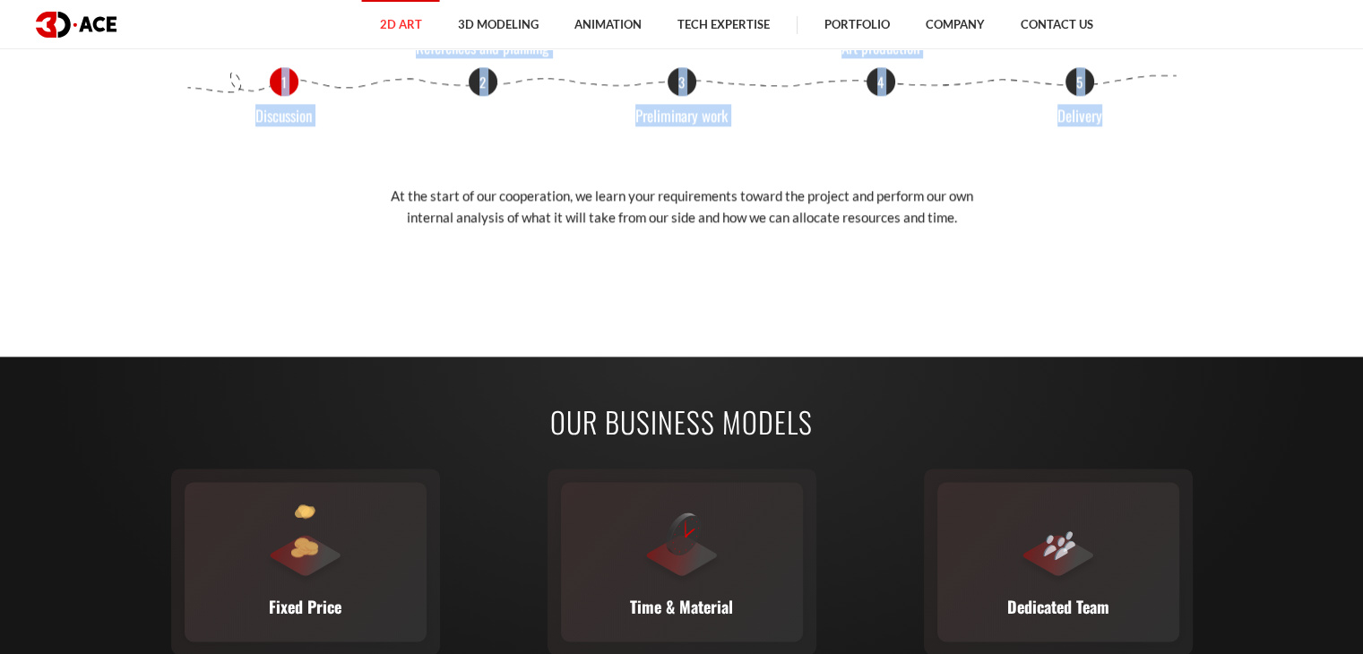
scroll to position [2240, 0]
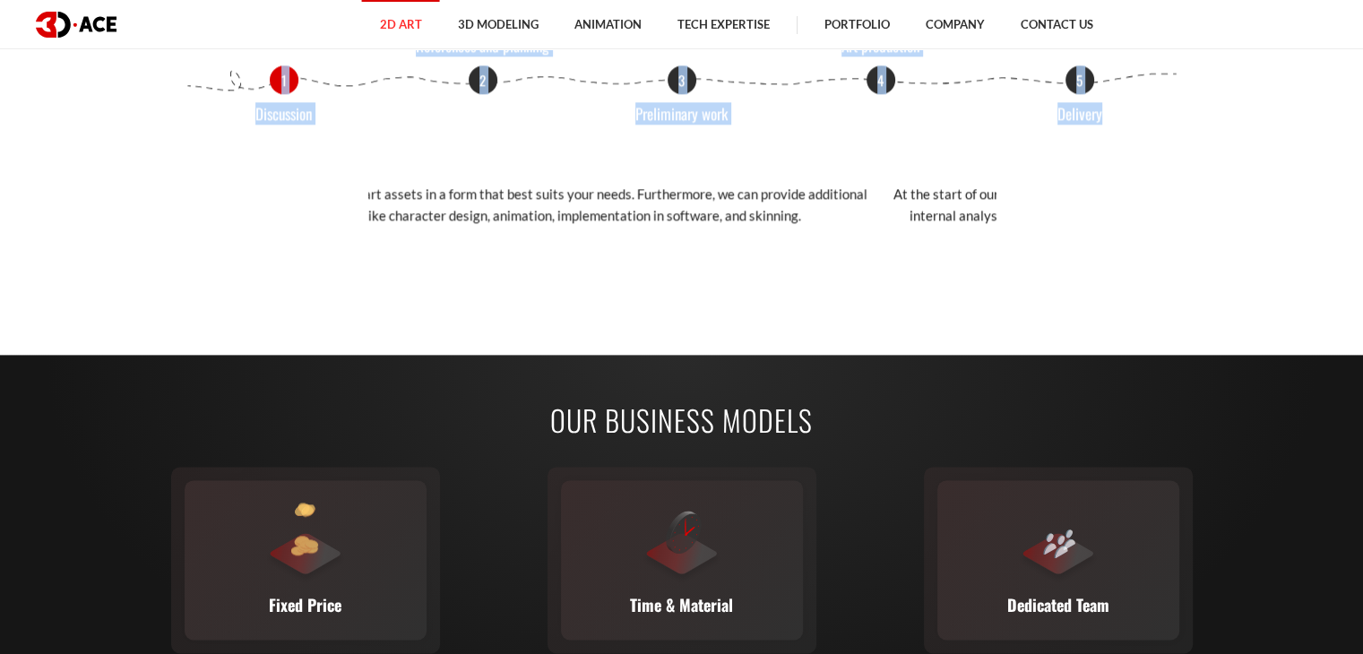
click at [932, 234] on div "Delivery We deliver concept art assets in a form that best suits your needs. Fu…" at bounding box center [681, 215] width 627 height 63
click at [976, 205] on p "We deliver concept art assets in a form that best suits your needs. Furthermore…" at bounding box center [681, 205] width 627 height 42
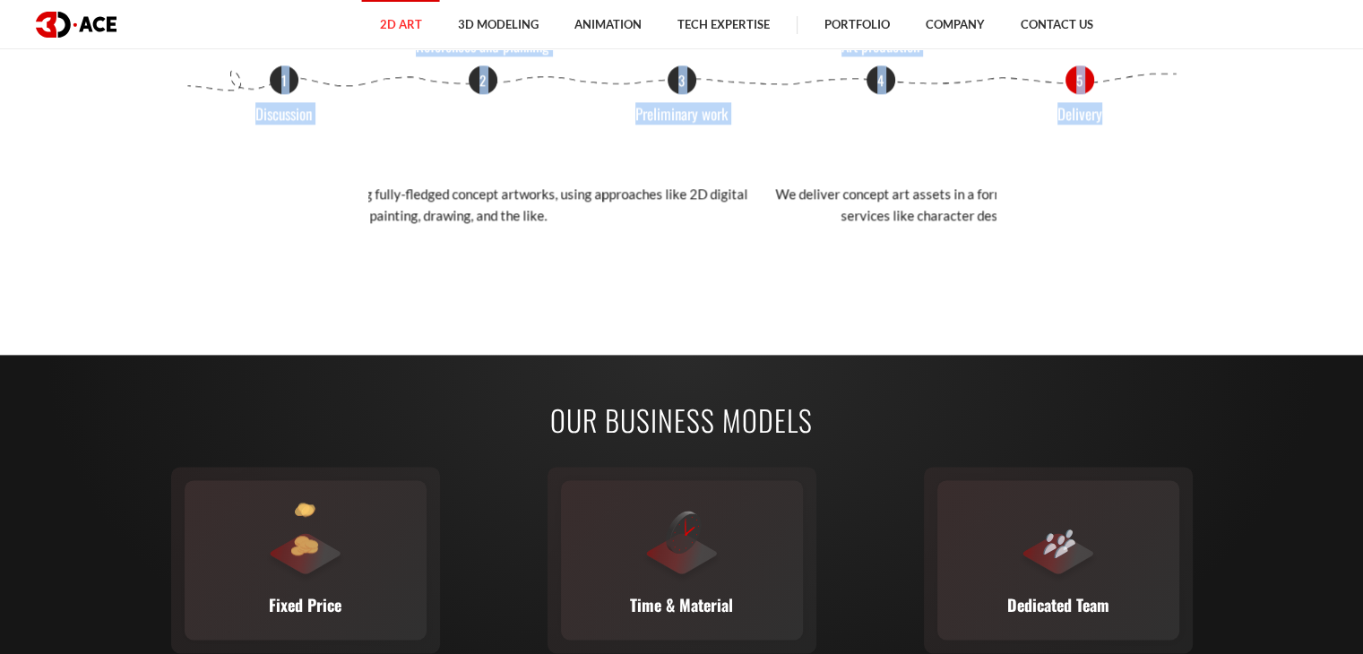
click at [1014, 210] on div "1 Discussion 2 References and planning 3 Preliminary work 4 Art production 5 De…" at bounding box center [682, 155] width 995 height 181
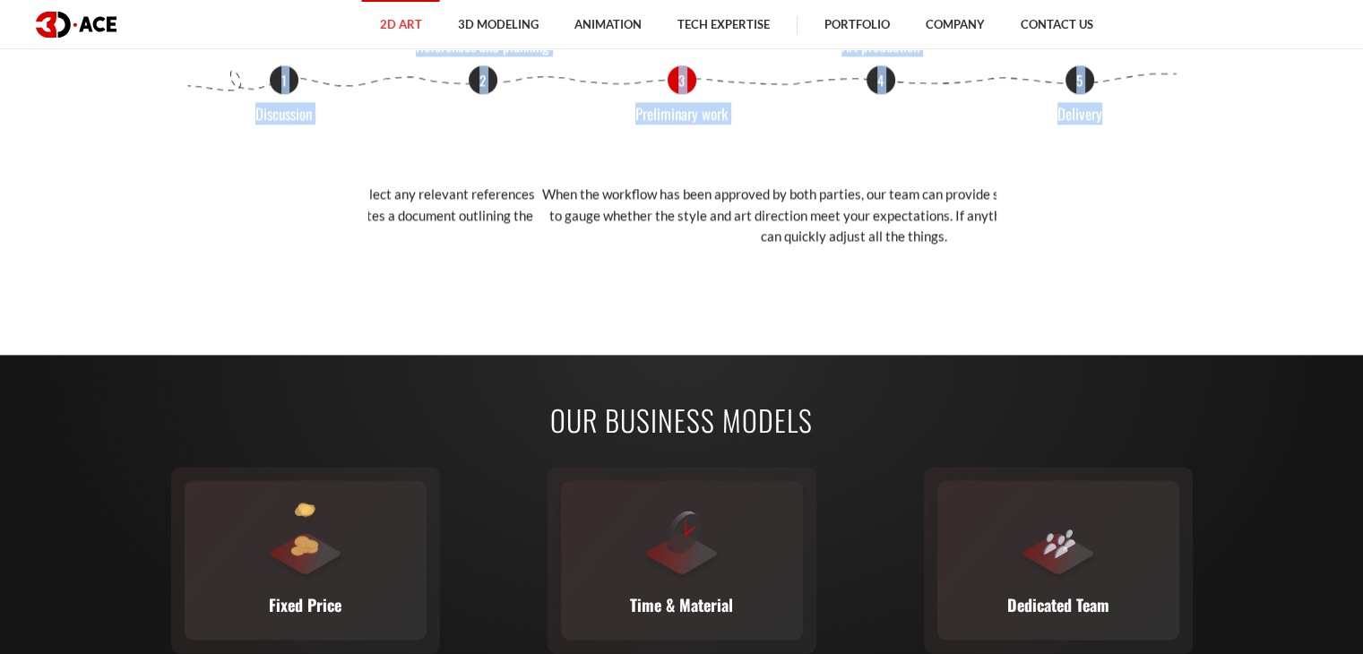
click at [911, 220] on p "When the workflow has been approved by both parties, our team can provide sketc…" at bounding box center [853, 215] width 627 height 63
click at [904, 222] on p "After making sure we are fully equipped to handle your project, our artists col…" at bounding box center [918, 215] width 627 height 63
click at [1126, 213] on div "1 Discussion 2 References and planning 3 Preliminary work 4 Art production 5 De…" at bounding box center [682, 155] width 995 height 181
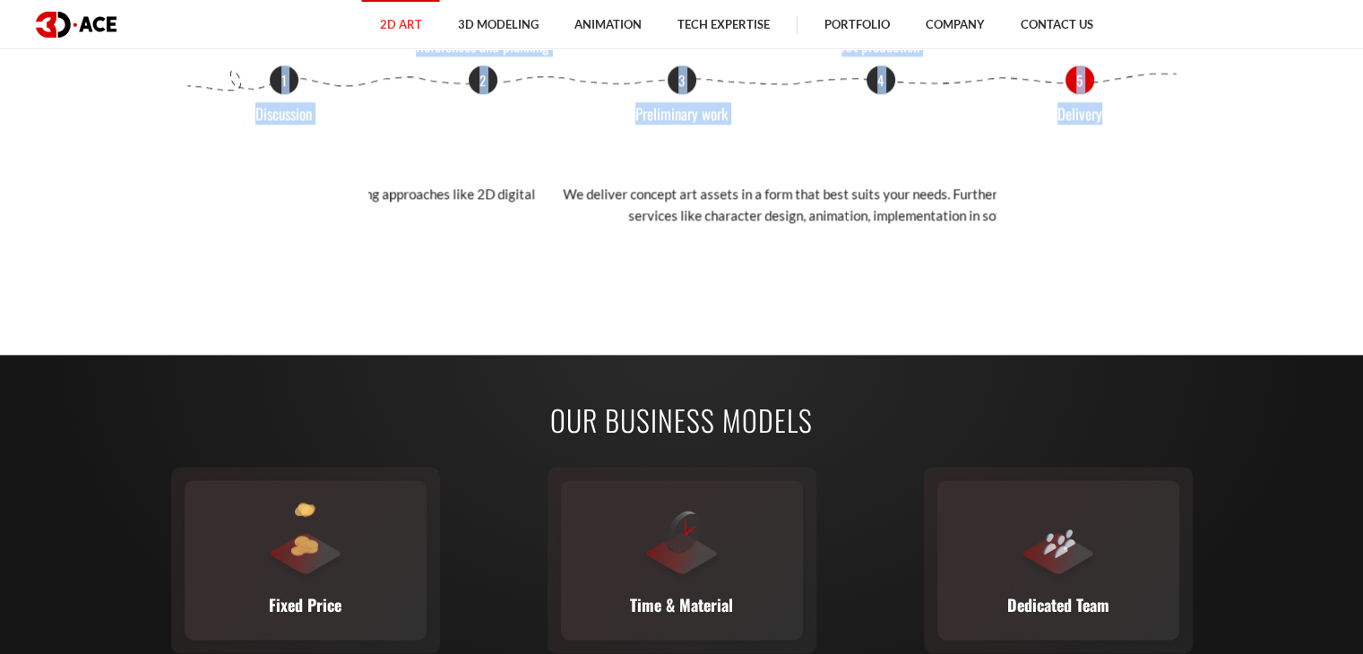
click at [1270, 235] on section "How we create concept art We view the universal secret to success in carefully …" at bounding box center [681, 58] width 1363 height 485
click at [1268, 224] on section "How we create concept art We view the universal secret to success in carefully …" at bounding box center [681, 58] width 1363 height 485
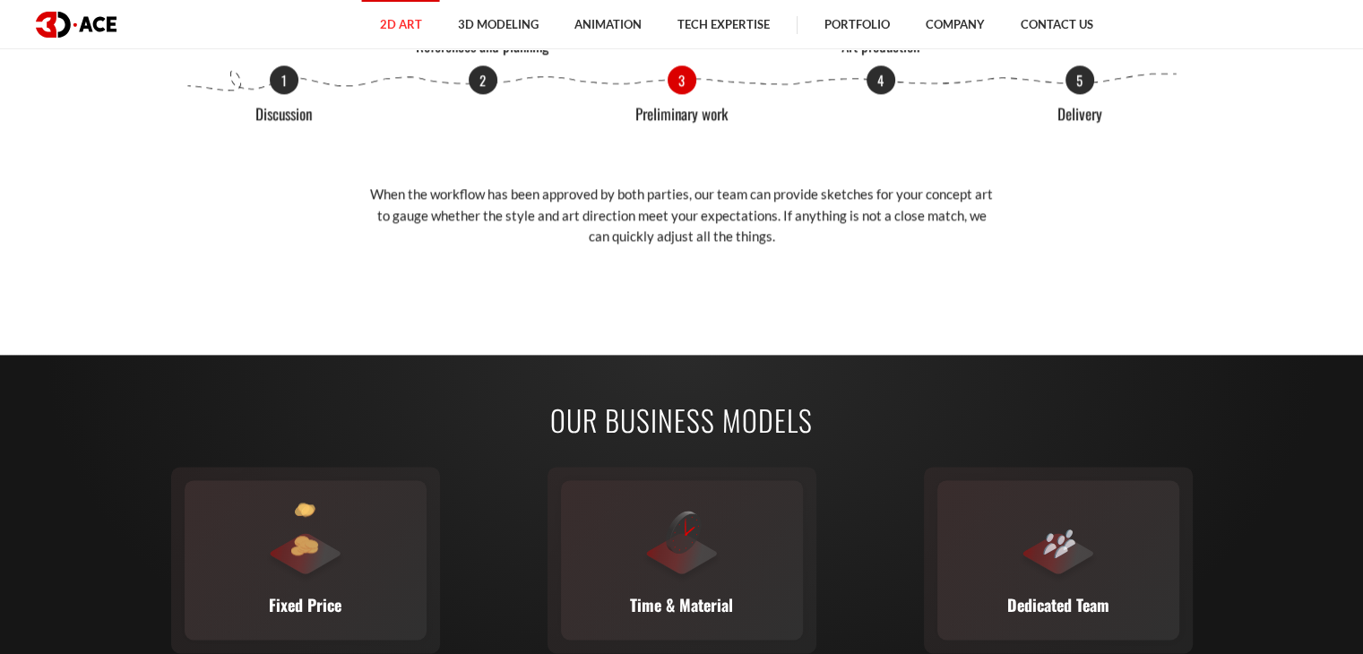
drag, startPoint x: 843, startPoint y: 177, endPoint x: 1170, endPoint y: 180, distance: 326.2
click at [1027, 177] on div "1 Discussion 2 References and planning 3 Preliminary work 4 Art production 5 De…" at bounding box center [682, 155] width 995 height 181
click at [1084, 193] on div "1 Discussion 2 References and planning 3 Preliminary work 4 Art production 5 De…" at bounding box center [682, 155] width 995 height 181
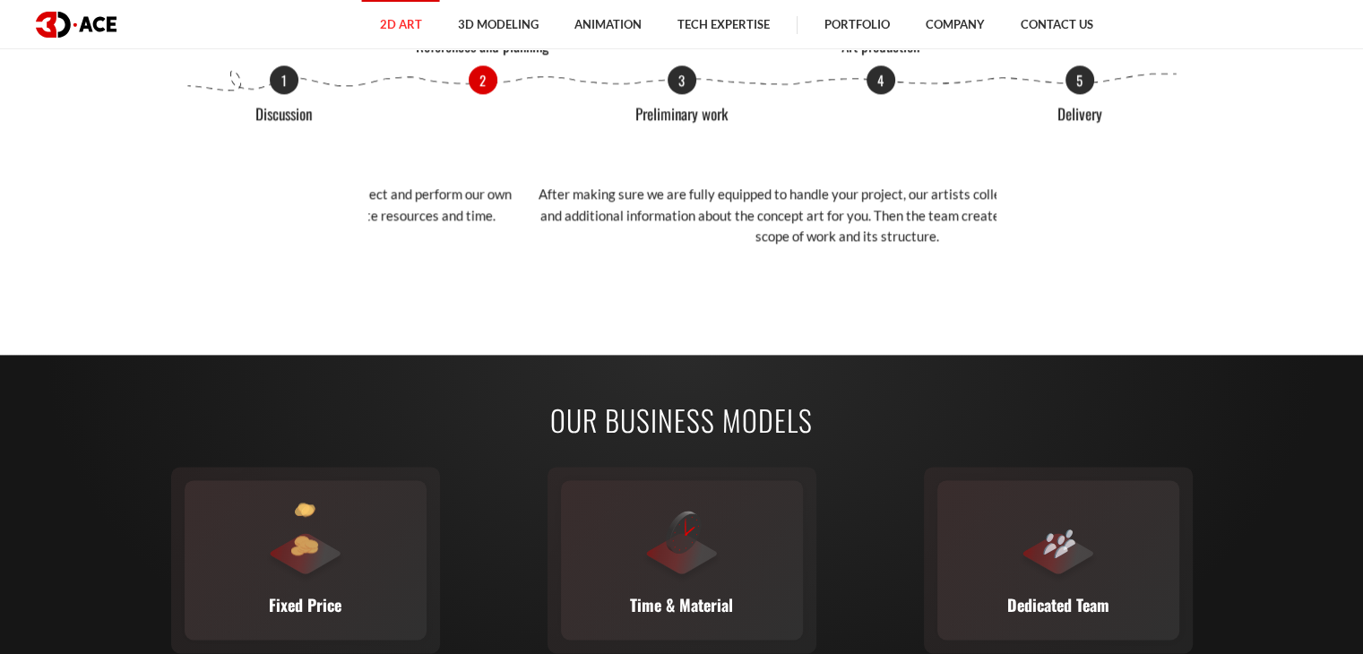
click at [1272, 194] on section "How we create concept art We view the universal secret to success in carefully …" at bounding box center [681, 58] width 1363 height 485
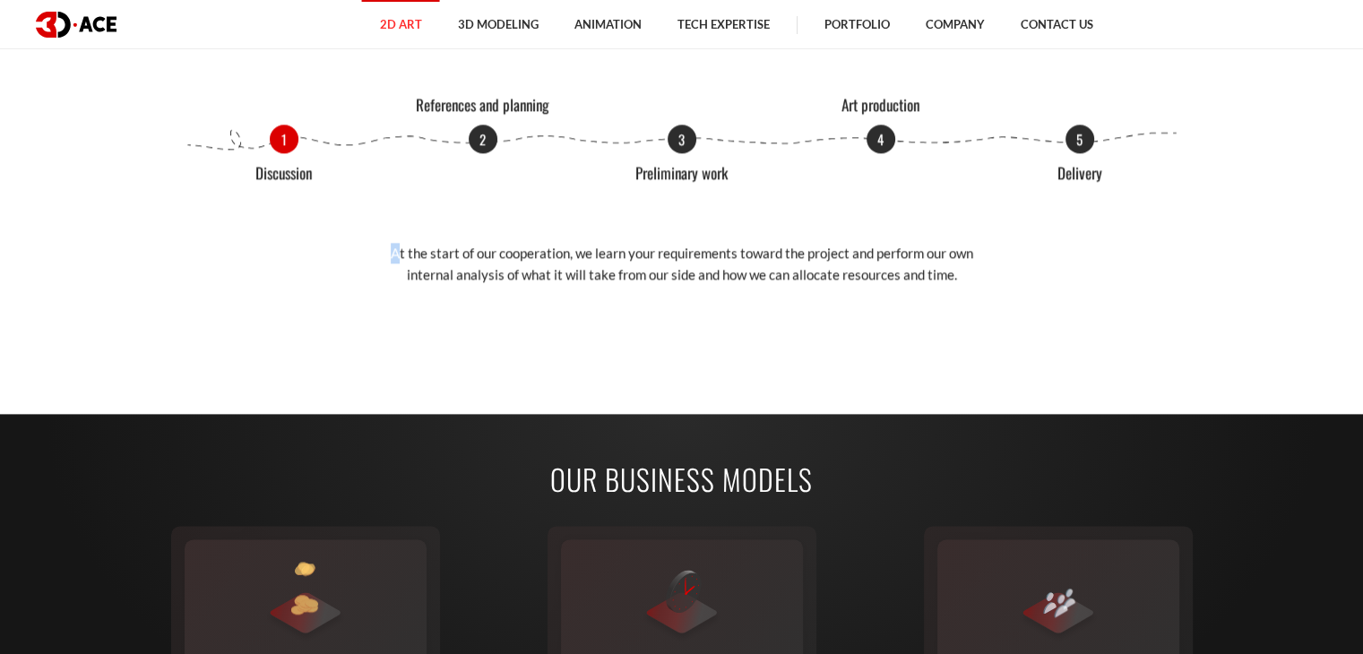
scroll to position [2151, 0]
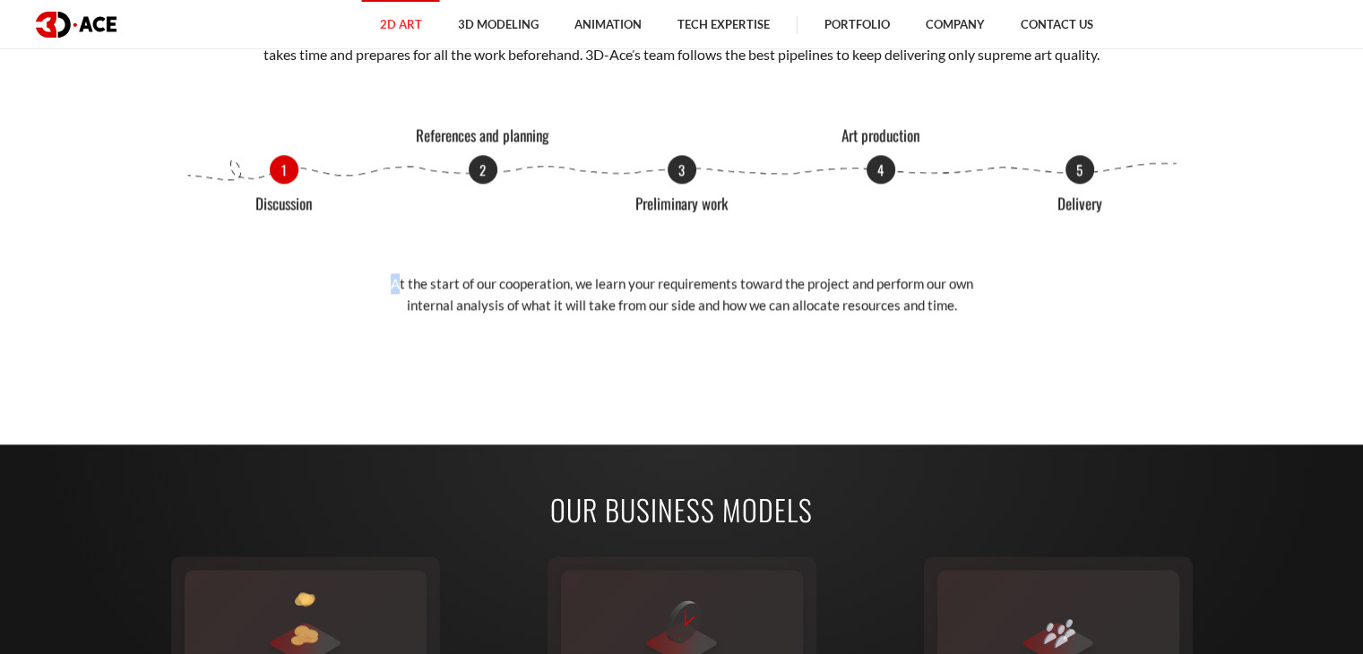
click at [520, 337] on div "How we create concept art We view the universal secret to success in carefully …" at bounding box center [682, 148] width 1022 height 485
click at [376, 259] on div "1 Discussion 2 References and planning 3 Preliminary work 4 Art production 5 De…" at bounding box center [682, 245] width 995 height 181
click at [950, 332] on div "Delivery We deliver concept art assets in a form that best suits your needs. Fu…" at bounding box center [681, 304] width 627 height 63
drag, startPoint x: 957, startPoint y: 336, endPoint x: 912, endPoint y: 316, distance: 49.0
click at [954, 334] on div "How we create concept art We view the universal secret to success in carefully …" at bounding box center [682, 148] width 1022 height 485
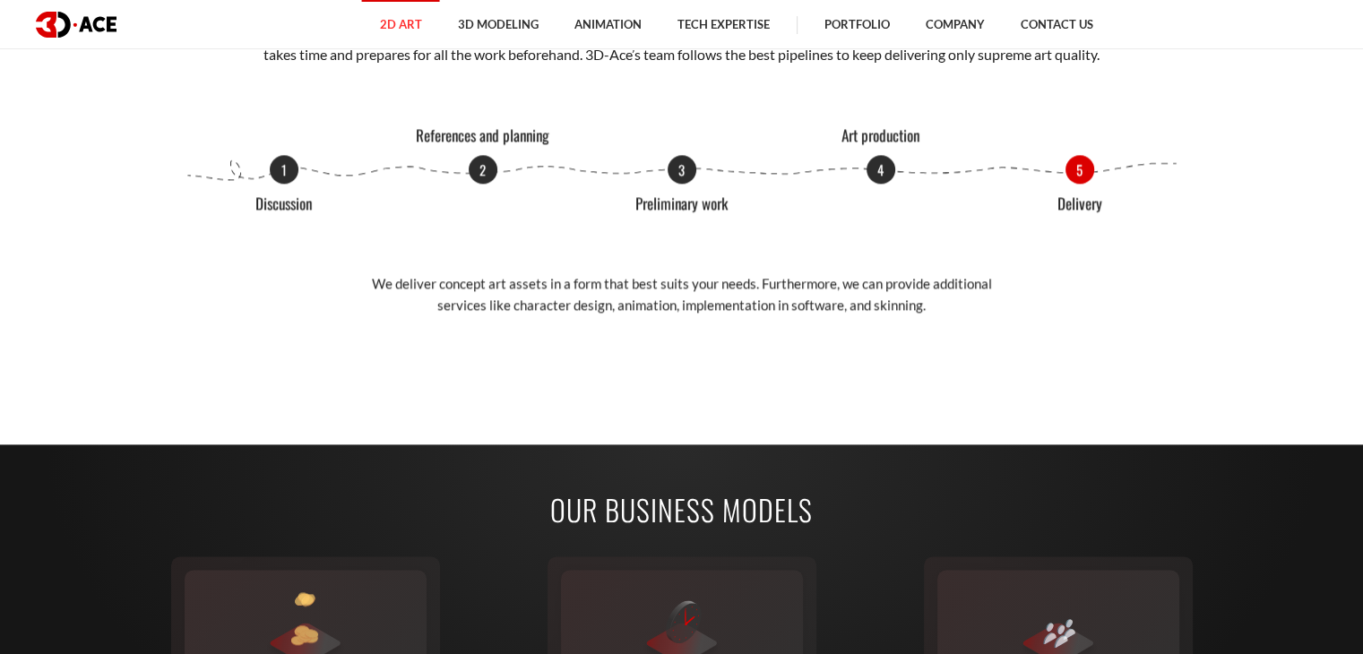
click at [911, 316] on div "Delivery We deliver concept art assets in a form that best suits your needs. Fu…" at bounding box center [681, 304] width 627 height 63
click at [1090, 199] on div "1 Discussion 2 References and planning 3 Preliminary work 4 Art production 5 De…" at bounding box center [682, 245] width 995 height 181
click at [326, 288] on div "1 Discussion 2 References and planning 3 Preliminary work 4 Art production 5 De…" at bounding box center [682, 245] width 995 height 181
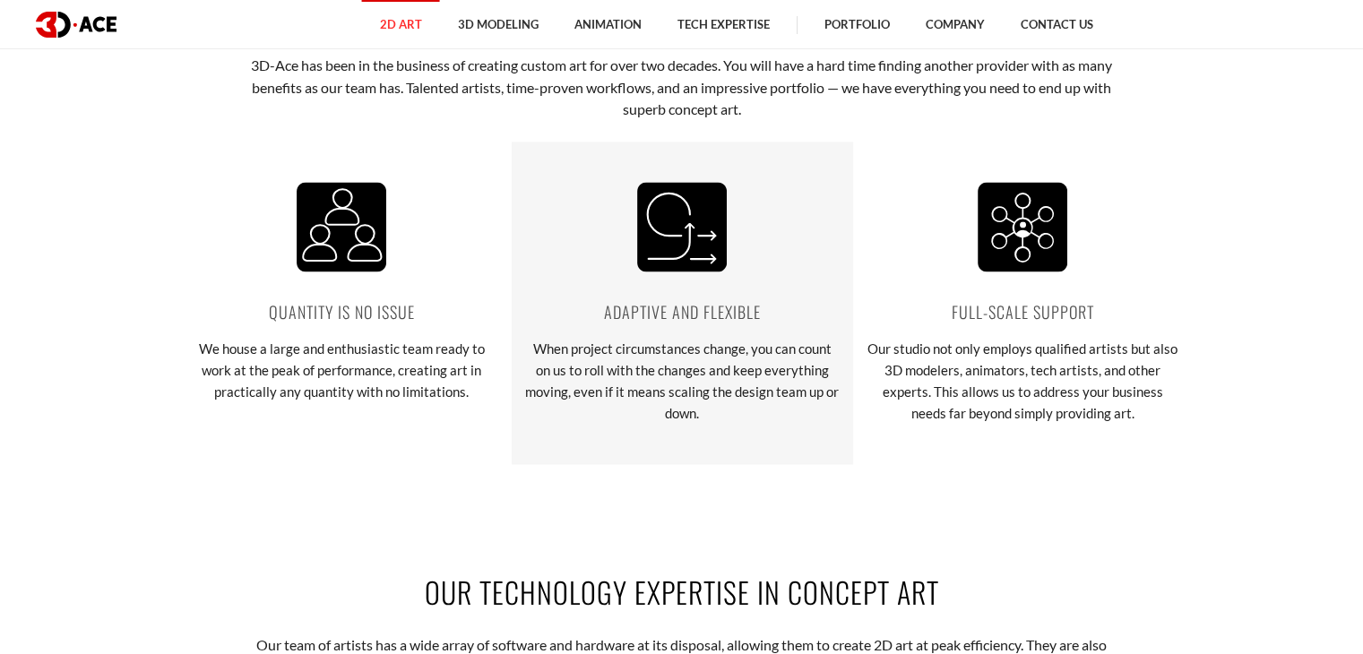
scroll to position [3047, 0]
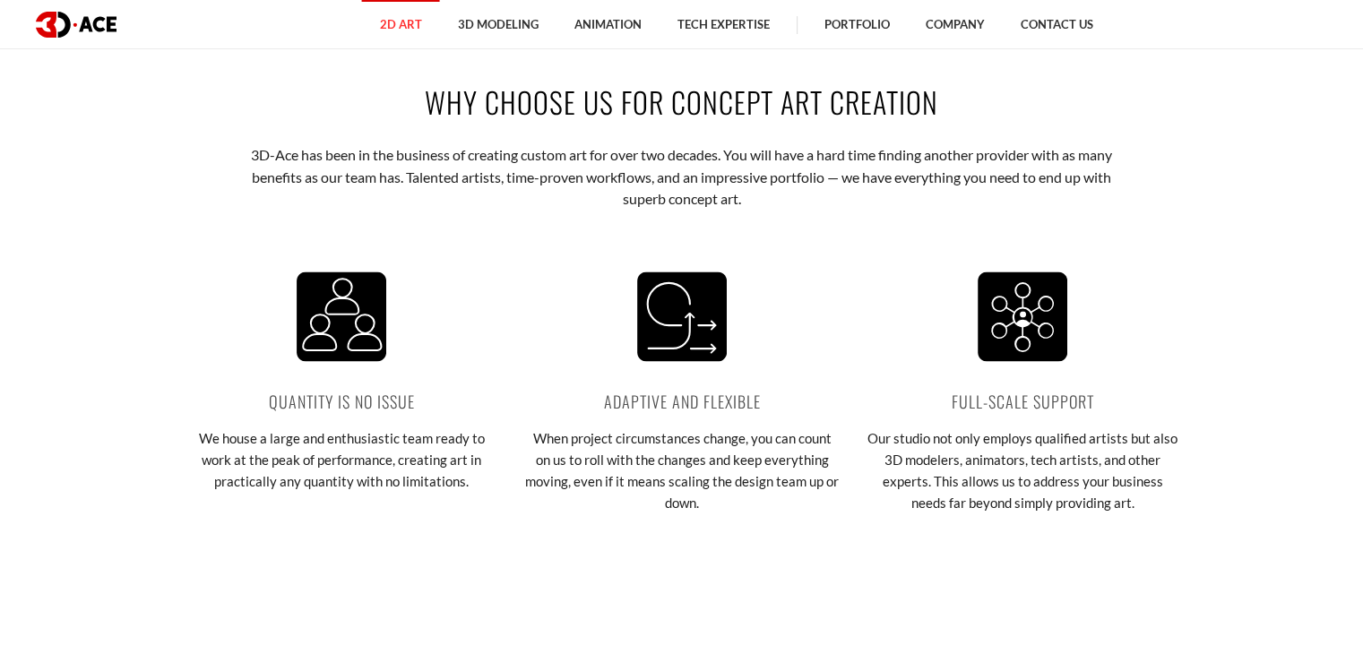
drag, startPoint x: 419, startPoint y: 91, endPoint x: 946, endPoint y: 109, distance: 527.3
click at [946, 109] on h2 "Why choose us for concept art creation" at bounding box center [682, 102] width 995 height 40
copy h2 "Why choose us for concept art creation"
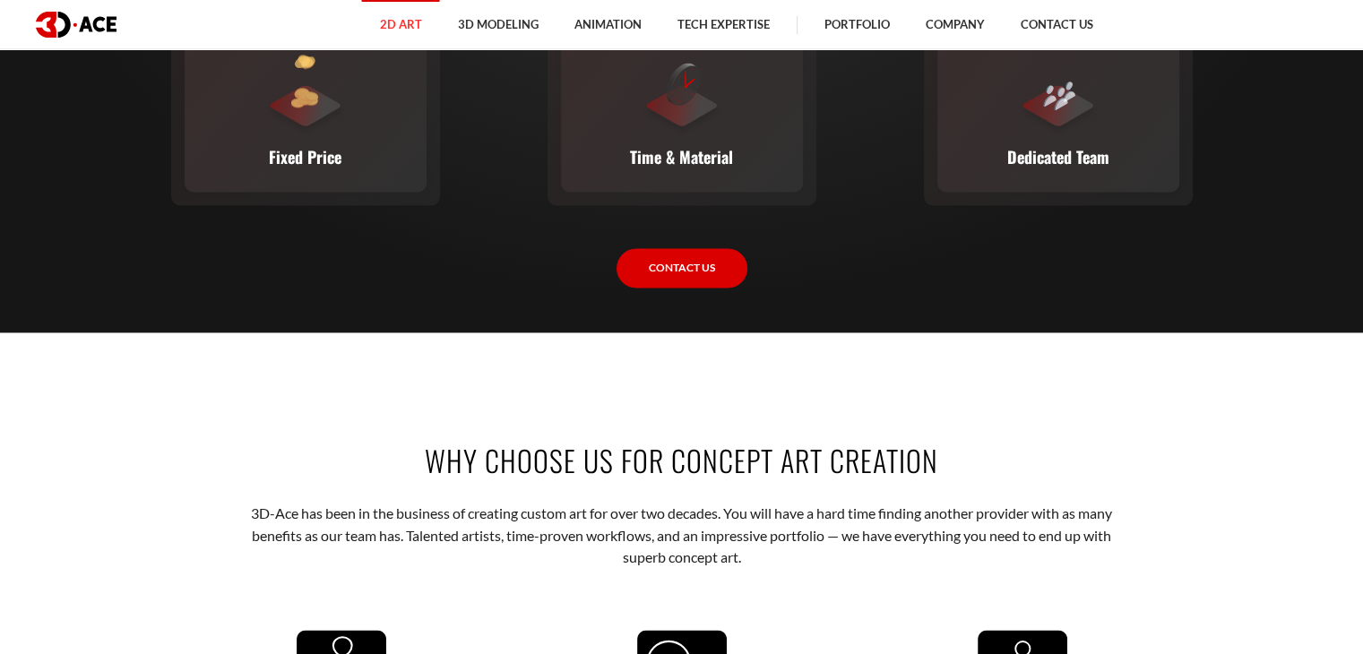
scroll to position [2957, 0]
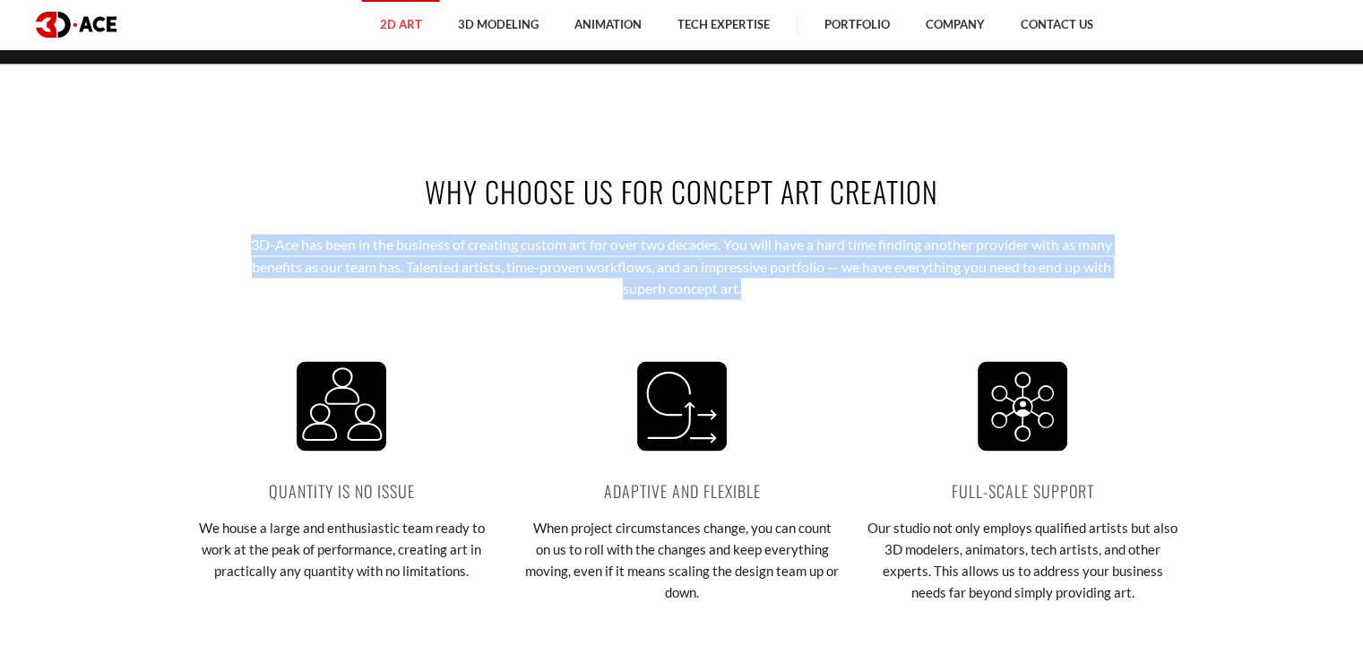
drag, startPoint x: 247, startPoint y: 241, endPoint x: 793, endPoint y: 287, distance: 547.7
click at [793, 286] on p "3D-Ace has been in the business of creating custom art for over two decades. Yo…" at bounding box center [681, 266] width 883 height 65
copy p "3D-Ace has been in the business of creating custom art for over two decades. Yo…"
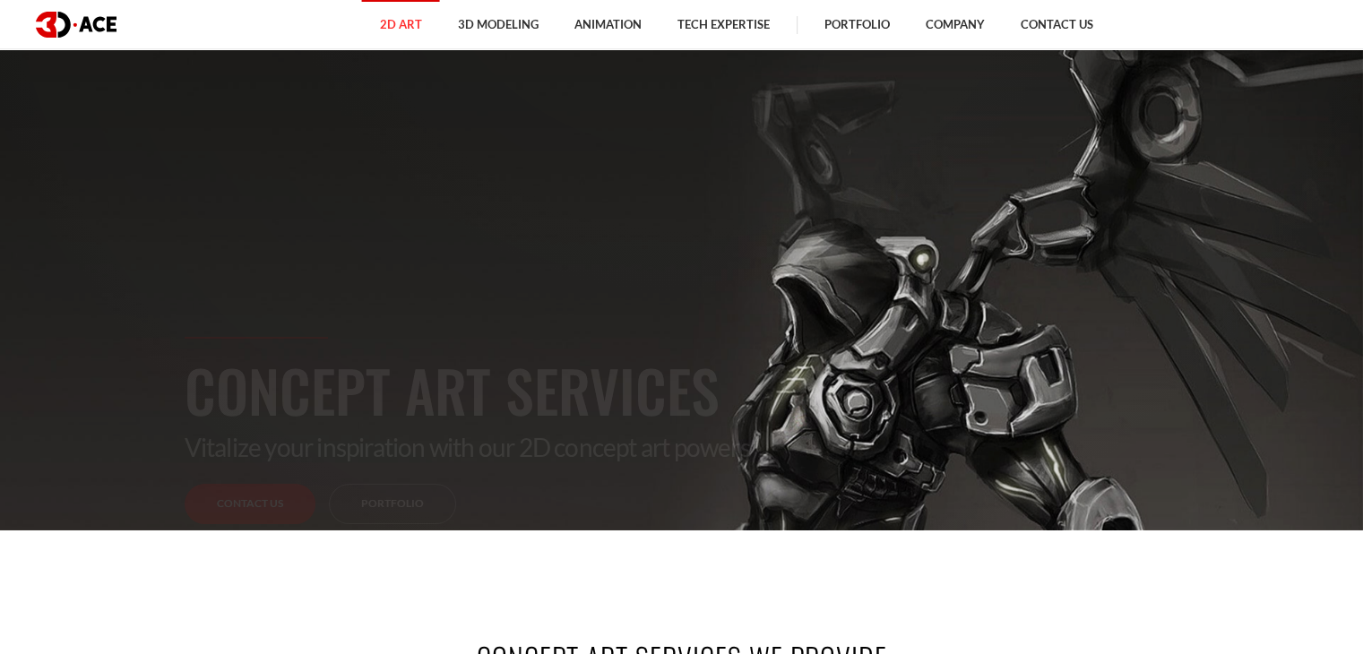
scroll to position [0, 0]
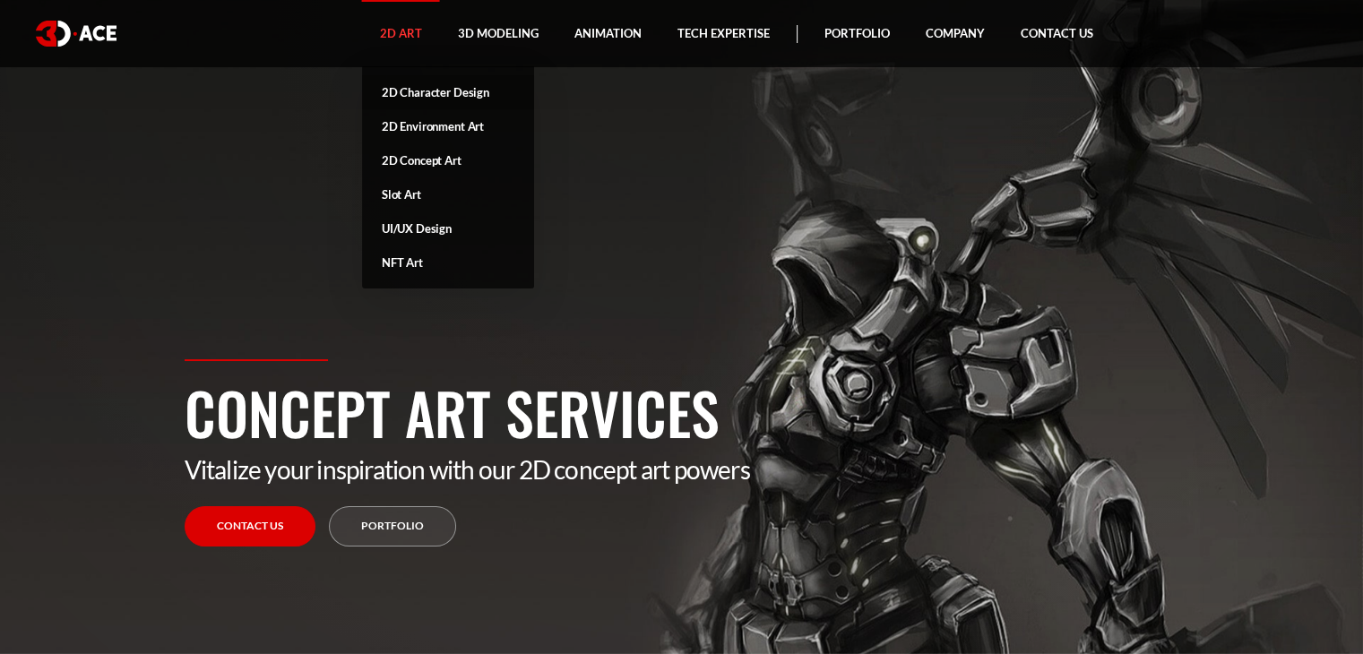
click at [413, 91] on link "2D Character Design" at bounding box center [448, 92] width 172 height 34
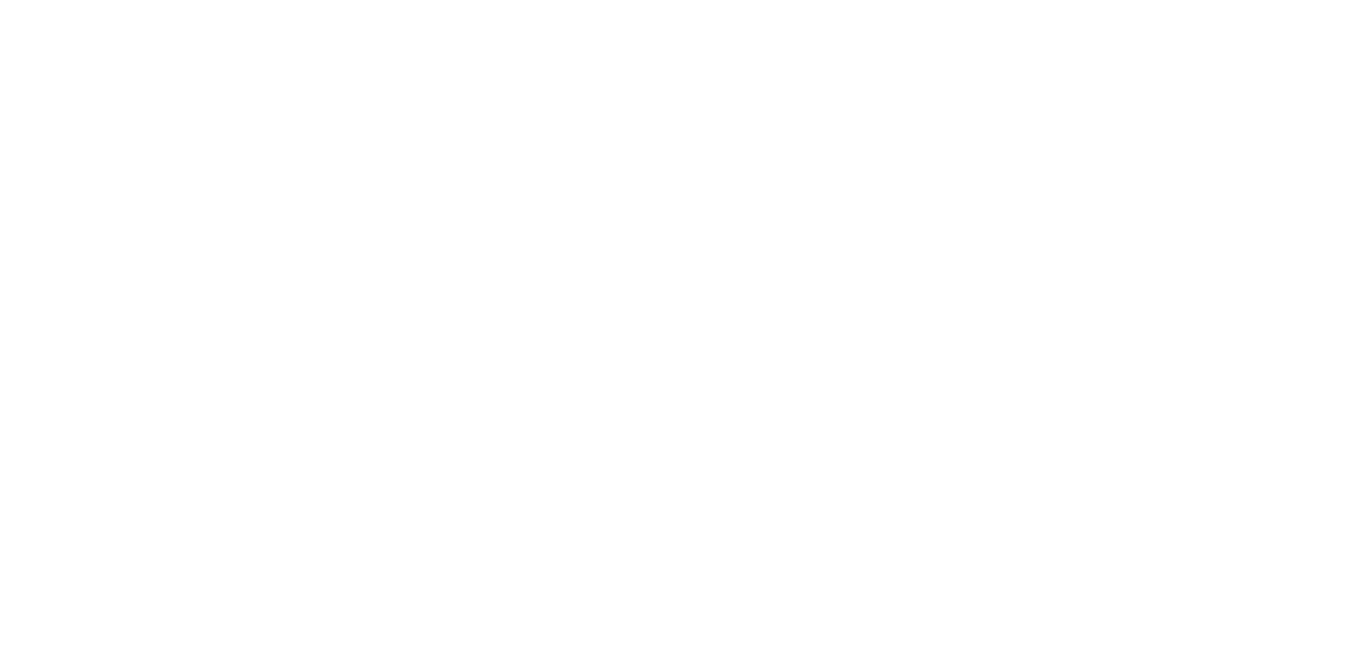
scroll to position [269, 0]
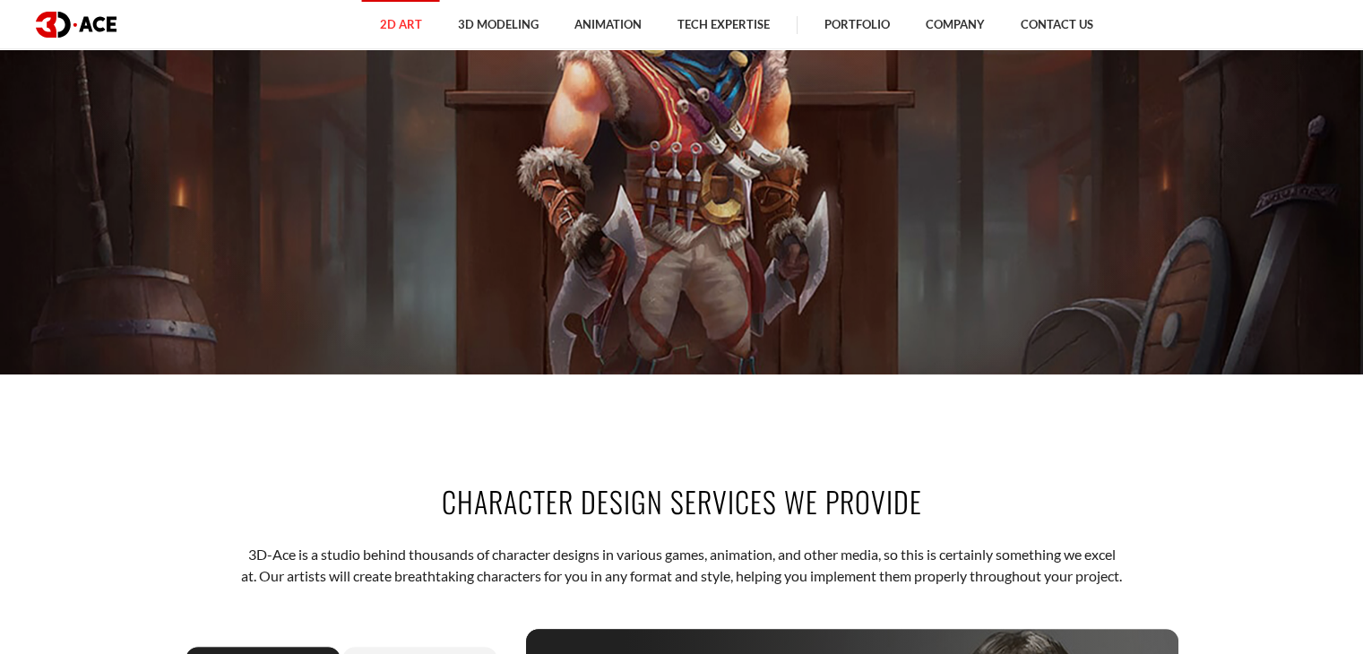
scroll to position [538, 0]
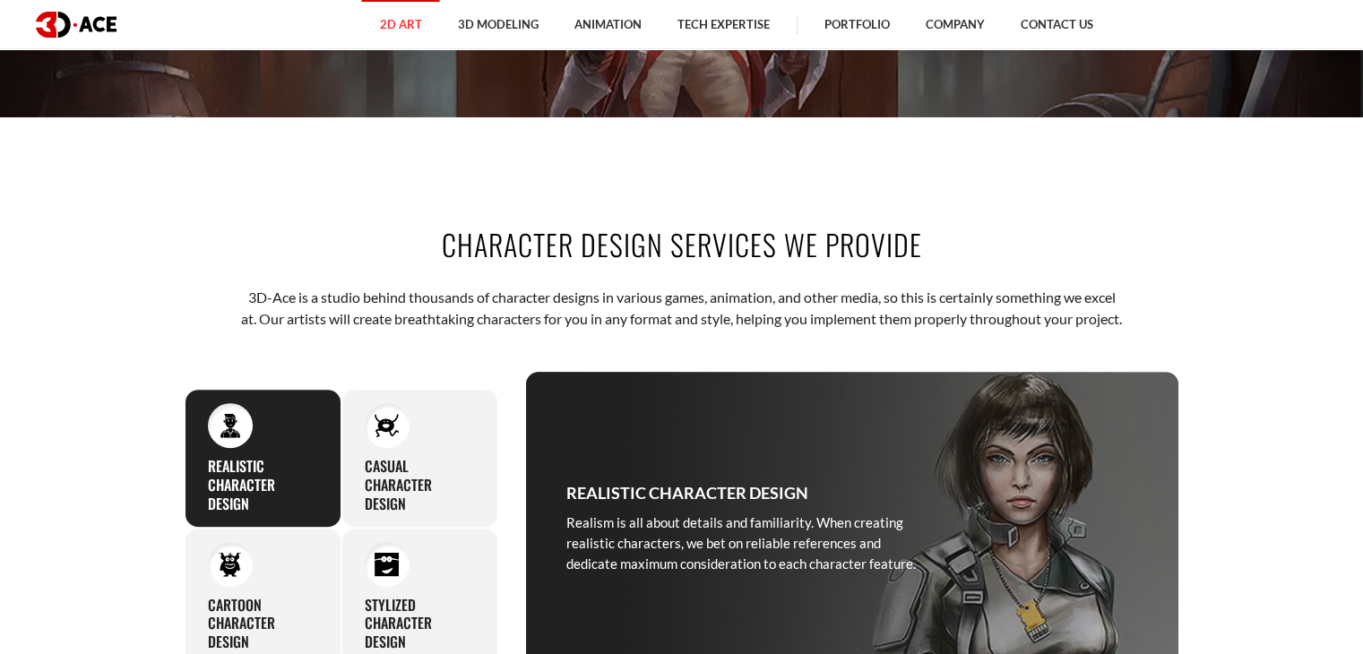
drag, startPoint x: 940, startPoint y: 260, endPoint x: 429, endPoint y: 187, distance: 516.0
click at [429, 187] on div "Character design services we provide 3D-Ace is a studio behind thousands of cha…" at bounding box center [682, 454] width 1022 height 568
copy h2 "Character design services we provide"
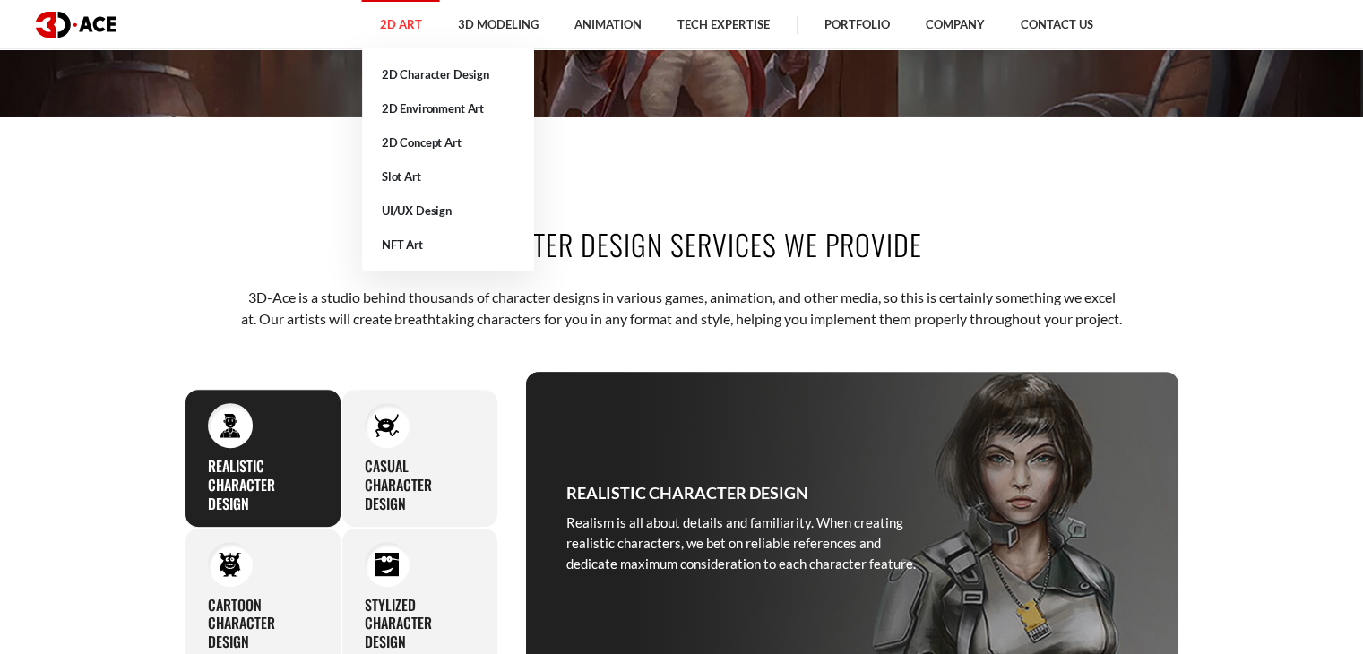
click at [515, 253] on link "NFT Art" at bounding box center [448, 245] width 172 height 34
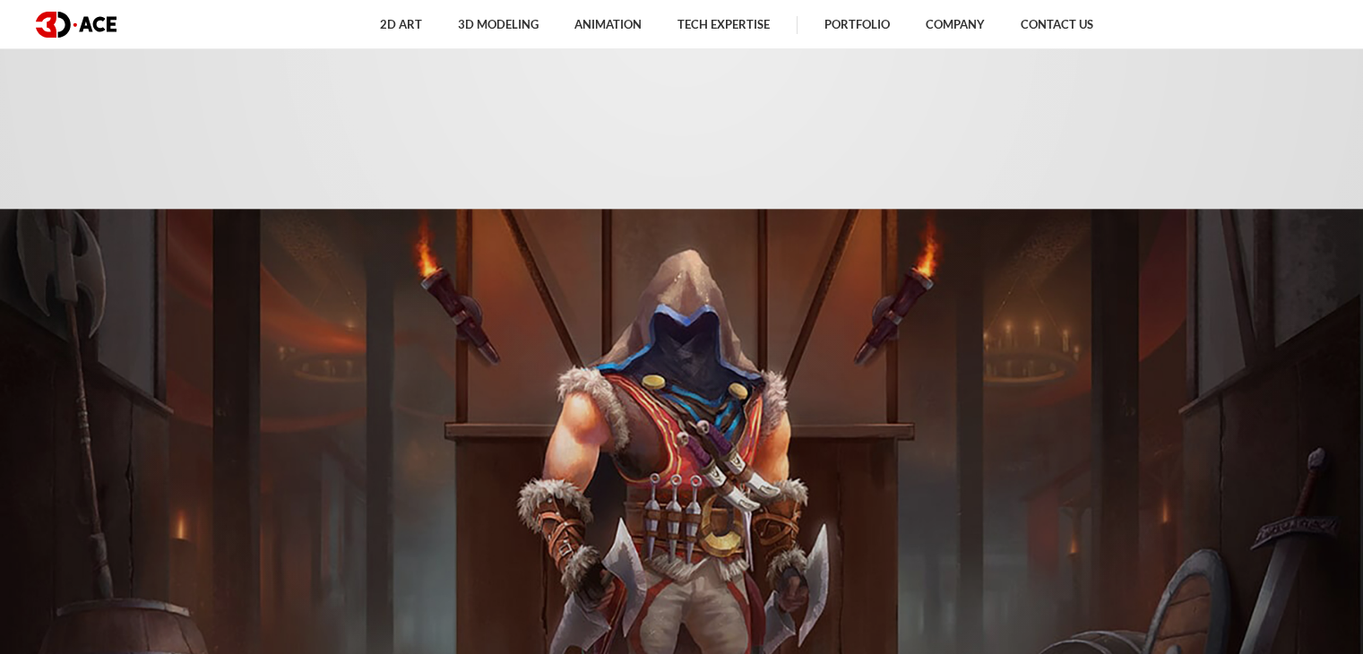
scroll to position [538, 0]
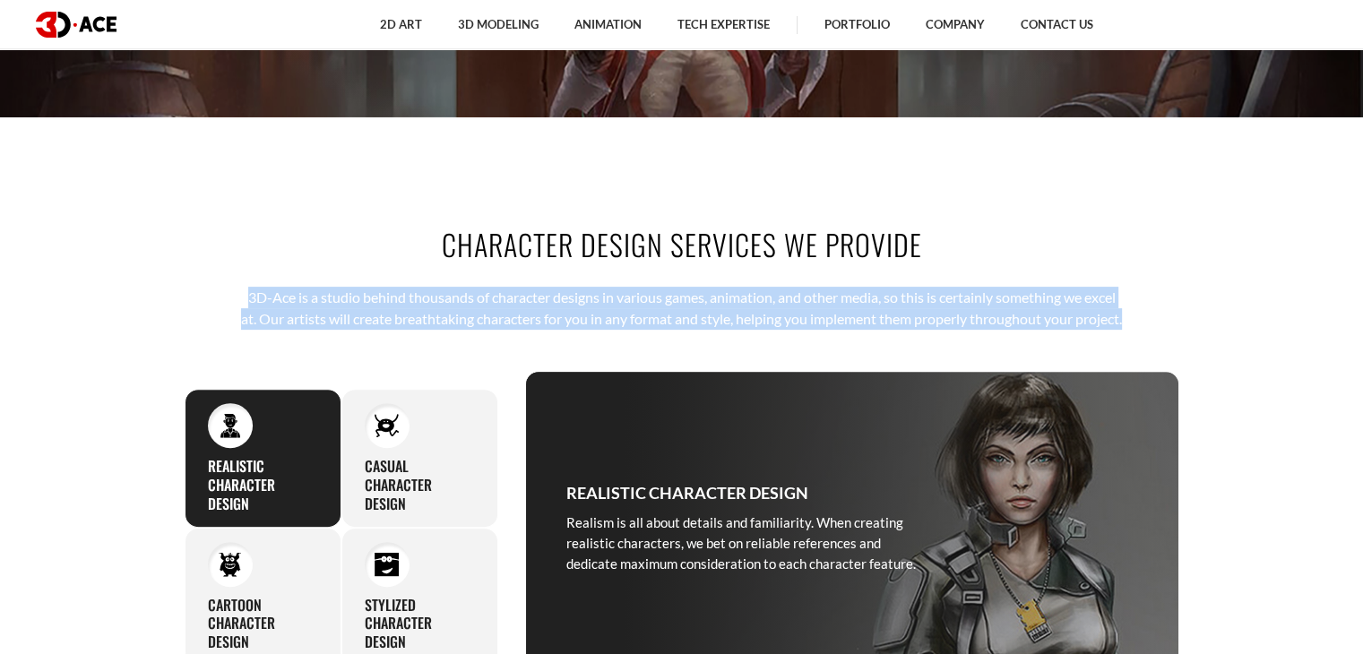
drag, startPoint x: 239, startPoint y: 289, endPoint x: 738, endPoint y: 328, distance: 499.8
click at [735, 330] on p "3D-Ace is a studio behind thousands of character designs in various games, anim…" at bounding box center [681, 309] width 883 height 44
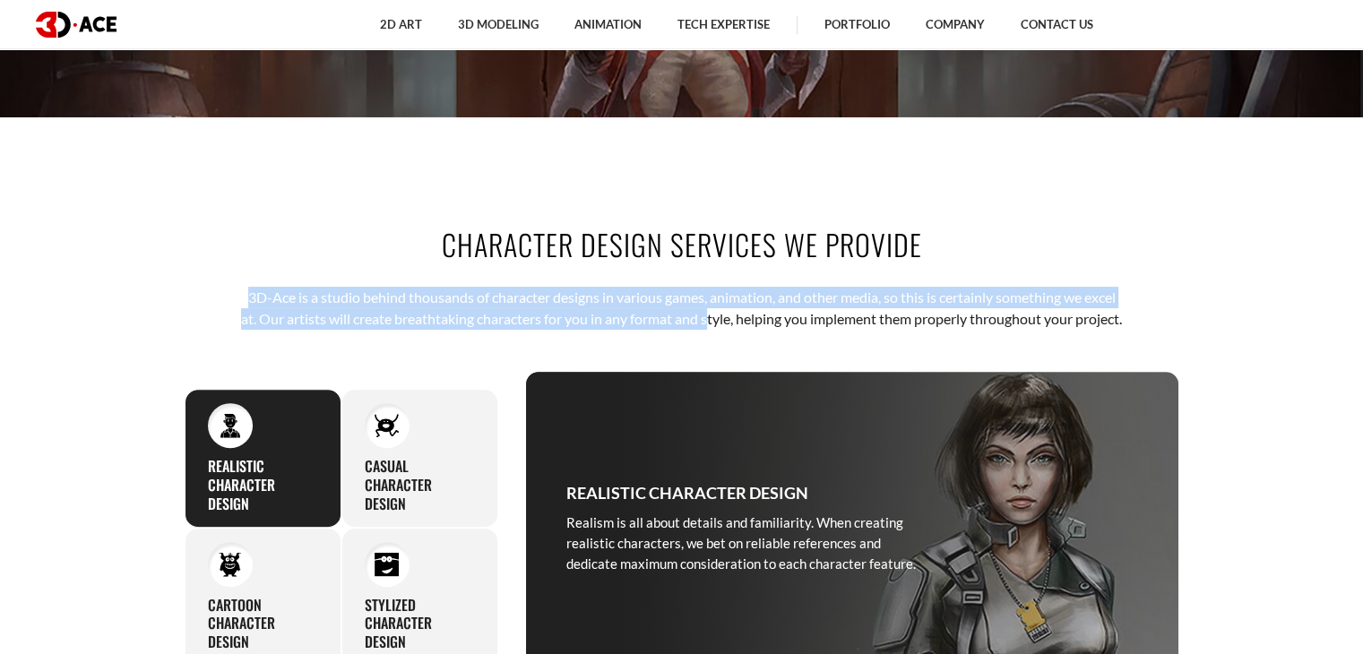
copy p "3D-Ace is a studio behind thousands of character designs in various games, anim…"
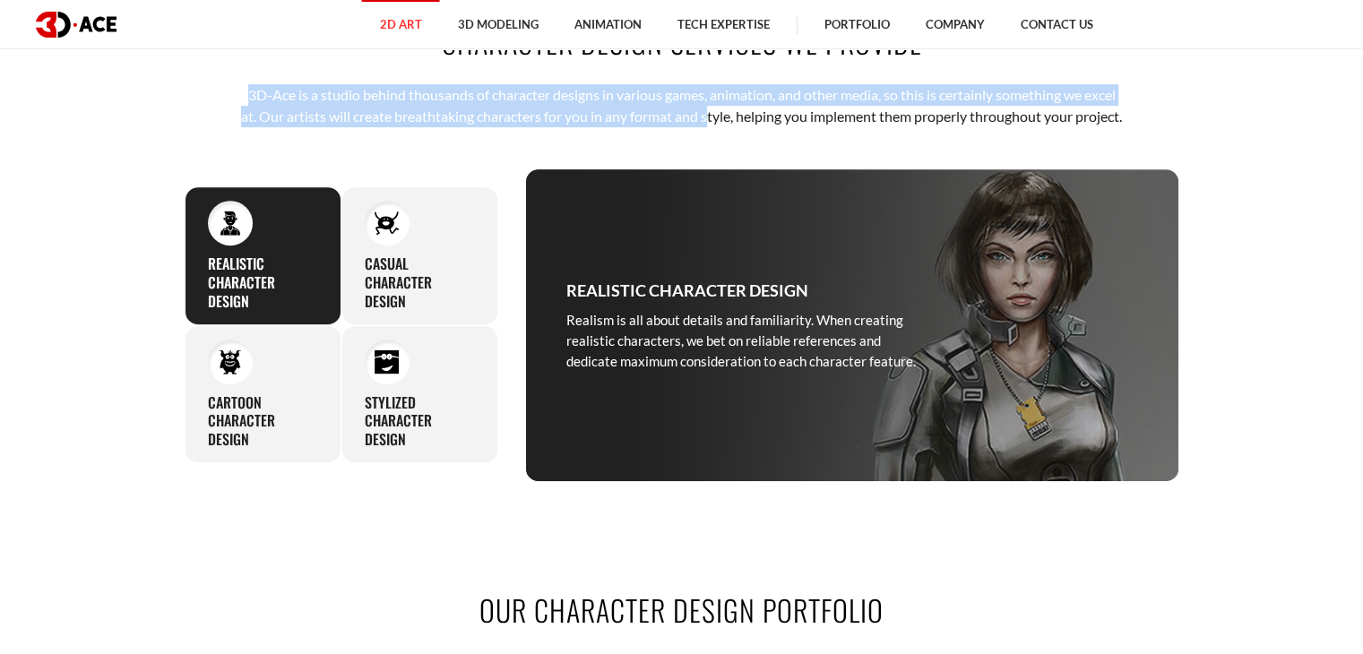
scroll to position [627, 0]
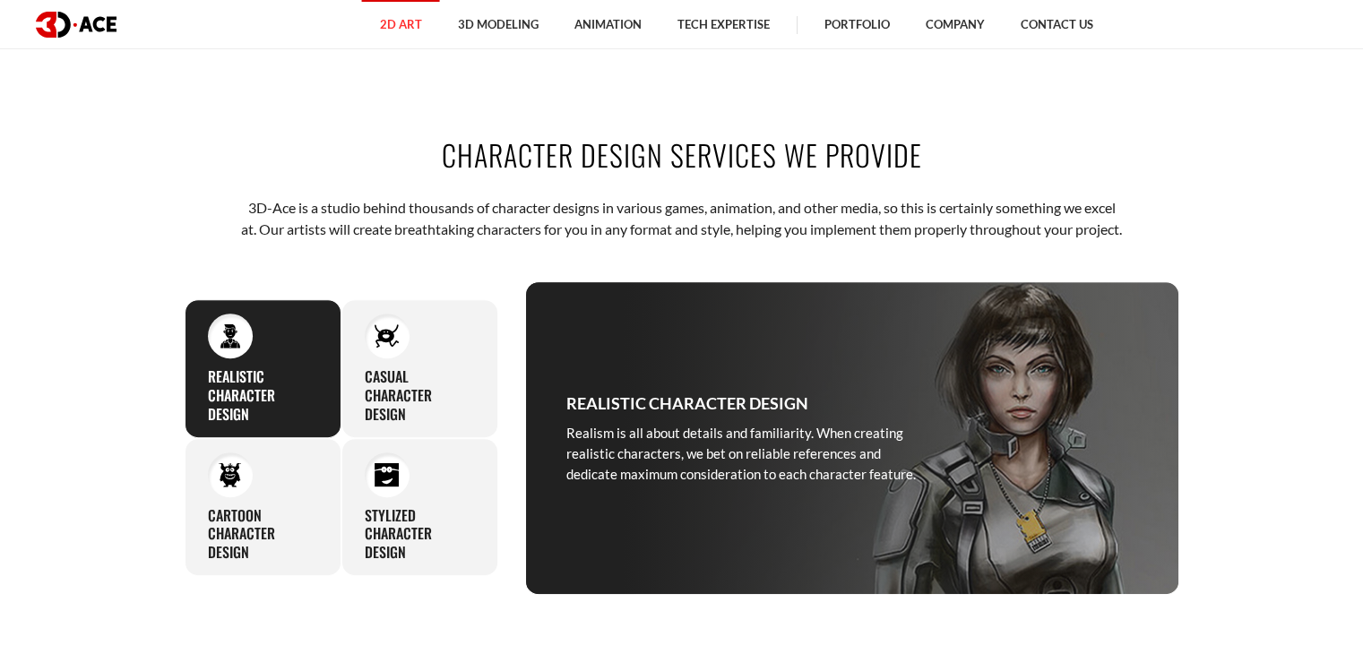
click at [573, 90] on div "Character design services we provide 3D-Ace is a studio behind thousands of cha…" at bounding box center [682, 365] width 1022 height 568
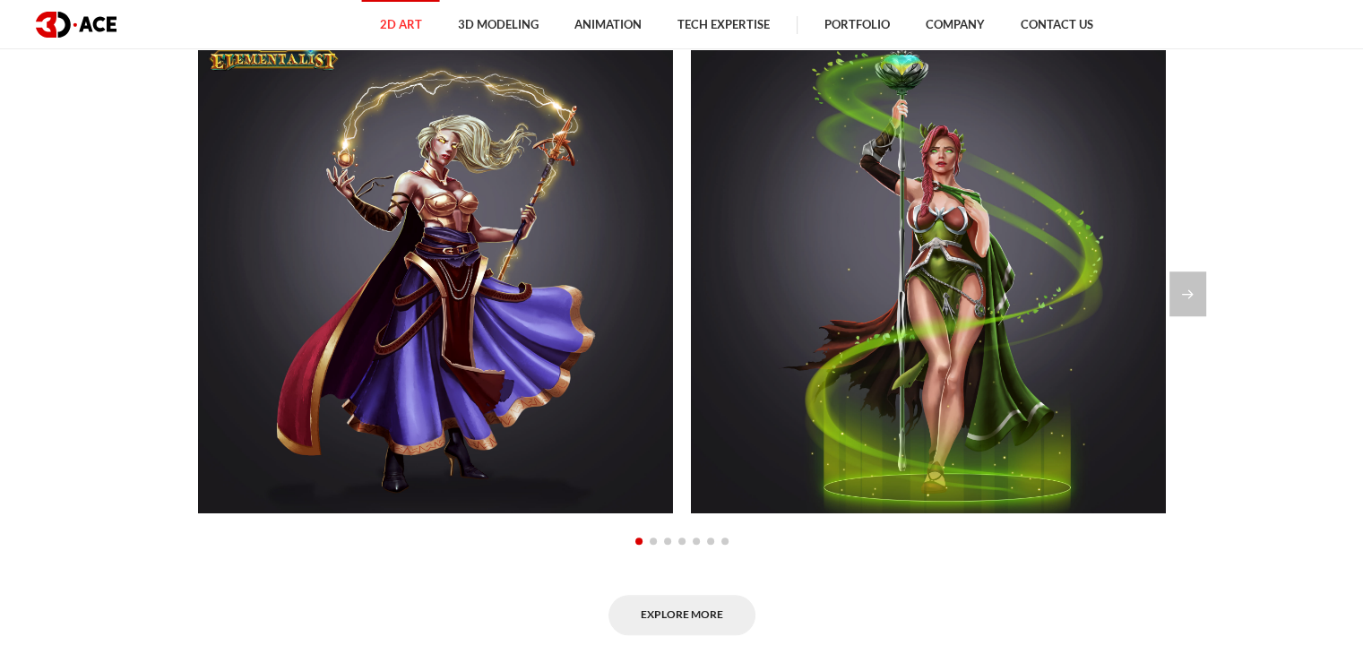
scroll to position [1613, 0]
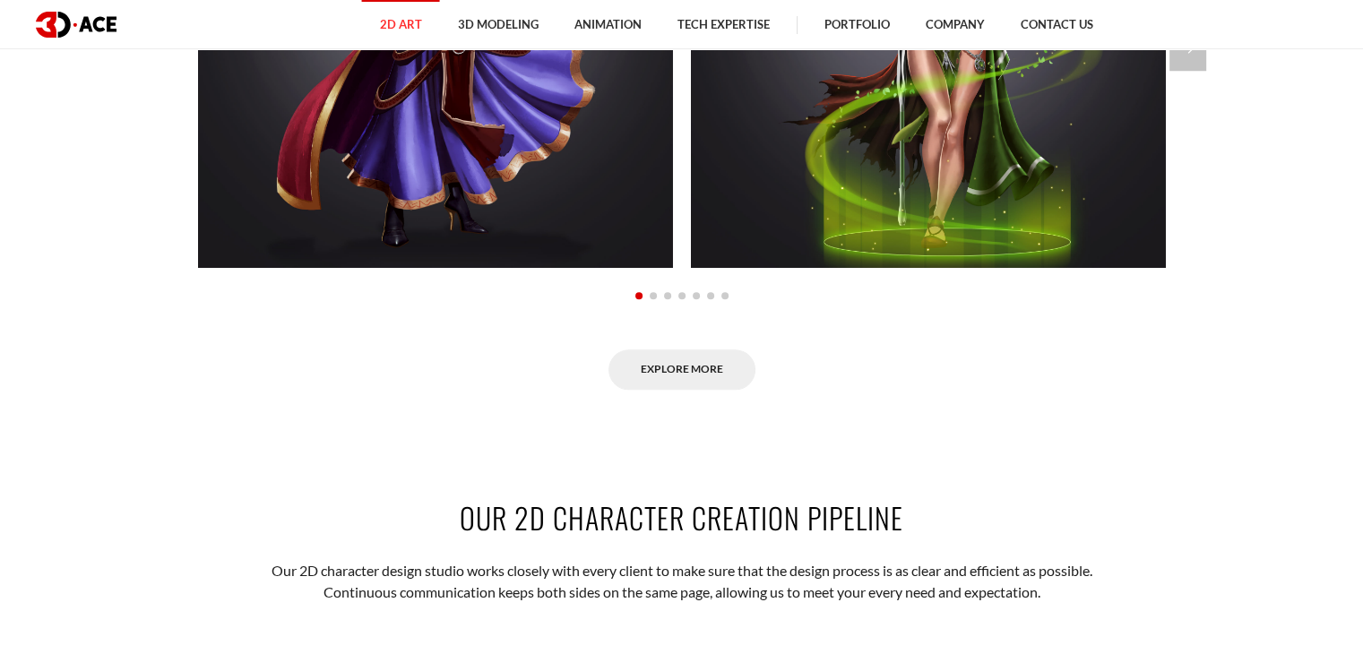
click at [471, 533] on h2 "Our 2D character creation pipeline" at bounding box center [682, 517] width 995 height 40
drag, startPoint x: 452, startPoint y: 535, endPoint x: 954, endPoint y: 542, distance: 502.8
click at [954, 538] on h2 "Our 2D character creation pipeline" at bounding box center [682, 517] width 995 height 40
copy h2 "Our 2D character creation pipeline"
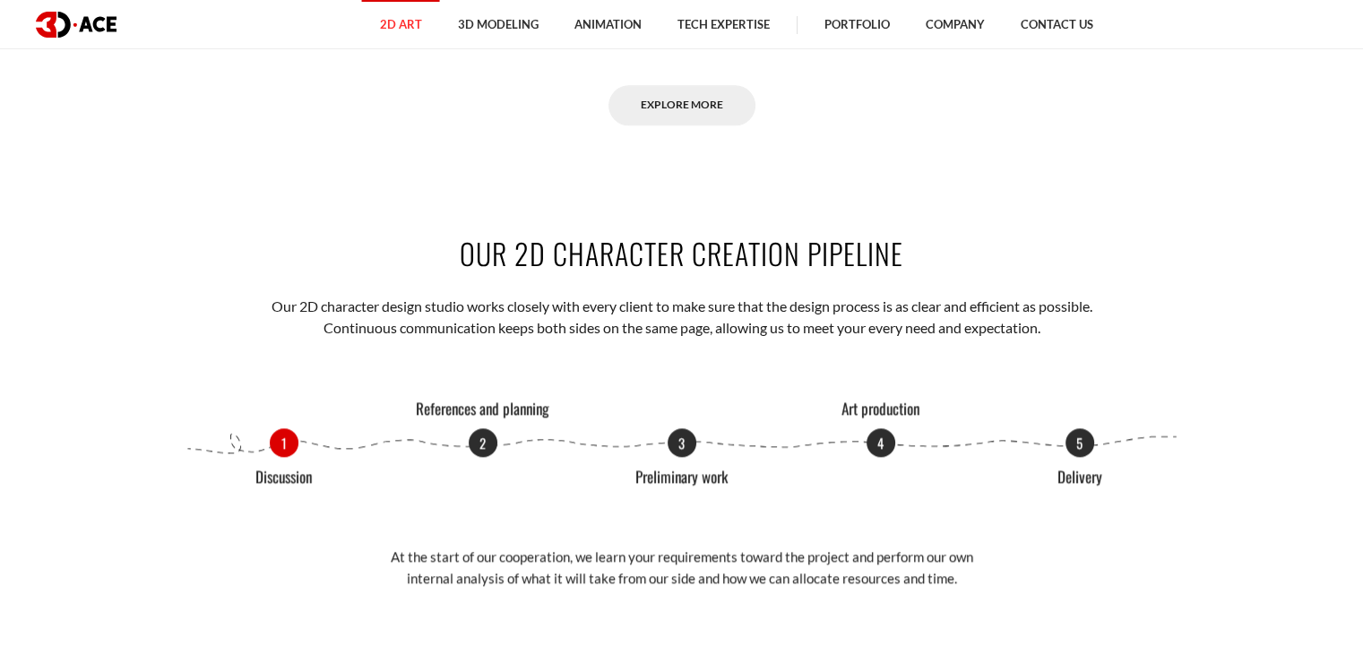
scroll to position [1882, 0]
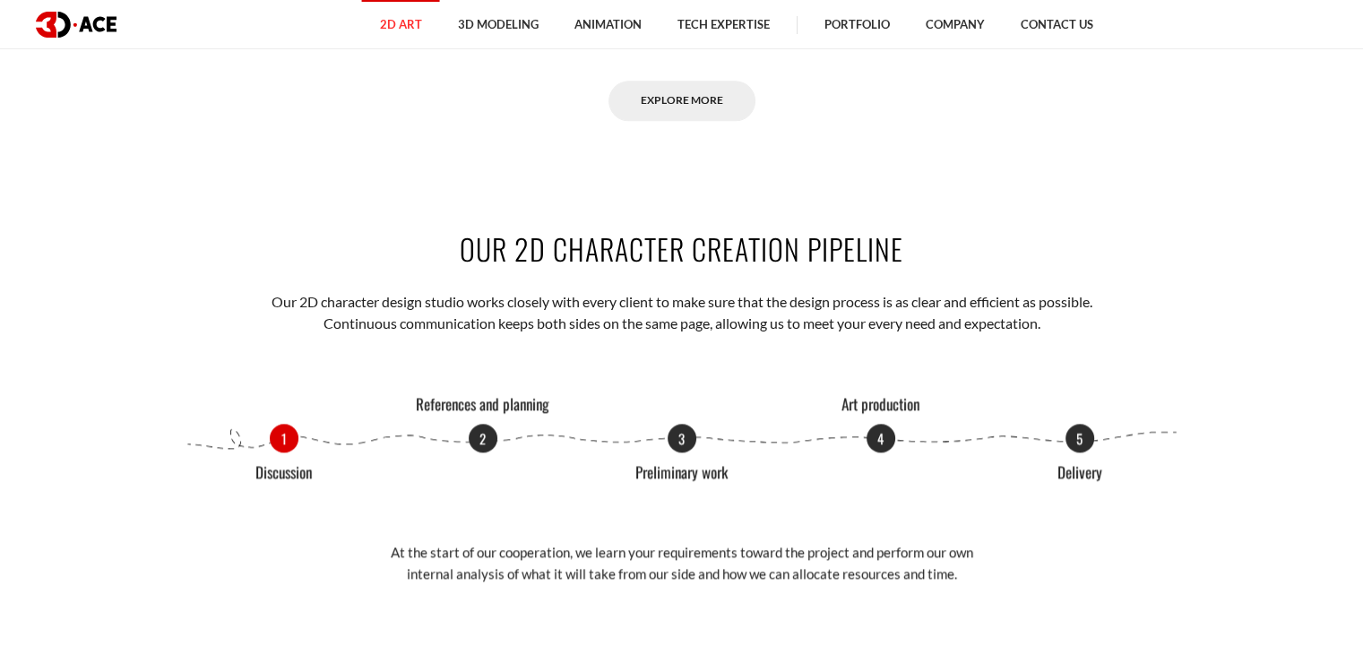
click at [319, 269] on h2 "Our 2D character creation pipeline" at bounding box center [682, 249] width 995 height 40
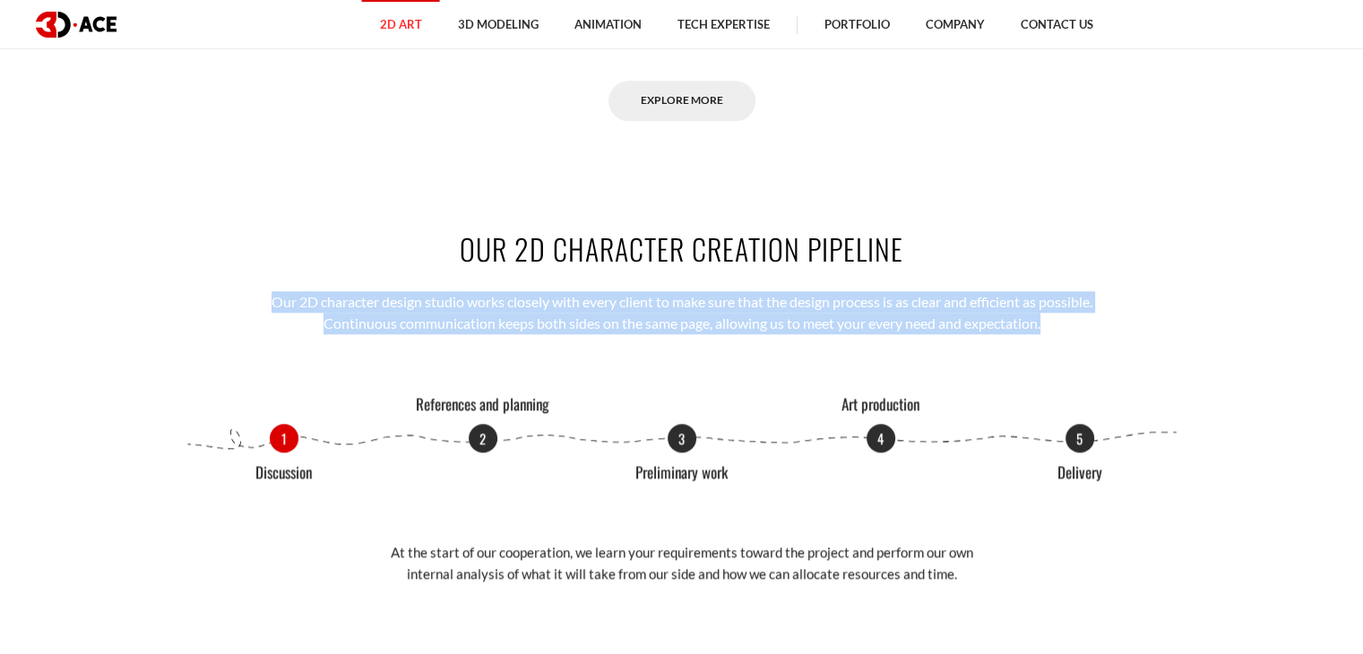
drag, startPoint x: 251, startPoint y: 306, endPoint x: 1057, endPoint y: 347, distance: 807.6
click at [1057, 347] on div "Our 2D character creation pipeline Our 2D character design studio works closely…" at bounding box center [682, 417] width 1022 height 485
click at [1053, 332] on p "Our 2D character design studio works closely with every client to make sure tha…" at bounding box center [681, 313] width 883 height 44
copy p "Our 2D character design studio works closely with every client to make sure tha…"
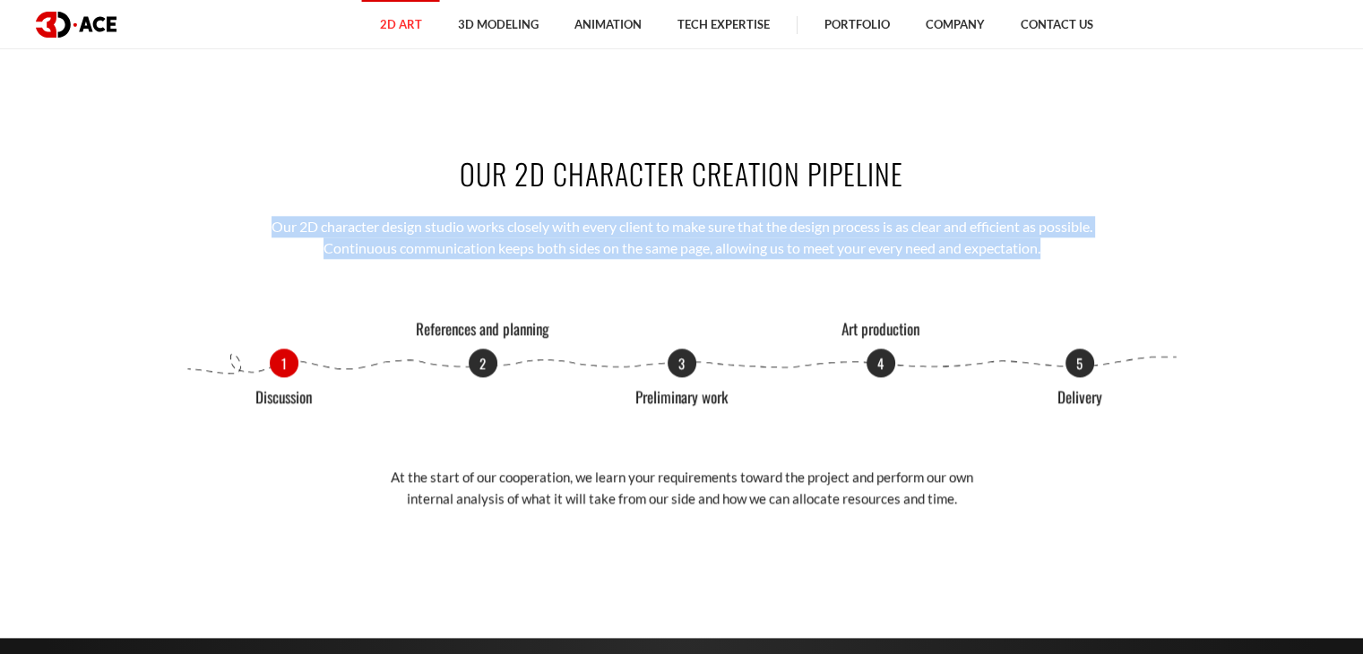
scroll to position [2061, 0]
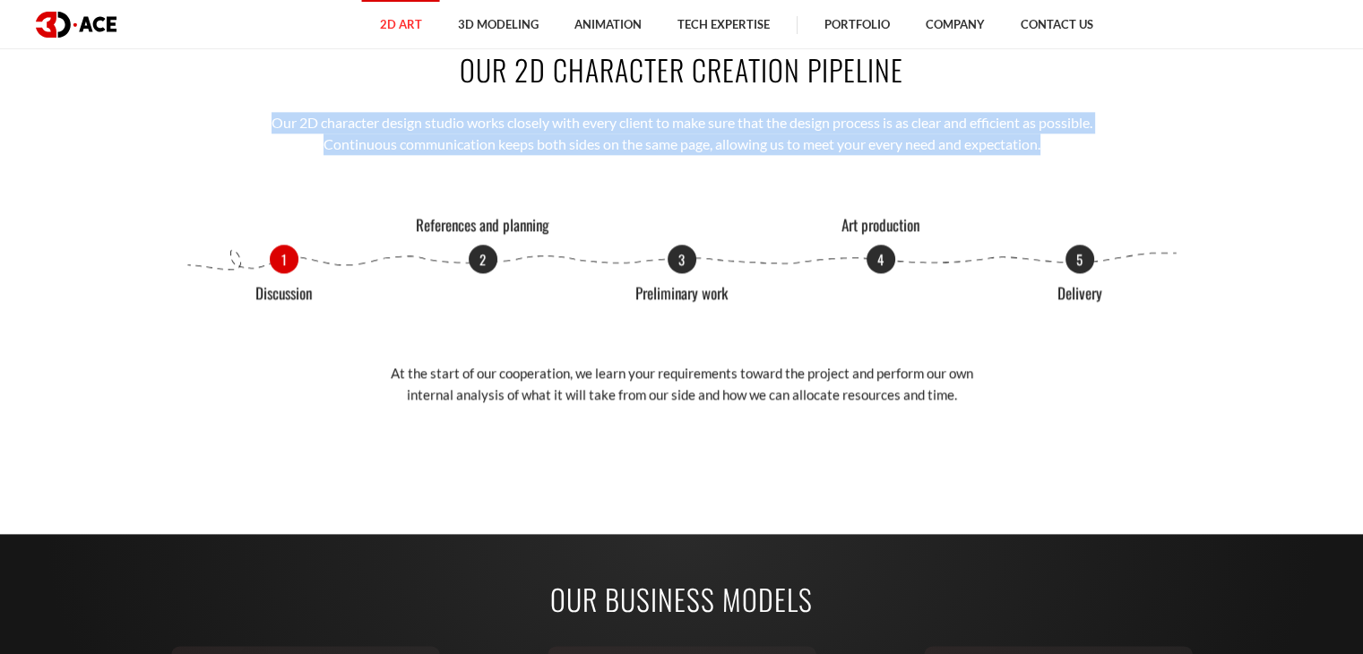
click at [265, 151] on p "Our 2D character design studio works closely with every client to make sure tha…" at bounding box center [681, 134] width 883 height 44
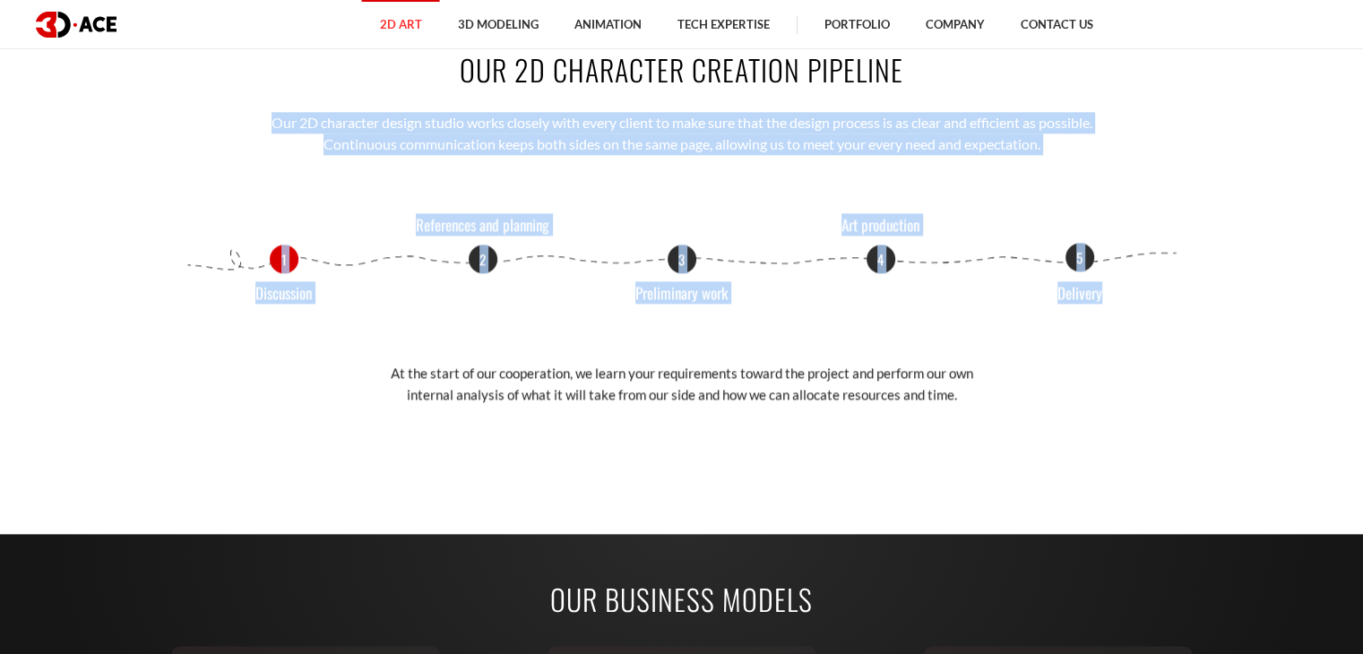
drag, startPoint x: 255, startPoint y: 140, endPoint x: 1134, endPoint y: 312, distance: 895.8
click at [1134, 312] on div "Our 2D character creation pipeline Our 2D character design studio works closely…" at bounding box center [682, 238] width 1022 height 485
copy div "Our 2D character design studio works closely with every client to make sure tha…"
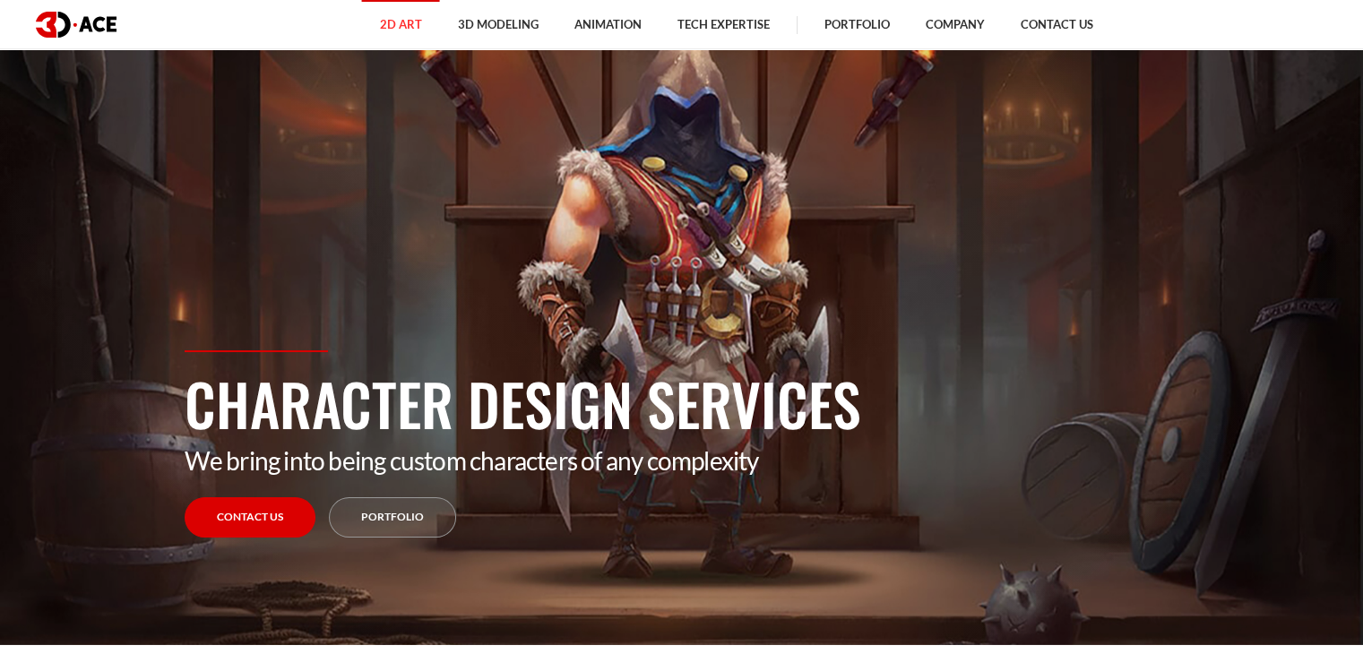
scroll to position [0, 0]
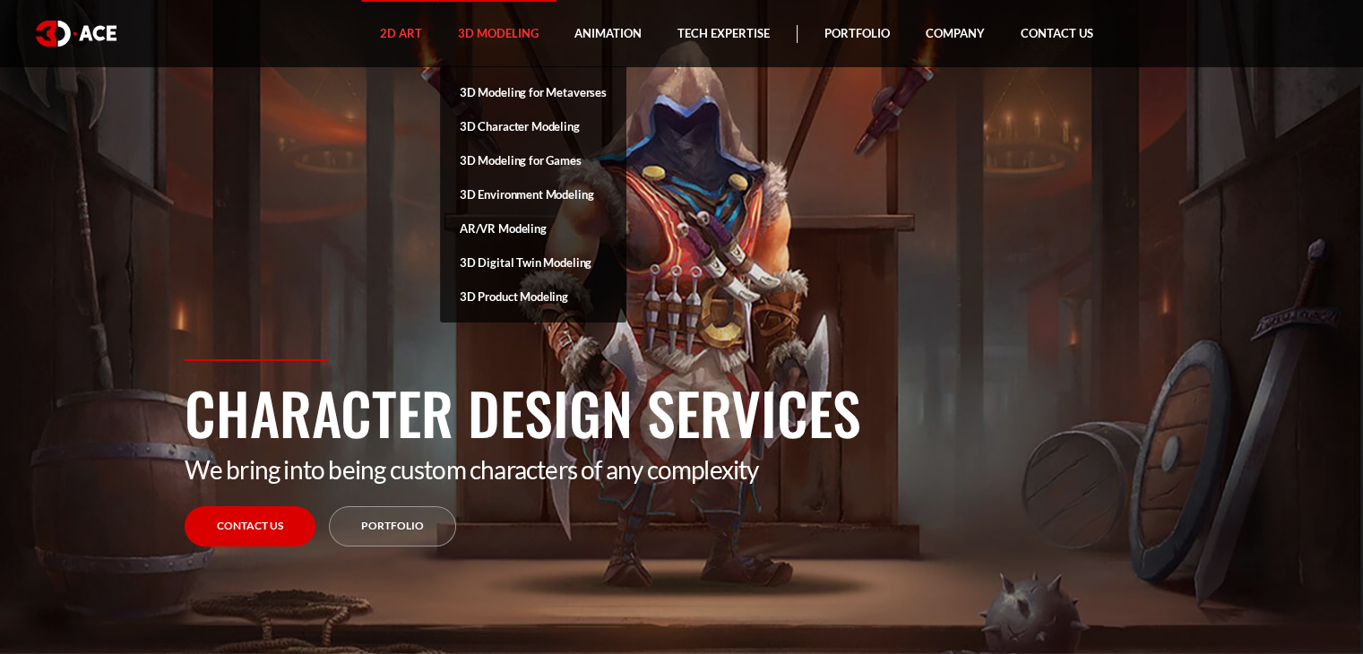
click at [510, 37] on link "3D Modeling" at bounding box center [498, 33] width 117 height 67
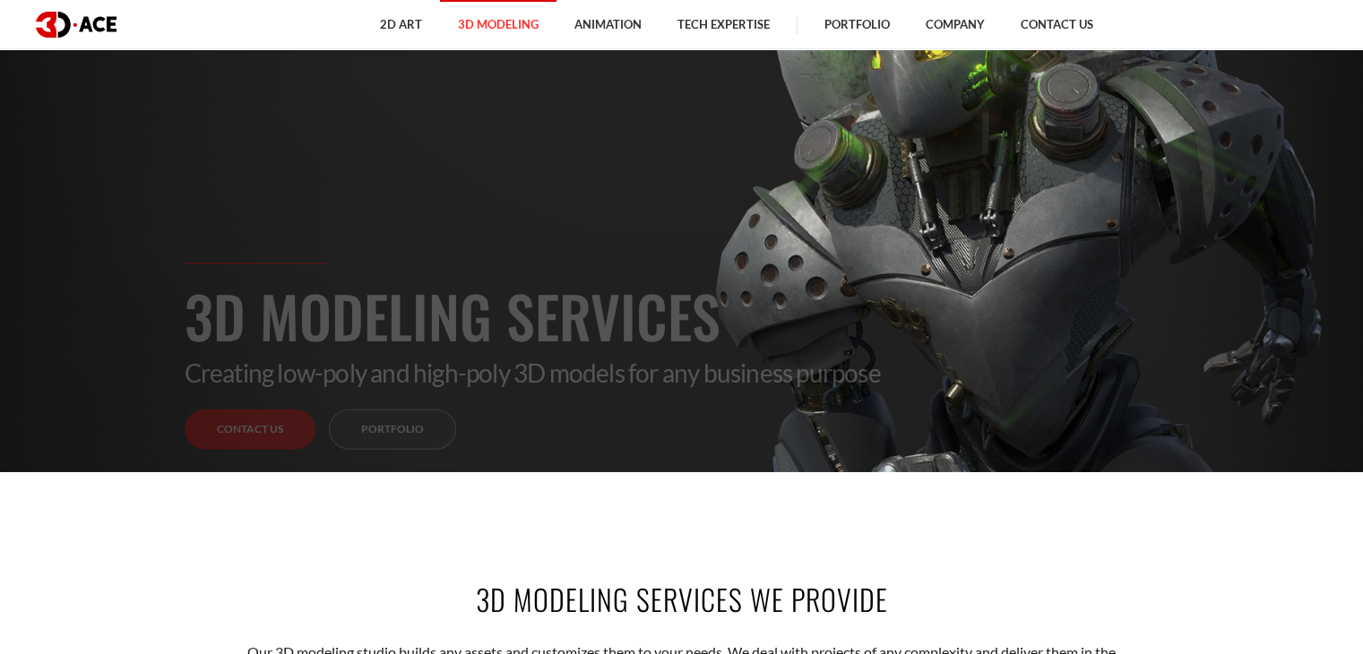
scroll to position [358, 0]
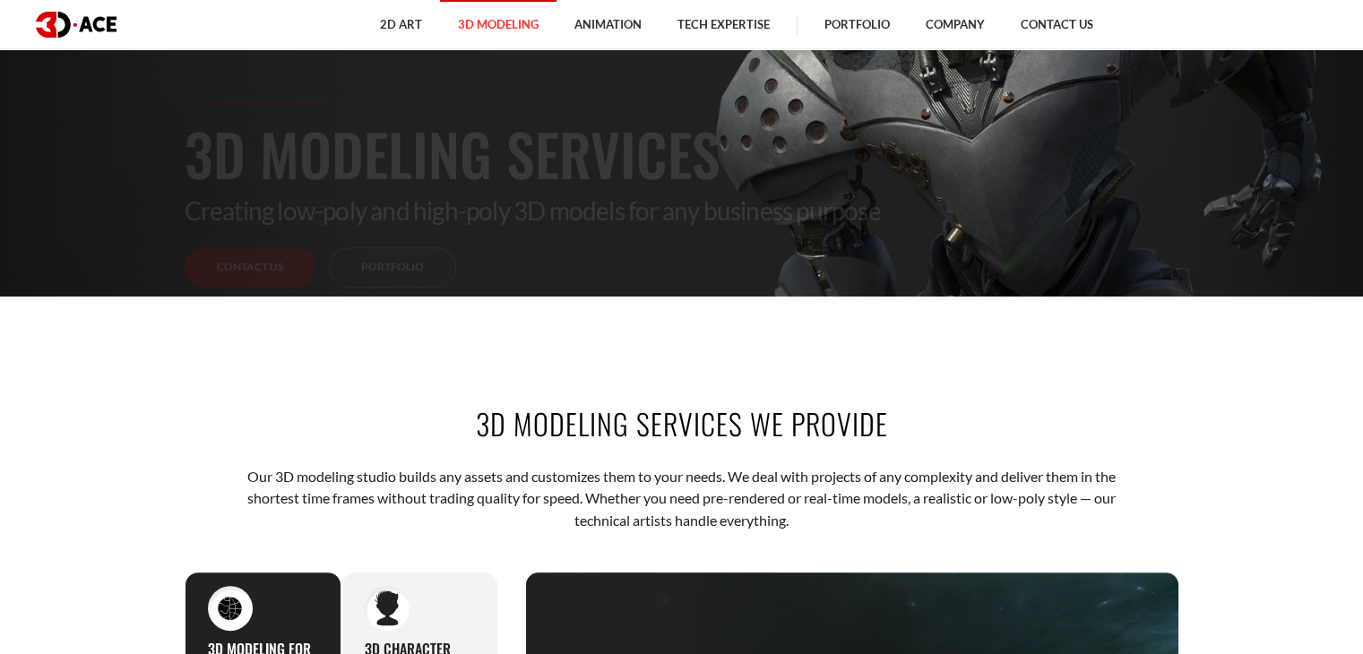
drag, startPoint x: 480, startPoint y: 425, endPoint x: 889, endPoint y: 409, distance: 409.0
click at [889, 409] on h2 "3D modeling services we provide" at bounding box center [682, 423] width 995 height 40
copy h2 "3D modeling services we provide"
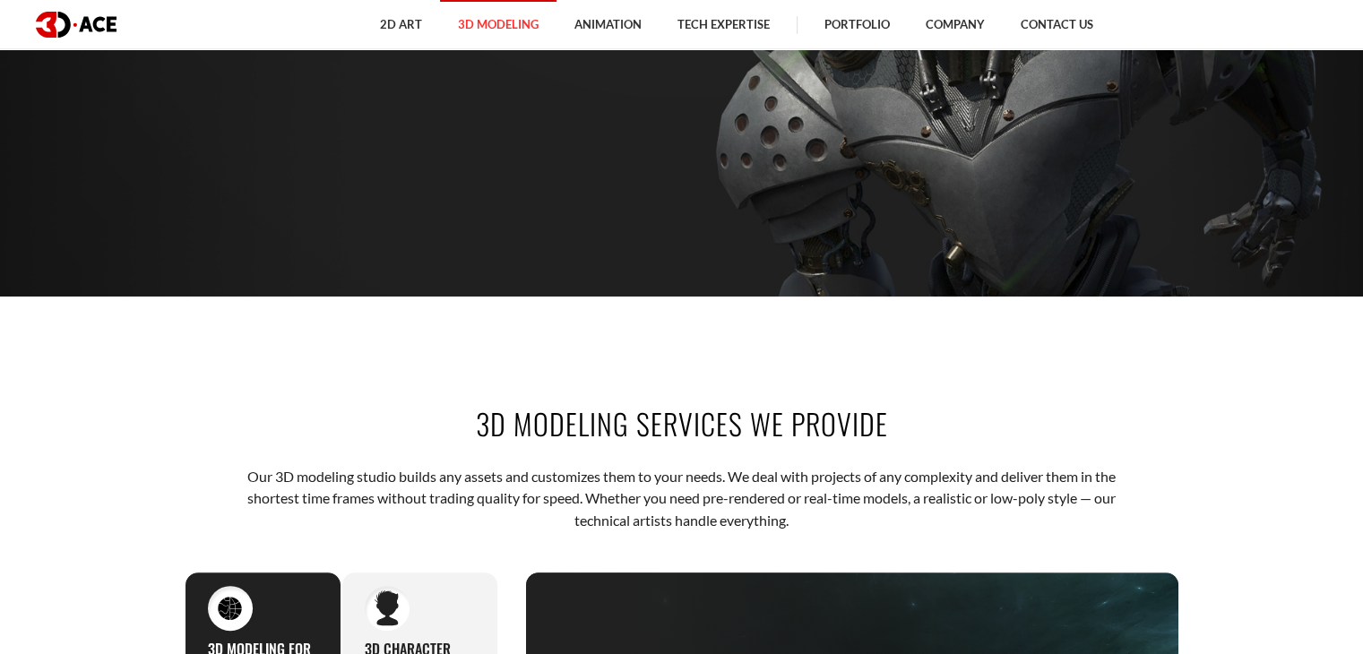
scroll to position [448, 0]
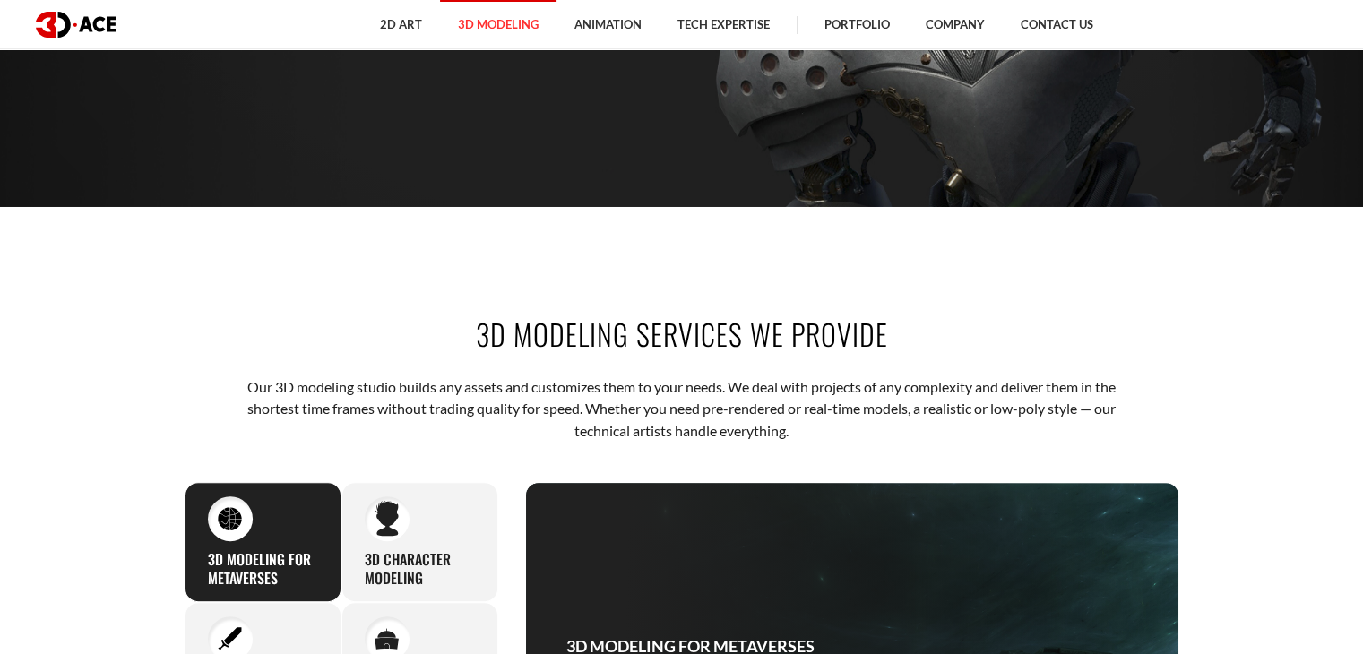
click at [411, 395] on p "Our 3D modeling studio builds any assets and customizes them to your needs. We …" at bounding box center [681, 408] width 883 height 65
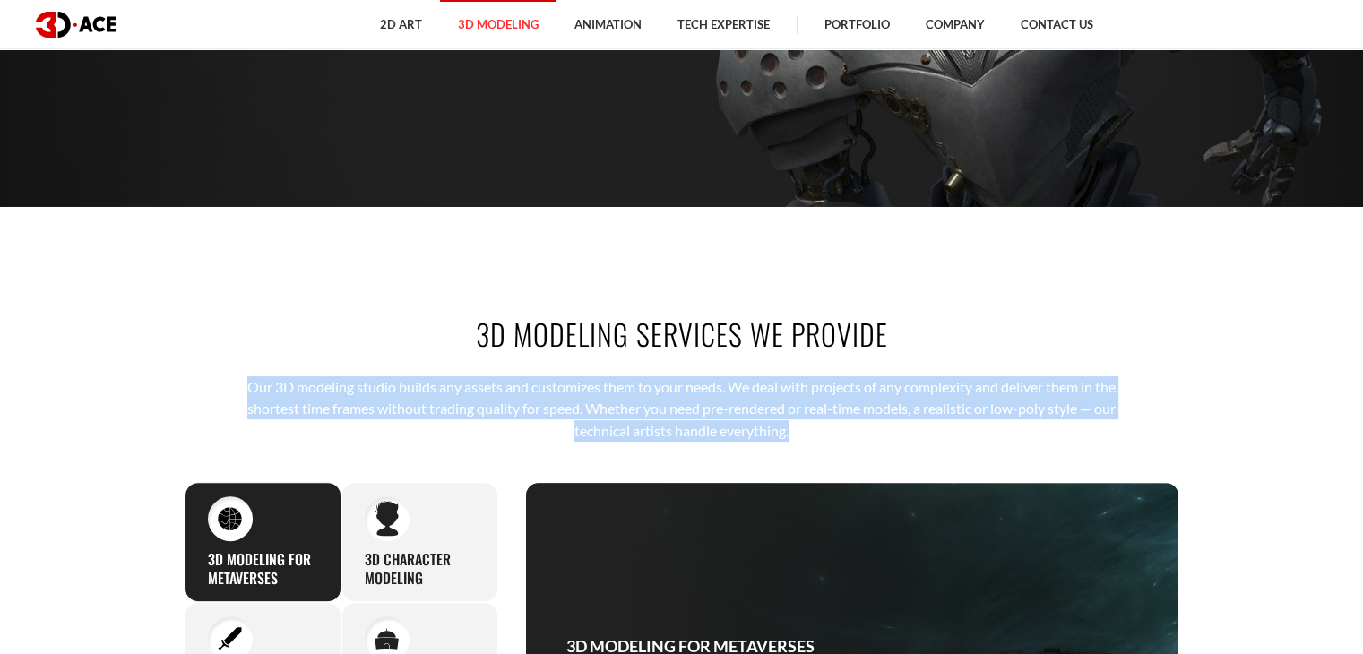
drag, startPoint x: 241, startPoint y: 389, endPoint x: 820, endPoint y: 430, distance: 580.4
click at [820, 430] on p "Our 3D modeling studio builds any assets and customizes them to your needs. We …" at bounding box center [681, 408] width 883 height 65
copy p "Our 3D modeling studio builds any assets and customizes them to your needs. We …"
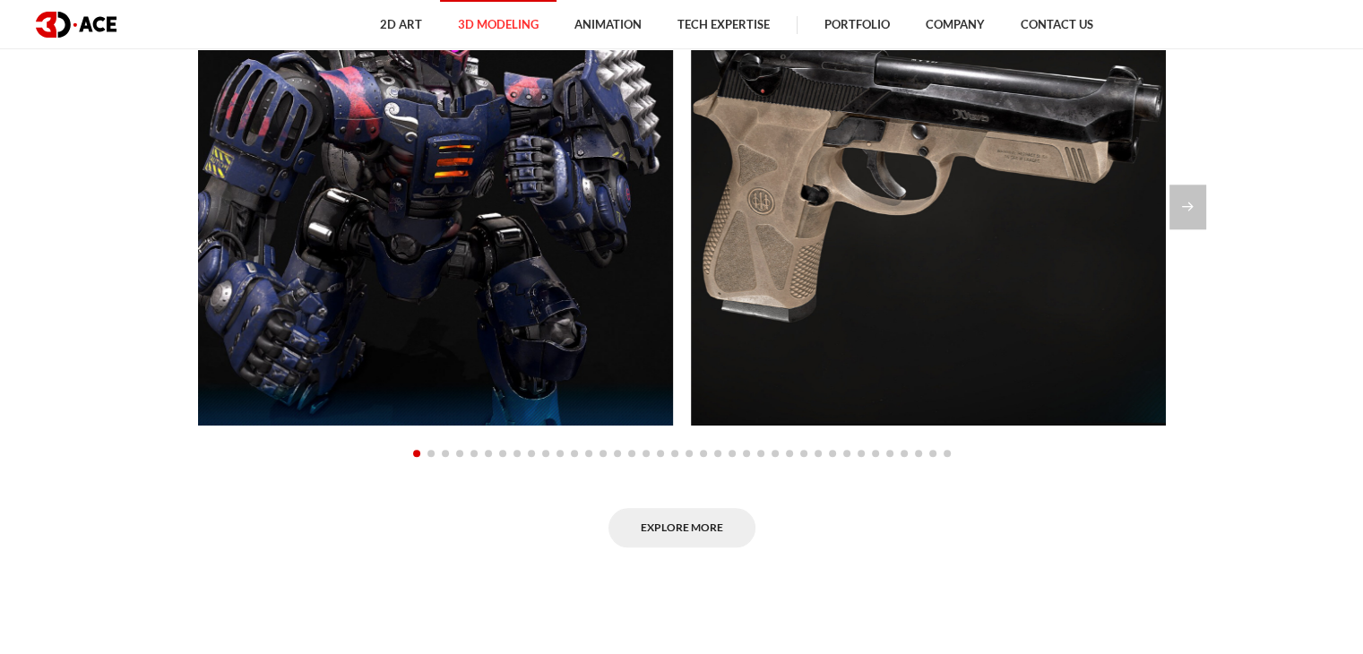
scroll to position [1703, 0]
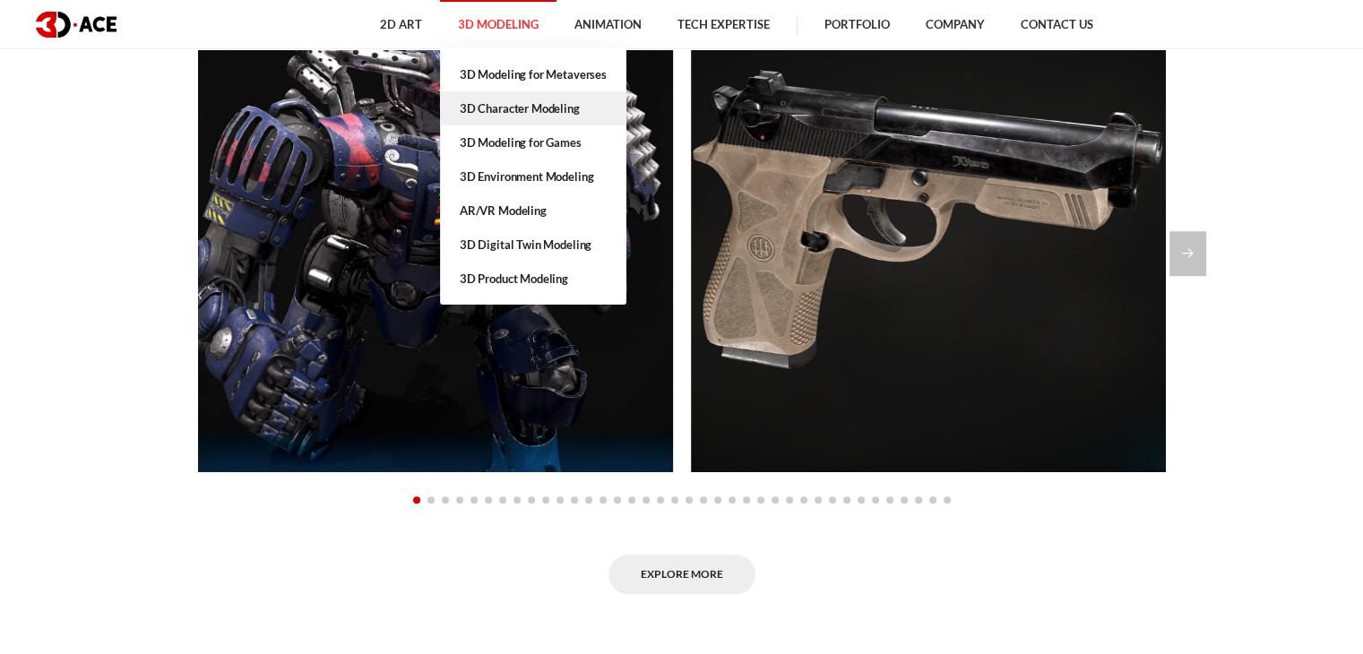
click at [537, 108] on link "3D Character Modeling" at bounding box center [533, 108] width 186 height 34
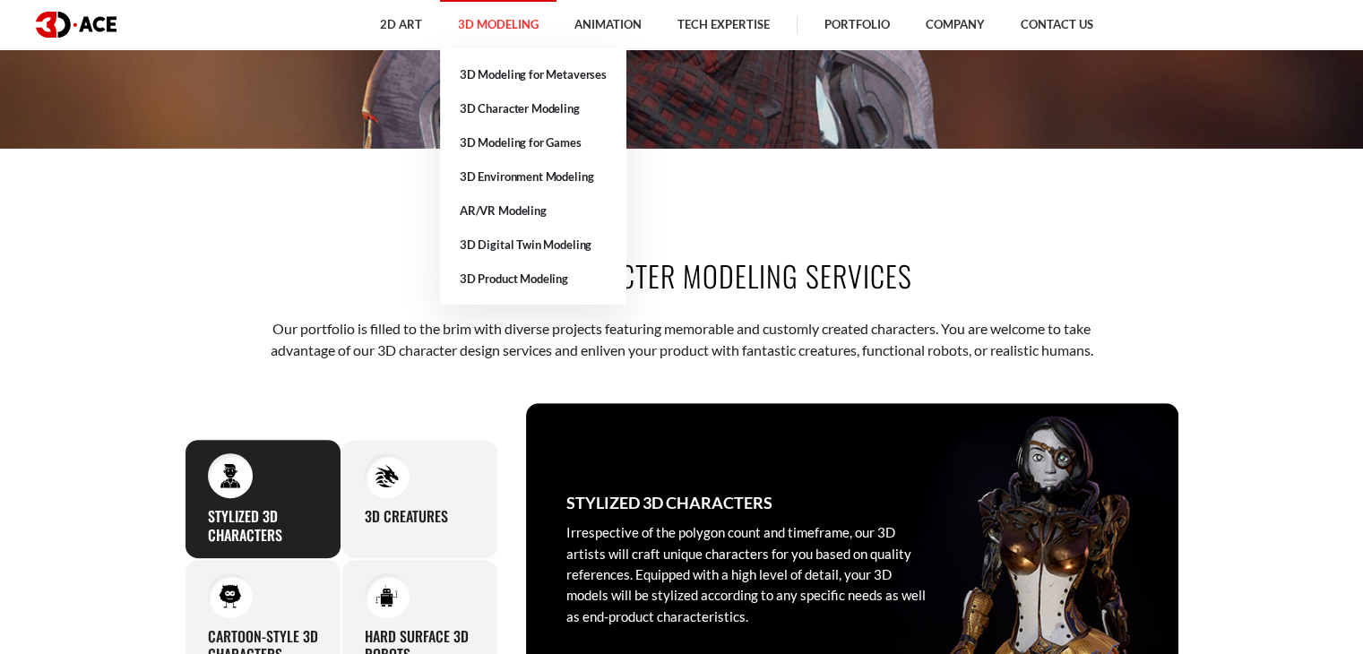
scroll to position [538, 0]
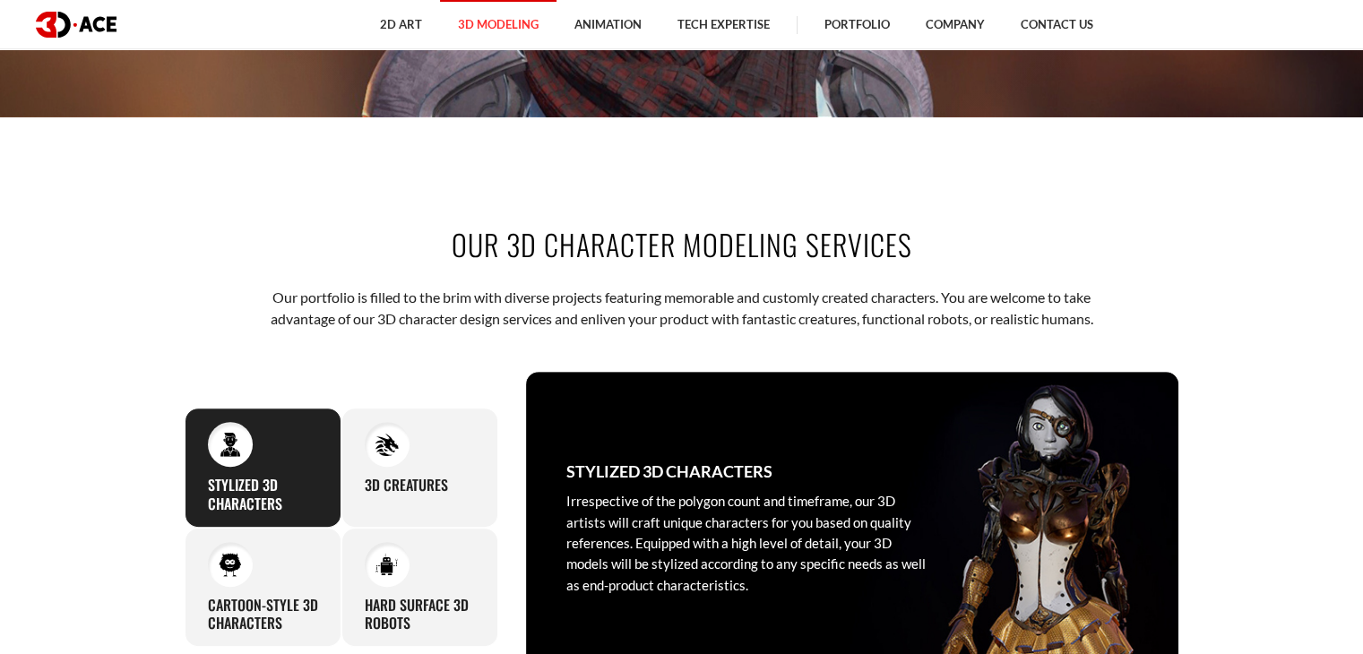
drag, startPoint x: 452, startPoint y: 254, endPoint x: 974, endPoint y: 245, distance: 522.6
click at [974, 245] on h2 "OUR 3D CHARACTER MODELING SERVICES" at bounding box center [682, 244] width 995 height 40
copy h2 "OUR 3D CHARACTER MODELING SERVICES"
drag, startPoint x: 283, startPoint y: 281, endPoint x: 358, endPoint y: 281, distance: 75.3
click at [358, 281] on div "OUR 3D CHARACTER MODELING SERVICES Our portfolio is filled to the brim with div…" at bounding box center [682, 454] width 1022 height 568
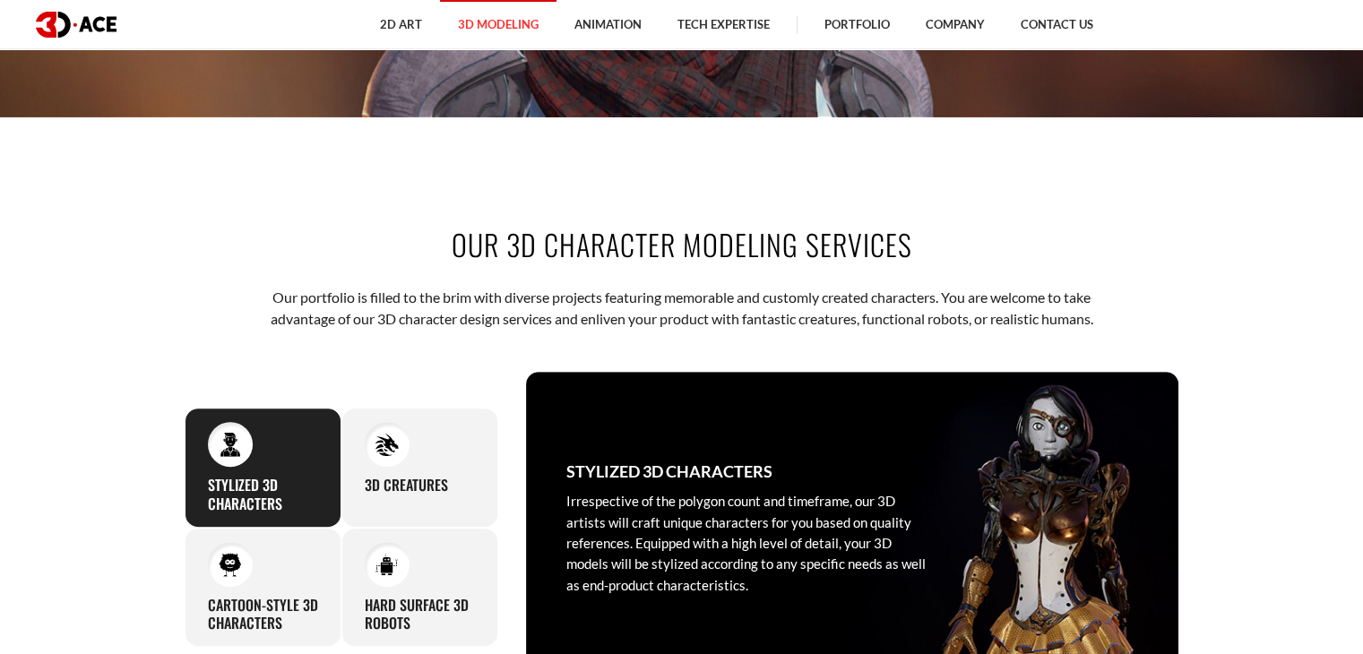
click at [269, 300] on p "Our portfolio is filled to the brim with diverse projects featuring memorable a…" at bounding box center [681, 309] width 883 height 44
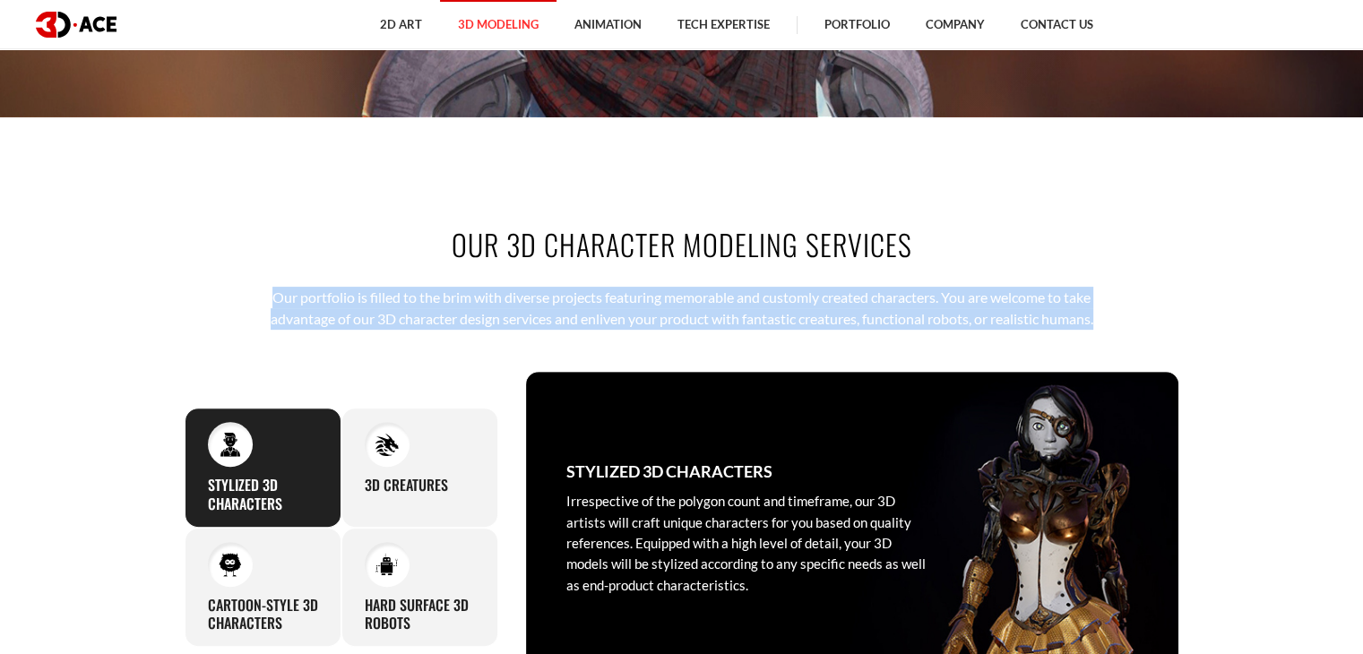
drag, startPoint x: 269, startPoint y: 298, endPoint x: 1154, endPoint y: 316, distance: 885.6
click at [1154, 316] on div "OUR 3D CHARACTER MODELING SERVICES Our portfolio is filled to the brim with div…" at bounding box center [682, 454] width 1022 height 568
copy p "Our portfolio is filled to the brim with diverse projects featuring memorable a…"
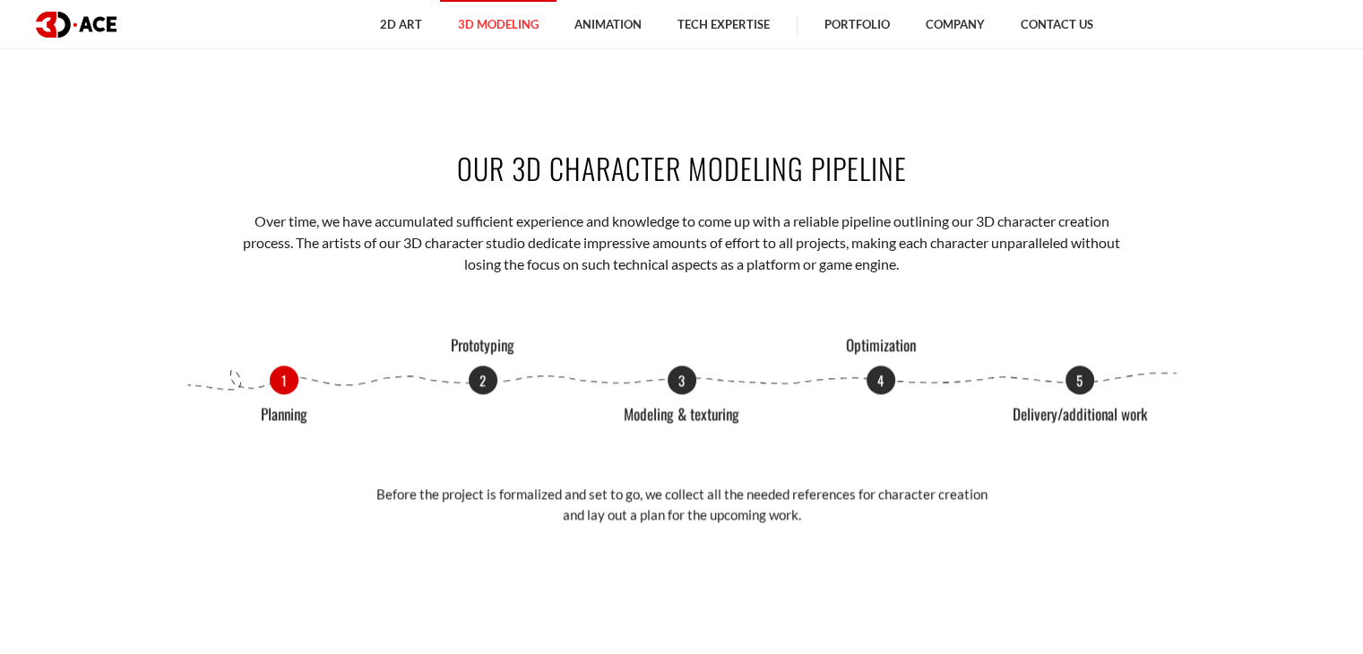
scroll to position [1972, 0]
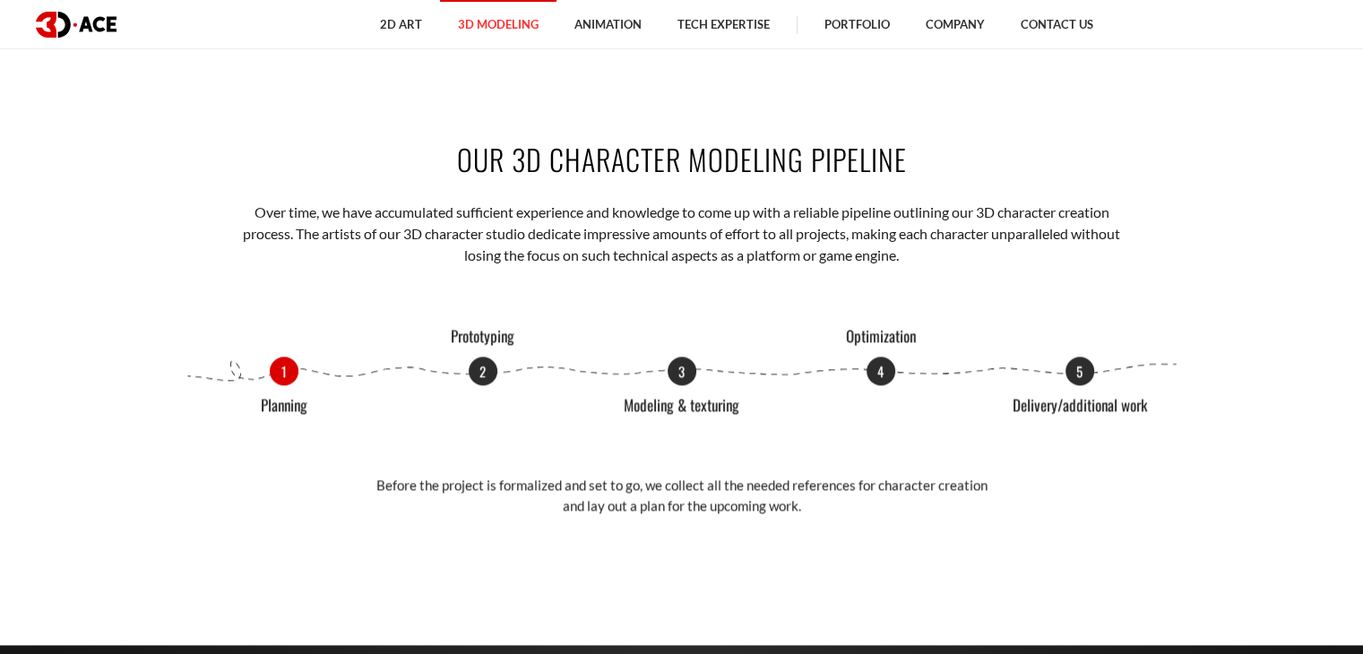
drag, startPoint x: 445, startPoint y: 169, endPoint x: 907, endPoint y: 162, distance: 461.6
click at [907, 162] on h2 "OUR 3D CHARACTER MODELING PIPELINE" at bounding box center [682, 159] width 995 height 40
copy h2 "OUR 3D CHARACTER MODELING PIPELINE"
click at [1310, 182] on section "OUR 3D CHARACTER MODELING PIPELINE Over time, we have accumulated sufficient ex…" at bounding box center [681, 338] width 1363 height 506
drag, startPoint x: 454, startPoint y: 151, endPoint x: 911, endPoint y: 151, distance: 457.1
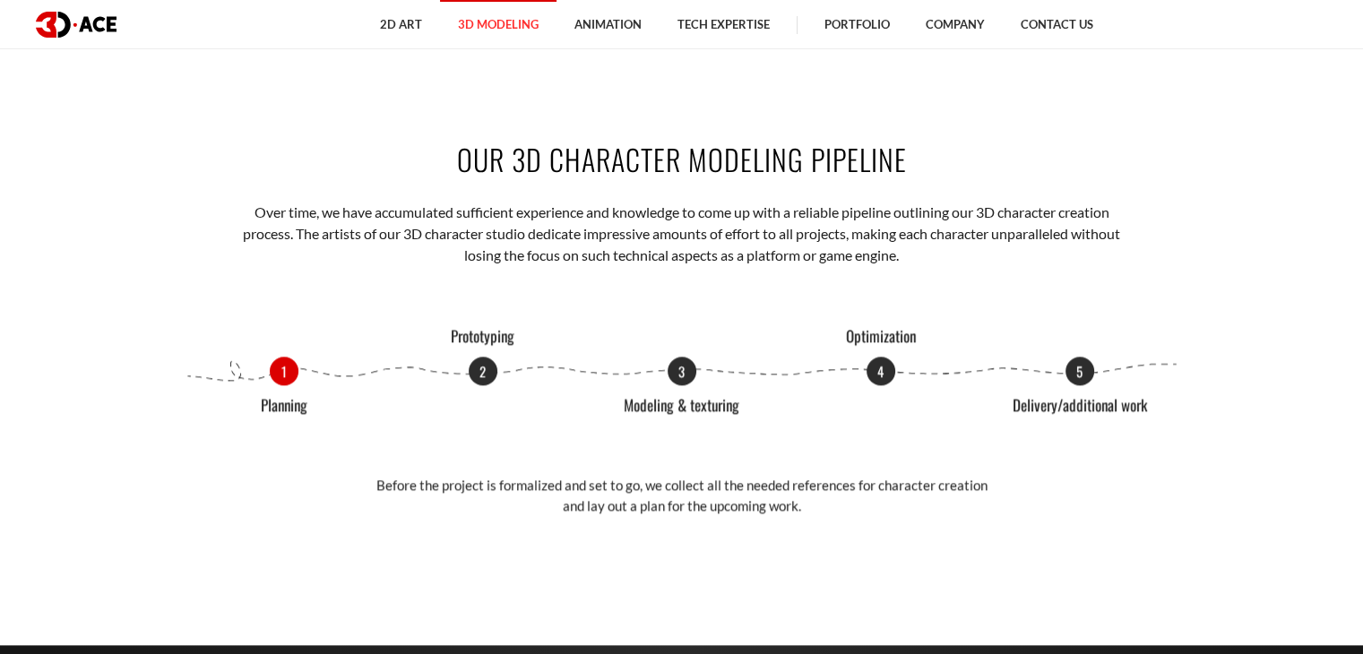
click at [911, 151] on h2 "OUR 3D CHARACTER MODELING PIPELINE" at bounding box center [682, 159] width 995 height 40
copy h2 "OUR 3D CHARACTER MODELING PIPELINE"
click at [331, 231] on p "Over time, we have accumulated sufficient experience and knowledge to come up w…" at bounding box center [681, 234] width 883 height 65
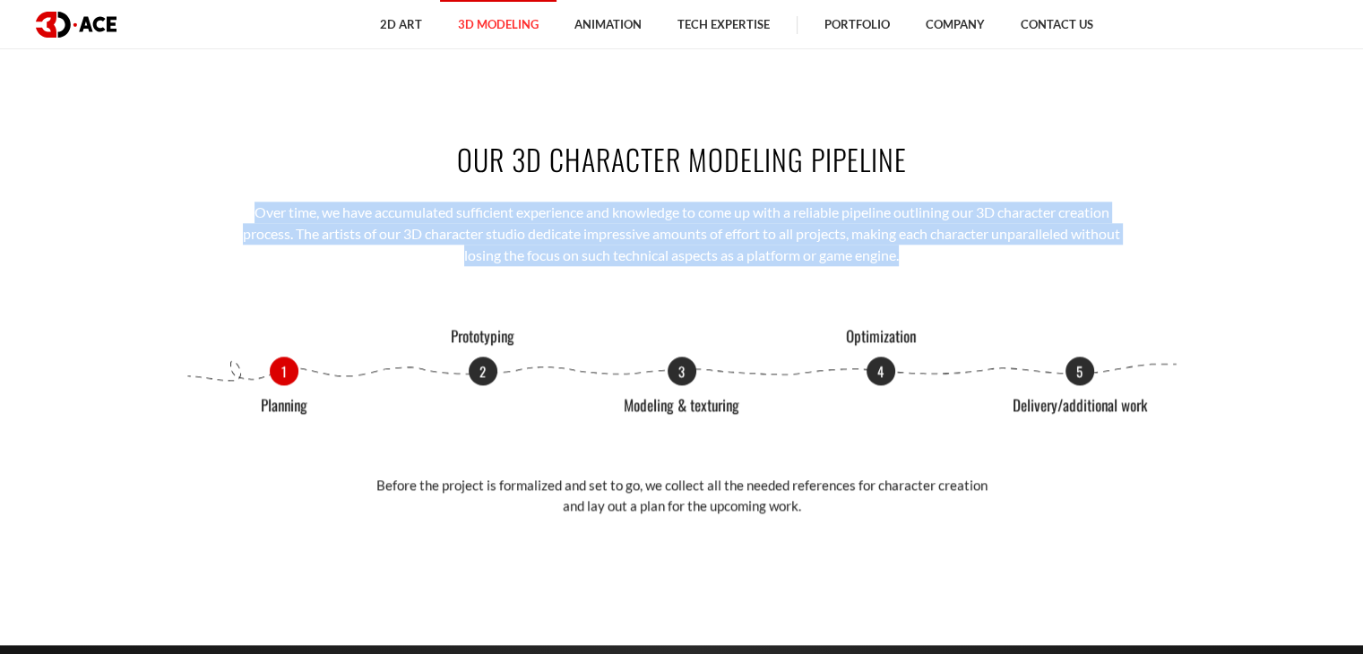
drag, startPoint x: 248, startPoint y: 206, endPoint x: 979, endPoint y: 261, distance: 732.4
click at [979, 261] on p "Over time, we have accumulated sufficient experience and knowledge to come up w…" at bounding box center [681, 234] width 883 height 65
copy p "Over time, we have accumulated sufficient experience and knowledge to come up w…"
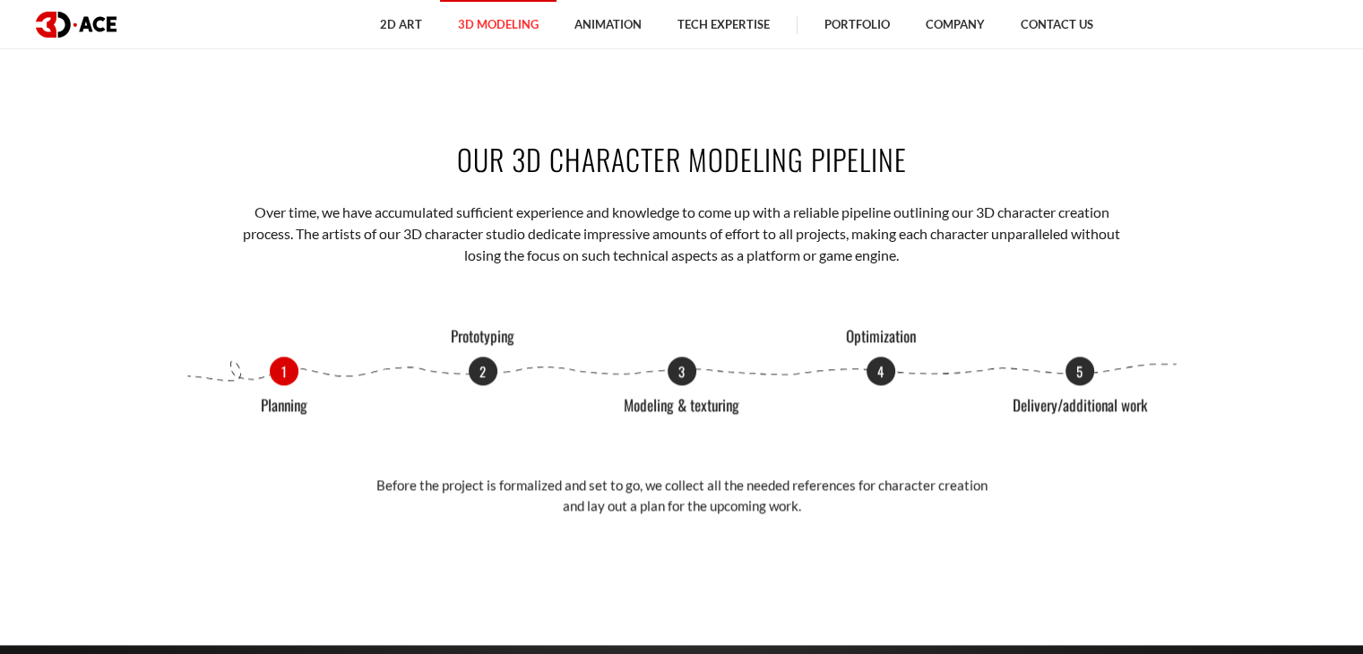
click at [504, 281] on div "OUR 3D CHARACTER MODELING PIPELINE Over time, we have accumulated sufficient ex…" at bounding box center [682, 338] width 1022 height 506
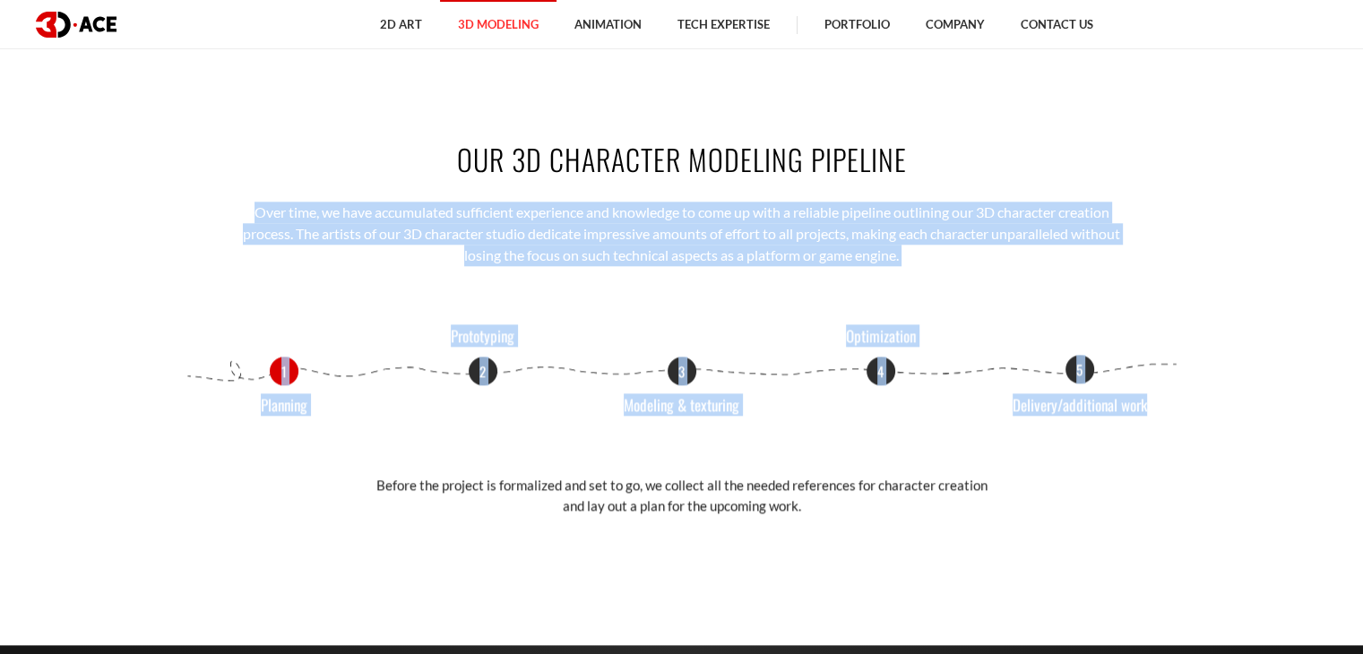
drag, startPoint x: 249, startPoint y: 205, endPoint x: 1141, endPoint y: 427, distance: 919.0
click at [1140, 427] on div "OUR 3D CHARACTER MODELING PIPELINE Over time, we have accumulated sufficient ex…" at bounding box center [682, 338] width 1022 height 506
copy div "Over time, we have accumulated sufficient experience and knowledge to come up w…"
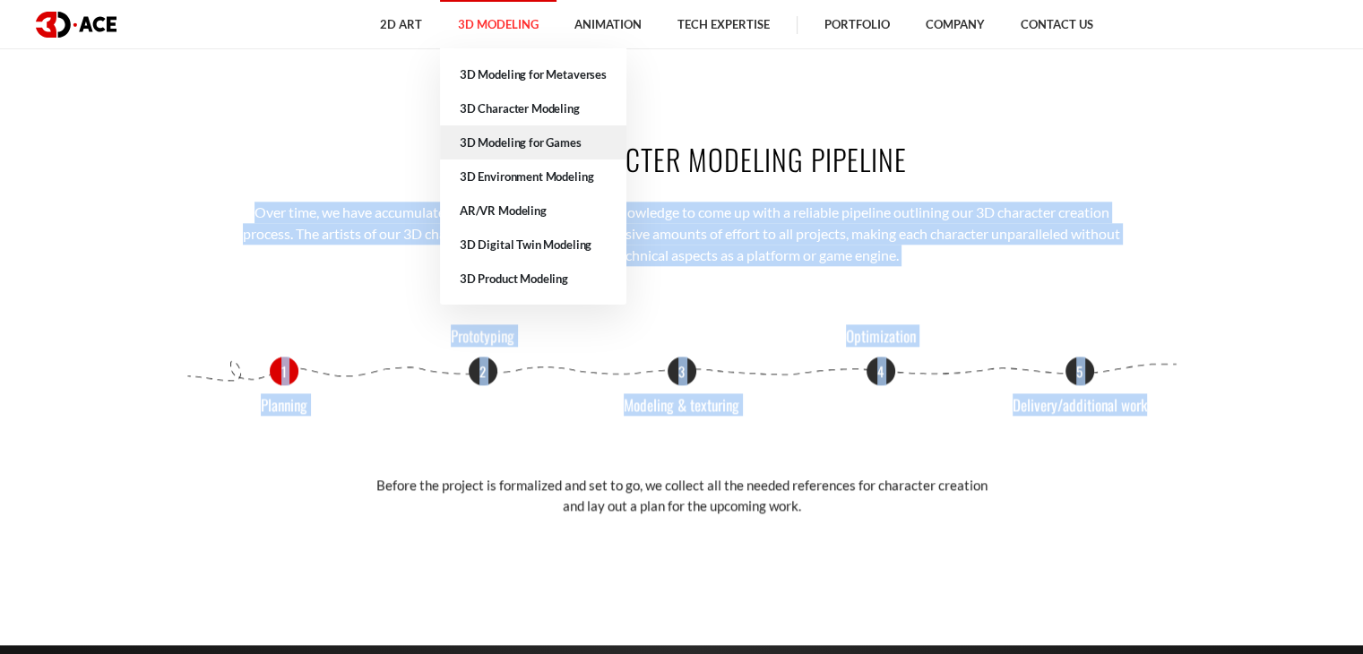
click at [509, 145] on link "3D Modeling for Games" at bounding box center [533, 142] width 186 height 34
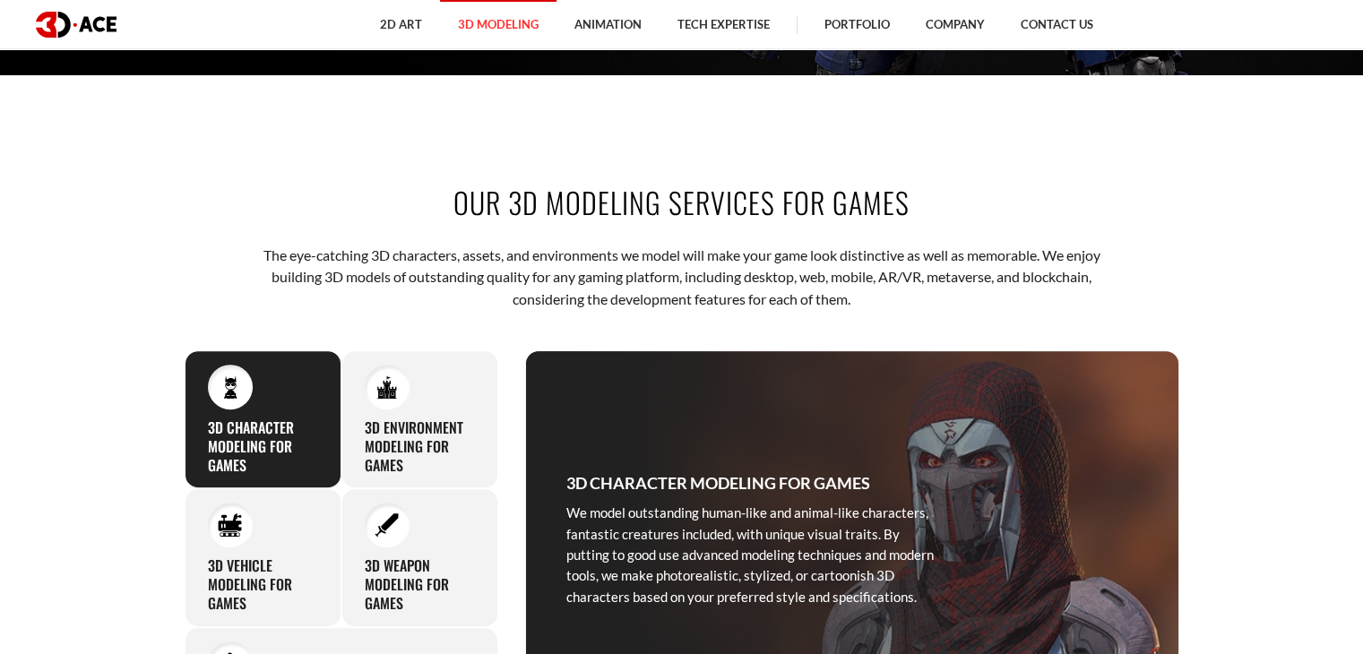
scroll to position [538, 0]
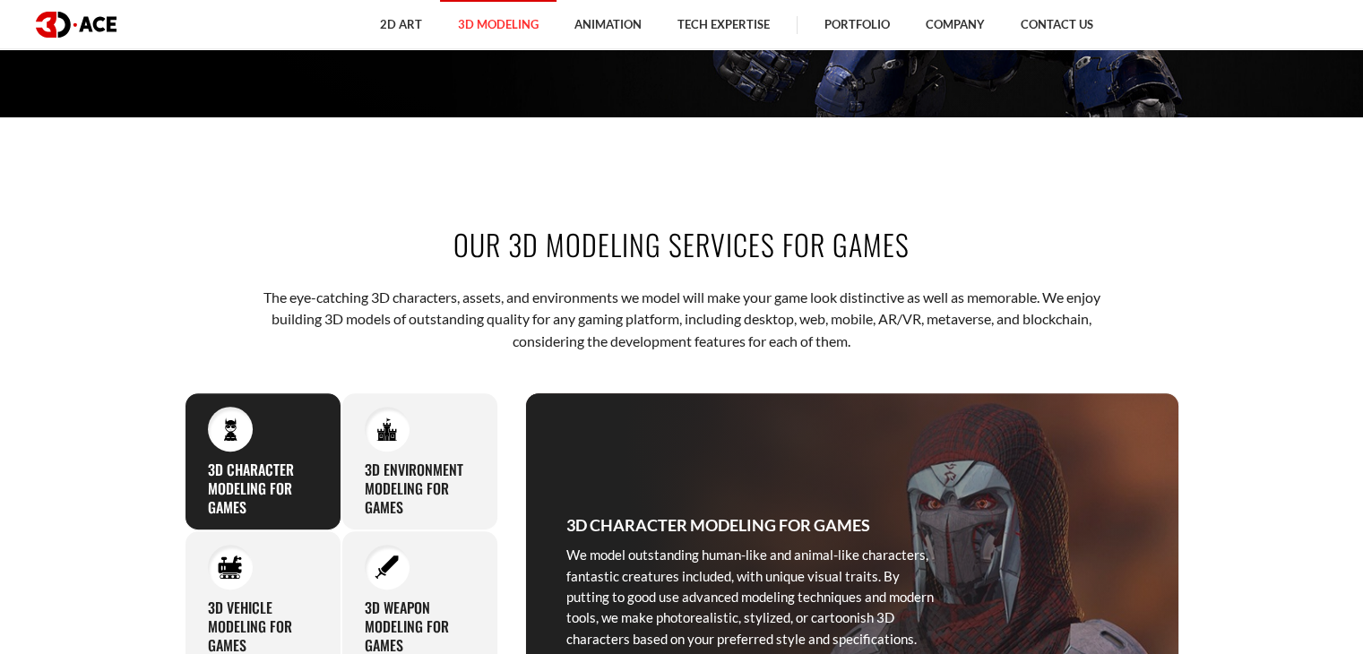
drag, startPoint x: 445, startPoint y: 250, endPoint x: 911, endPoint y: 237, distance: 465.3
click at [911, 237] on h2 "OUR 3D MODELING SERVICES FOR GAMES" at bounding box center [682, 244] width 995 height 40
copy h2 "OUR 3D MODELING SERVICES FOR GAMES"
click at [86, 260] on section "OUR 3D MODELING SERVICES FOR GAMES The eye-catching 3D characters, assets, and …" at bounding box center [681, 497] width 1363 height 654
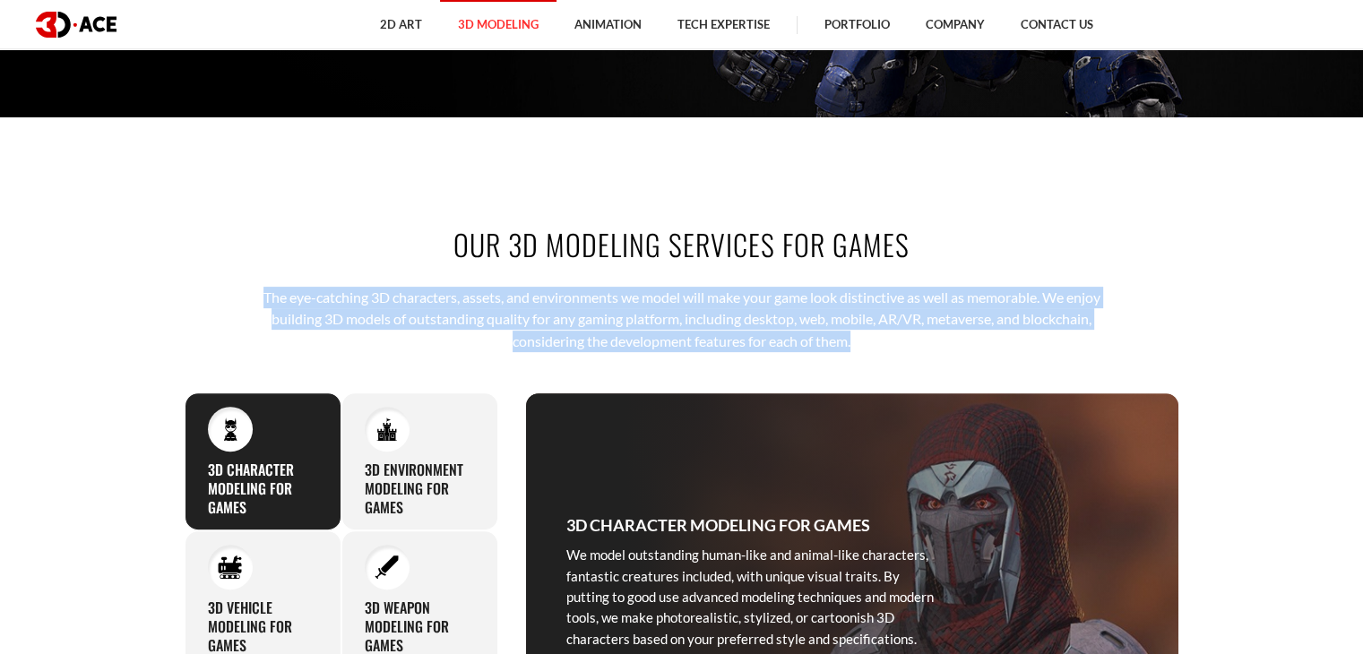
drag, startPoint x: 249, startPoint y: 292, endPoint x: 898, endPoint y: 349, distance: 651.3
click at [898, 349] on p "The eye-catching 3D characters, assets, and environments we model will make you…" at bounding box center [681, 319] width 883 height 65
copy p "The eye-catching 3D characters, assets, and environments we model will make you…"
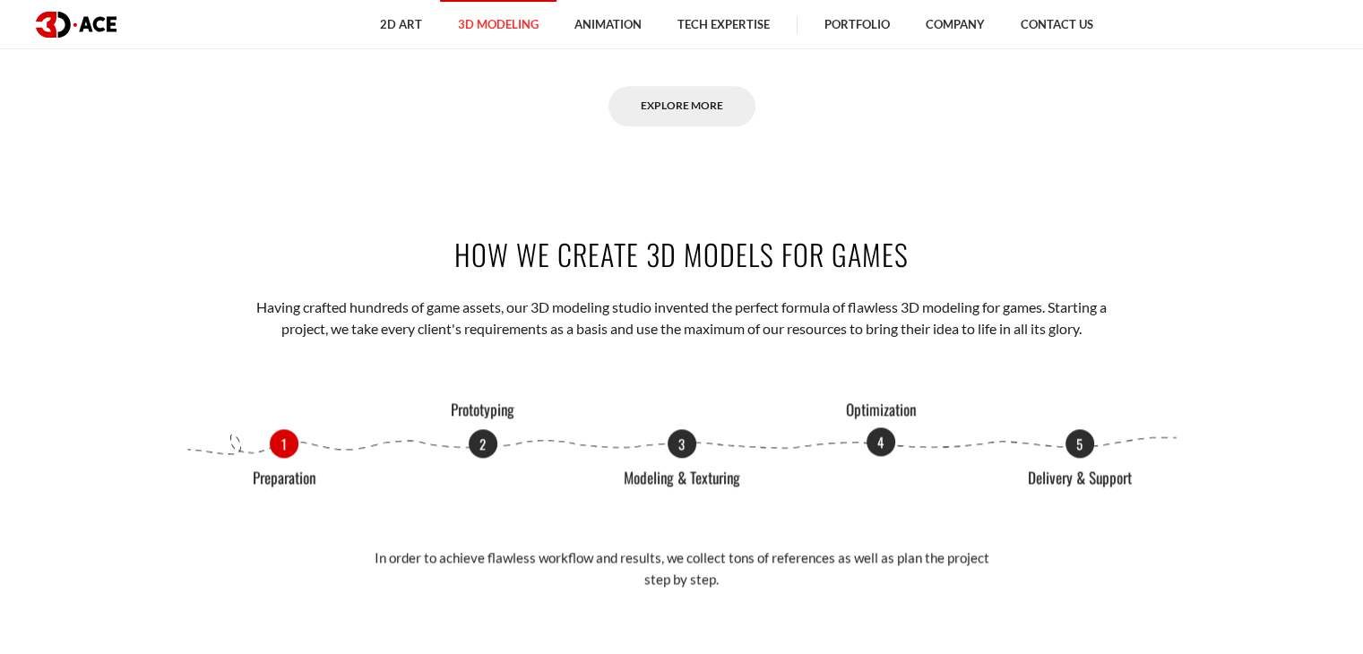
scroll to position [1972, 0]
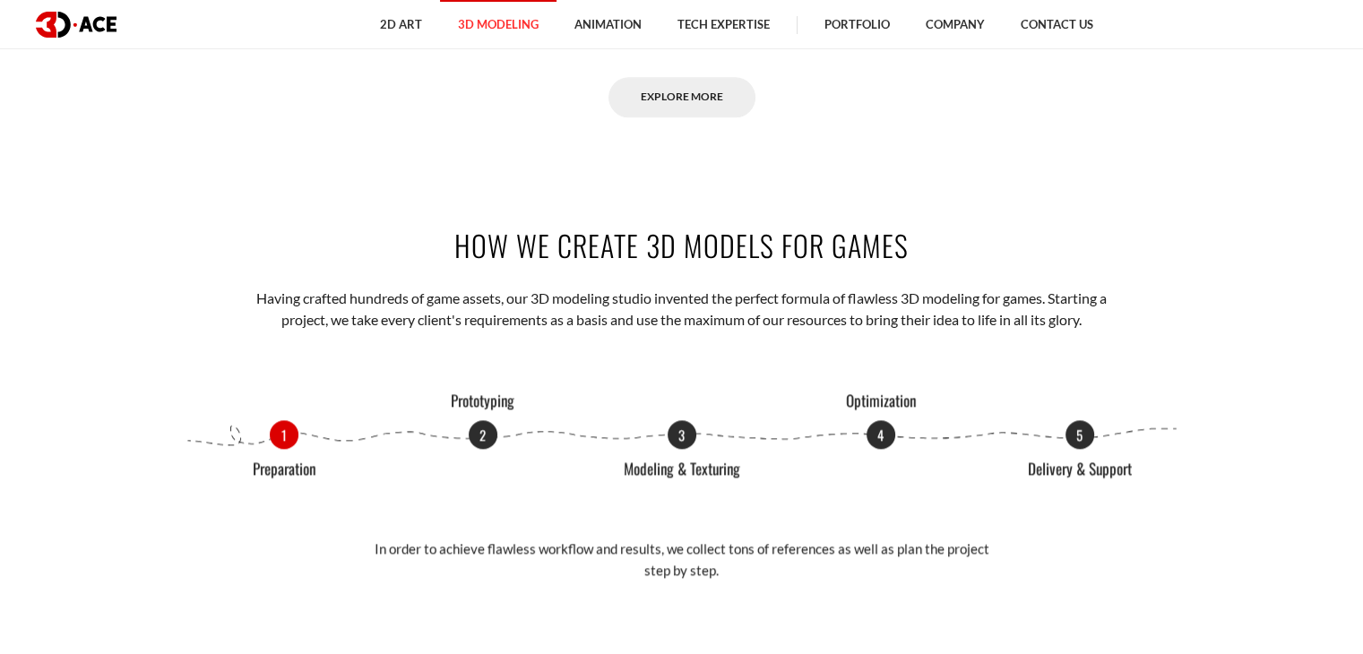
drag, startPoint x: 455, startPoint y: 234, endPoint x: 993, endPoint y: 229, distance: 537.7
click at [993, 229] on h2 "How We Create 3D Models for Games" at bounding box center [682, 245] width 995 height 40
copy h2 "How We Create 3D Models for Games"
click at [402, 213] on div "How We Create 3D Models for Games Having crafted hundreds of game assets, our 3…" at bounding box center [682, 413] width 1022 height 485
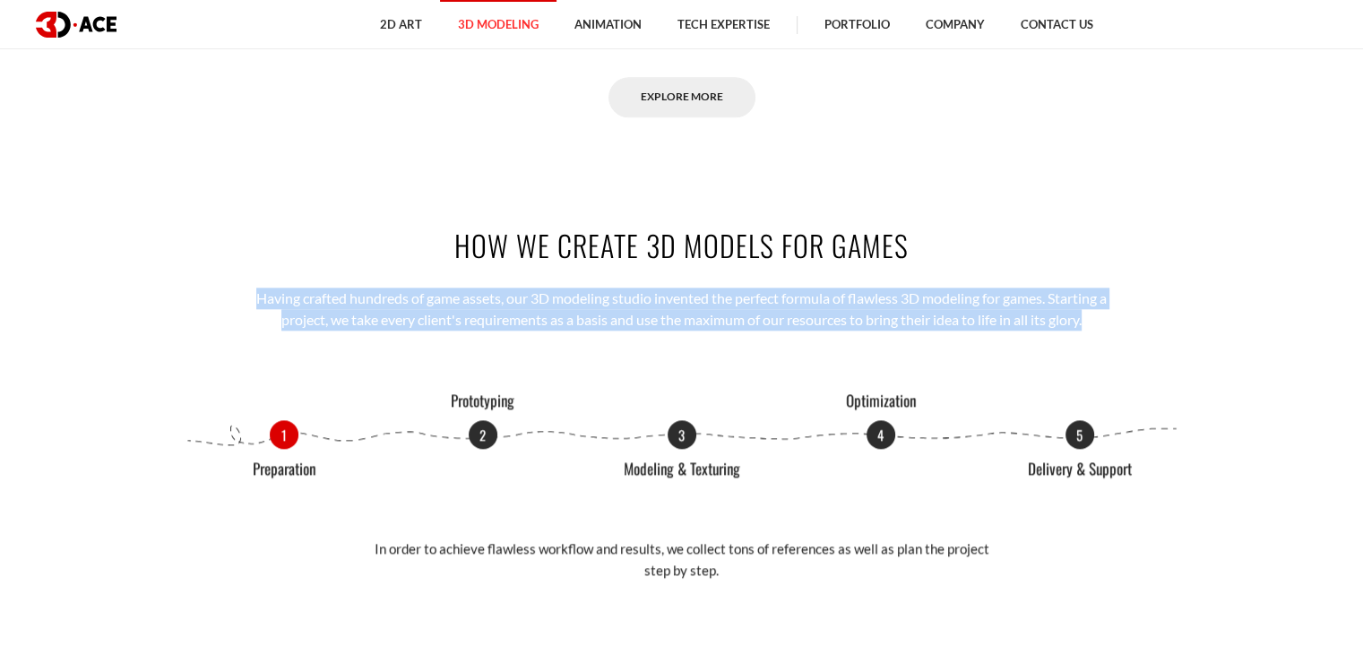
drag, startPoint x: 243, startPoint y: 298, endPoint x: 1190, endPoint y: 322, distance: 947.6
click at [1190, 322] on div "How We Create 3D Models for Games Having crafted hundreds of game assets, our 3…" at bounding box center [682, 413] width 1022 height 485
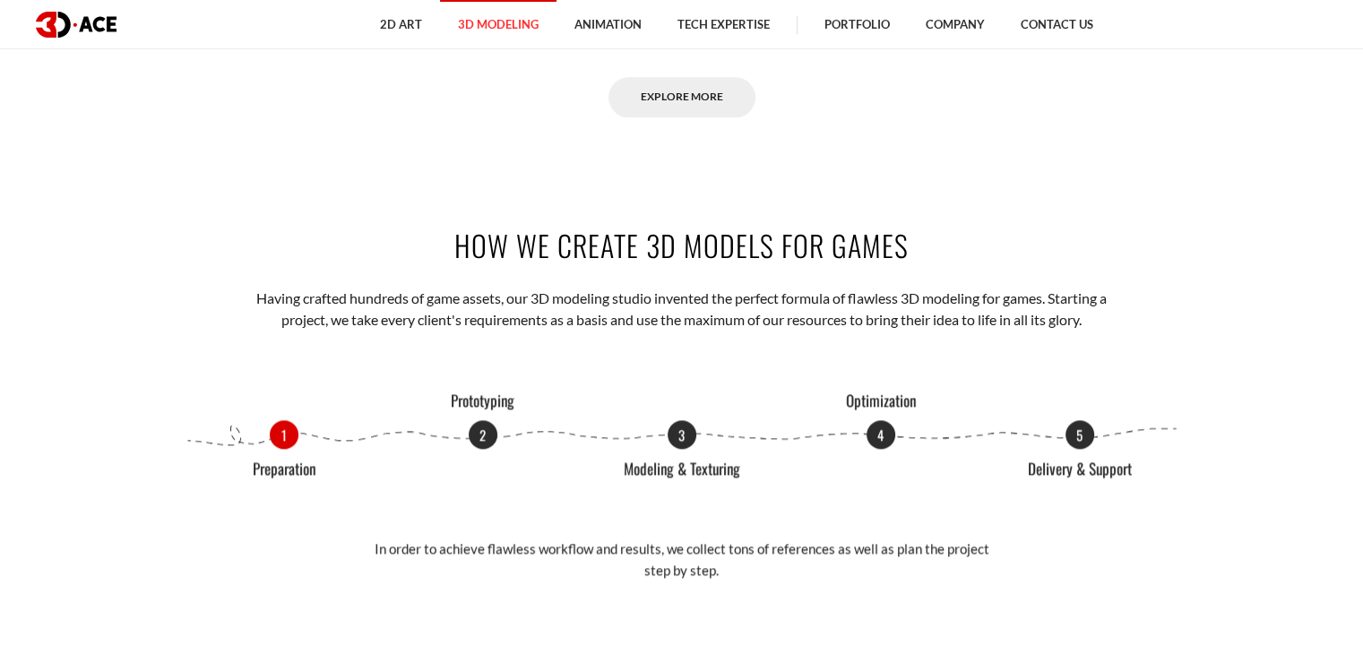
drag, startPoint x: 324, startPoint y: 423, endPoint x: 295, endPoint y: 165, distance: 259.7
click at [324, 420] on div "1 Preparation 2 Prototyping 3 Modeling & Texturing 4 Optimization 5 Delivery & …" at bounding box center [682, 434] width 995 height 29
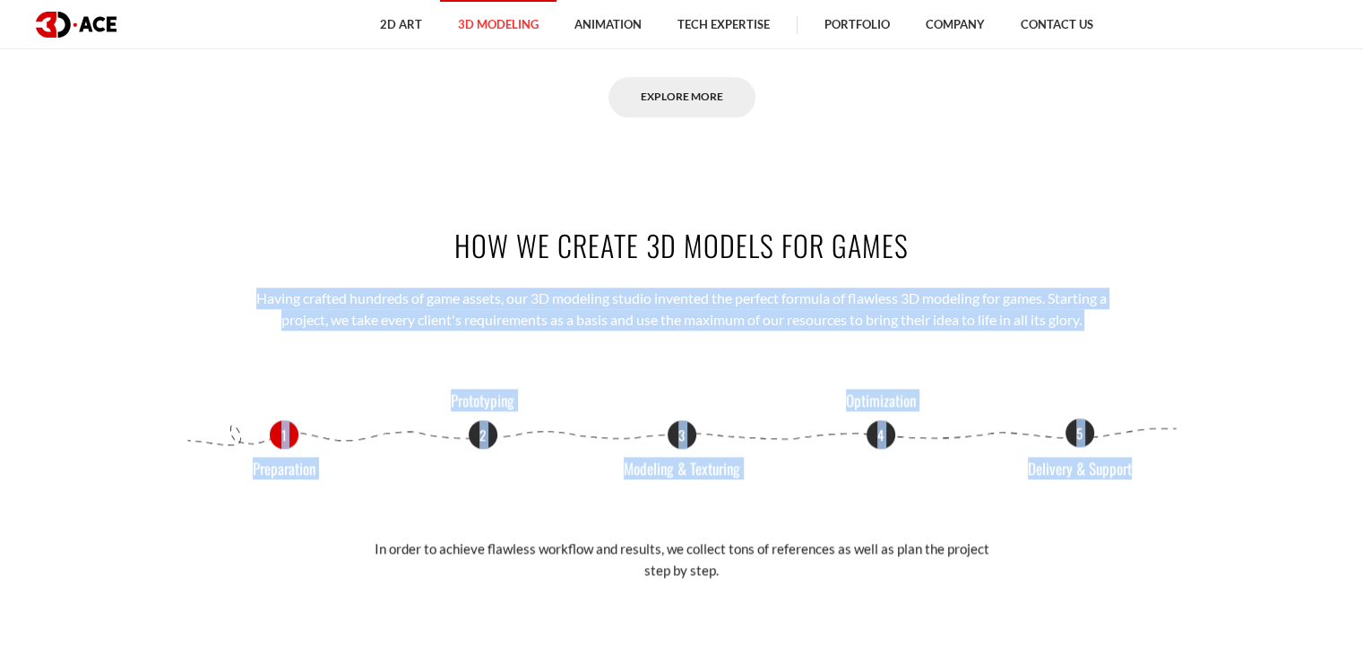
drag, startPoint x: 245, startPoint y: 291, endPoint x: 1137, endPoint y: 463, distance: 909.0
click at [1137, 463] on div "How We Create 3D Models for Games Having crafted hundreds of game assets, our 3…" at bounding box center [682, 413] width 1022 height 485
copy div "Having crafted hundreds of game assets, our 3D modeling studio invented the per…"
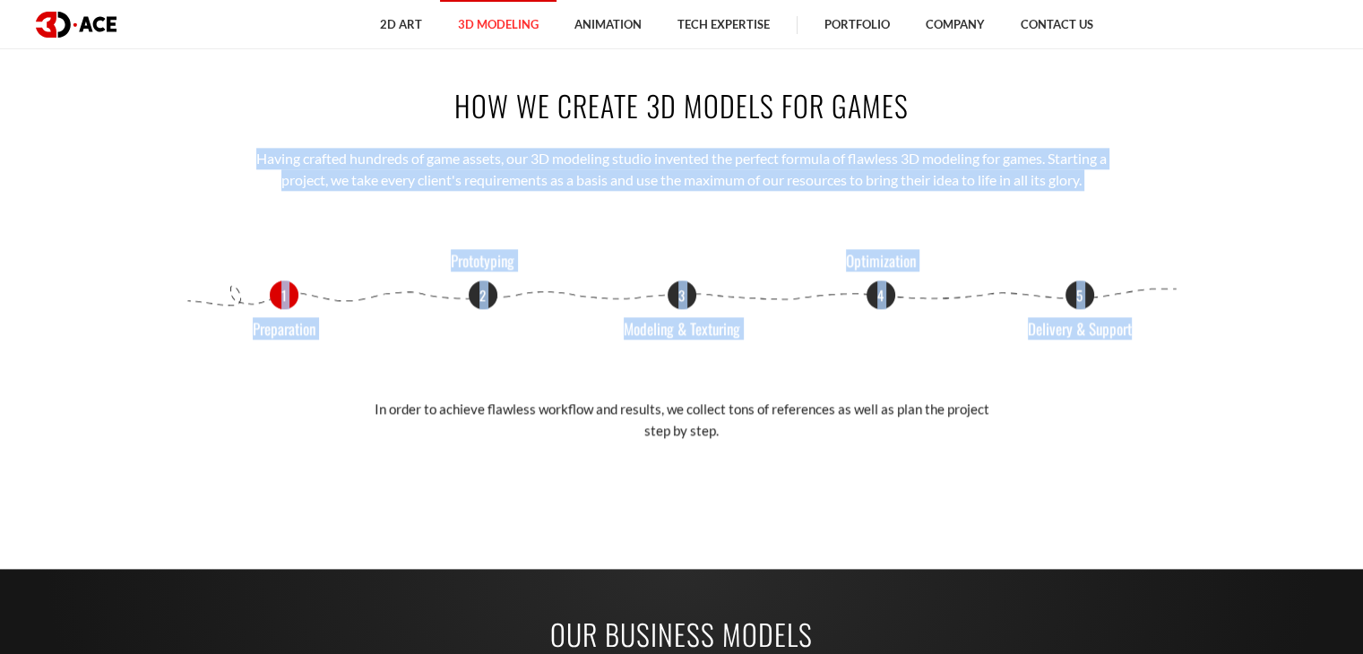
scroll to position [2330, 0]
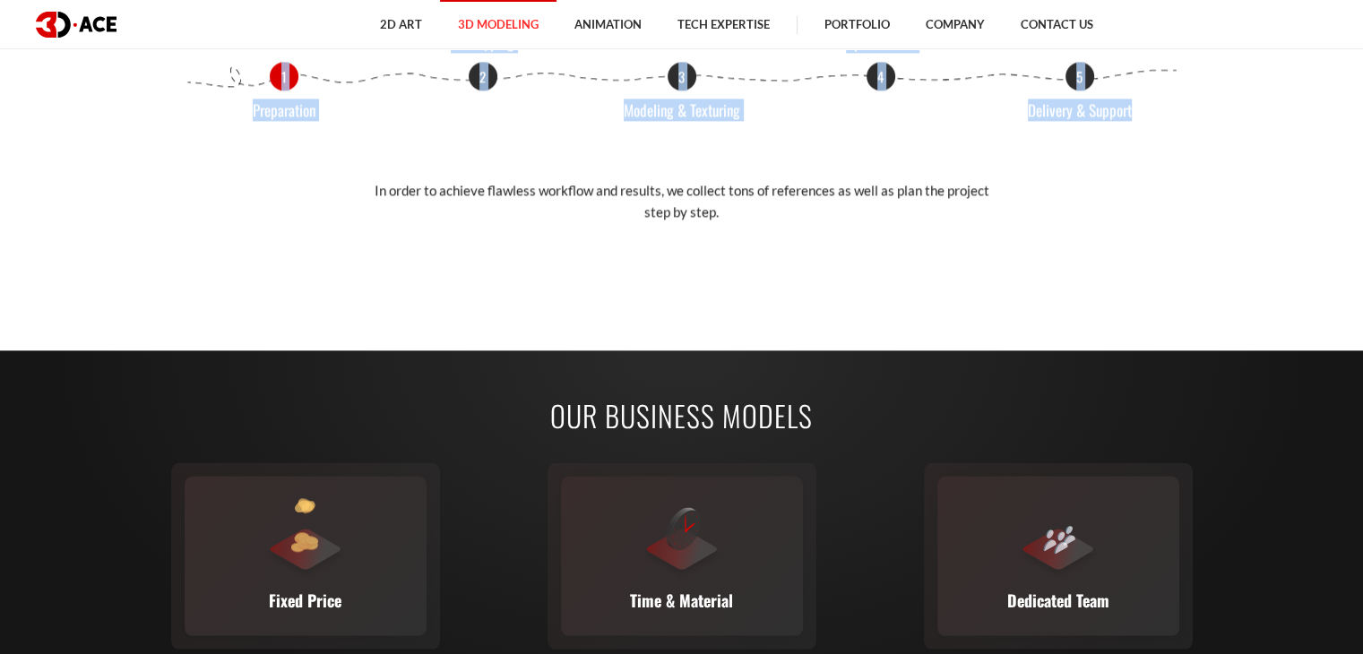
click at [985, 191] on p "In order to achieve flawless workflow and results, we collect tons of reference…" at bounding box center [681, 201] width 627 height 42
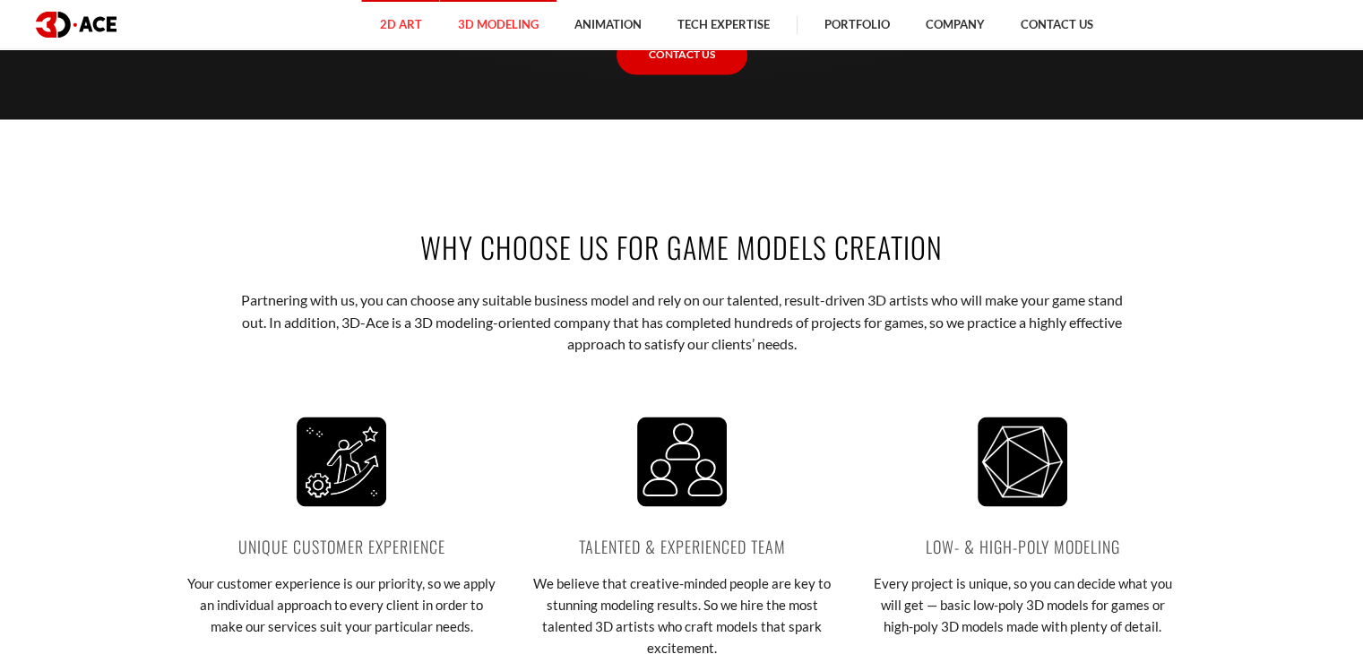
scroll to position [2957, 0]
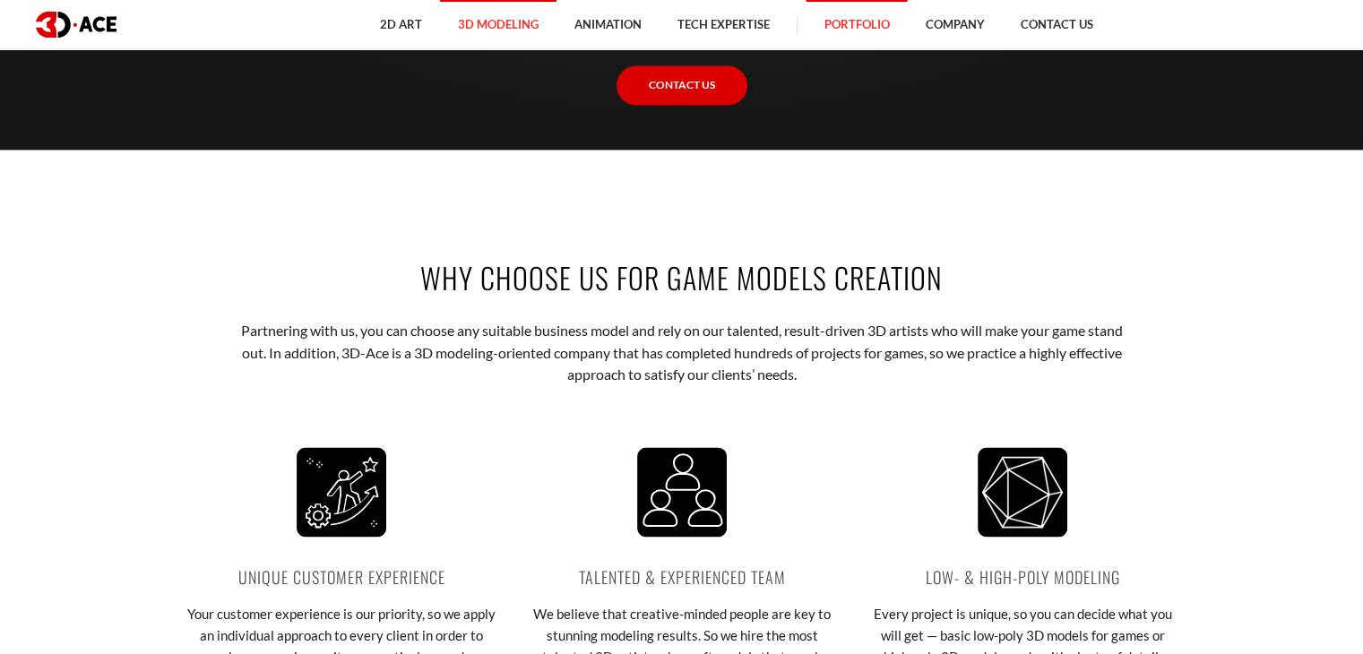
click at [889, 19] on link "Portfolio" at bounding box center [857, 24] width 101 height 49
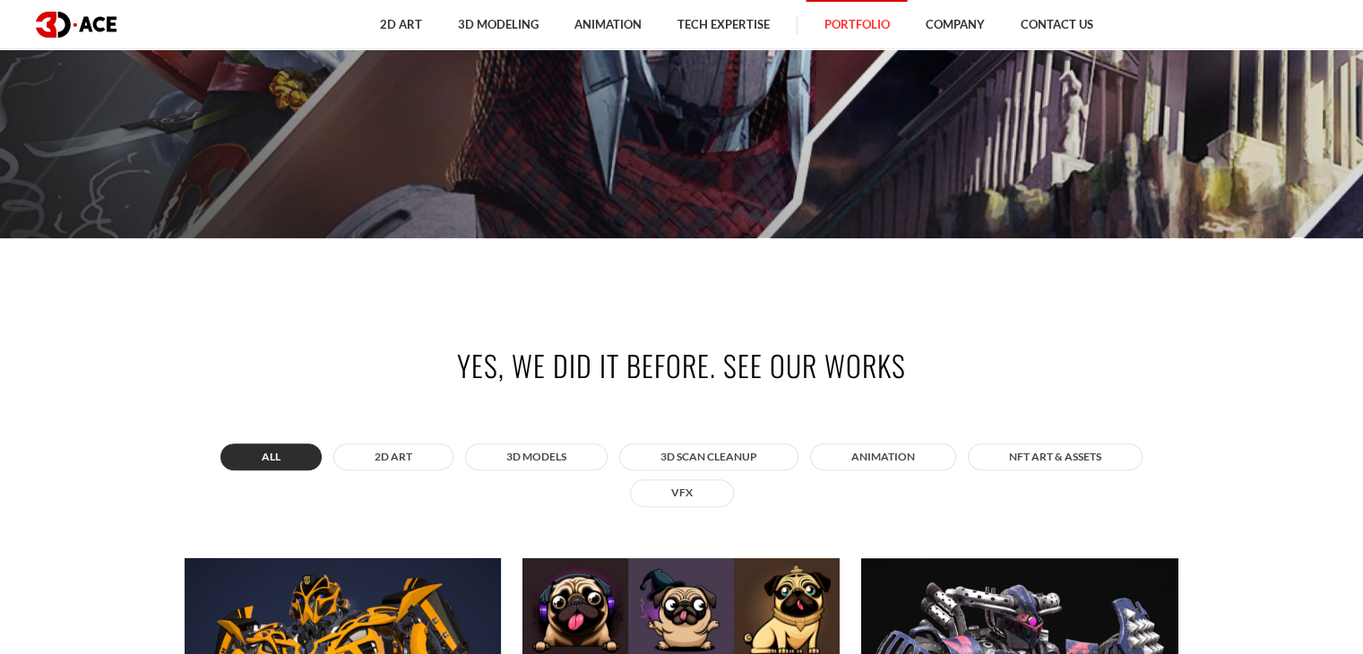
scroll to position [448, 0]
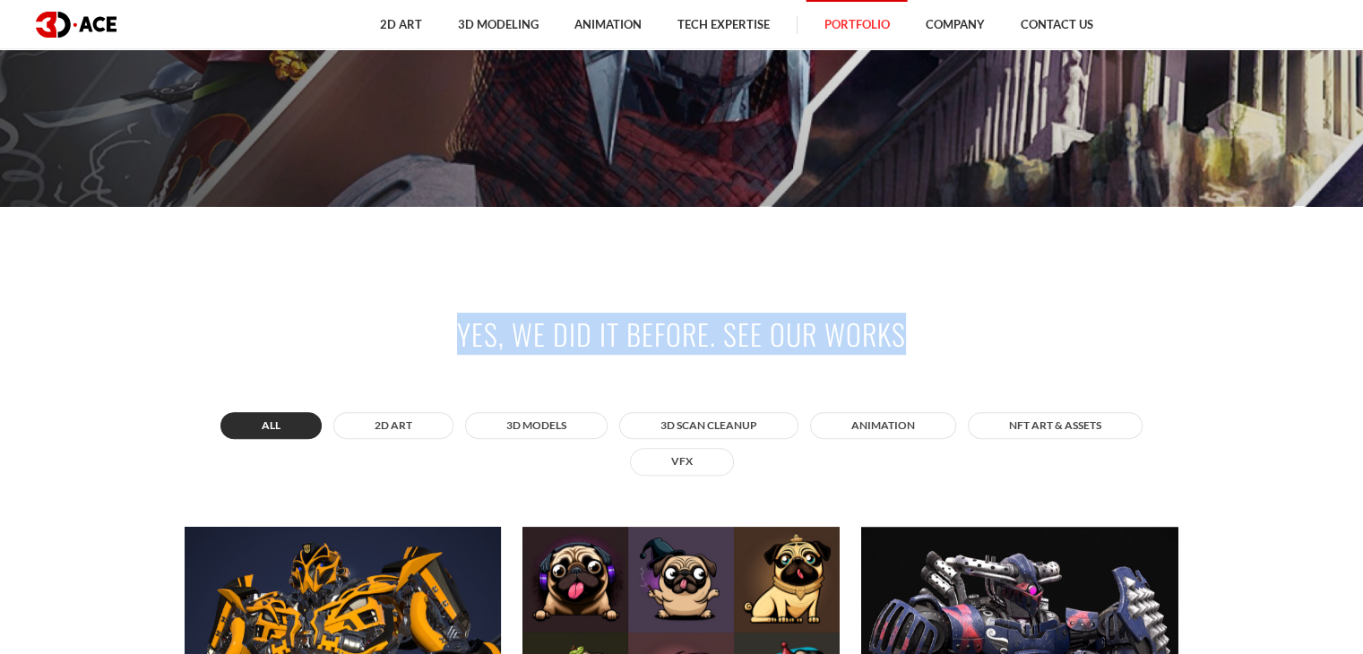
drag, startPoint x: 461, startPoint y: 338, endPoint x: 924, endPoint y: 318, distance: 463.7
click at [924, 318] on h2 "Yes, we did it before. See our works" at bounding box center [682, 334] width 995 height 40
copy h2 "Yes, we did it before. See our works"
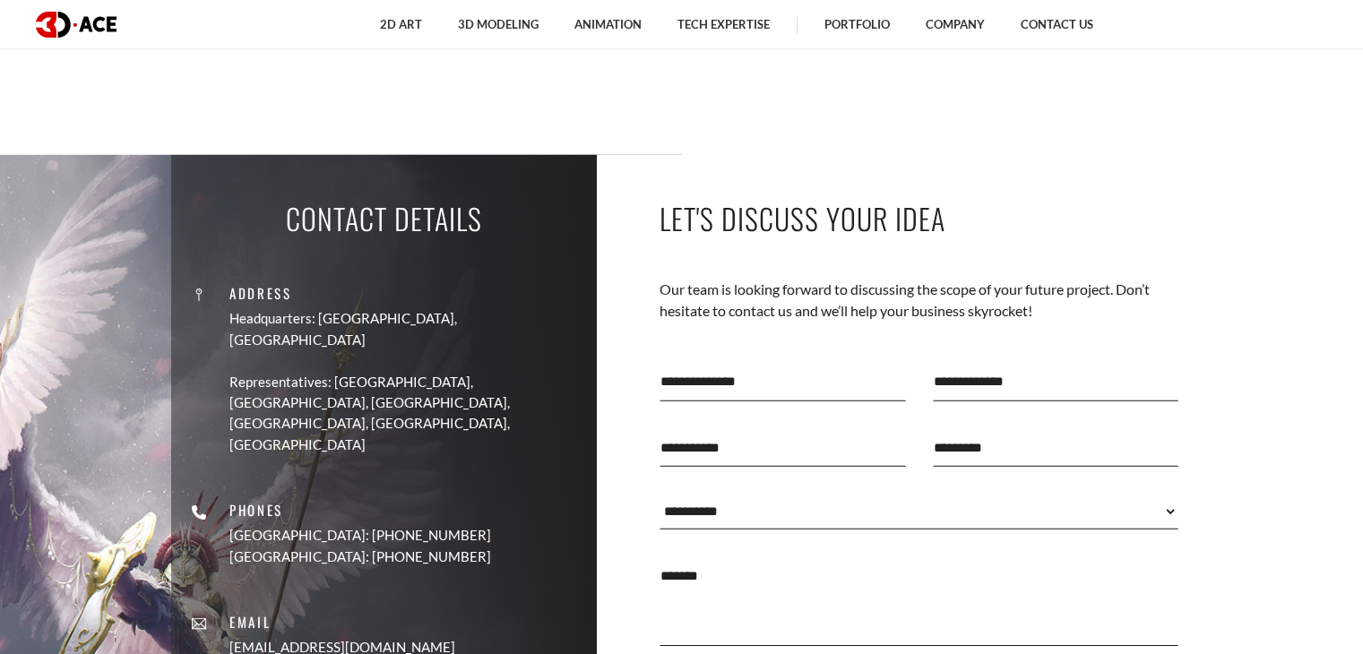
scroll to position [12240, 0]
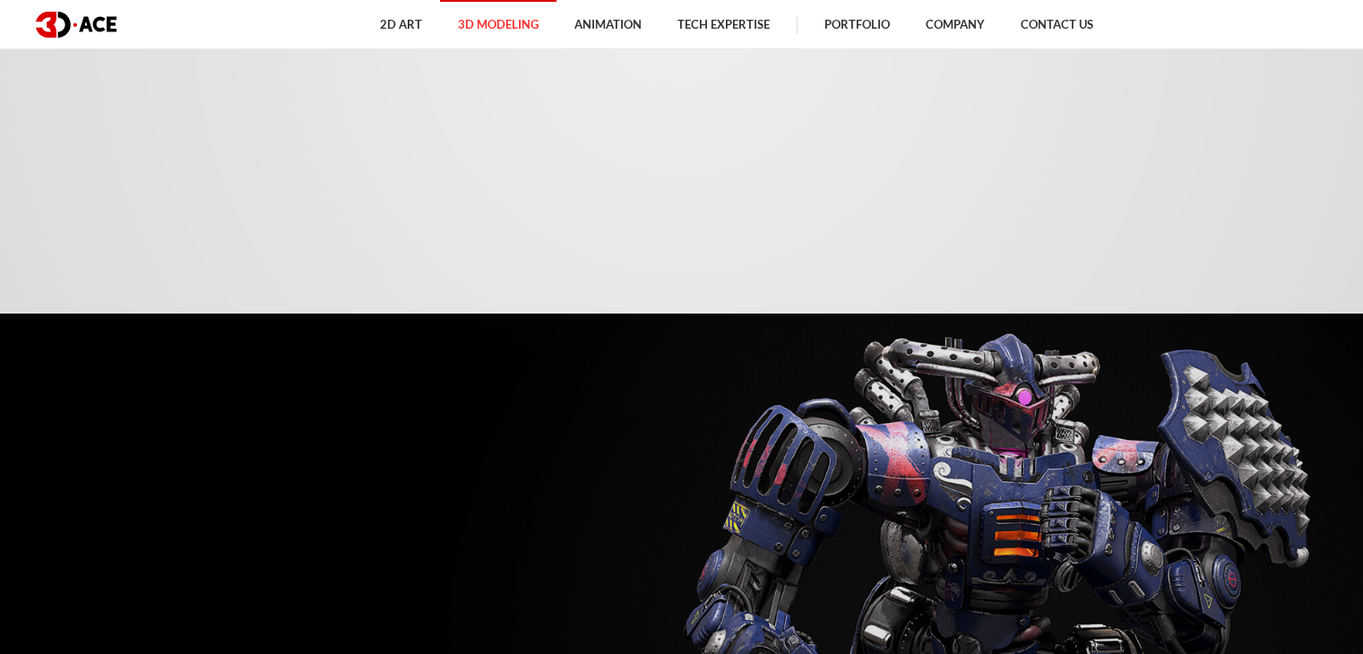
scroll to position [2957, 0]
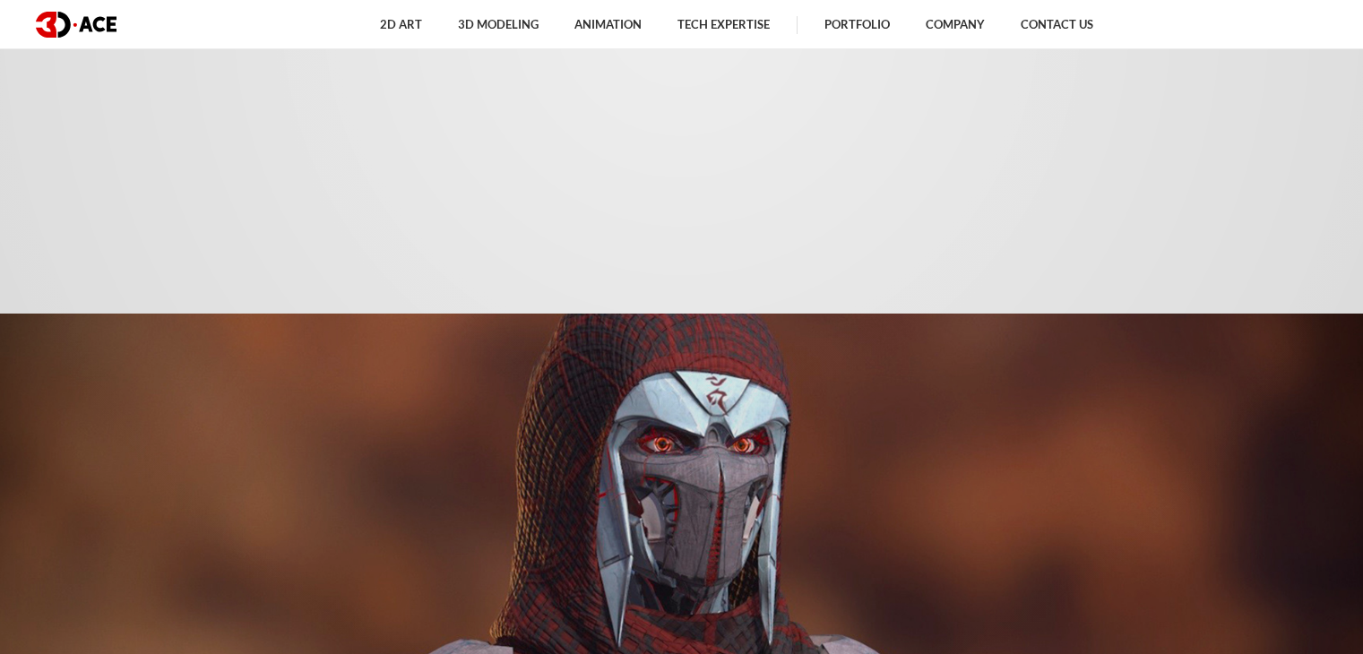
scroll to position [1972, 0]
